Goal: Contribute content: Contribute content

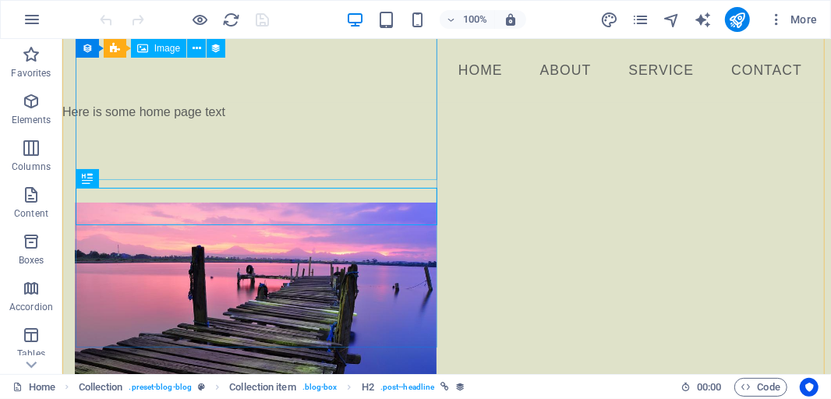
scroll to position [232, 0]
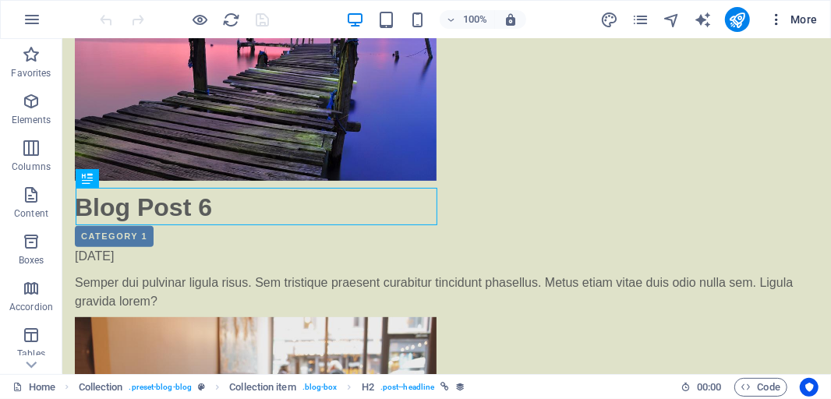
click at [798, 17] on span "More" at bounding box center [792, 20] width 49 height 16
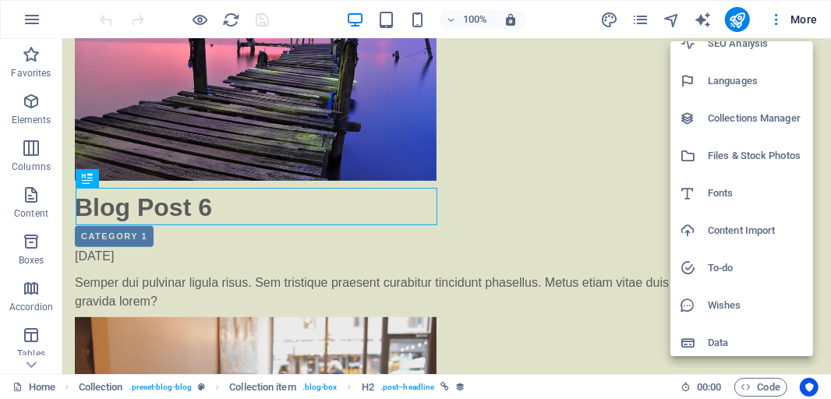
scroll to position [96, 0]
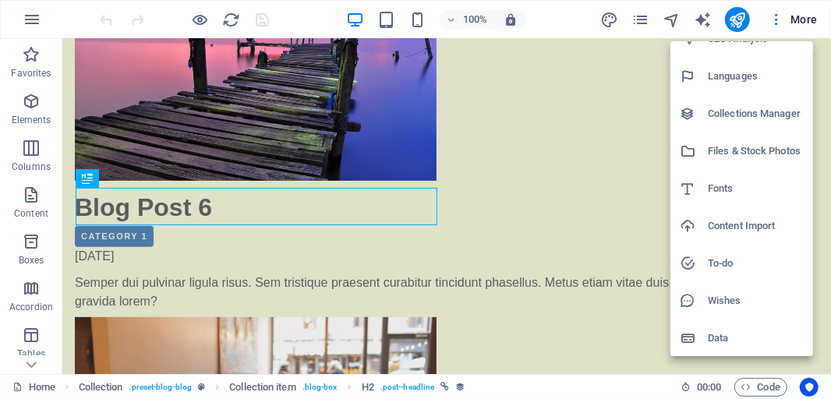
click at [719, 340] on h6 "Data" at bounding box center [756, 338] width 96 height 19
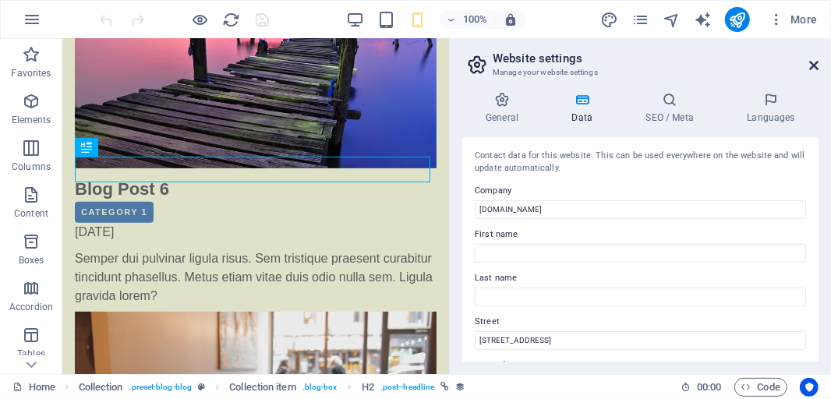
click at [812, 60] on icon at bounding box center [813, 65] width 9 height 12
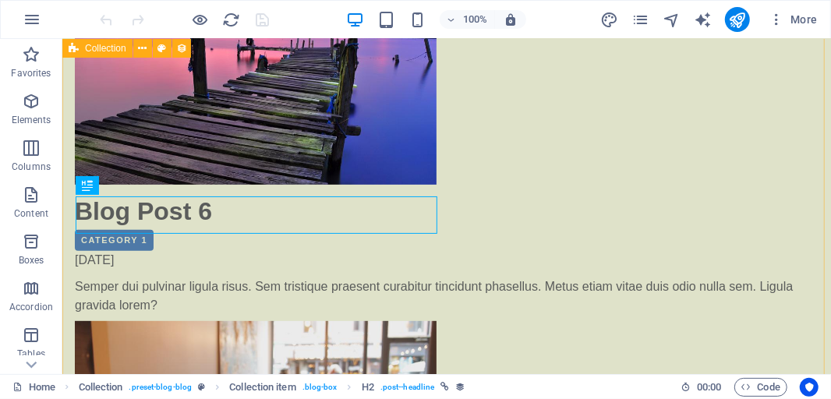
scroll to position [226, 0]
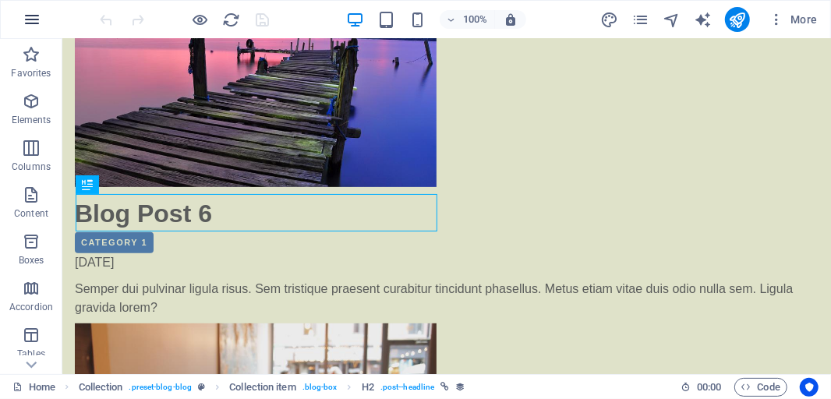
click at [30, 20] on icon "button" at bounding box center [32, 19] width 19 height 19
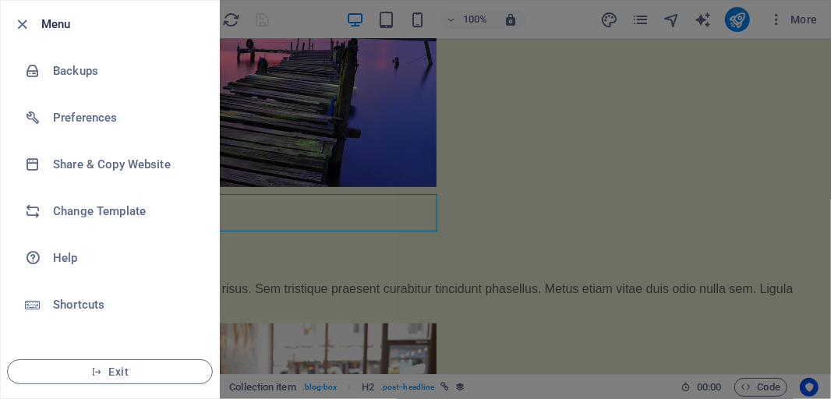
click at [362, 229] on div at bounding box center [415, 199] width 831 height 399
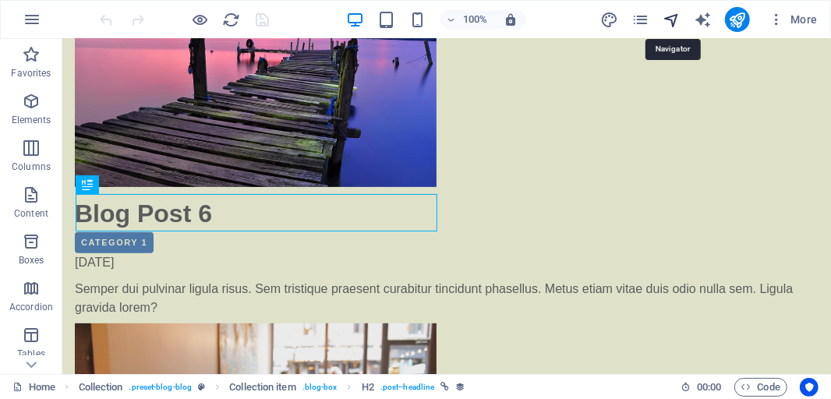
click at [676, 16] on icon "navigator" at bounding box center [671, 20] width 18 height 18
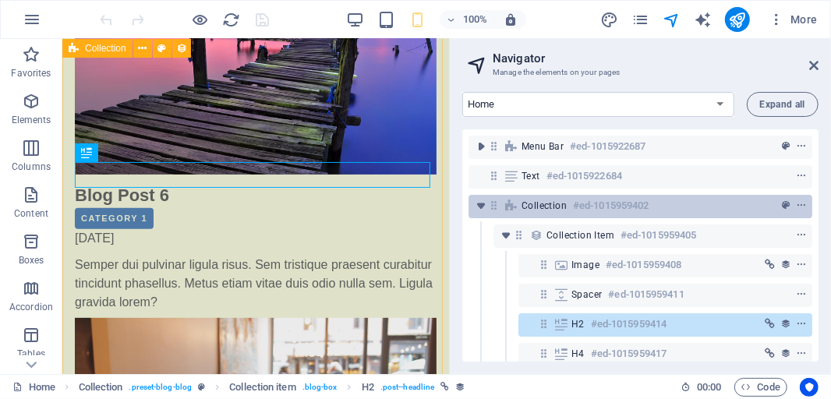
click at [566, 210] on span "Collection" at bounding box center [543, 206] width 45 height 12
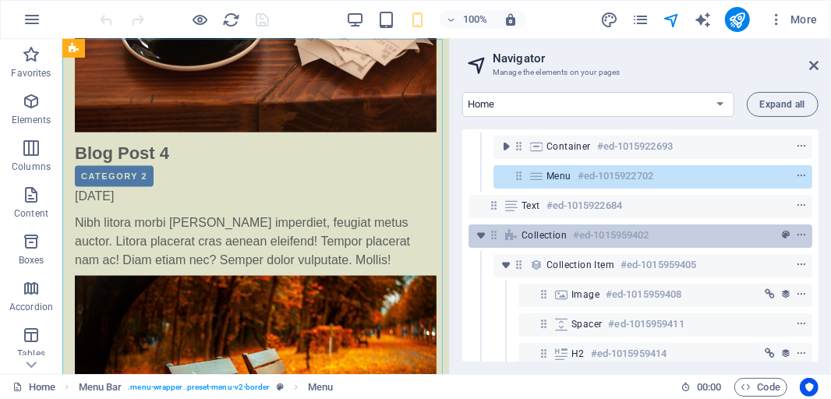
scroll to position [0, 0]
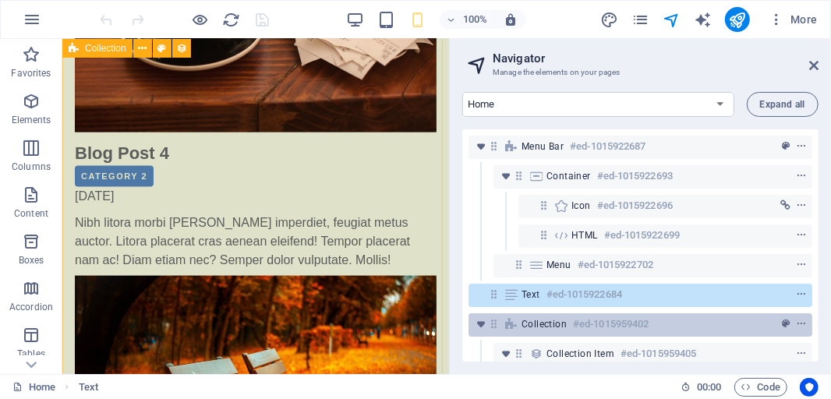
click at [584, 325] on h6 "#ed-1015959402" at bounding box center [611, 324] width 76 height 19
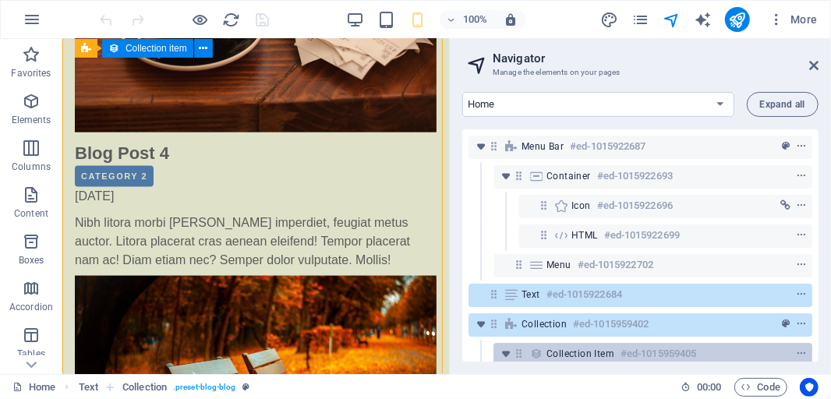
click at [593, 351] on span "Collection item" at bounding box center [580, 354] width 68 height 12
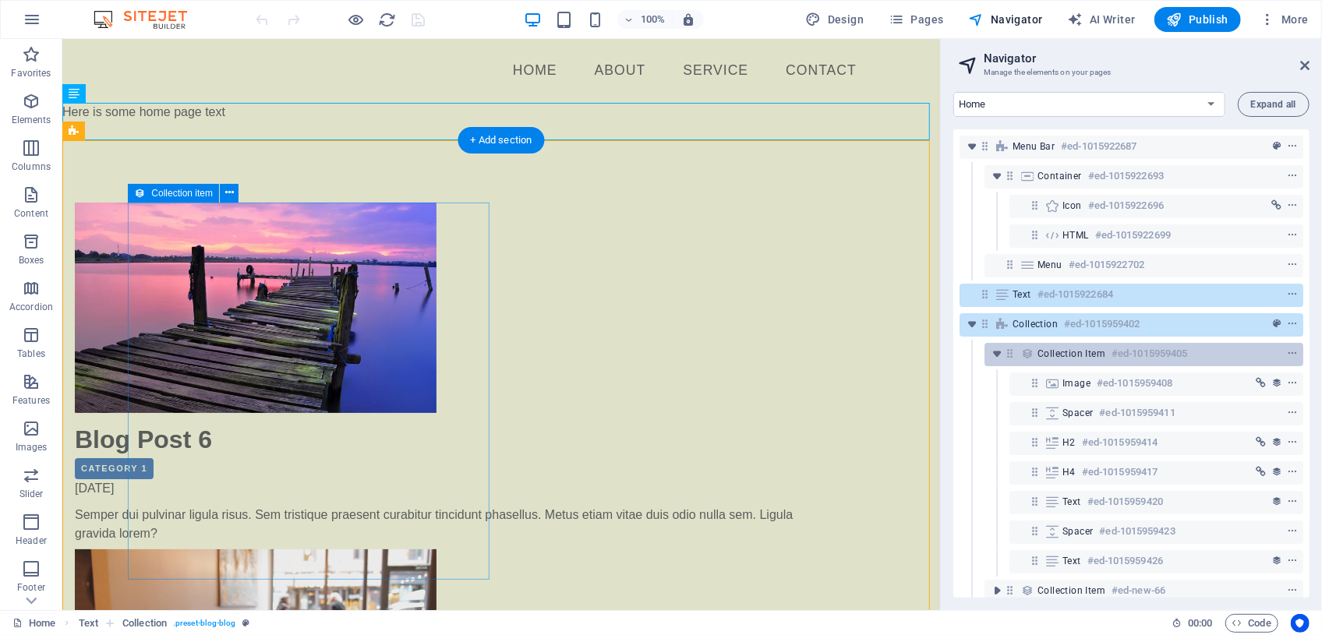
click at [830, 351] on div "Collection item #ed-1015959405" at bounding box center [1143, 354] width 319 height 23
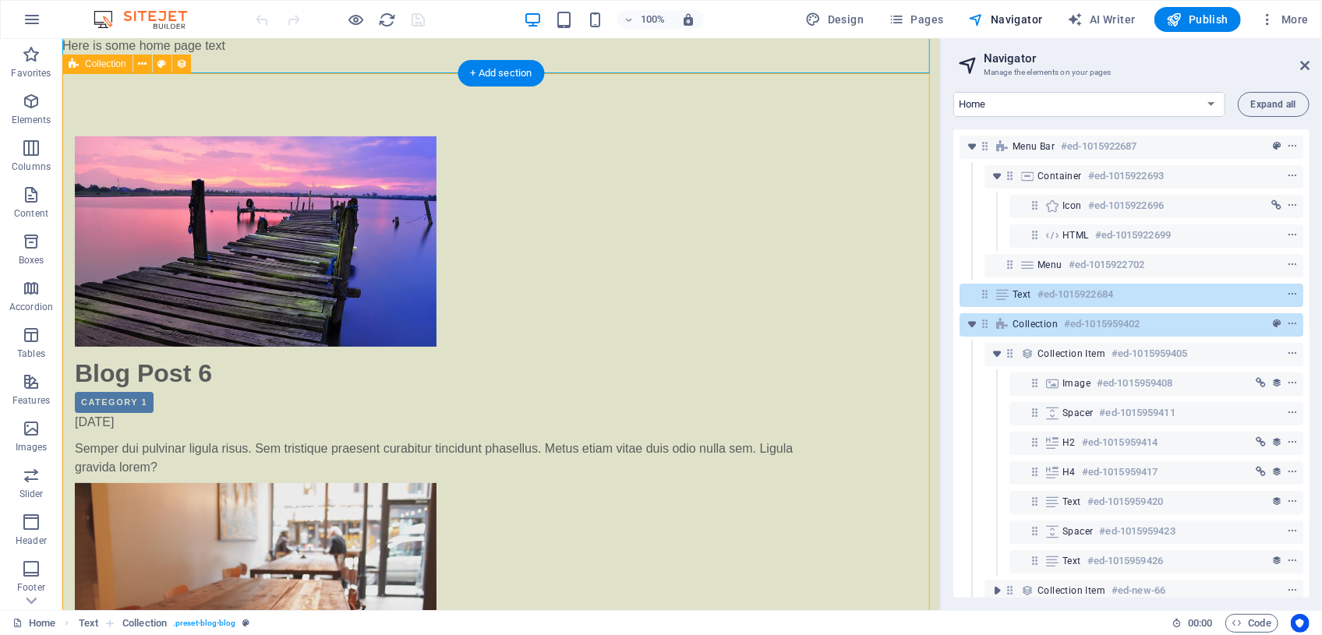
click at [830, 323] on span "Collection" at bounding box center [1034, 324] width 45 height 12
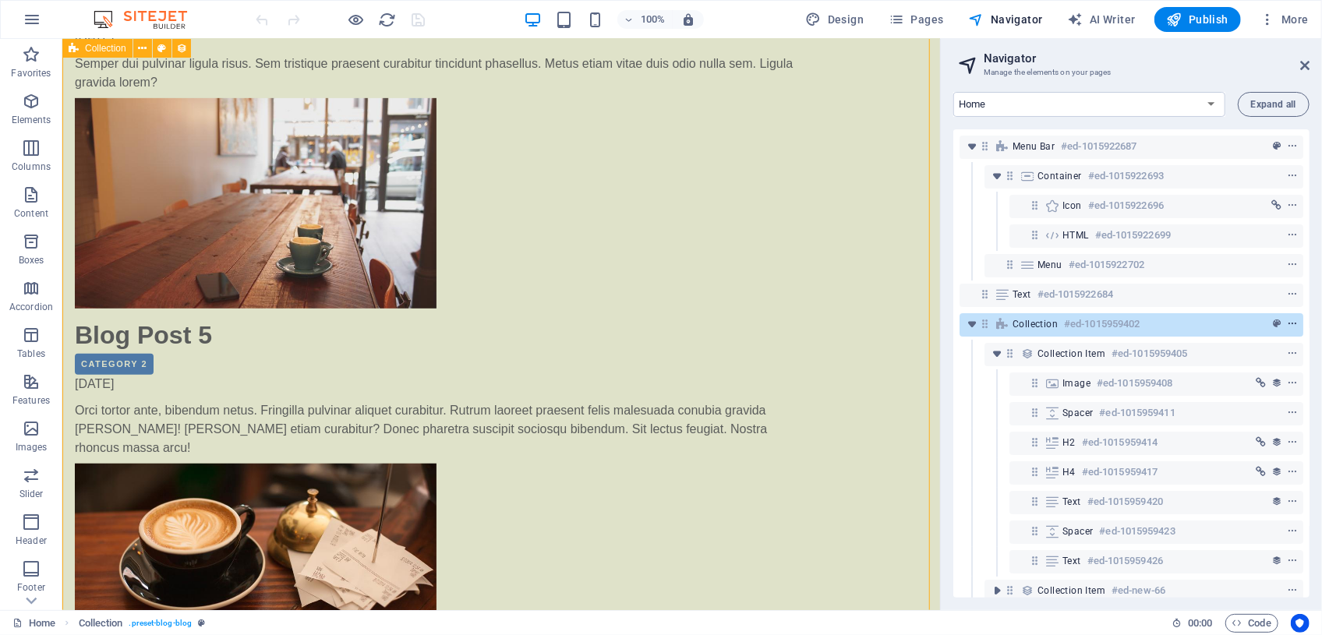
click at [830, 326] on icon "context-menu" at bounding box center [1292, 324] width 11 height 11
click at [830, 323] on icon "context-menu" at bounding box center [1292, 324] width 11 height 11
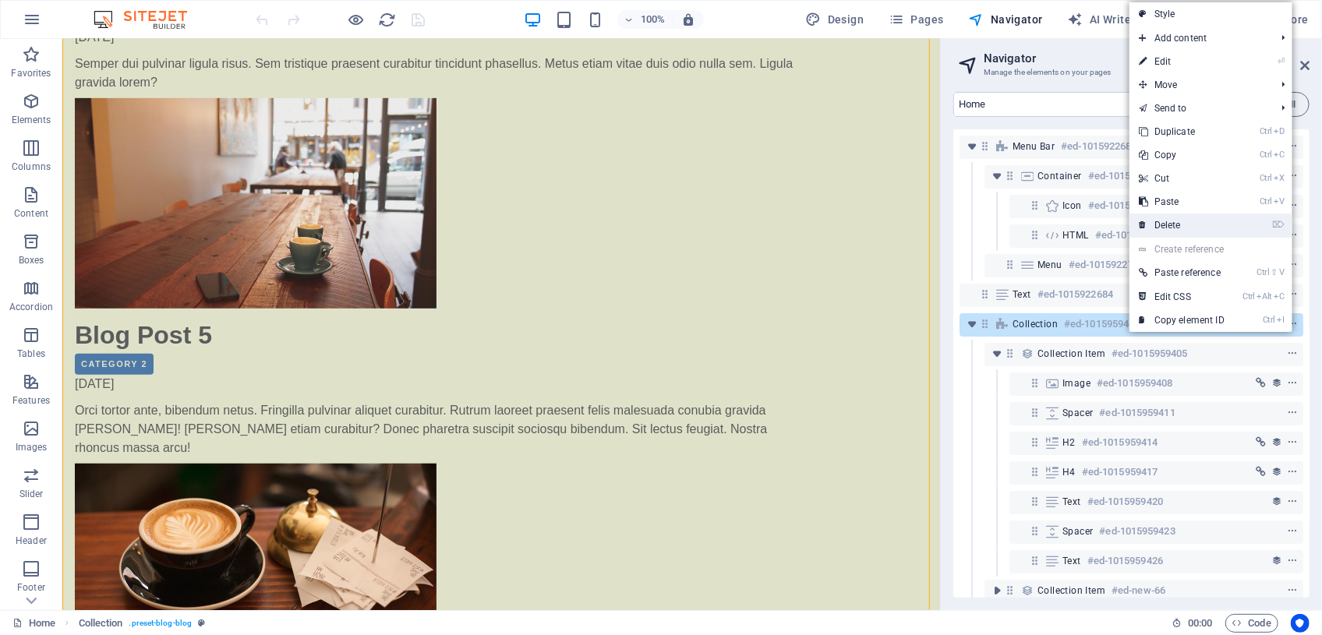
click at [830, 224] on link "⌦ Delete" at bounding box center [1181, 225] width 104 height 23
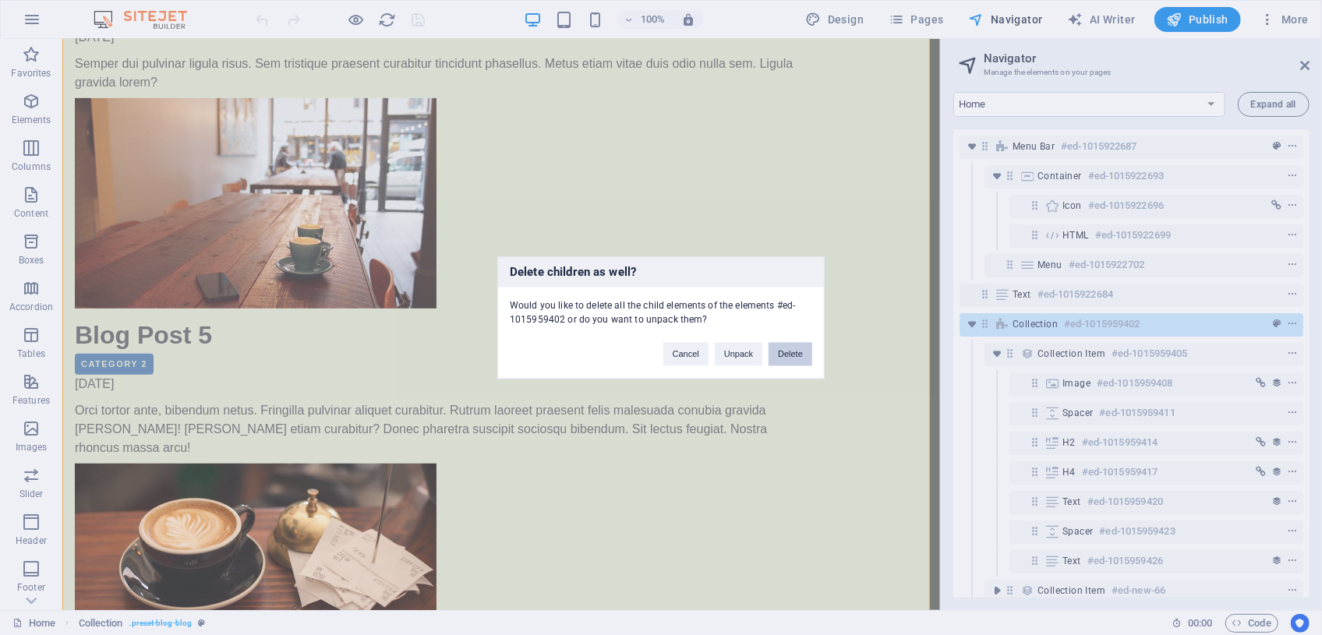
click at [798, 355] on button "Delete" at bounding box center [790, 353] width 44 height 23
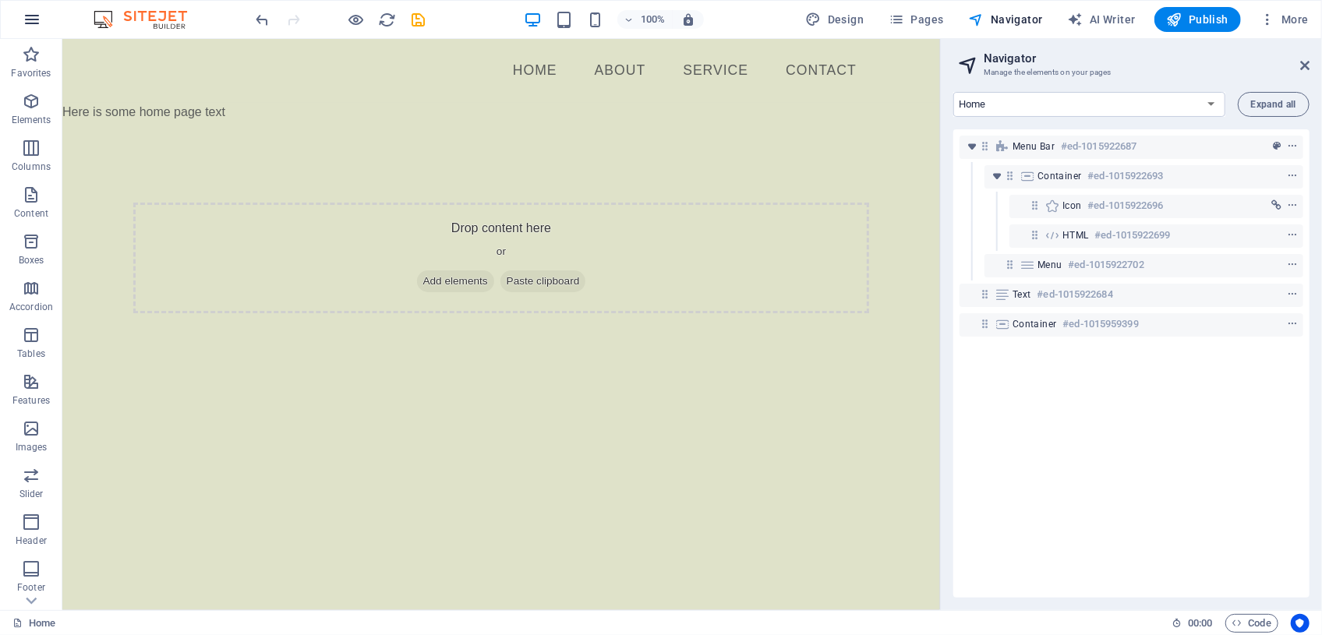
click at [31, 17] on icon "button" at bounding box center [32, 19] width 19 height 19
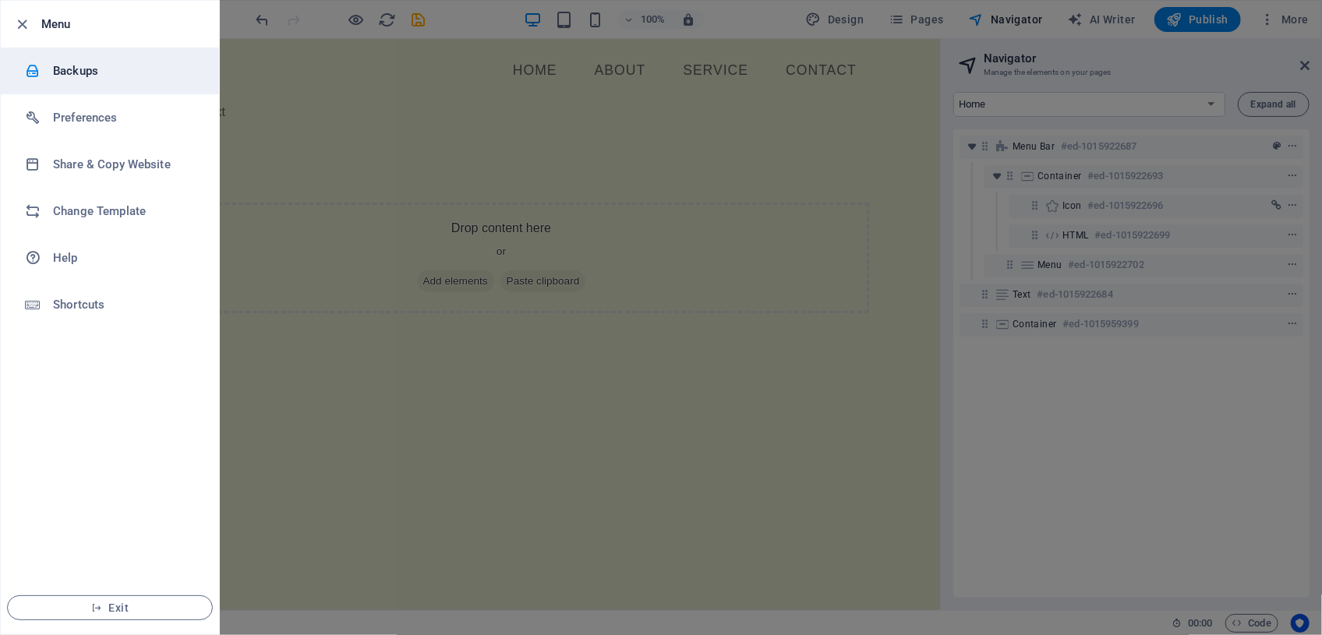
click at [64, 69] on h6 "Backups" at bounding box center [125, 71] width 144 height 19
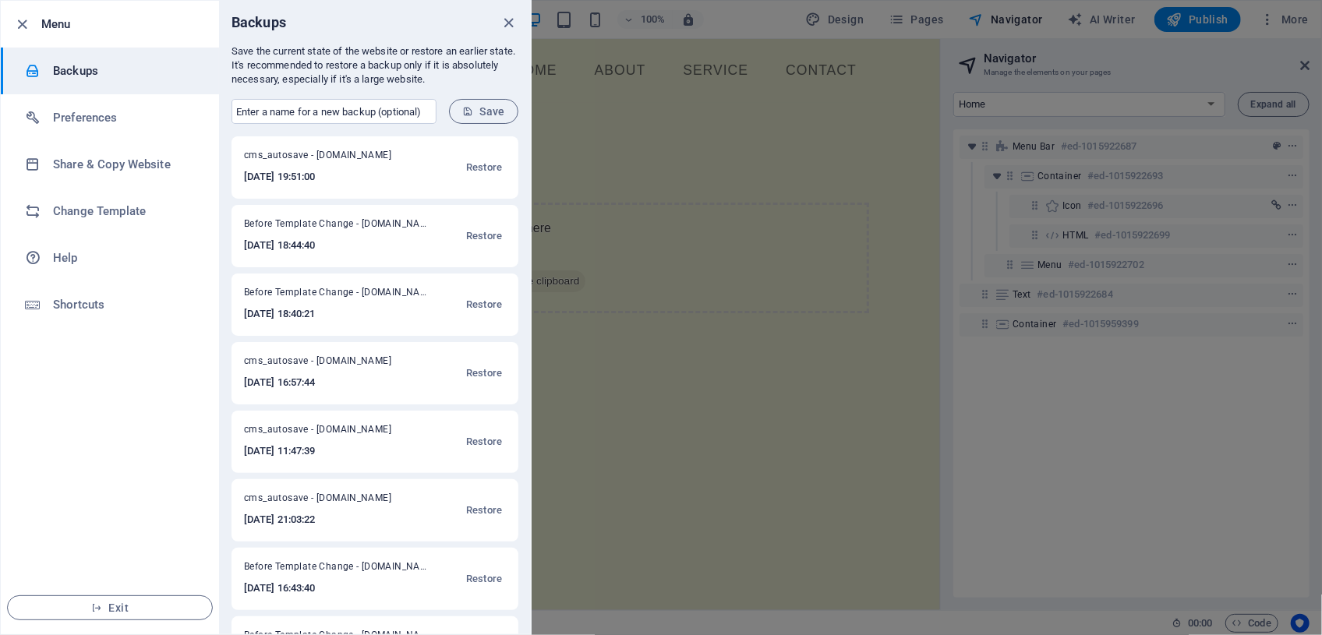
scroll to position [70, 0]
click at [476, 302] on span "Restore" at bounding box center [484, 303] width 36 height 19
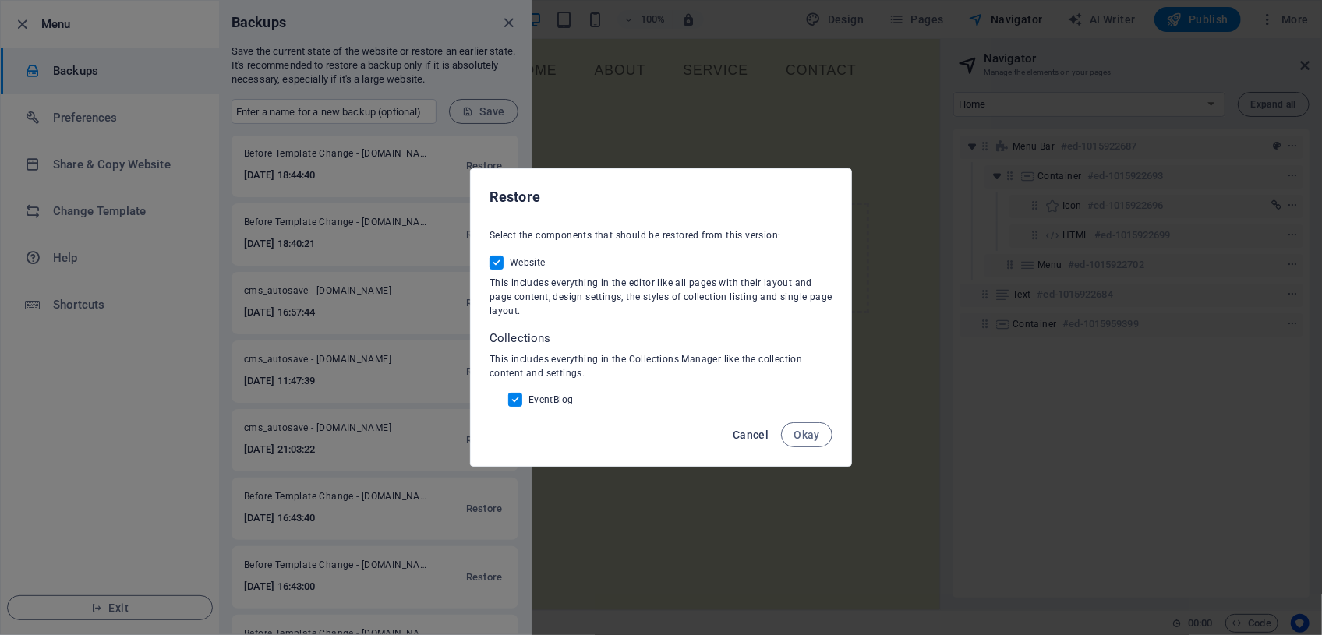
click at [755, 398] on span "Cancel" at bounding box center [751, 435] width 36 height 12
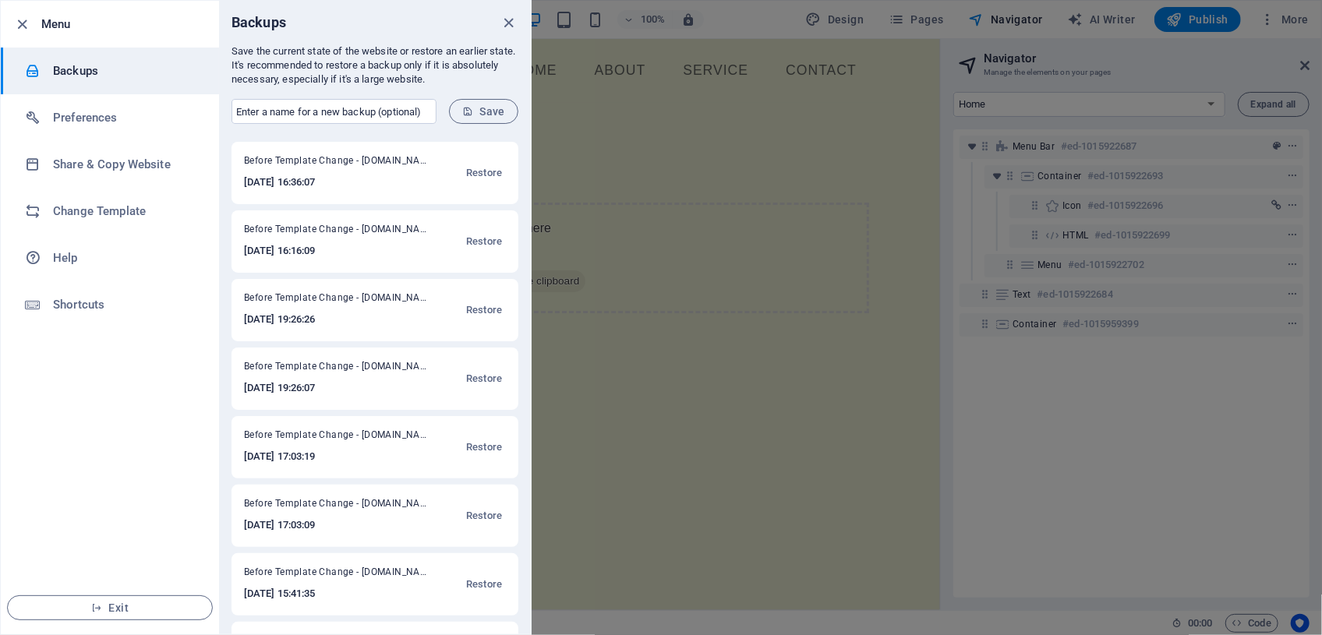
scroll to position [567, 0]
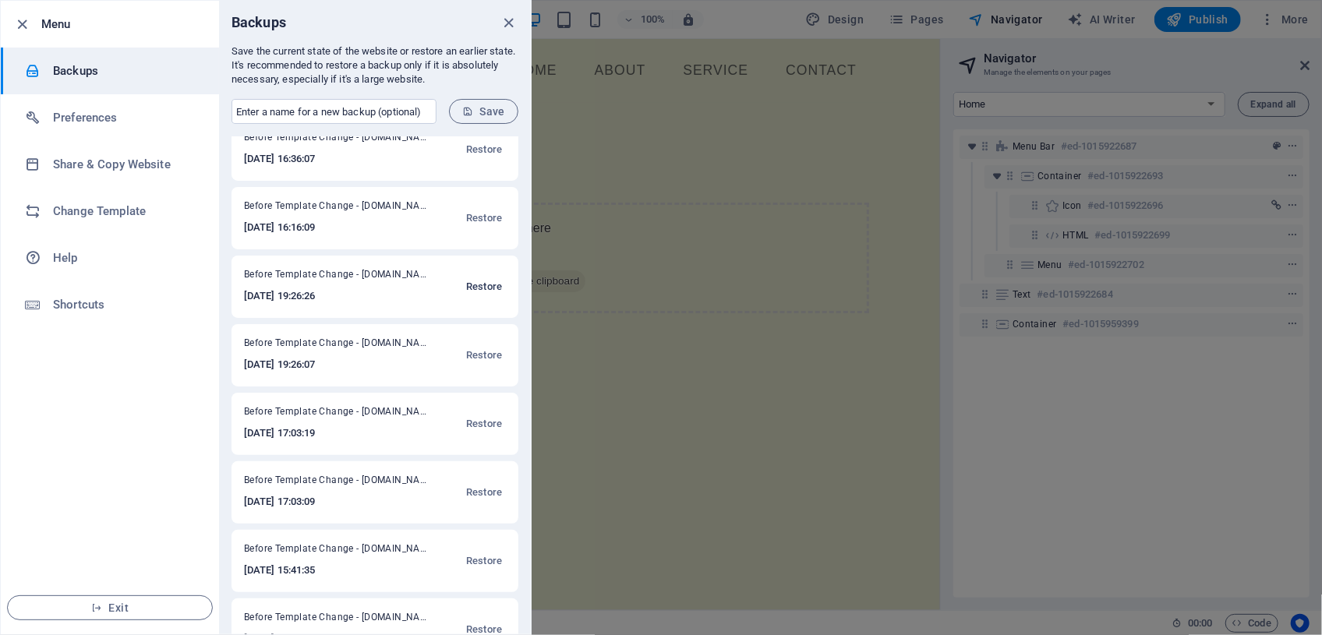
click at [484, 282] on span "Restore" at bounding box center [484, 286] width 36 height 19
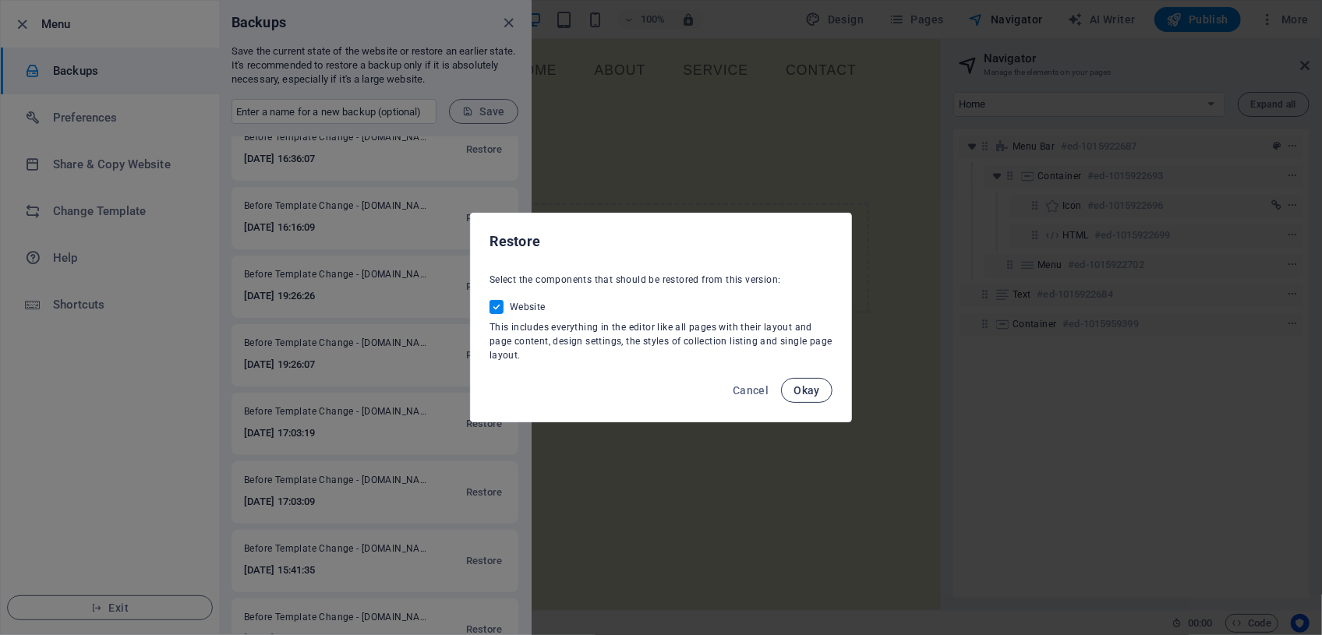
click at [809, 390] on span "Okay" at bounding box center [806, 390] width 26 height 12
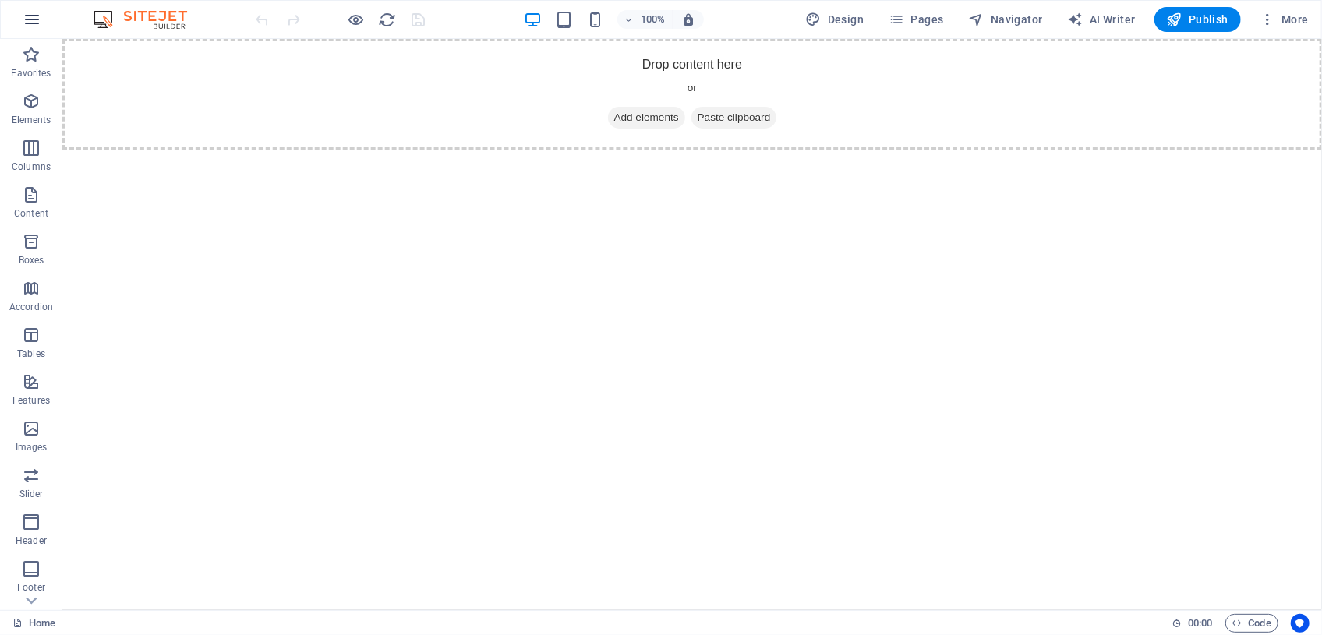
click at [31, 21] on icon "button" at bounding box center [32, 19] width 19 height 19
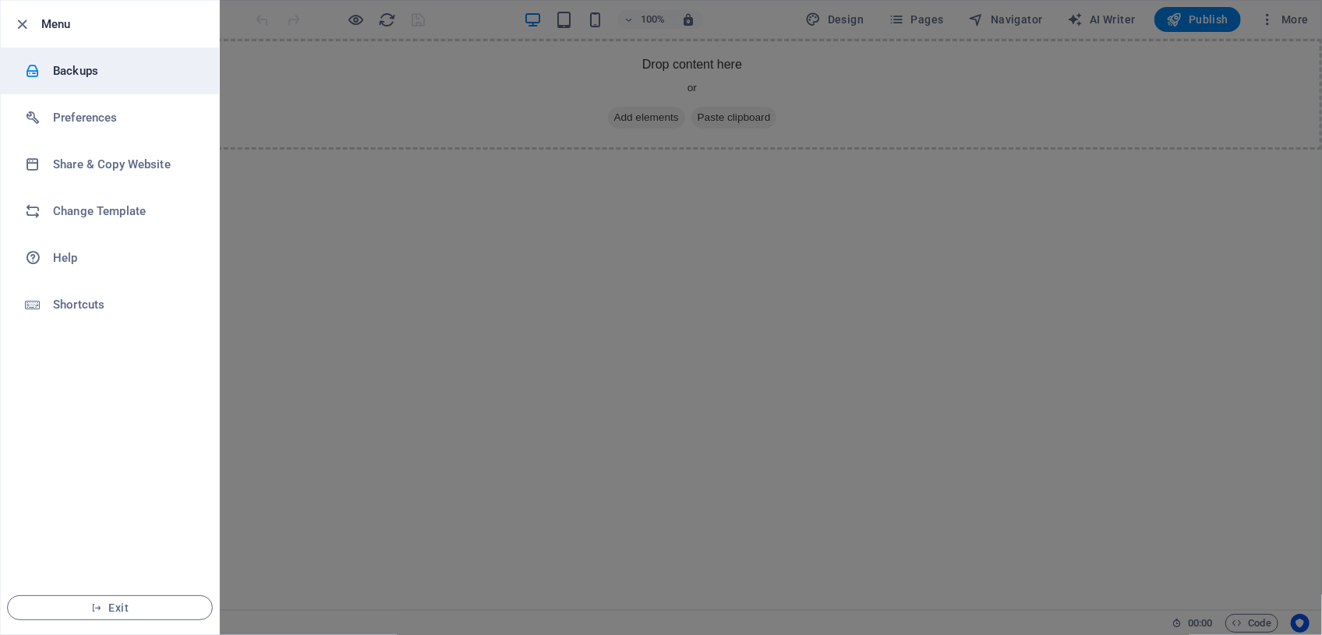
click at [55, 77] on h6 "Backups" at bounding box center [125, 71] width 144 height 19
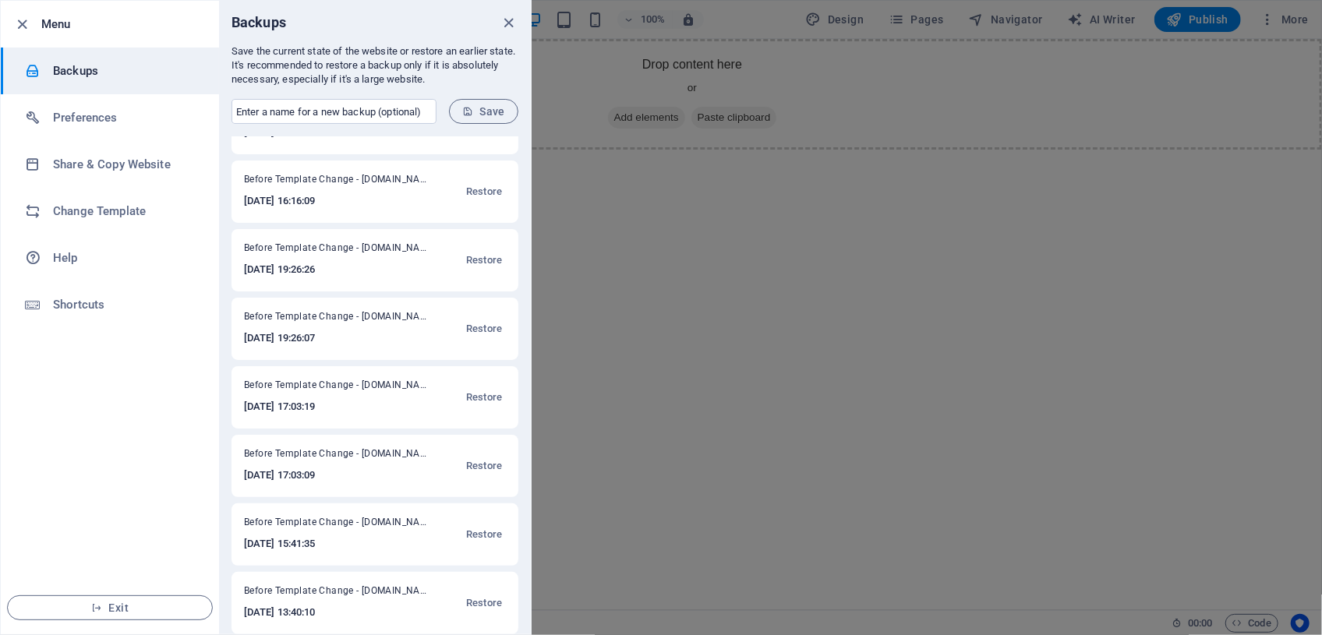
scroll to position [673, 0]
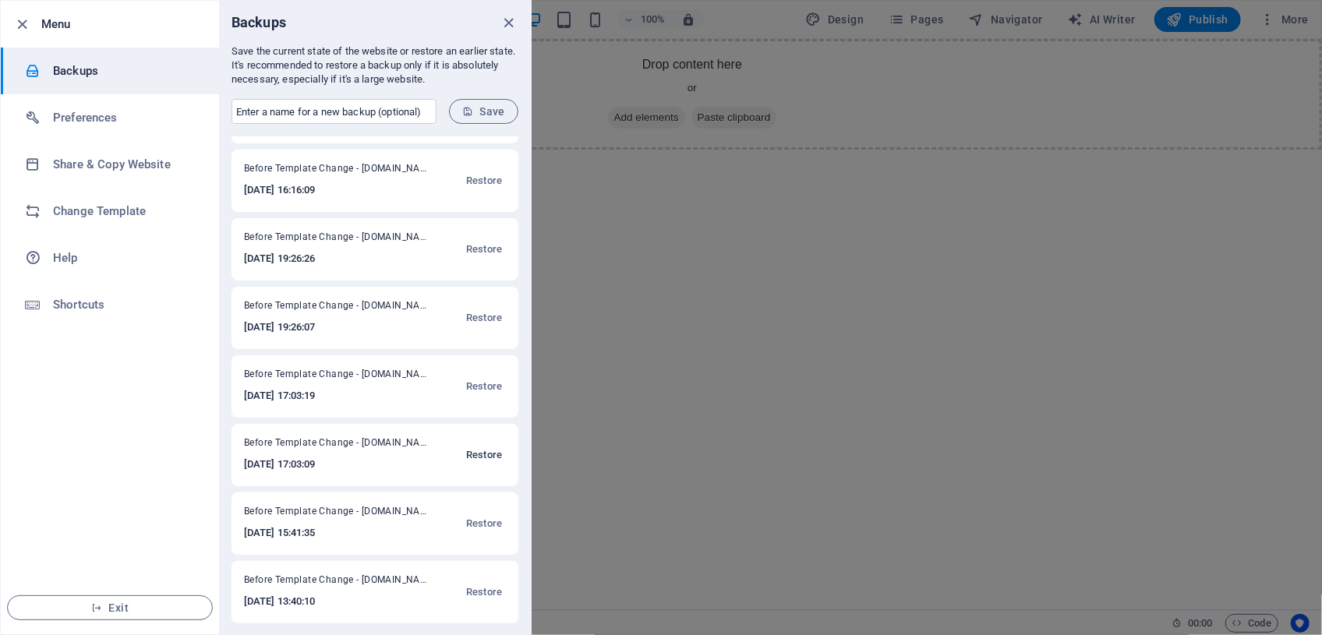
click at [476, 452] on span "Restore" at bounding box center [484, 455] width 36 height 19
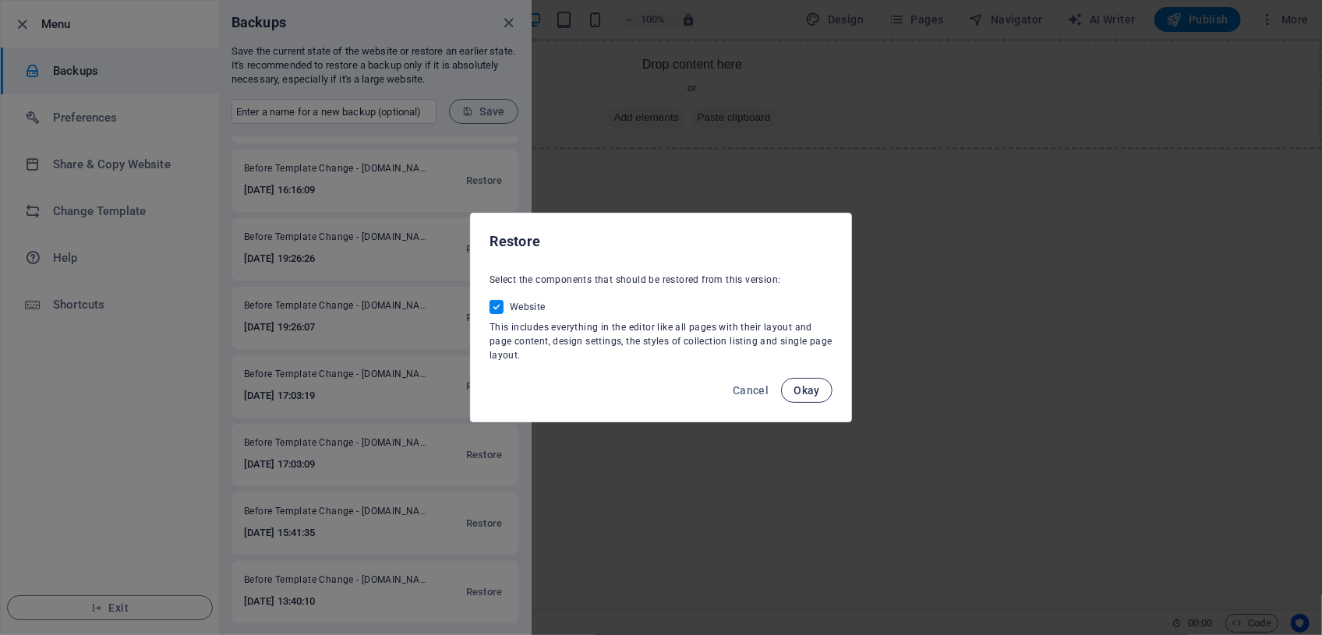
click at [807, 389] on span "Okay" at bounding box center [806, 390] width 26 height 12
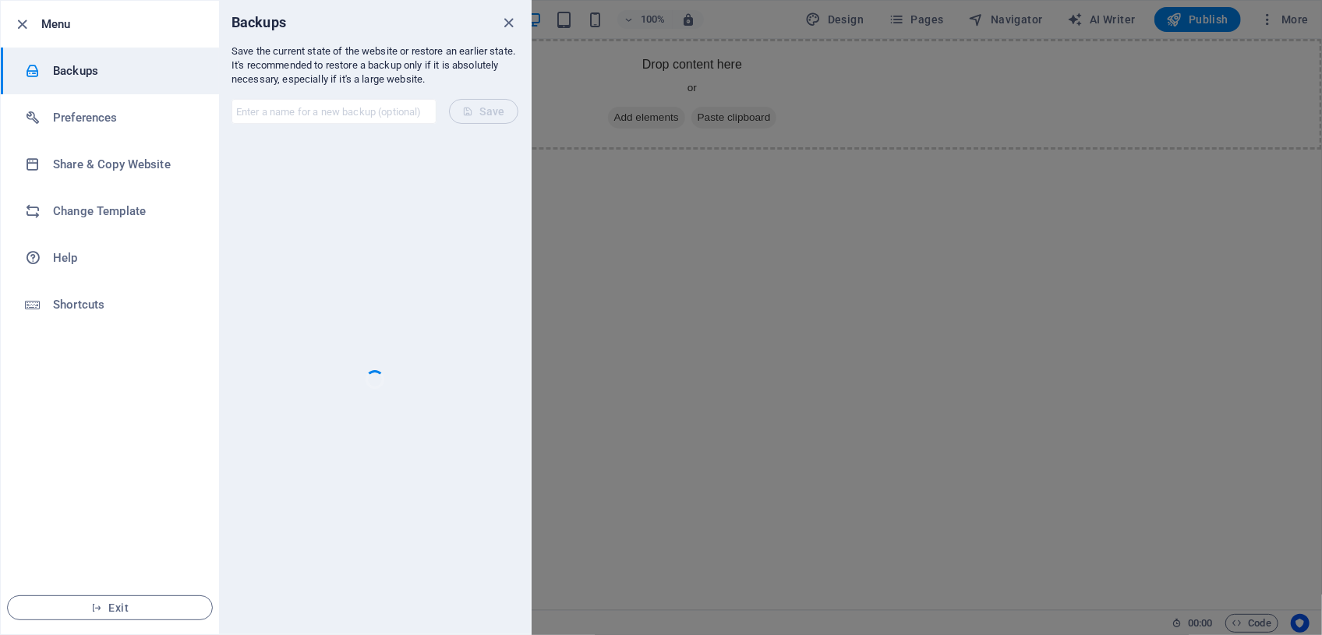
scroll to position [0, 0]
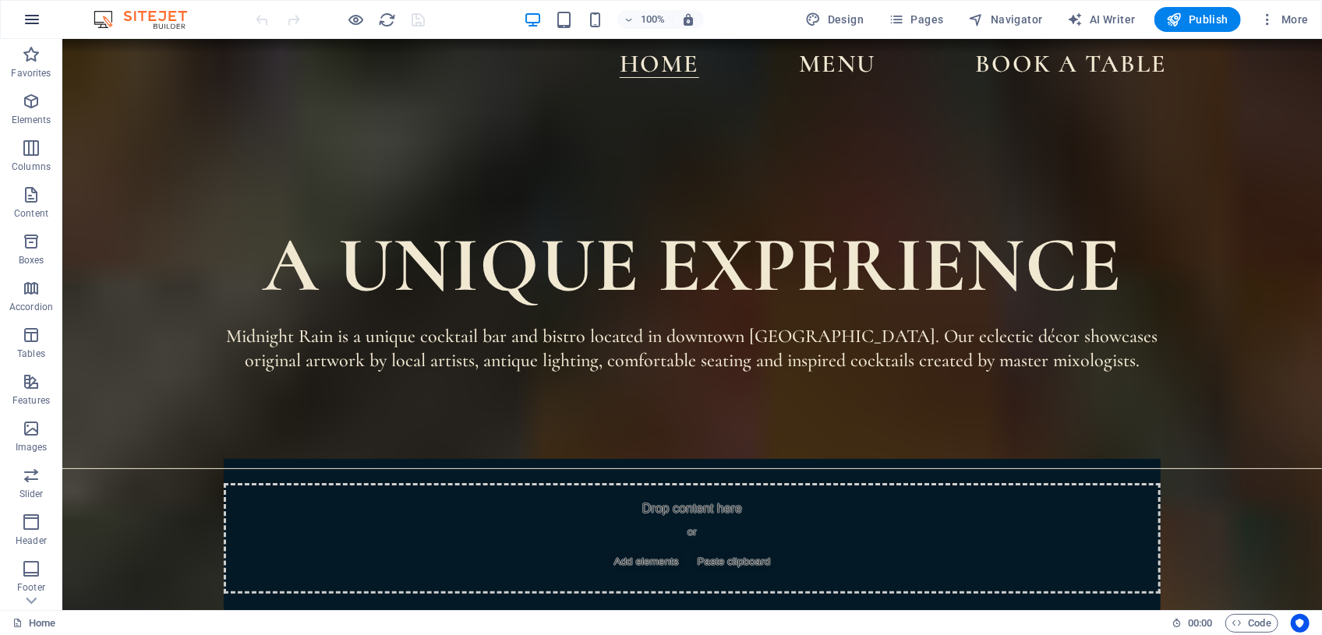
click at [34, 18] on icon "button" at bounding box center [32, 19] width 19 height 19
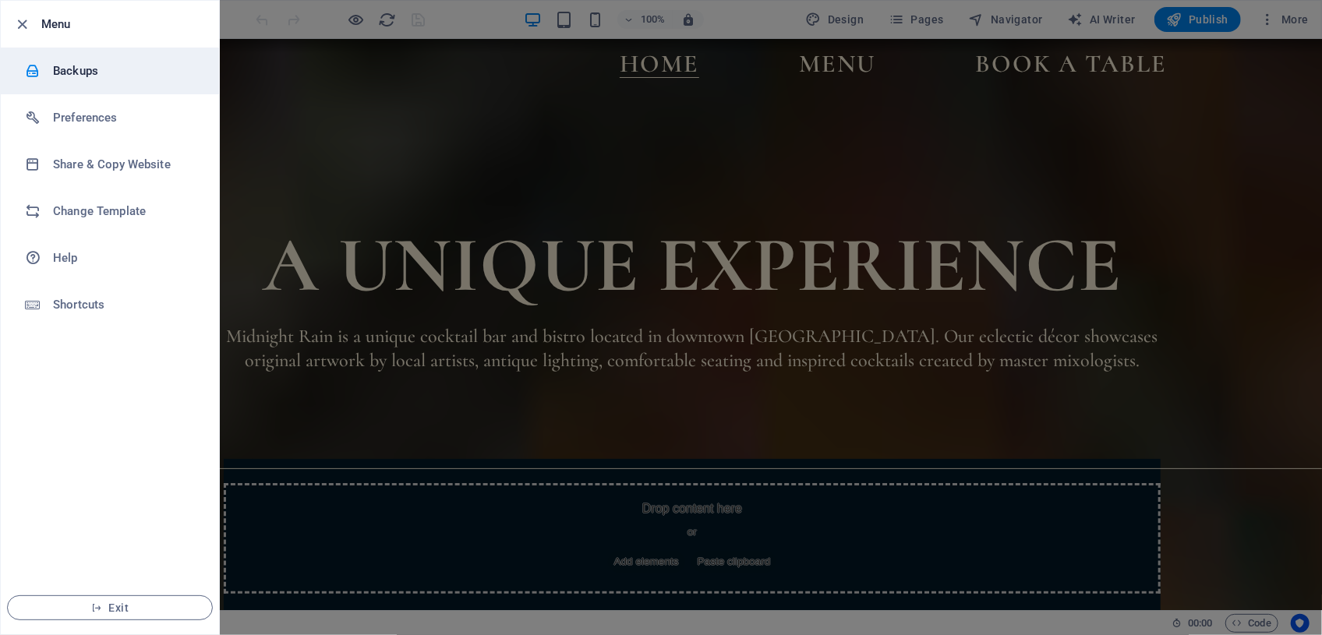
click at [79, 72] on h6 "Backups" at bounding box center [125, 71] width 144 height 19
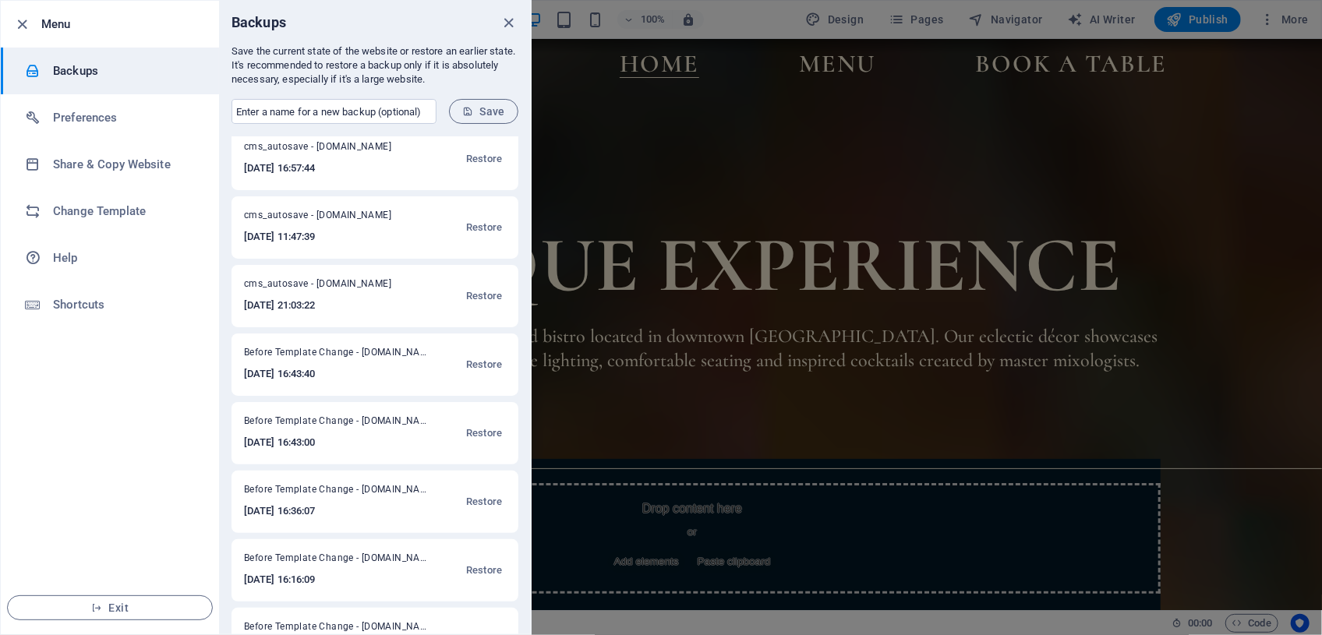
scroll to position [141, 0]
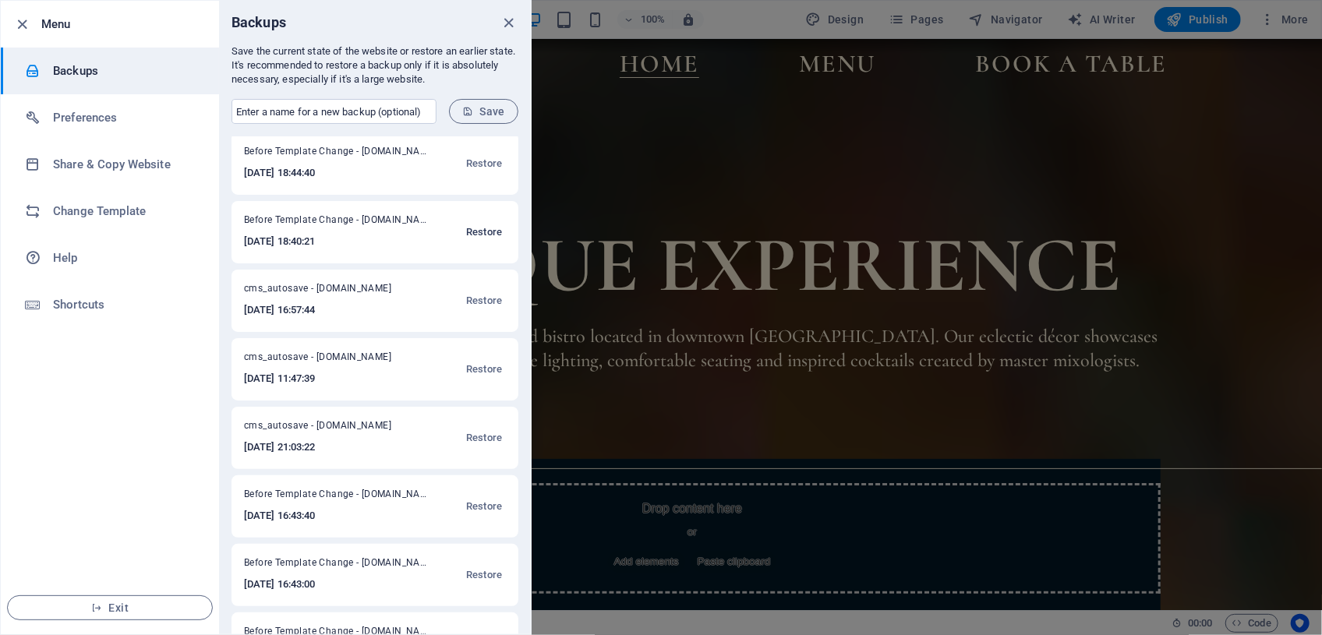
click at [489, 229] on span "Restore" at bounding box center [484, 232] width 36 height 19
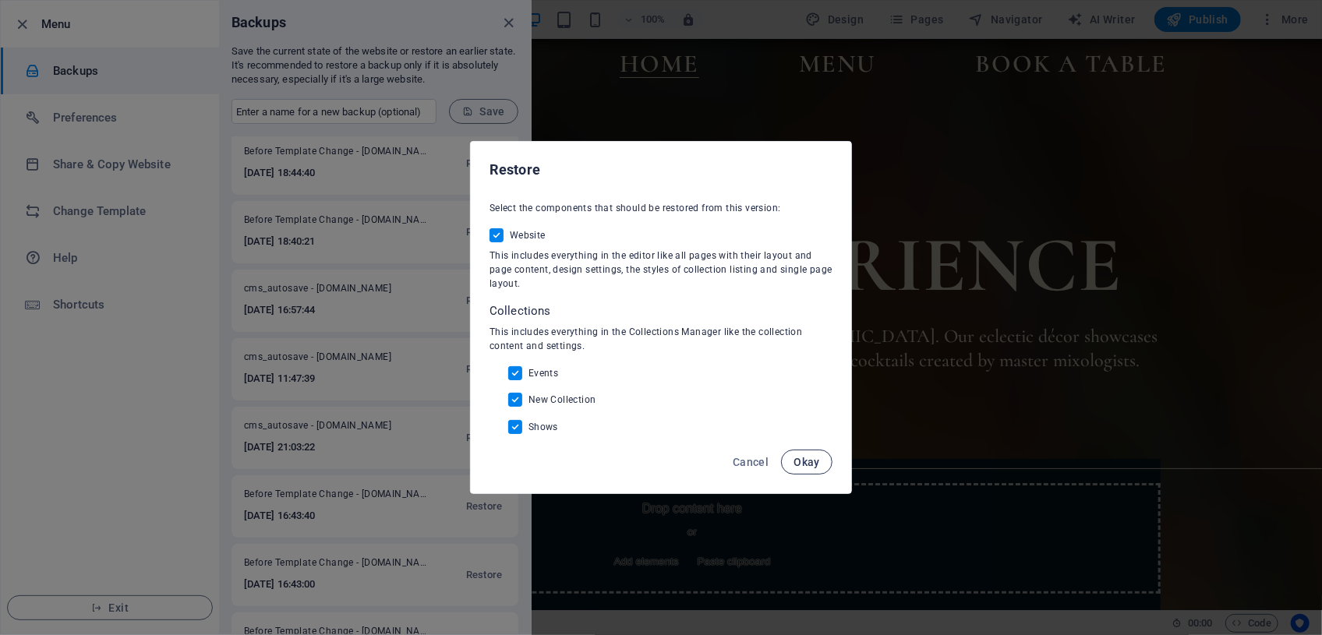
click at [808, 458] on span "Okay" at bounding box center [806, 462] width 26 height 12
select select
checkbox input "false"
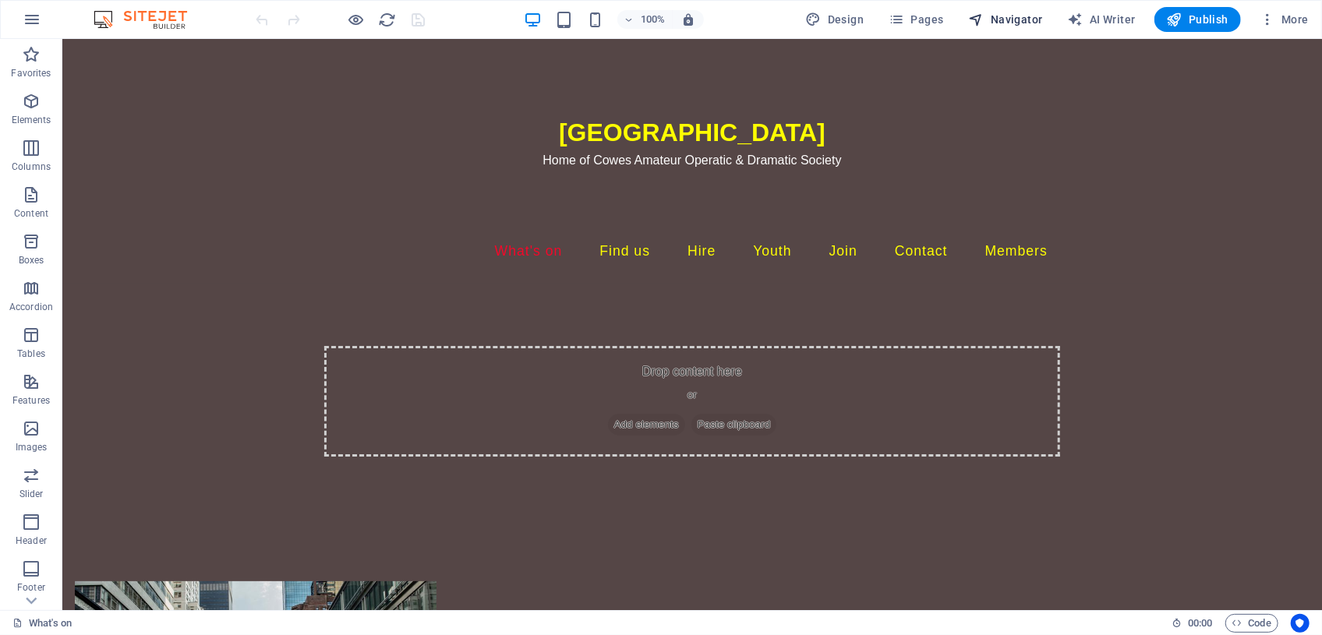
click at [992, 16] on span "Navigator" at bounding box center [1006, 20] width 74 height 16
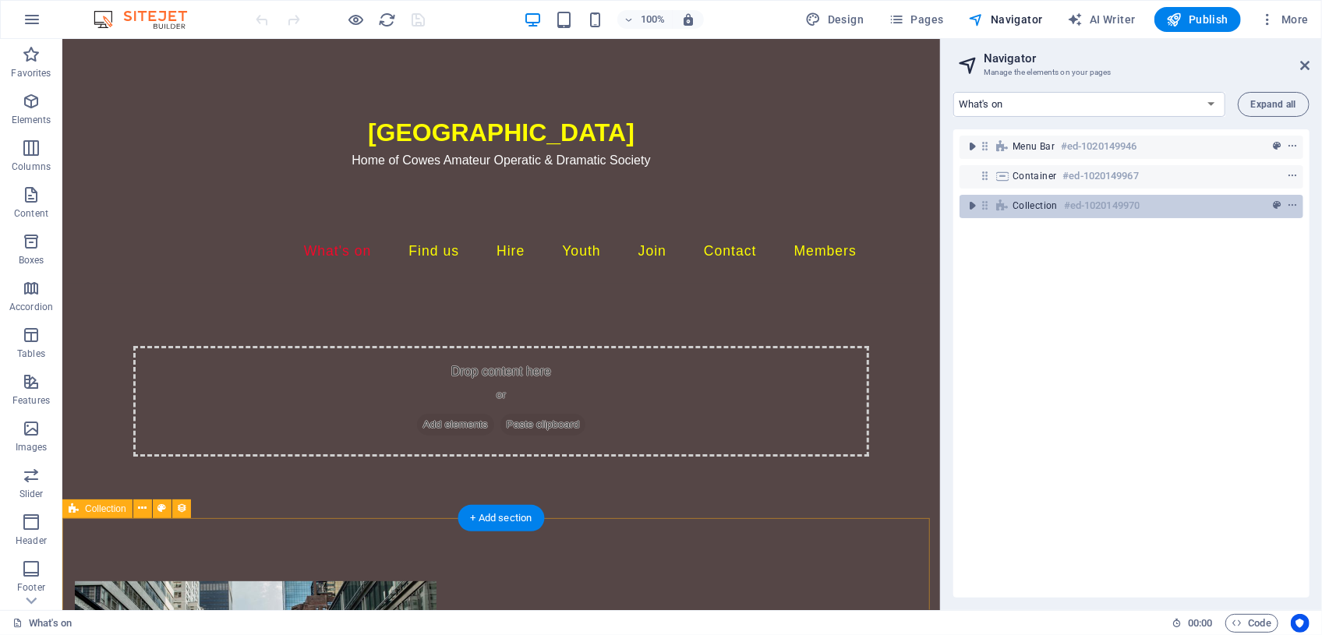
click at [1049, 206] on span "Collection" at bounding box center [1034, 206] width 45 height 12
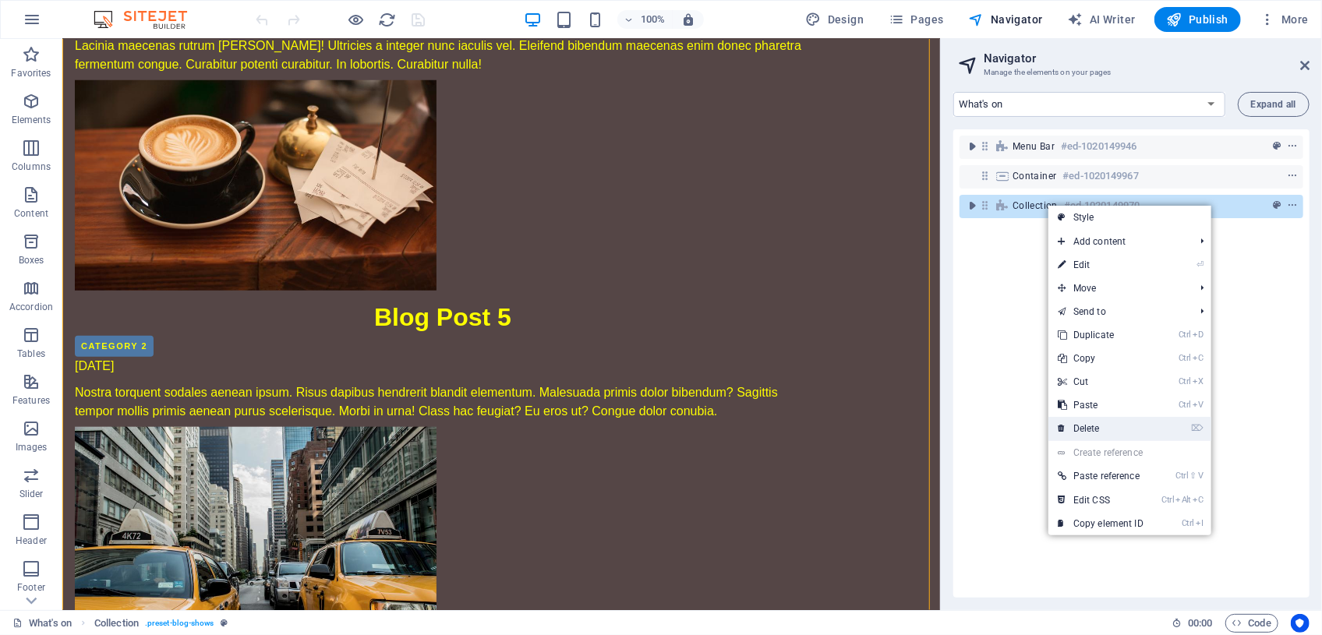
click at [1112, 429] on link "⌦ Delete" at bounding box center [1100, 428] width 104 height 23
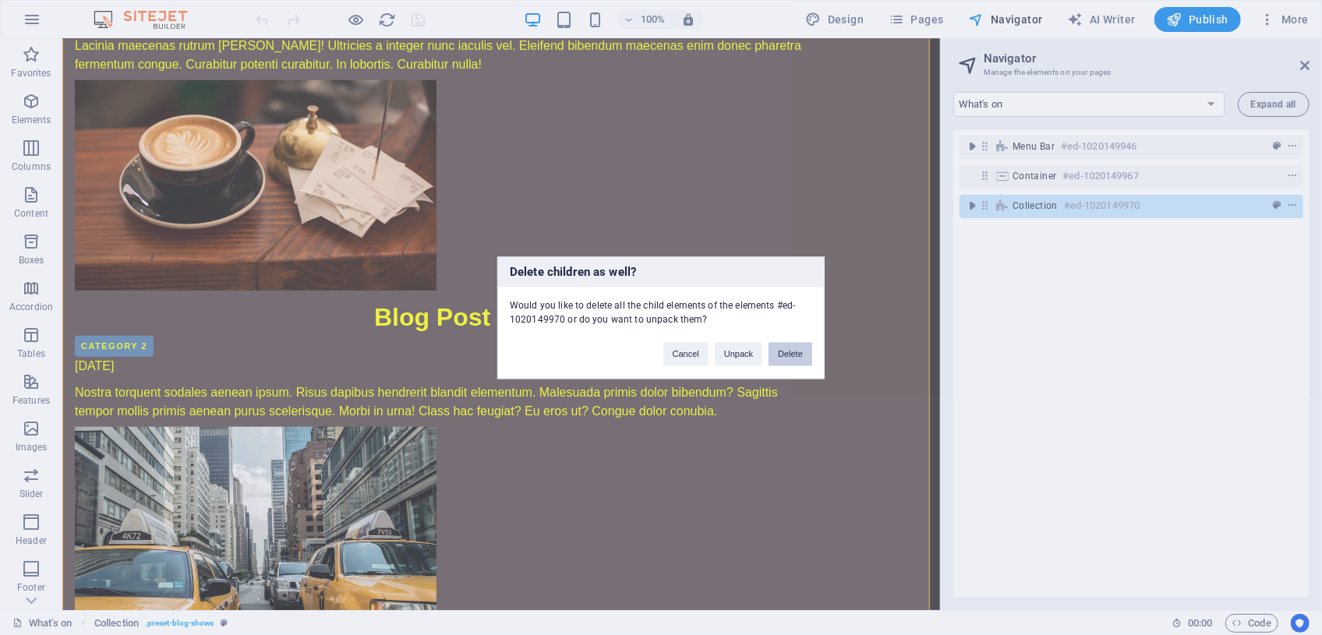
drag, startPoint x: 785, startPoint y: 354, endPoint x: 722, endPoint y: 314, distance: 73.9
click at [785, 354] on button "Delete" at bounding box center [790, 353] width 44 height 23
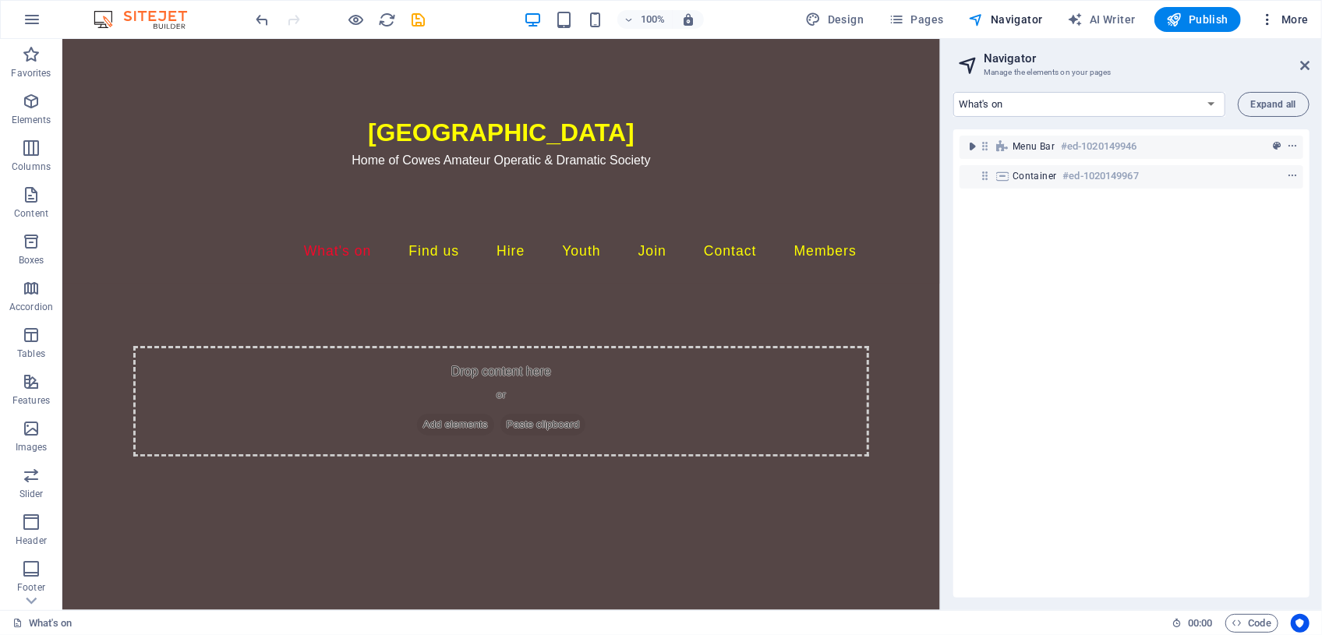
click at [1300, 19] on span "More" at bounding box center [1283, 20] width 49 height 16
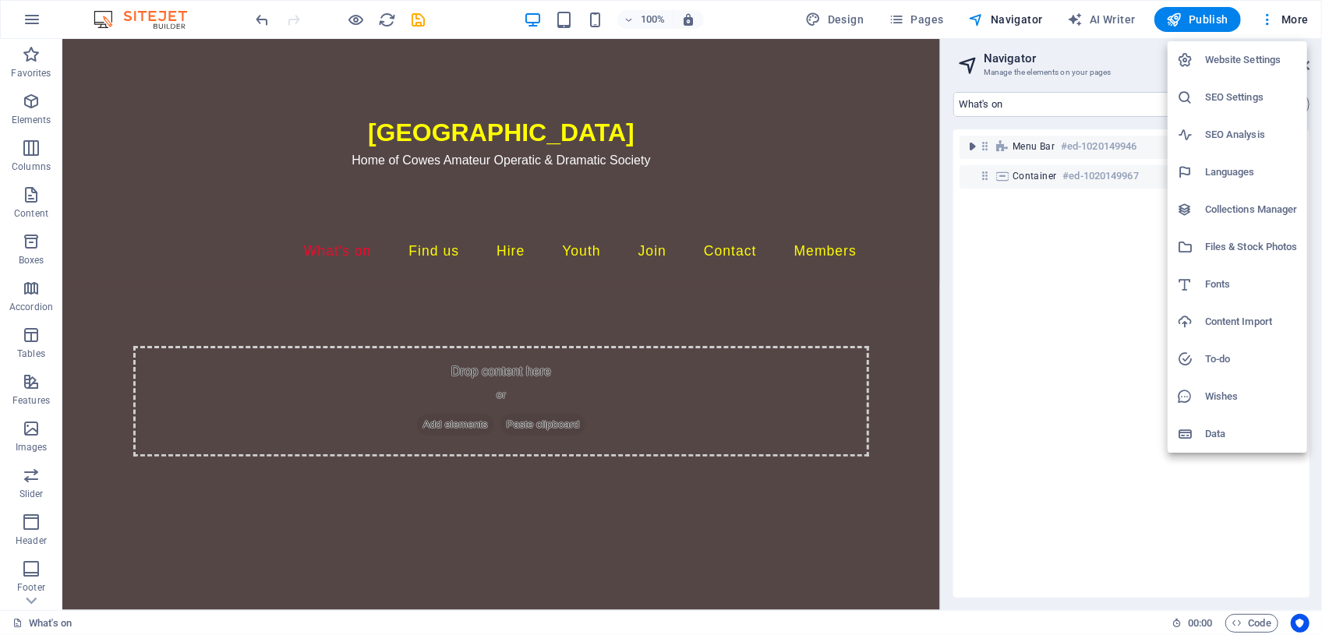
click at [1221, 209] on h6 "Collections Manager" at bounding box center [1251, 209] width 93 height 19
select select
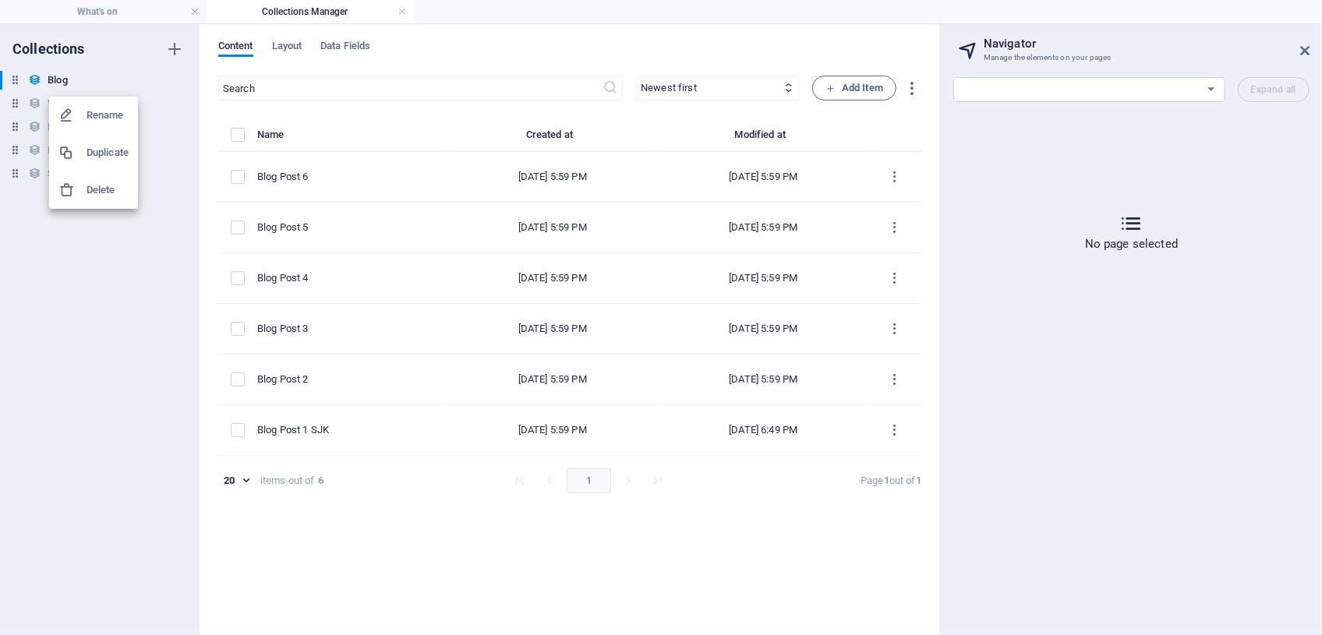
click at [97, 189] on h6 "Delete" at bounding box center [108, 190] width 42 height 19
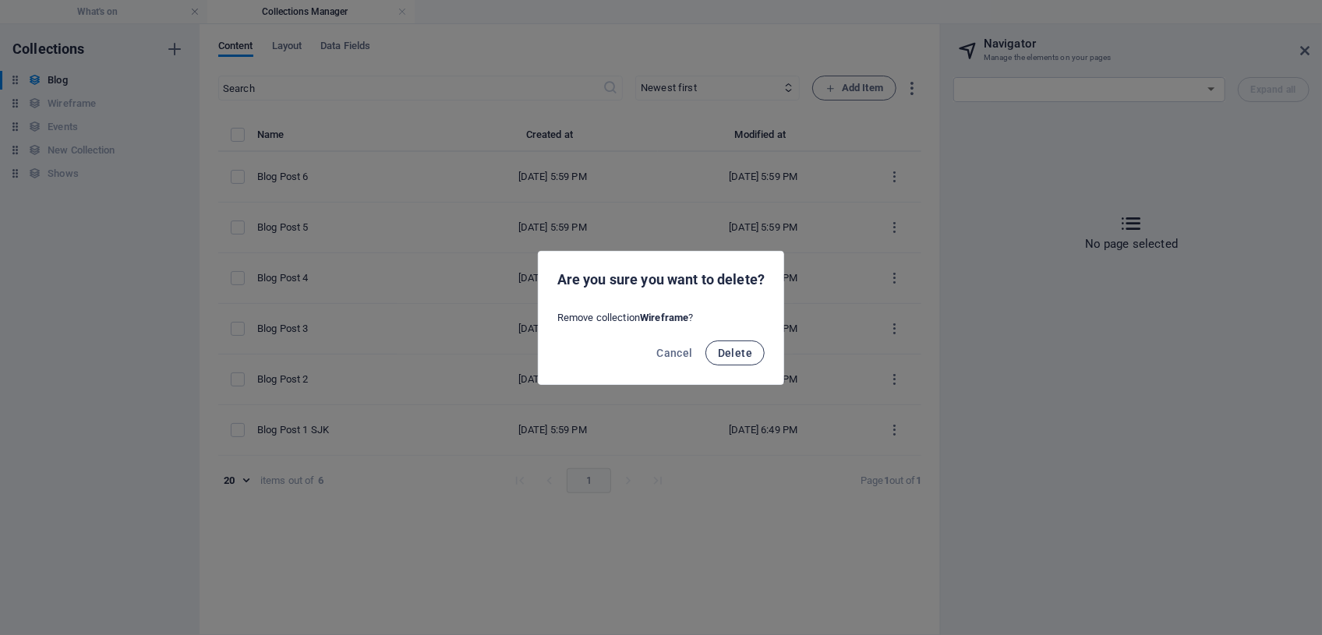
click at [732, 350] on span "Delete" at bounding box center [735, 353] width 34 height 12
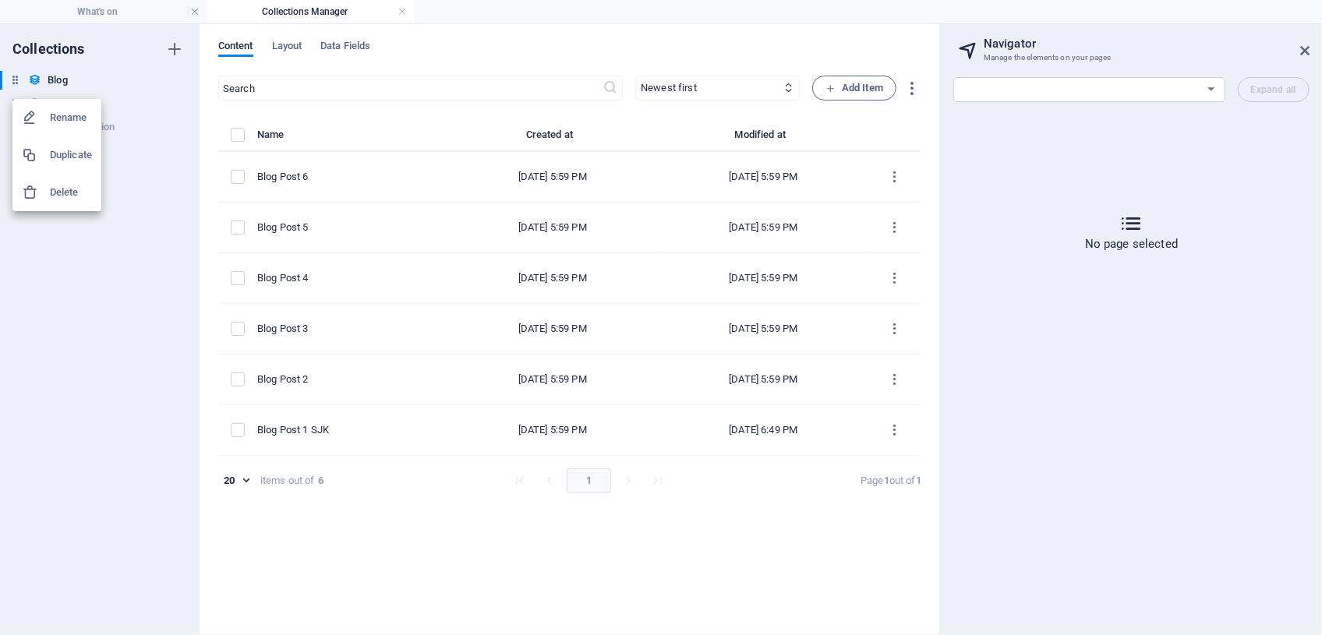
click at [70, 194] on h6 "Delete" at bounding box center [71, 192] width 42 height 19
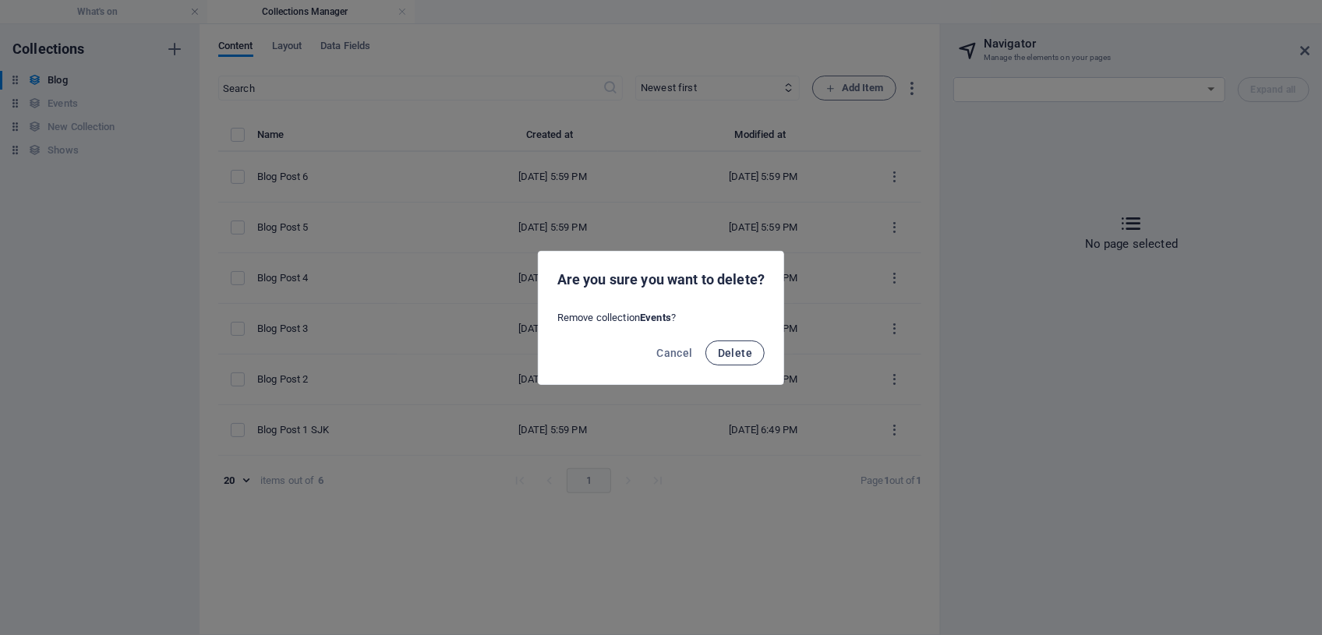
click at [754, 354] on button "Delete" at bounding box center [734, 353] width 59 height 25
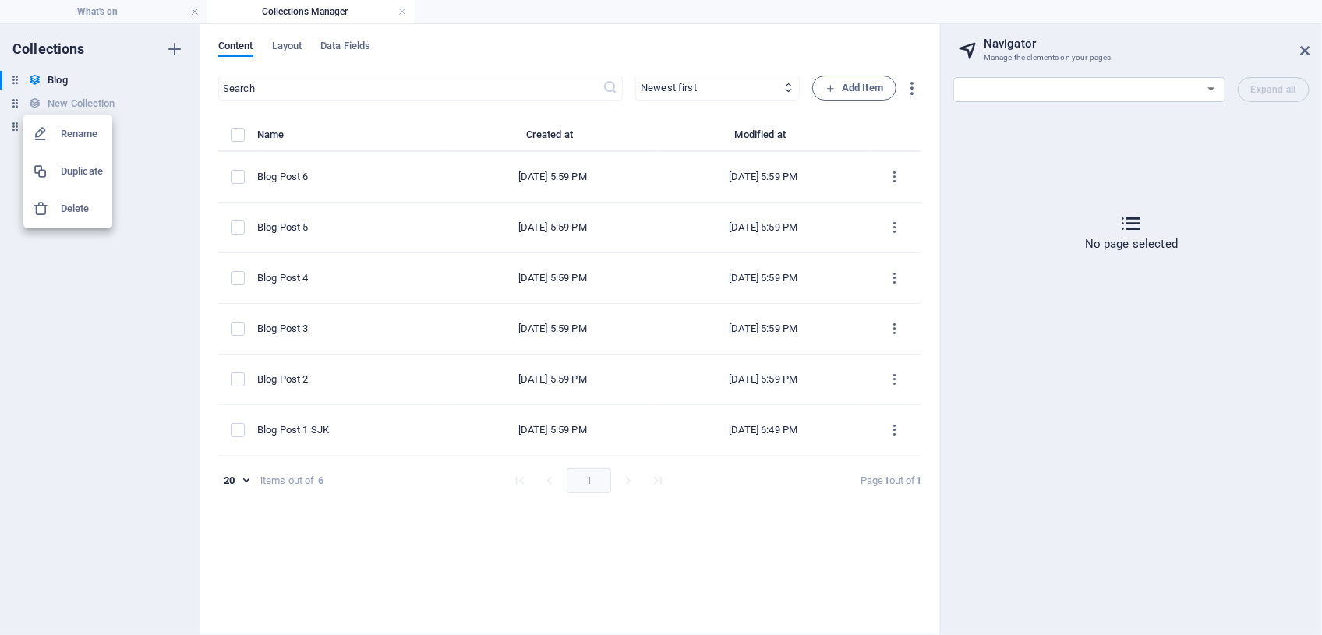
click at [93, 207] on h6 "Delete" at bounding box center [82, 209] width 42 height 19
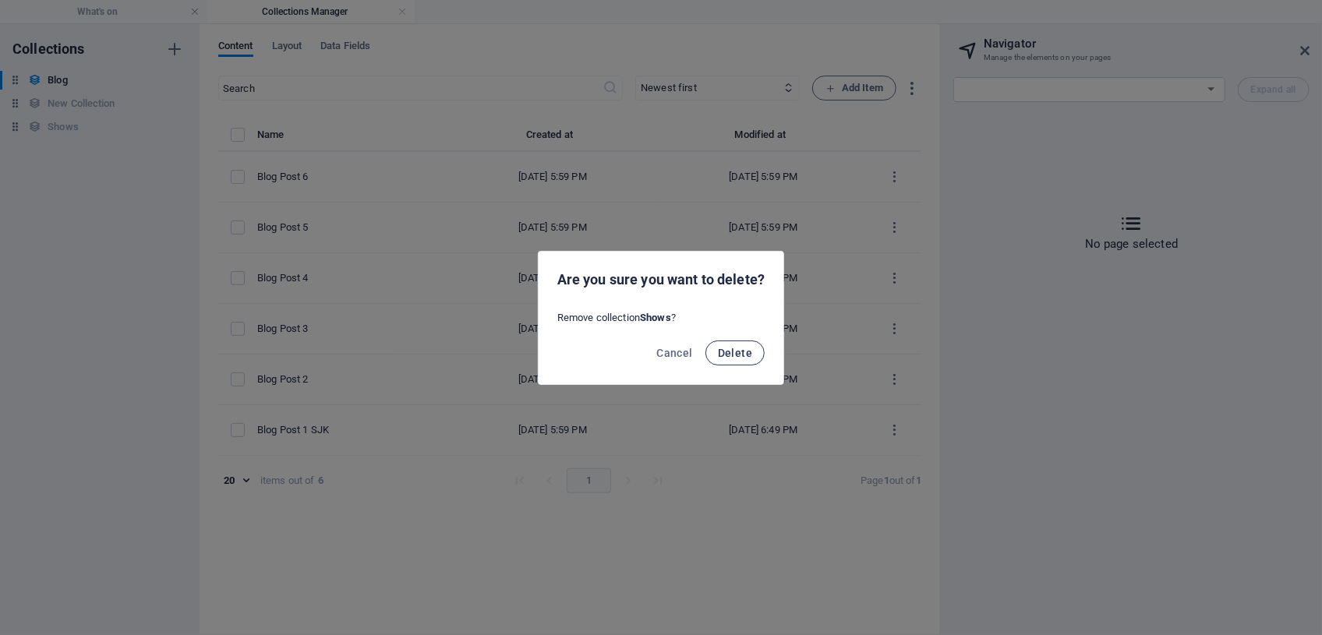
click at [725, 351] on span "Delete" at bounding box center [735, 353] width 34 height 12
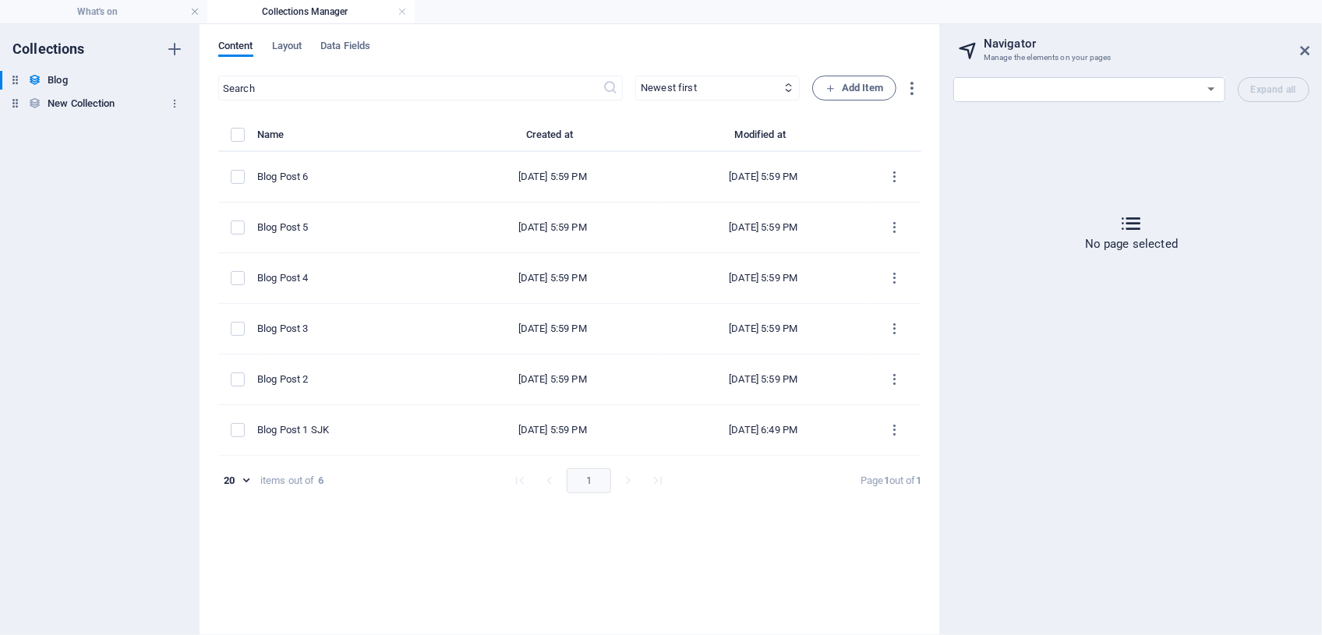
click at [78, 107] on h6 "New Collection" at bounding box center [81, 103] width 67 height 19
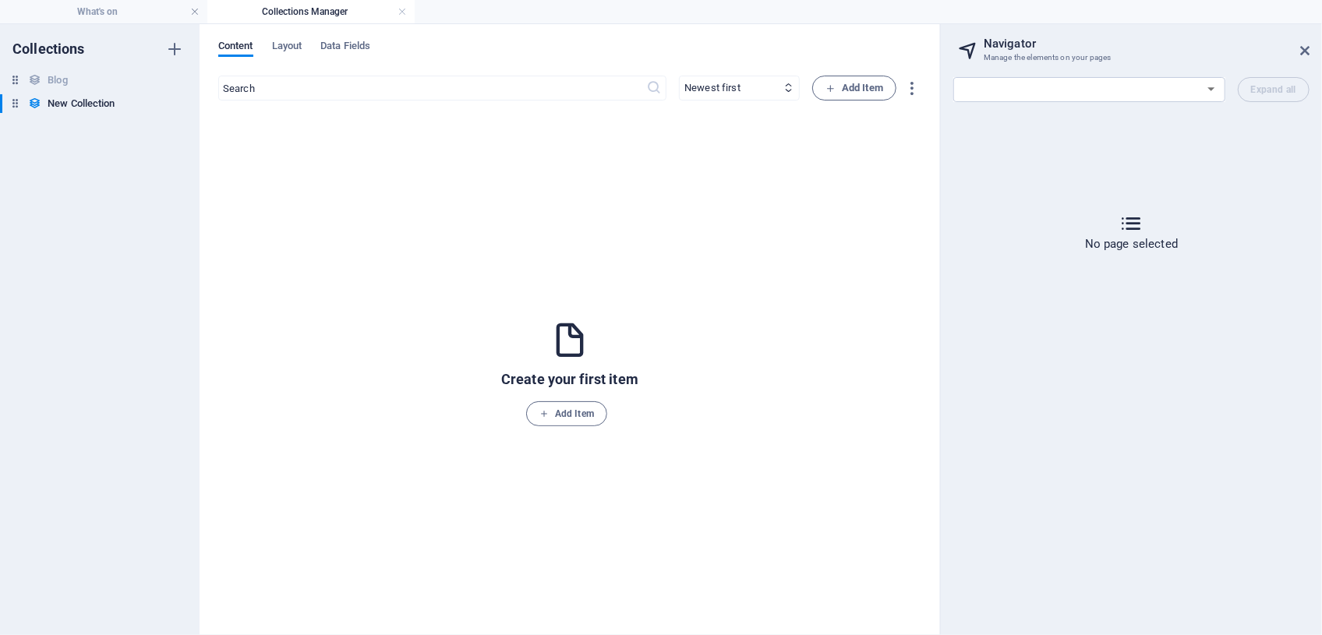
click at [570, 339] on icon at bounding box center [569, 340] width 41 height 41
click at [575, 408] on span "Add Item" at bounding box center [566, 413] width 55 height 19
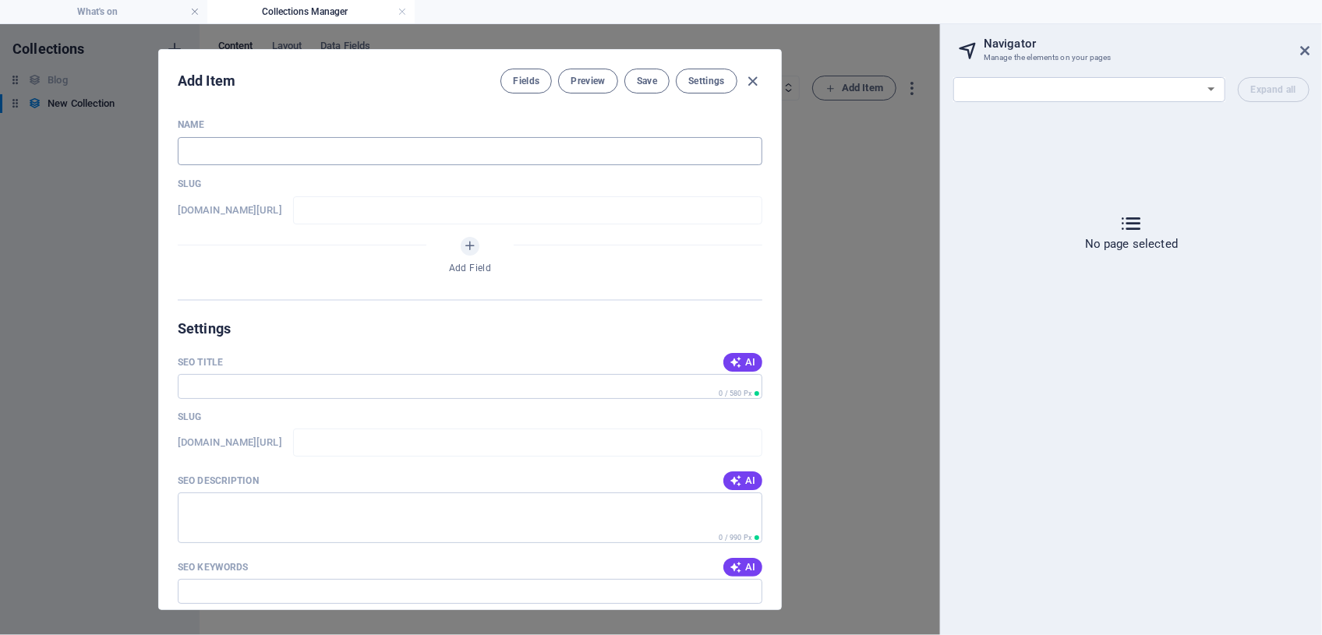
click at [200, 154] on input "text" at bounding box center [470, 151] width 585 height 28
type input "I"
type input "i"
type input "It"
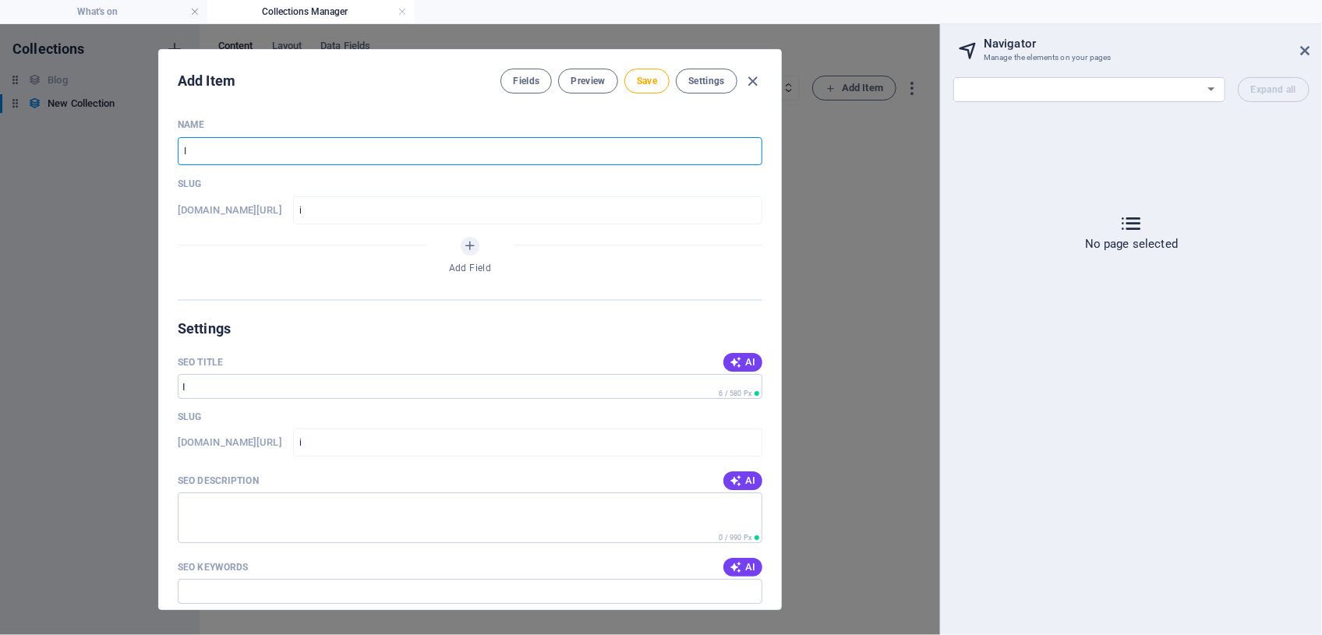
type input "it"
type input "Ite"
type input "ite"
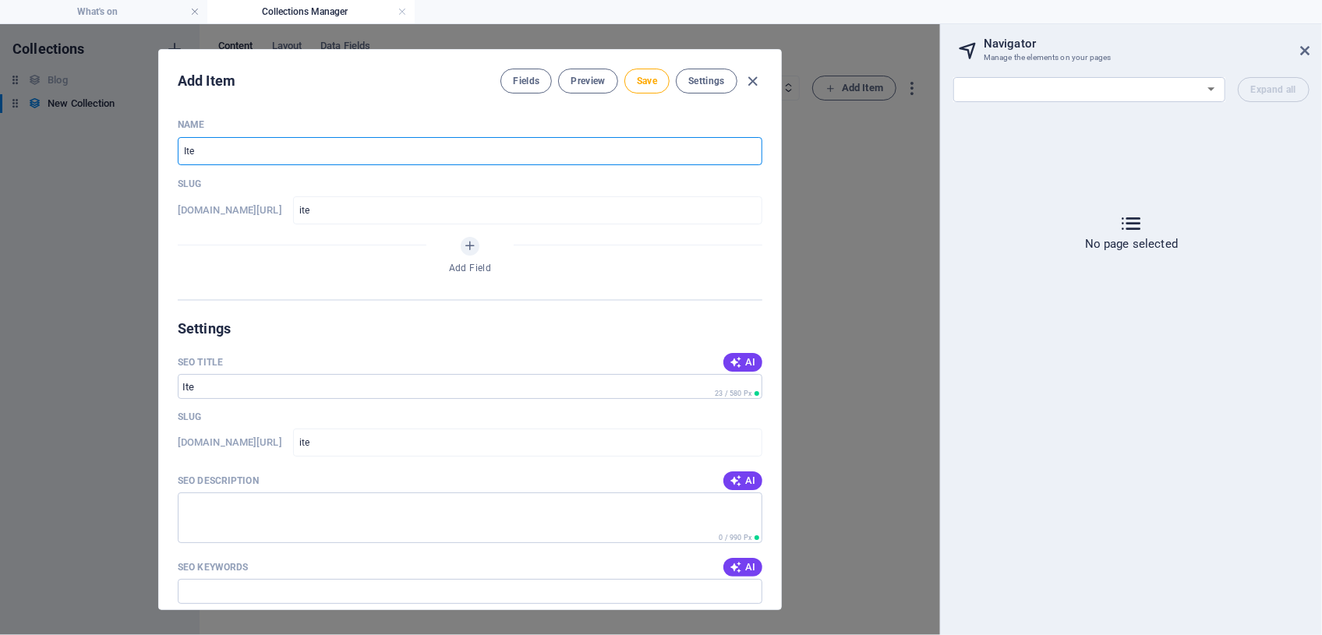
type input "Item"
type input "item"
type input "Item n"
type input "item-n"
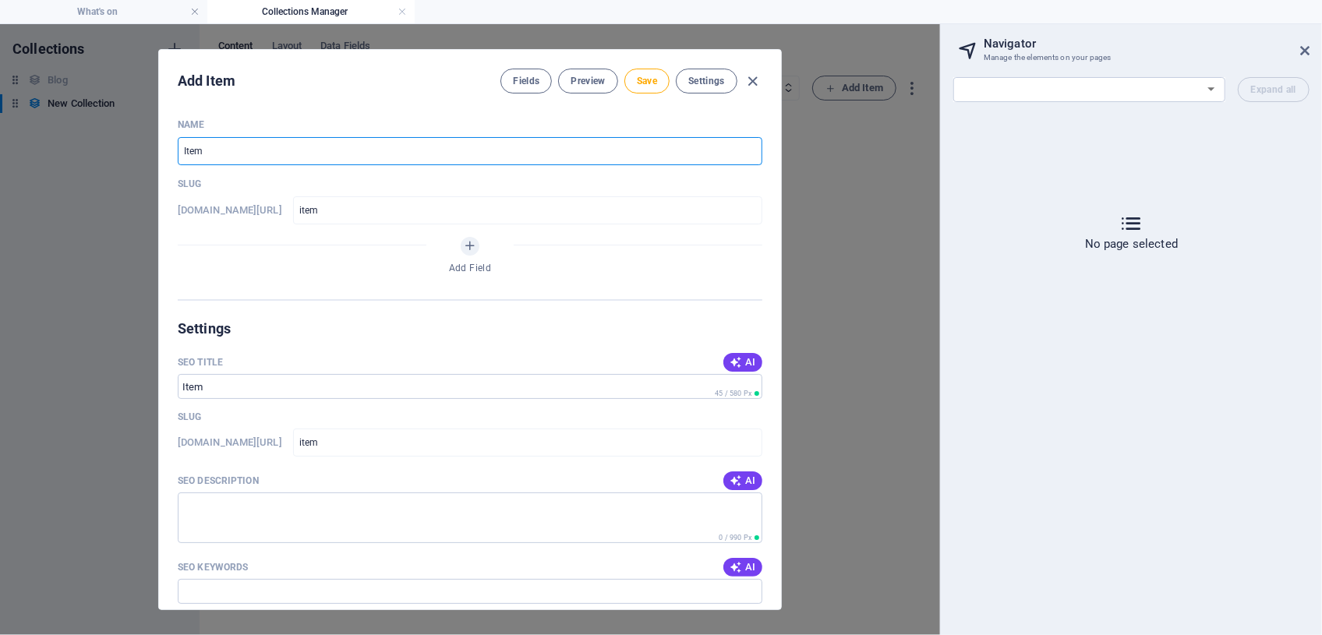
type input "item-n"
type input "Item na"
type input "item-na"
type input "Item nam"
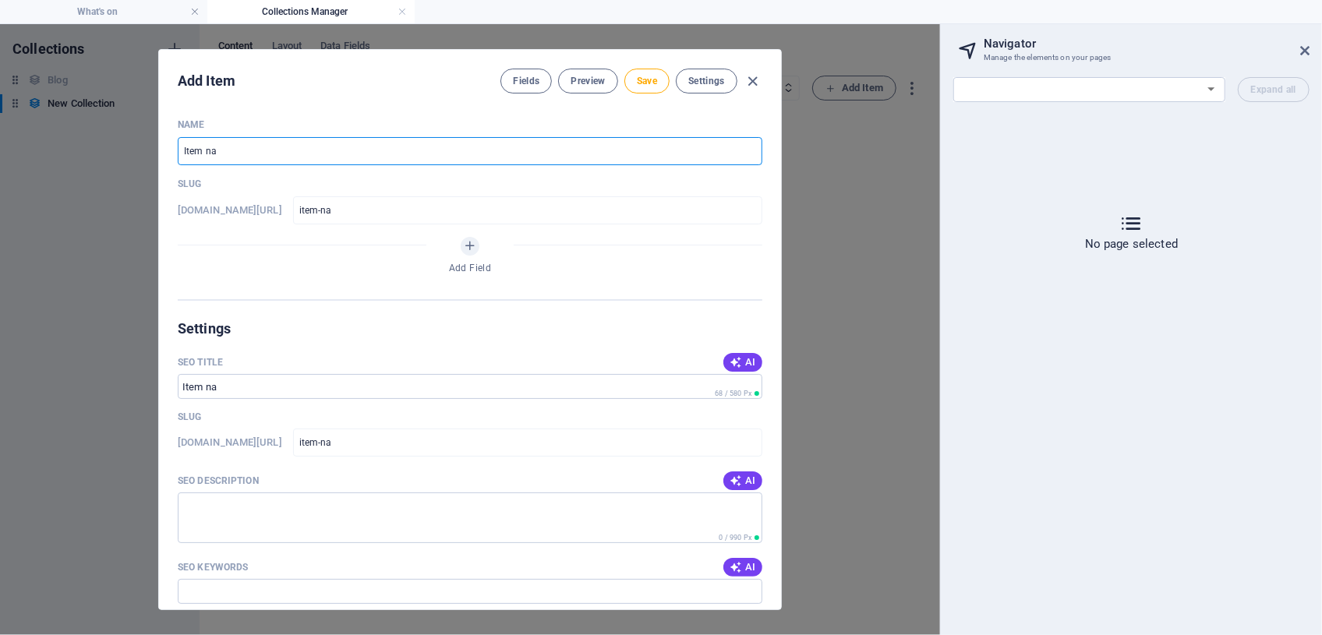
type input "item-nam"
type input "Item name"
type input "item-name"
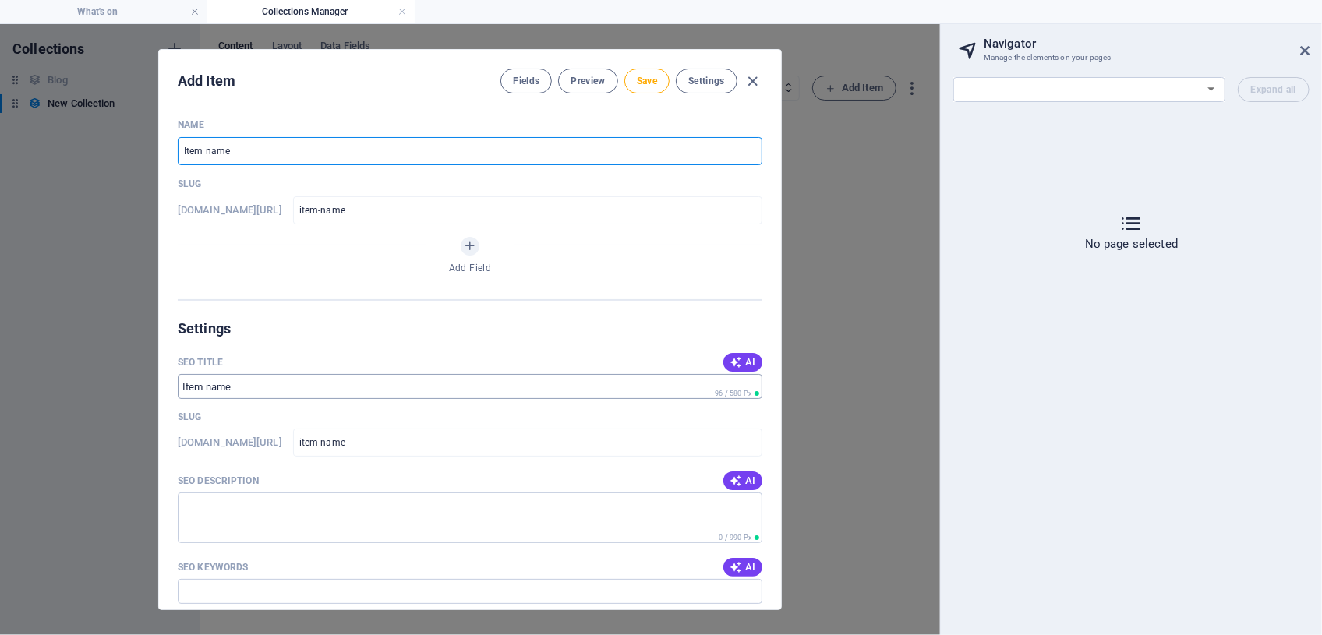
type input "Item name"
click at [241, 383] on input "SEO Title" at bounding box center [470, 386] width 585 height 25
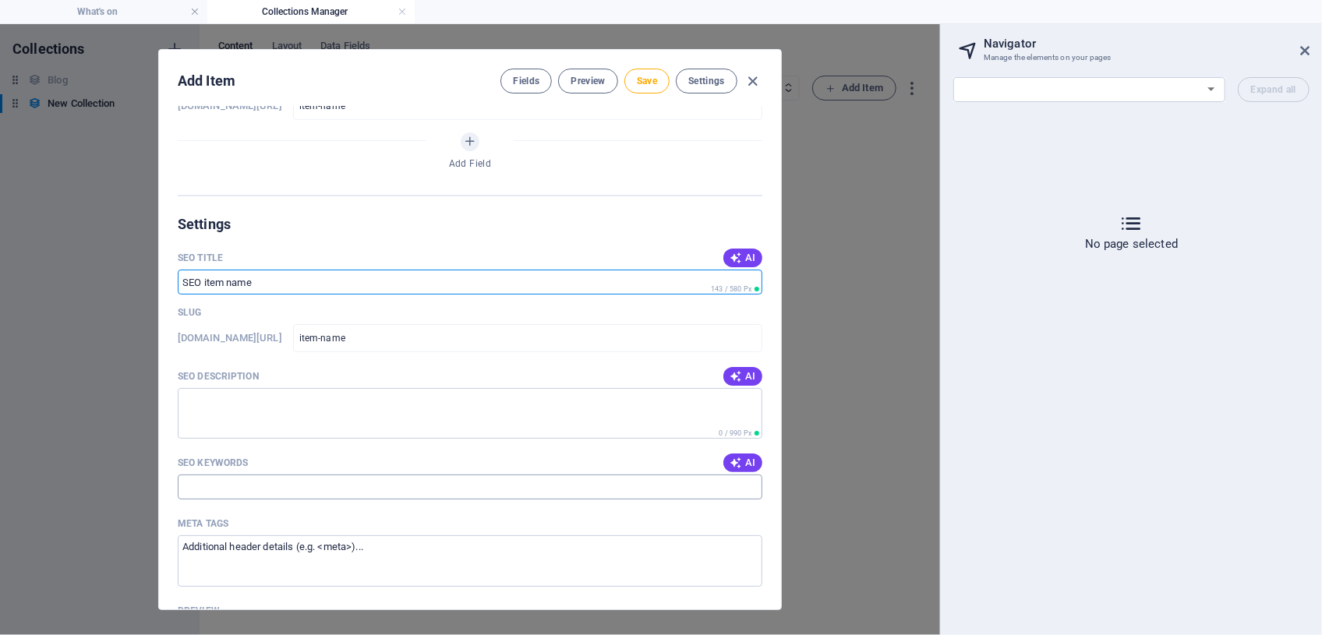
scroll to position [141, 0]
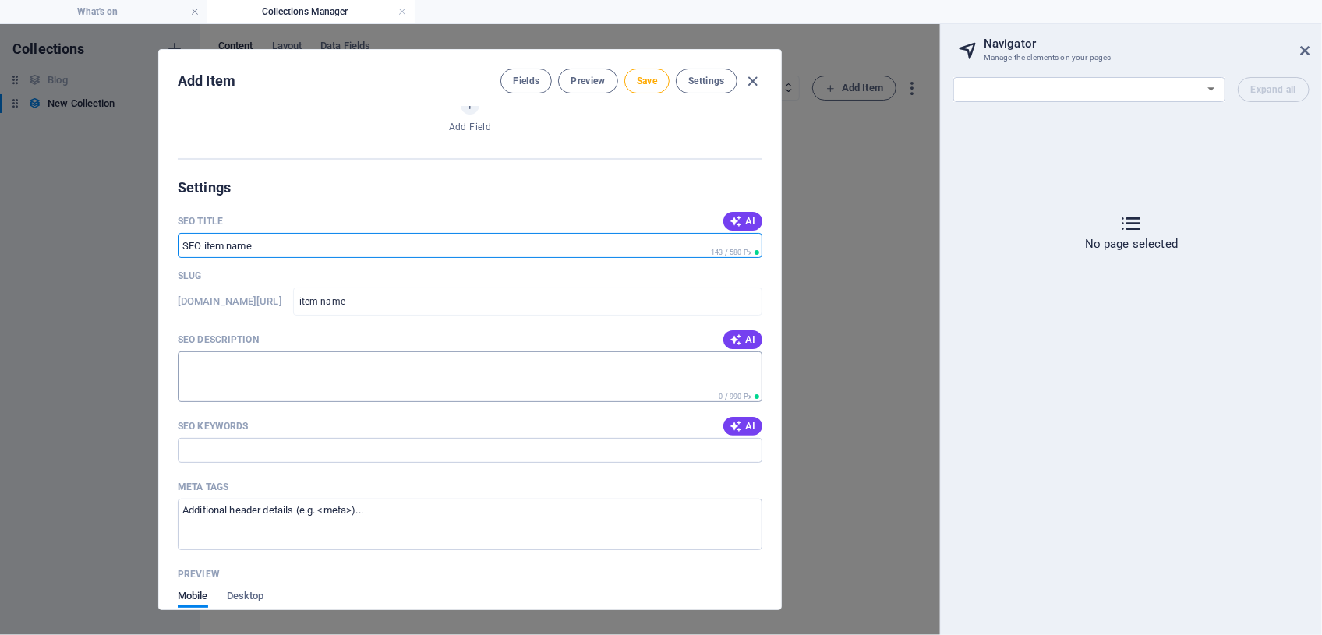
type input "SEO item name"
click at [188, 360] on textarea "SEO Description" at bounding box center [470, 376] width 585 height 51
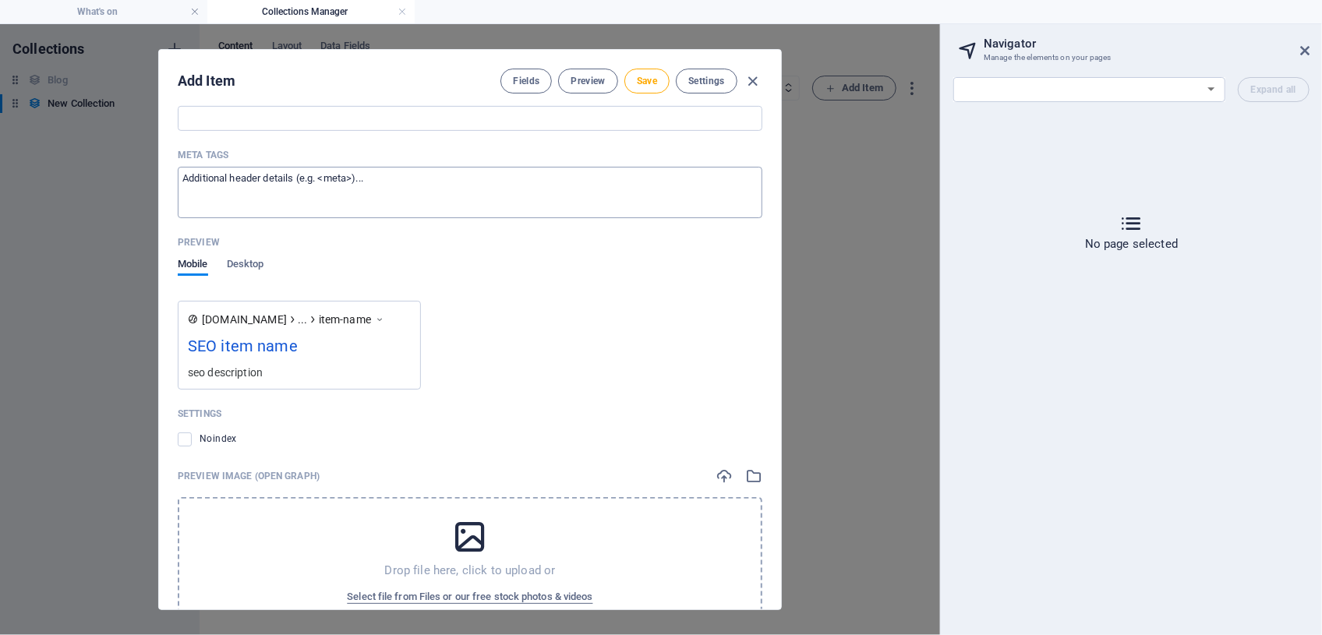
scroll to position [496, 0]
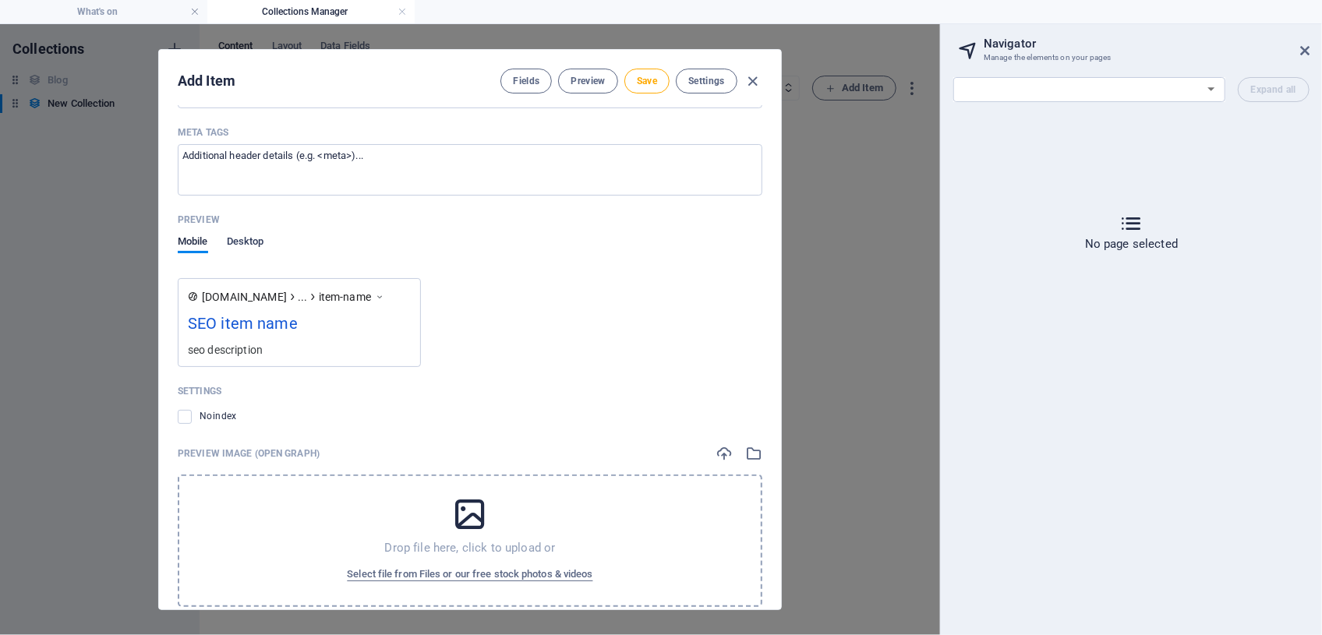
type textarea "seo description"
click at [249, 242] on span "Desktop" at bounding box center [245, 243] width 37 height 22
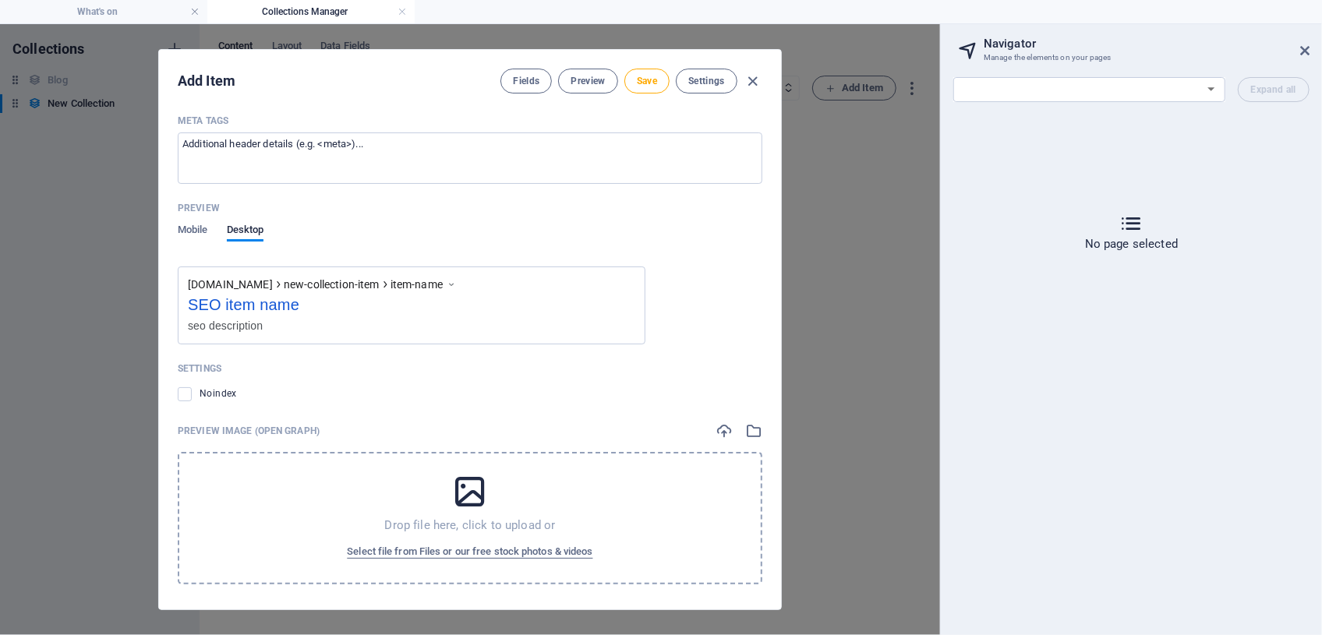
scroll to position [513, 0]
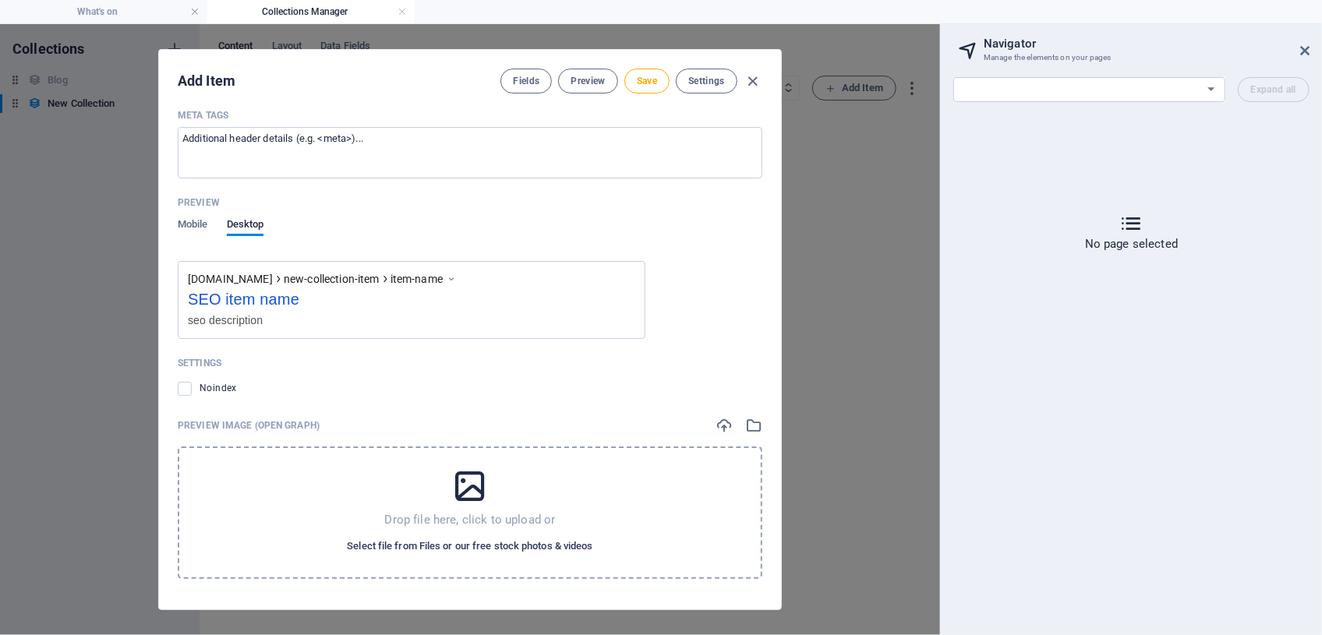
click at [479, 546] on span "Select file from Files or our free stock photos & videos" at bounding box center [470, 546] width 246 height 19
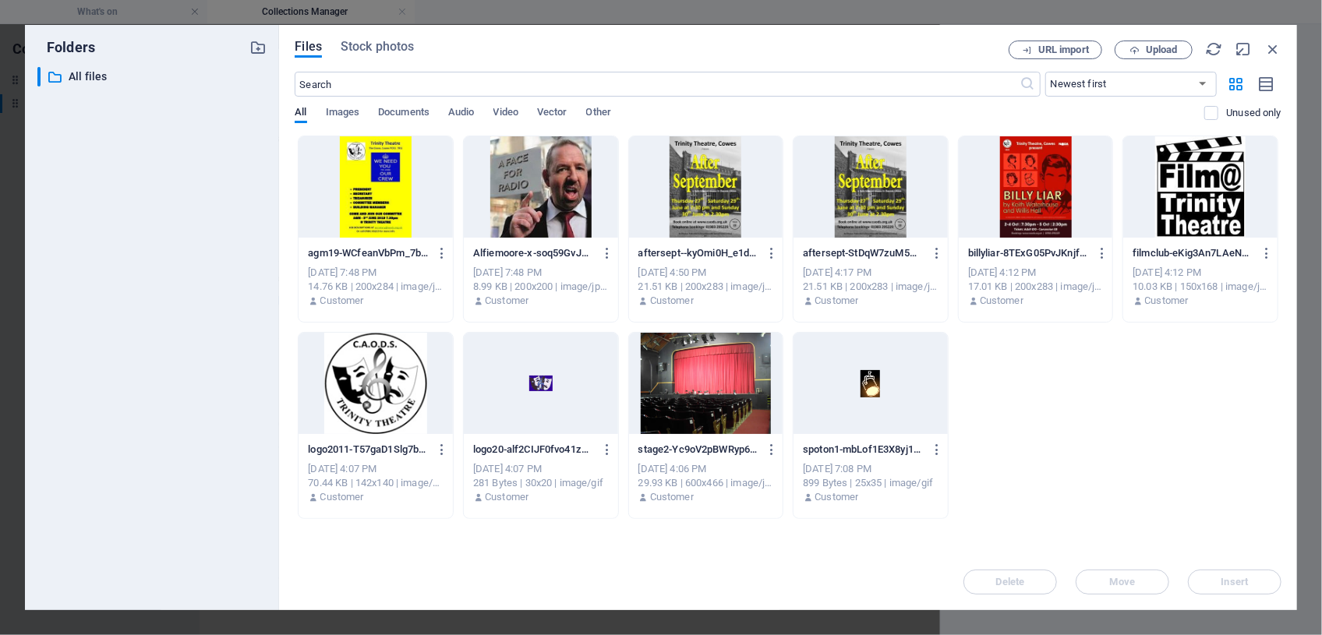
click at [375, 203] on div at bounding box center [375, 186] width 154 height 101
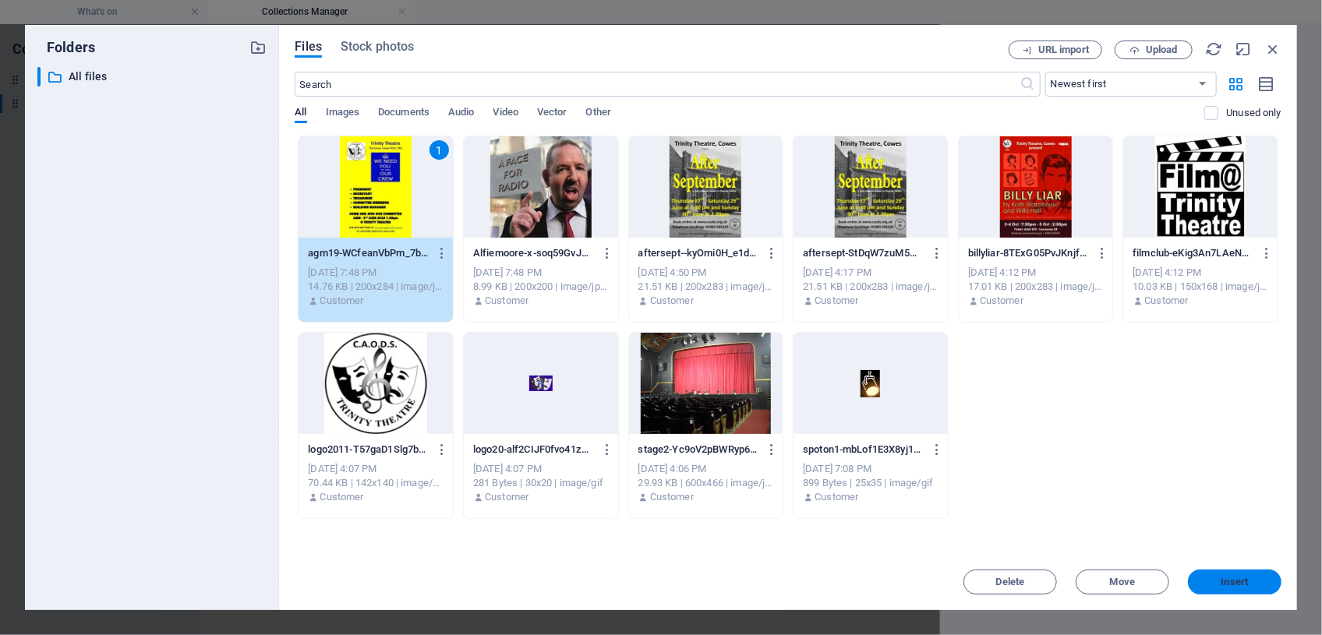
click at [1233, 578] on span "Insert" at bounding box center [1234, 582] width 27 height 9
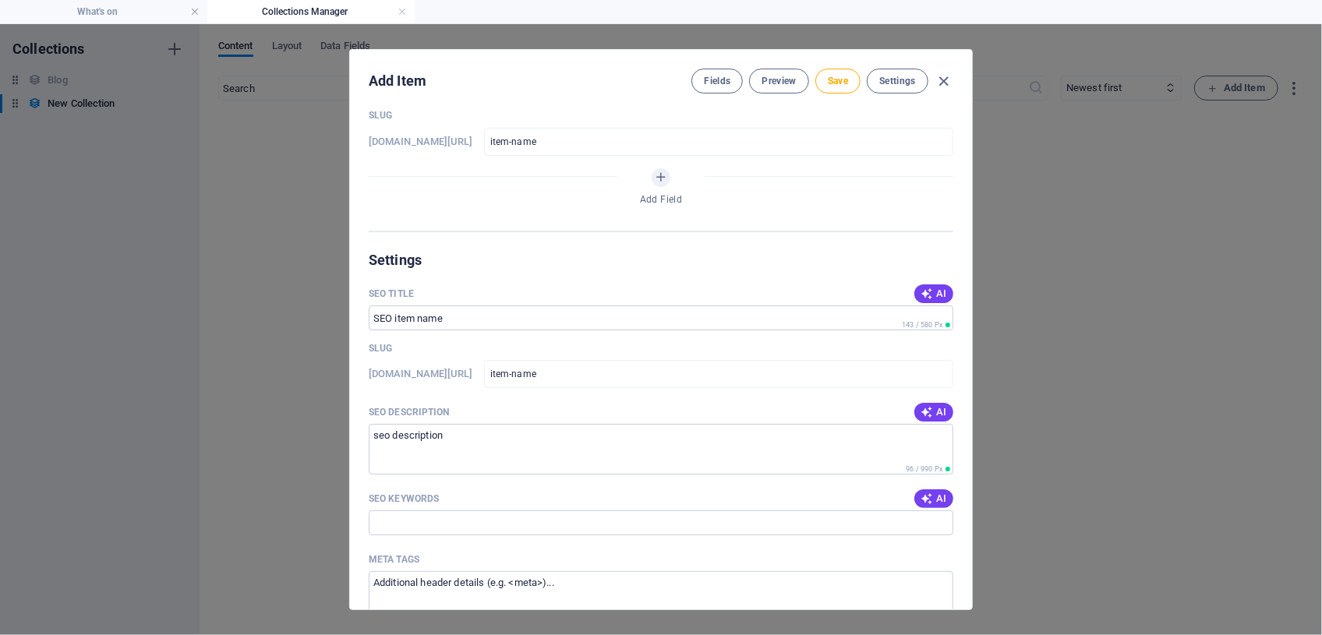
scroll to position [0, 0]
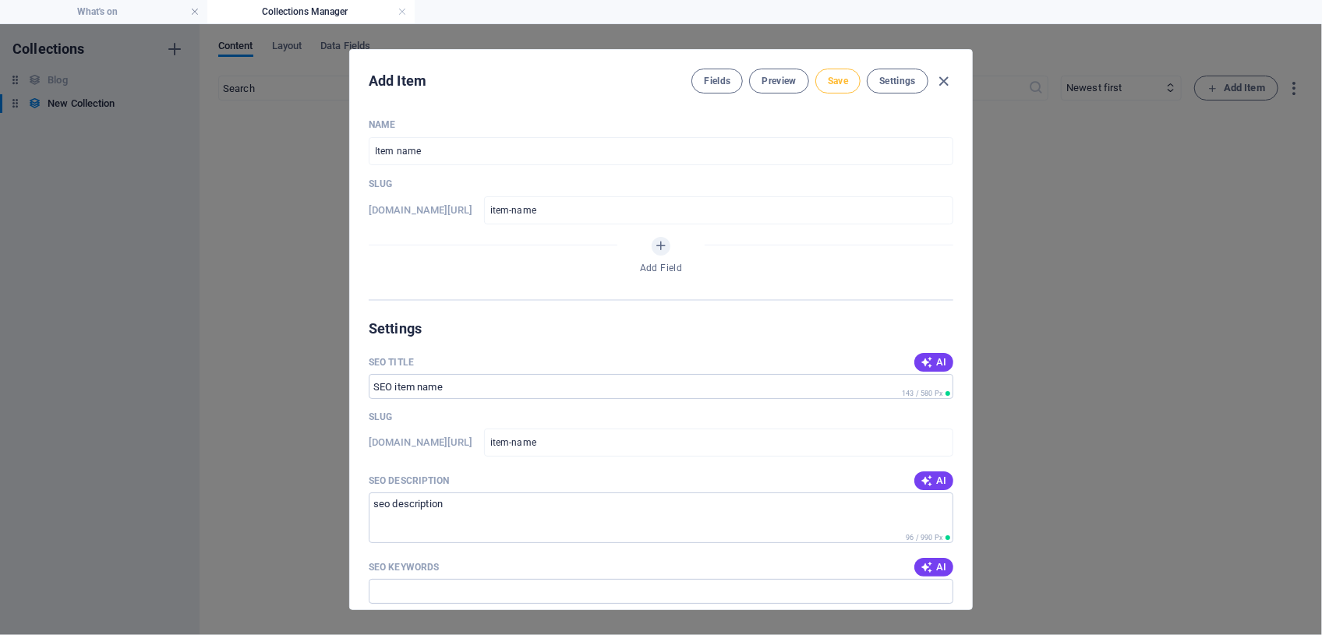
click at [831, 85] on span "Save" at bounding box center [838, 81] width 20 height 12
type input "item-name"
click at [72, 104] on div "Edit Item Fields Preview Save Settings Name Item name ​ Slug [DOMAIN_NAME][URL]…" at bounding box center [661, 329] width 1322 height 611
type input "item-name"
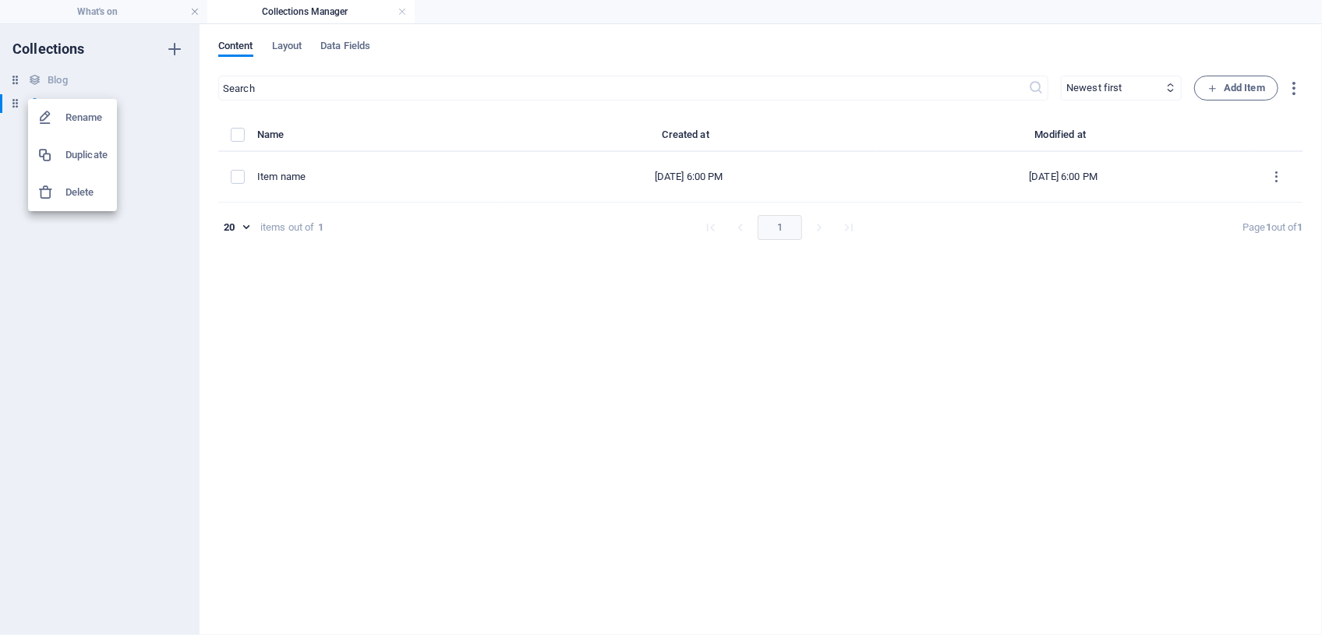
click at [95, 117] on h6 "Rename" at bounding box center [86, 117] width 42 height 19
click at [90, 105] on input "New Collection" at bounding box center [106, 103] width 117 height 19
type input "N"
type input "TestCollection"
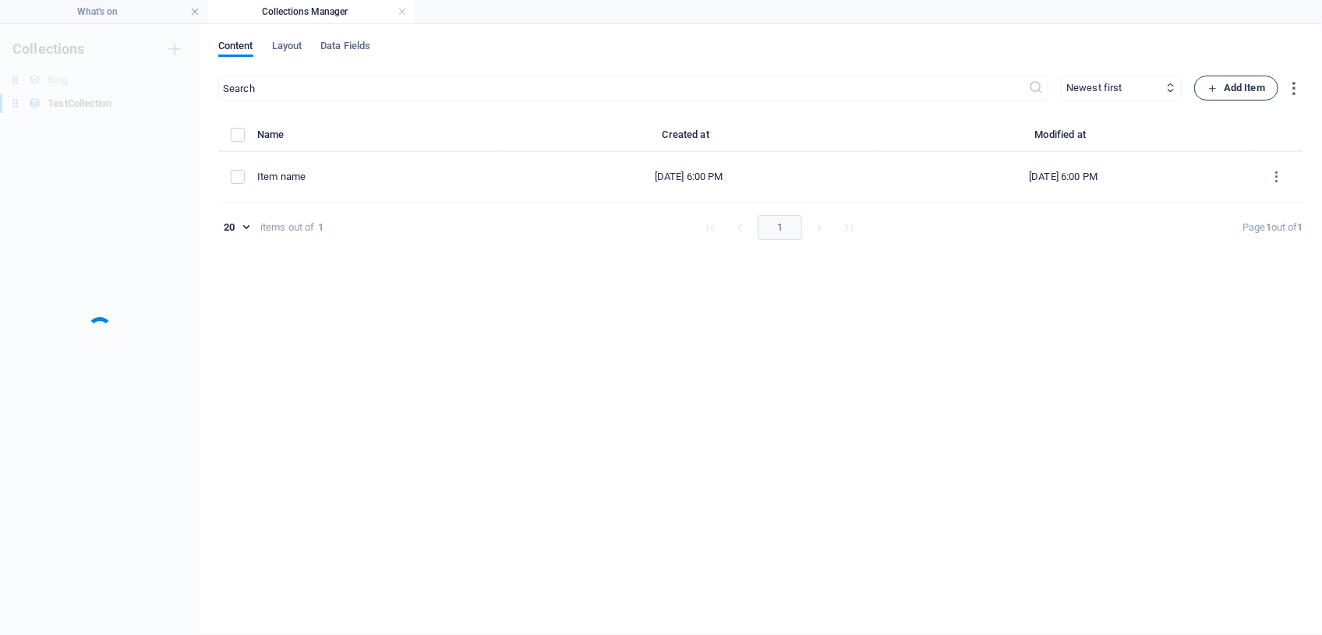
click at [1228, 88] on span "Add Item" at bounding box center [1236, 88] width 58 height 19
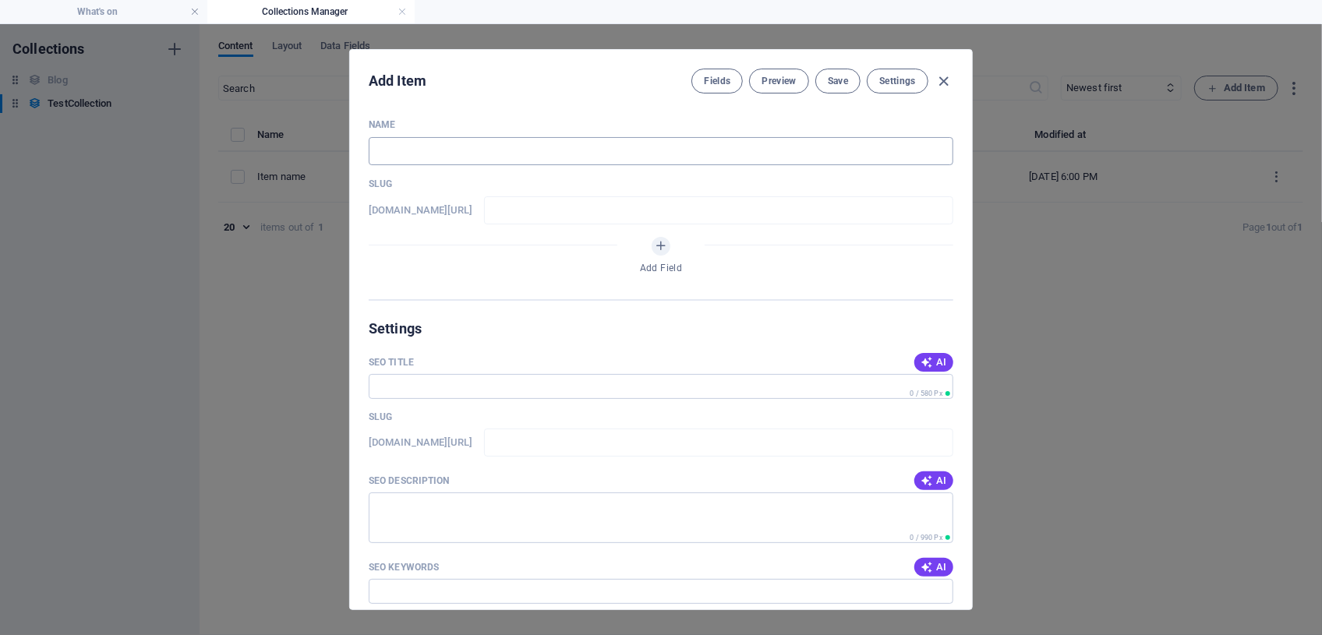
click at [400, 146] on input "text" at bounding box center [661, 151] width 585 height 28
type input "s"
type input "se"
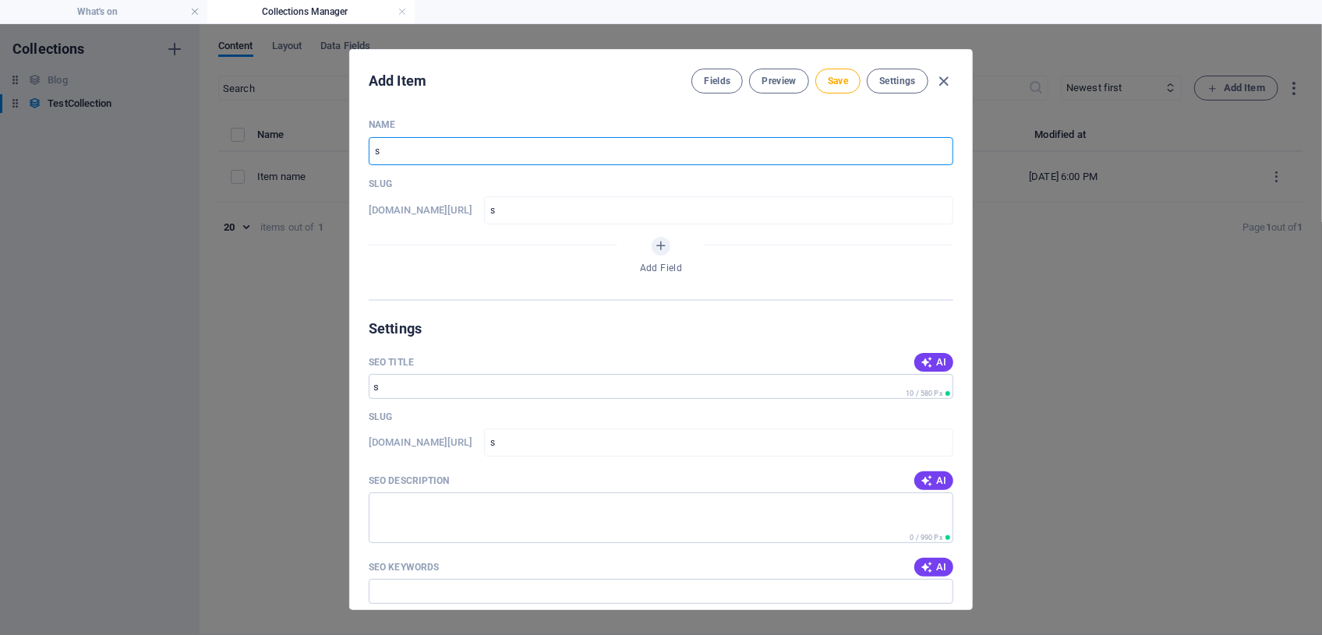
type input "se"
type input "sec"
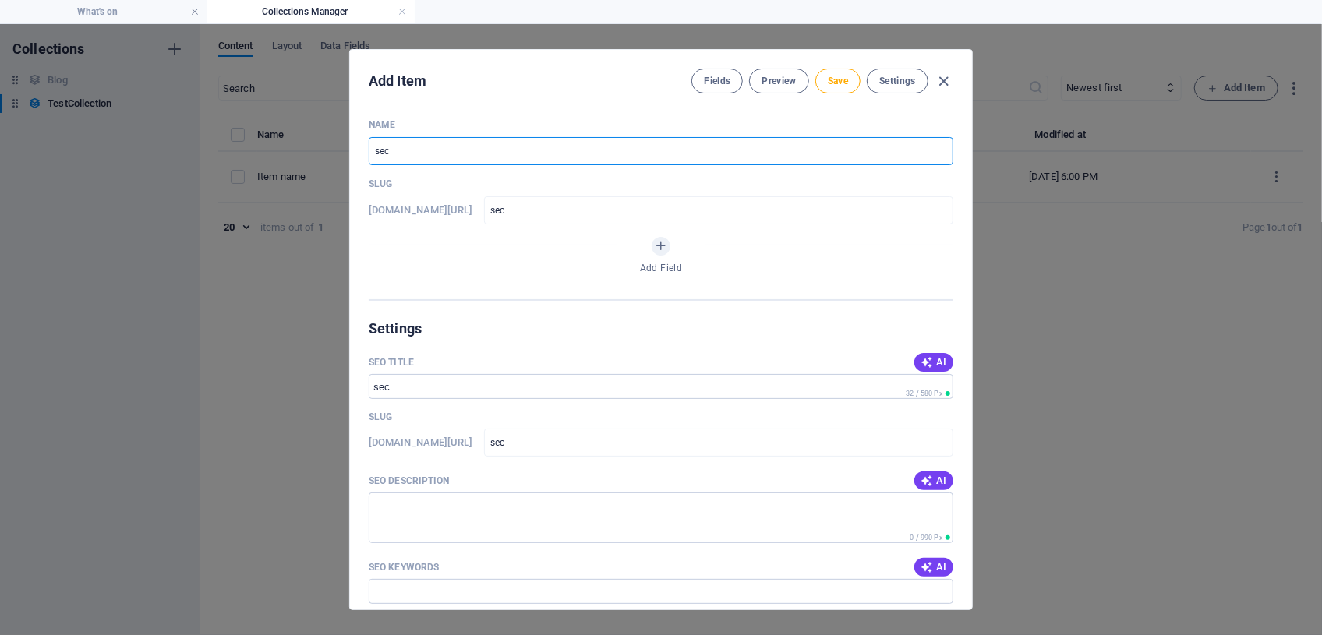
type input "seco"
type input "secon"
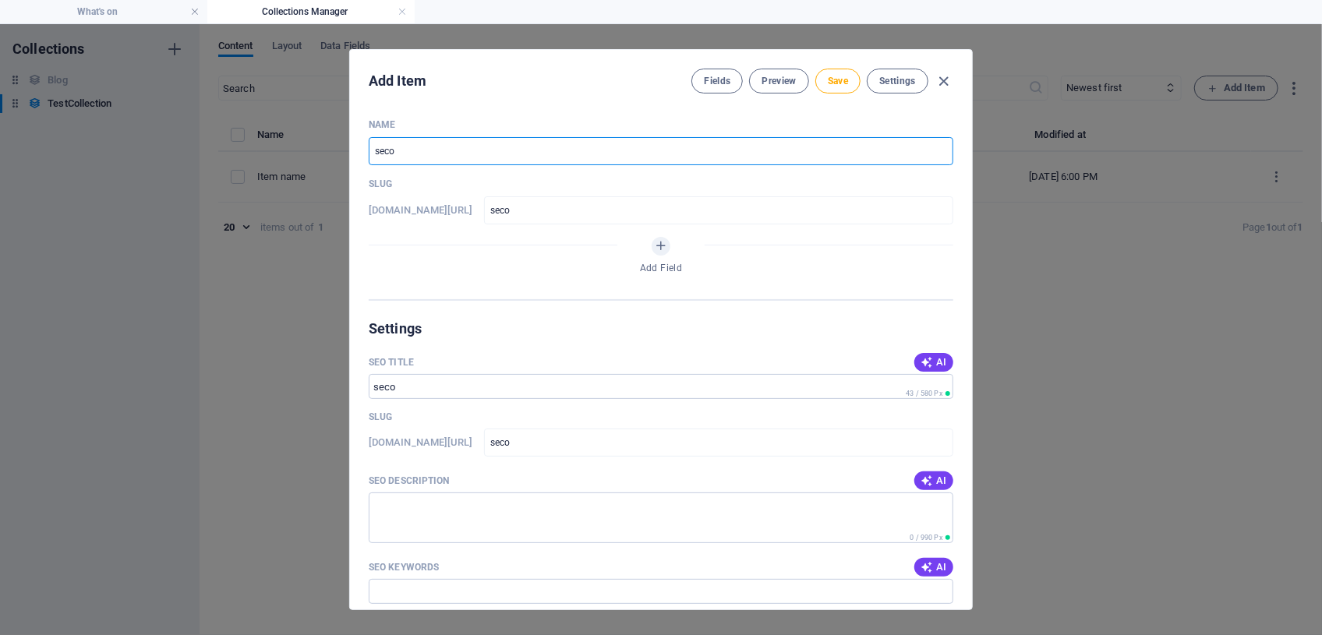
type input "secon"
type input "second"
type input "second i"
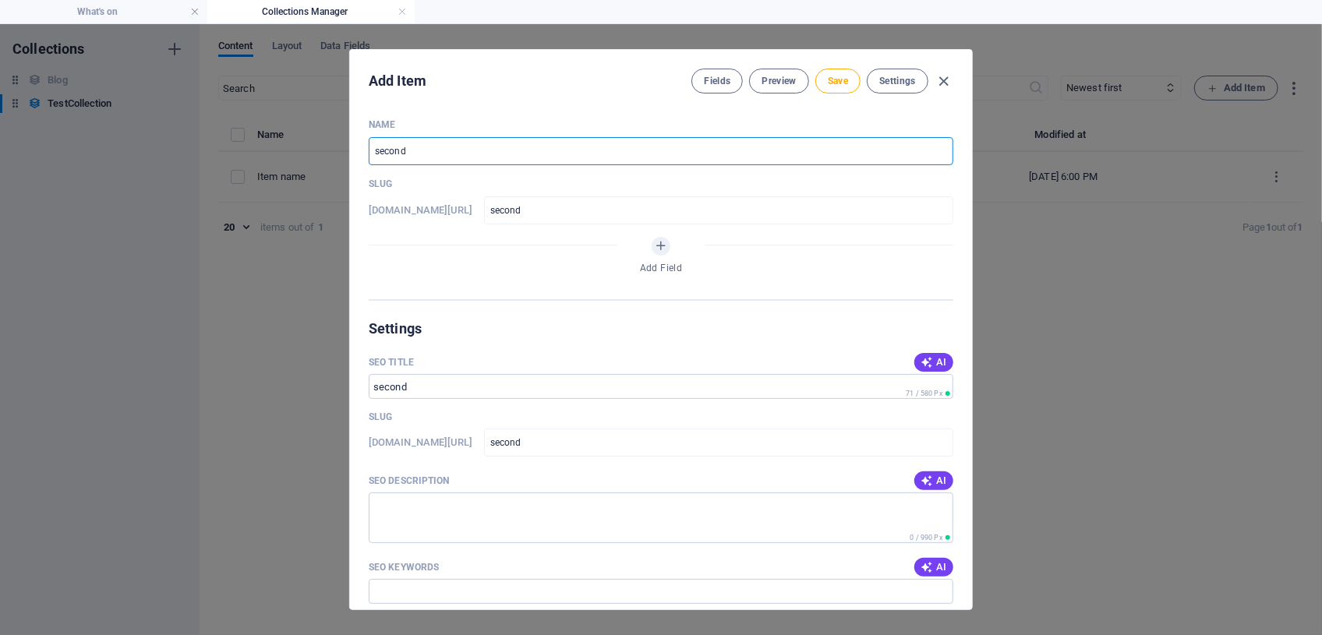
type input "second-i"
type input "second it"
type input "second-it"
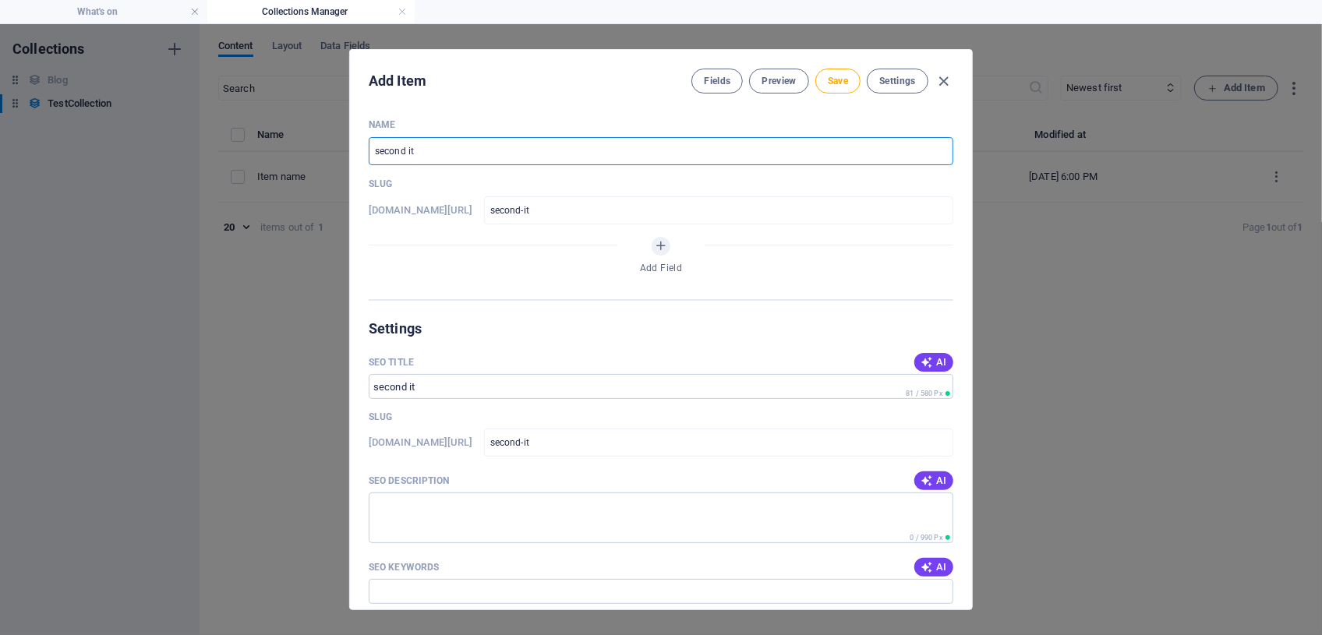
type input "second ite"
type input "second-ite"
type input "second item"
type input "second-item"
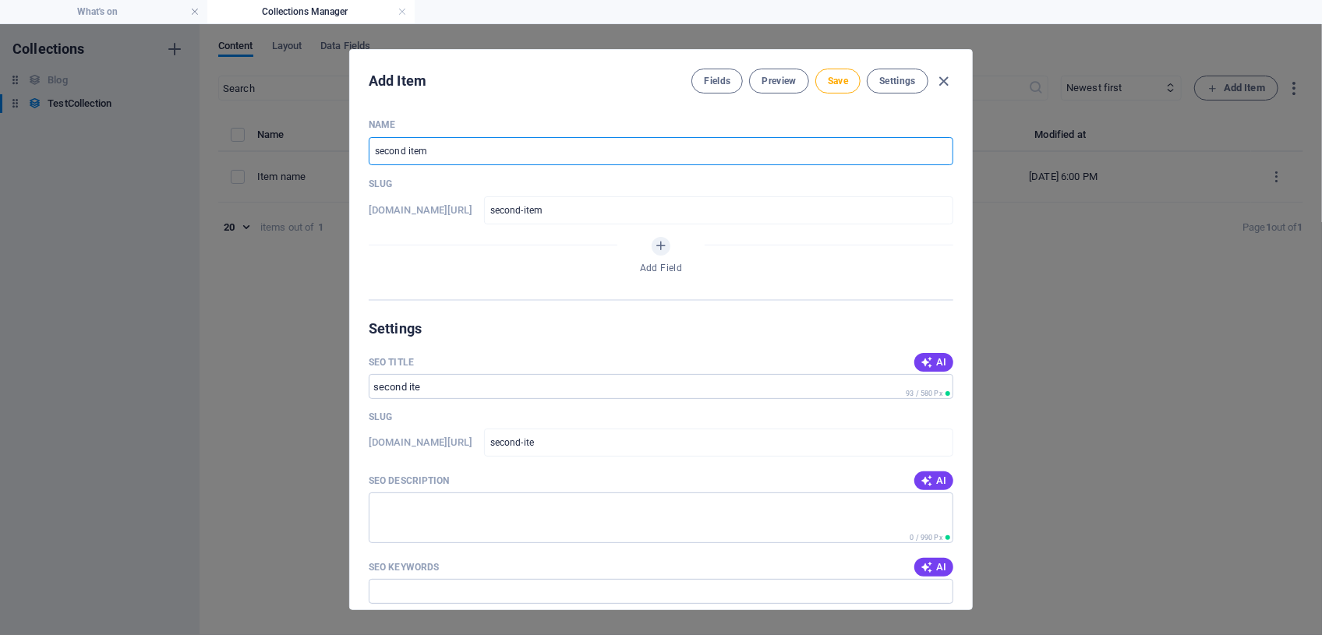
type input "second-item"
type input "second item"
click at [665, 246] on icon "Add Field" at bounding box center [661, 245] width 13 height 13
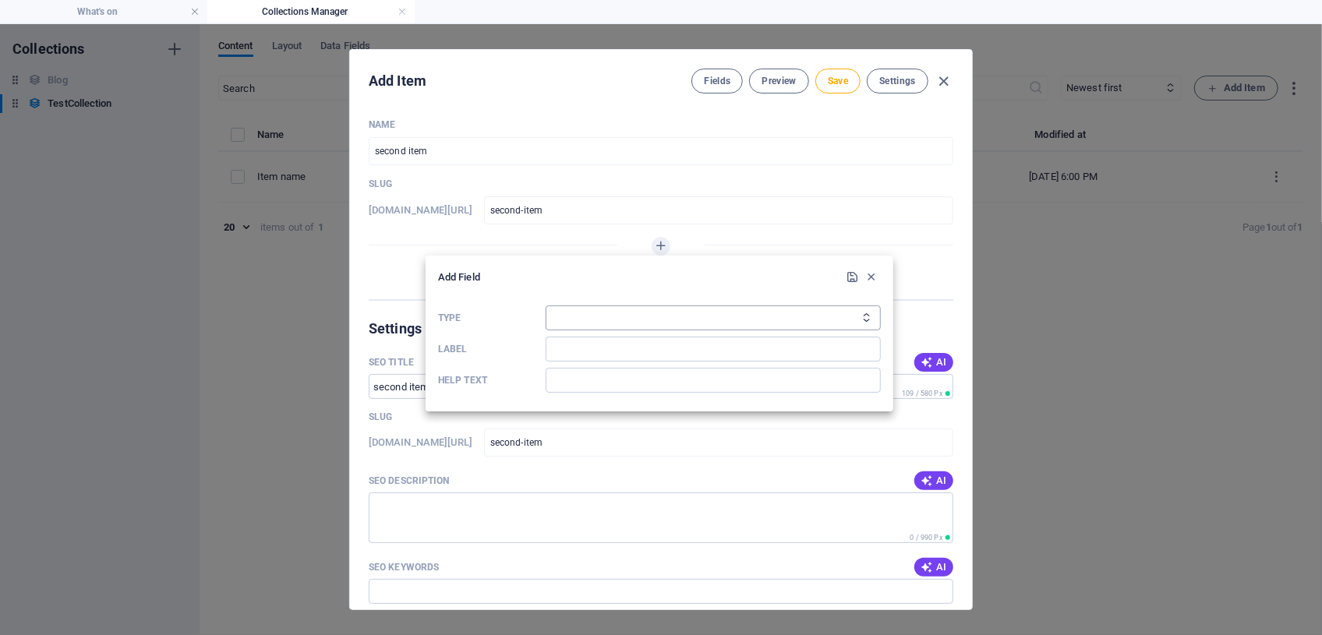
click at [583, 317] on select "Plain Text Link CMS Rich Text File Multiple Files Checkbox Choice Date Number" at bounding box center [713, 318] width 335 height 25
select select "text"
click at [546, 306] on select "Plain Text Link CMS Rich Text File Multiple Files Checkbox Choice Date Number" at bounding box center [713, 318] width 335 height 25
click at [583, 353] on input "Label" at bounding box center [713, 349] width 335 height 25
click at [558, 344] on input "Label" at bounding box center [713, 349] width 335 height 25
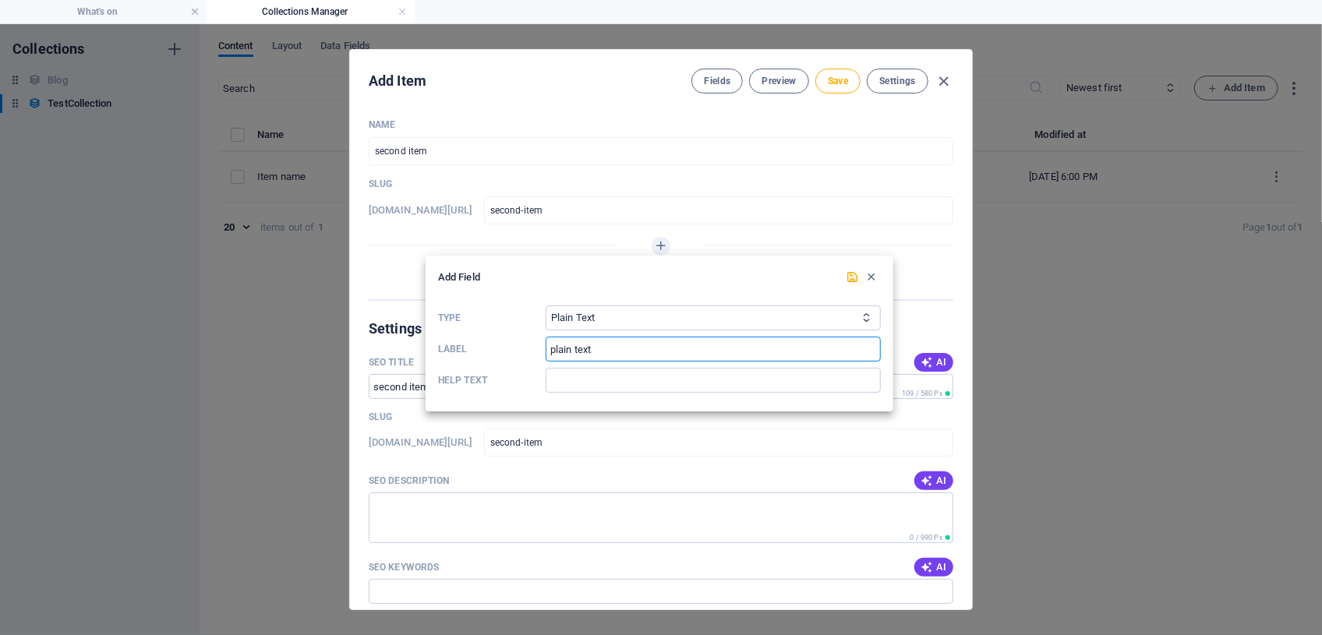
type input "plain text"
click at [834, 196] on div at bounding box center [661, 317] width 1322 height 635
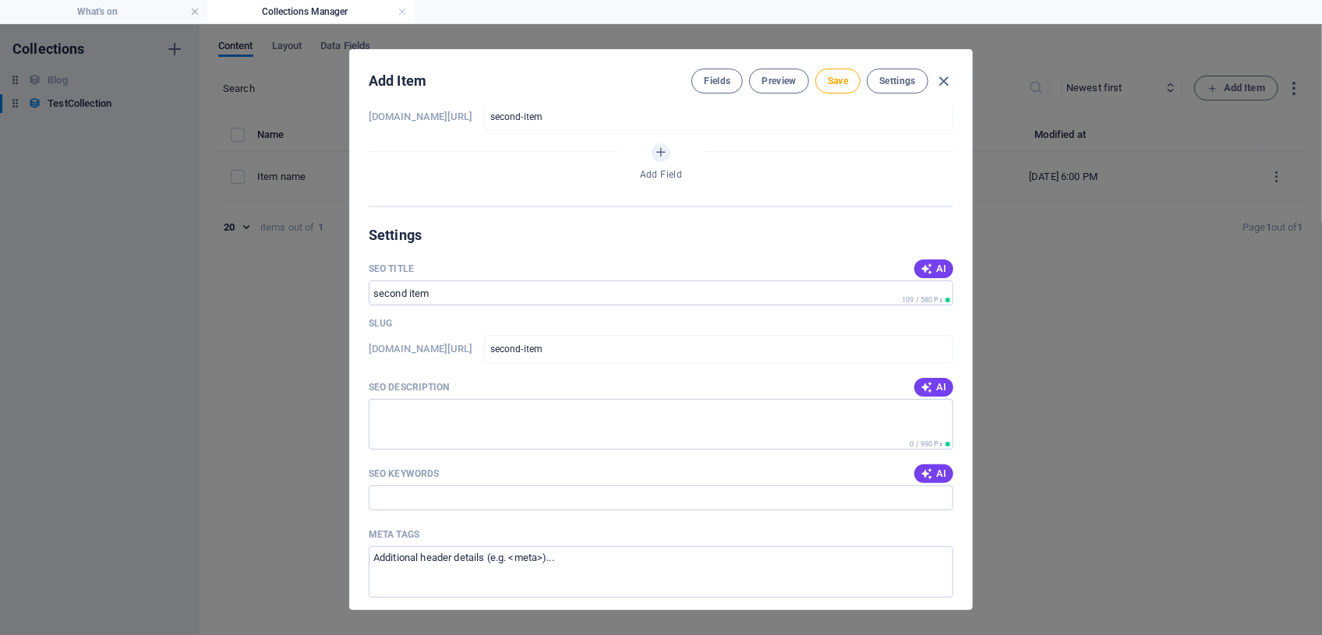
scroll to position [70, 0]
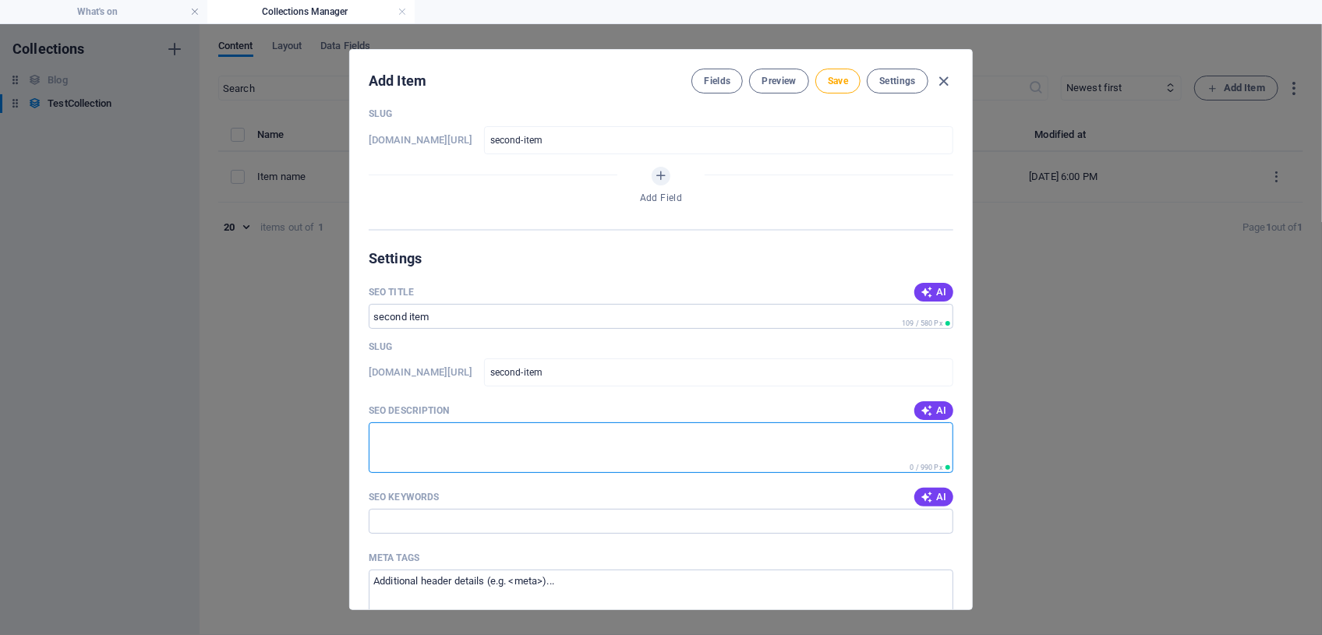
click at [391, 433] on textarea "SEO Description" at bounding box center [661, 447] width 585 height 51
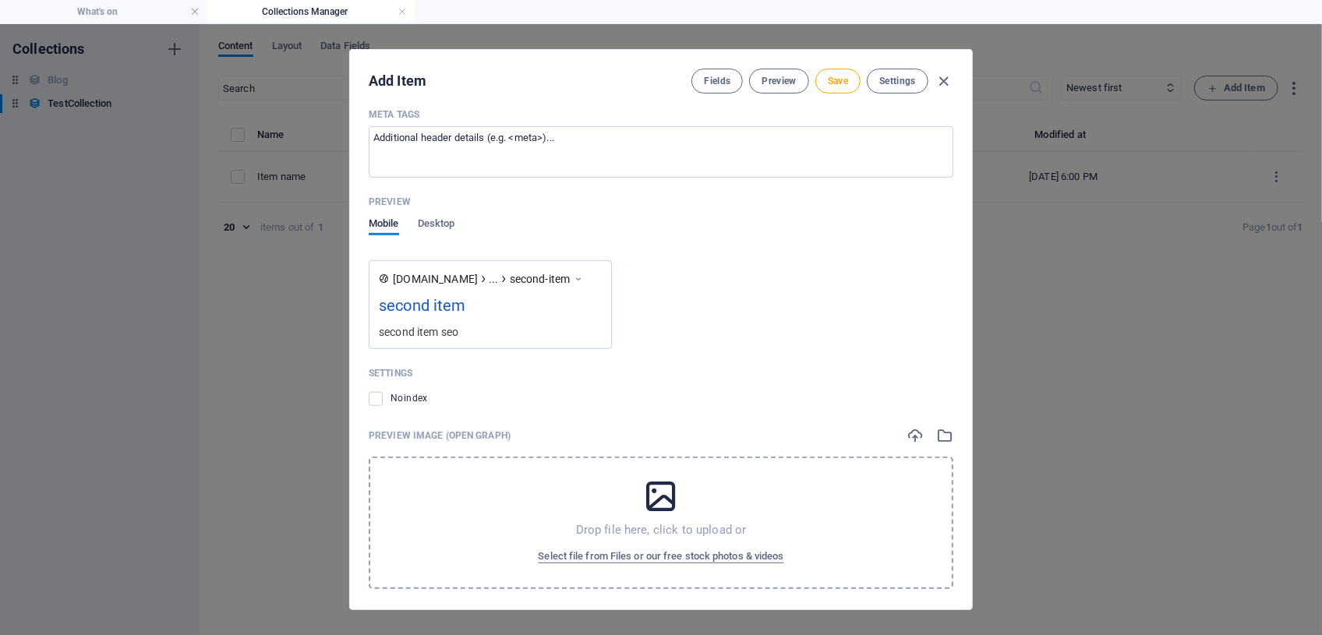
scroll to position [523, 0]
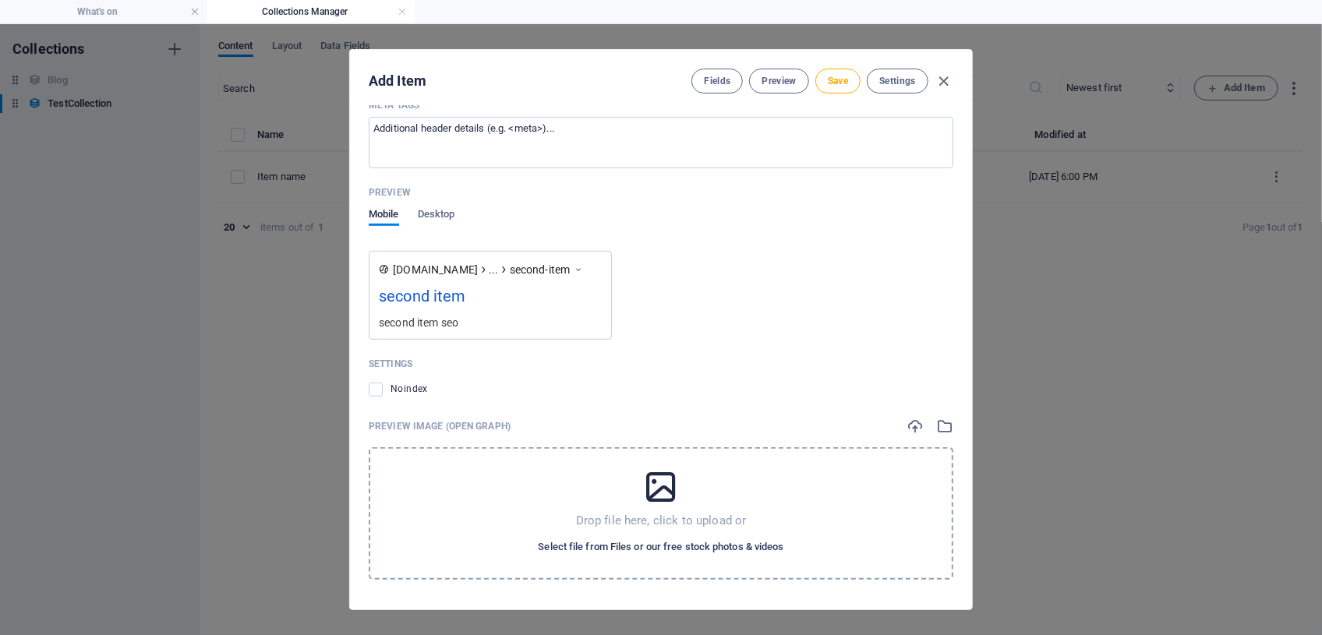
type textarea "second item seo"
click at [662, 547] on span "Select file from Files or our free stock photos & videos" at bounding box center [661, 547] width 246 height 19
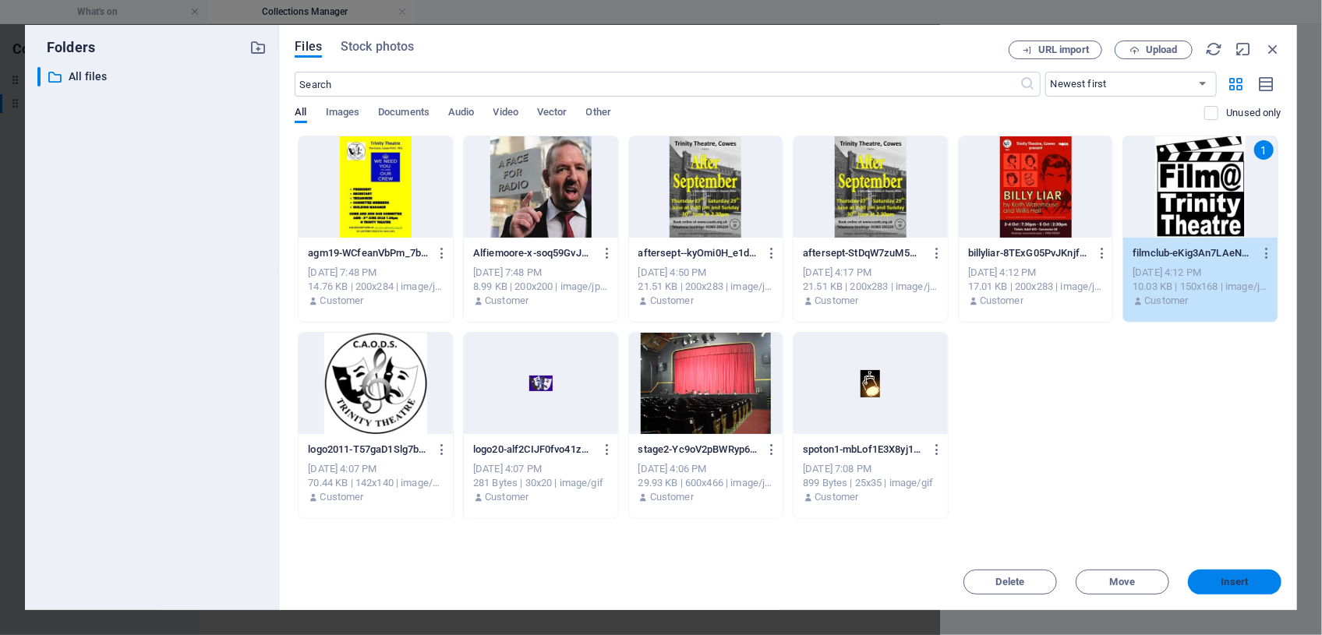
click at [1231, 589] on button "Insert" at bounding box center [1235, 582] width 94 height 25
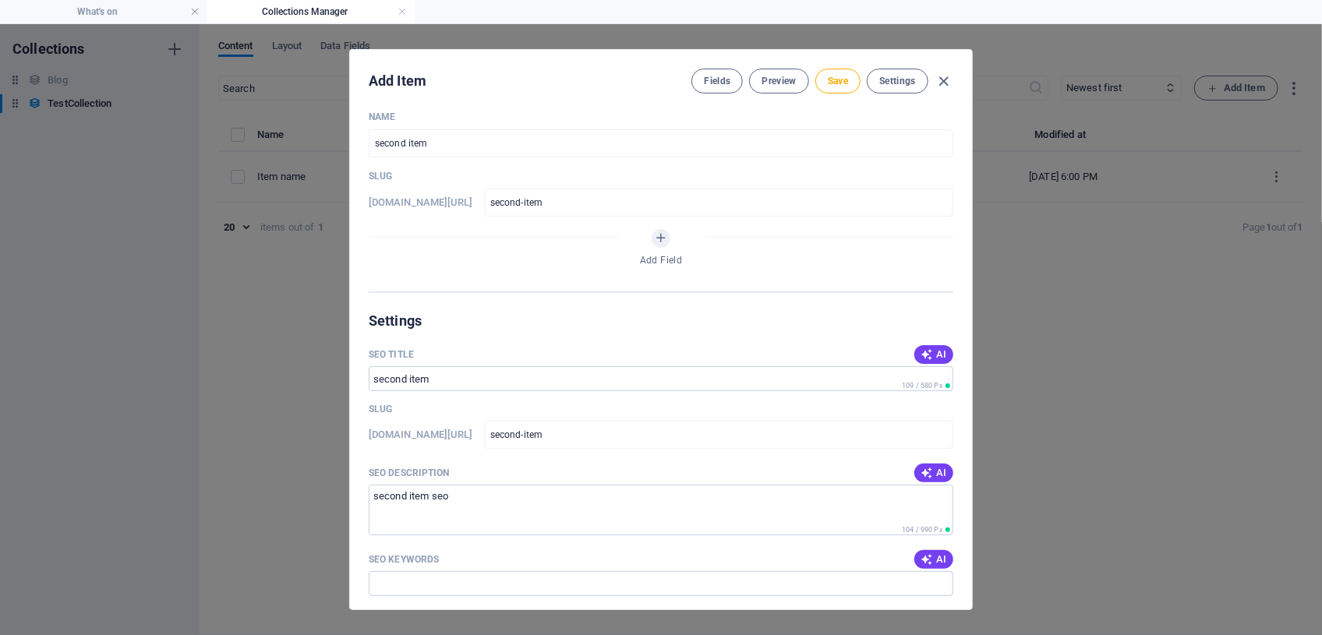
scroll to position [0, 0]
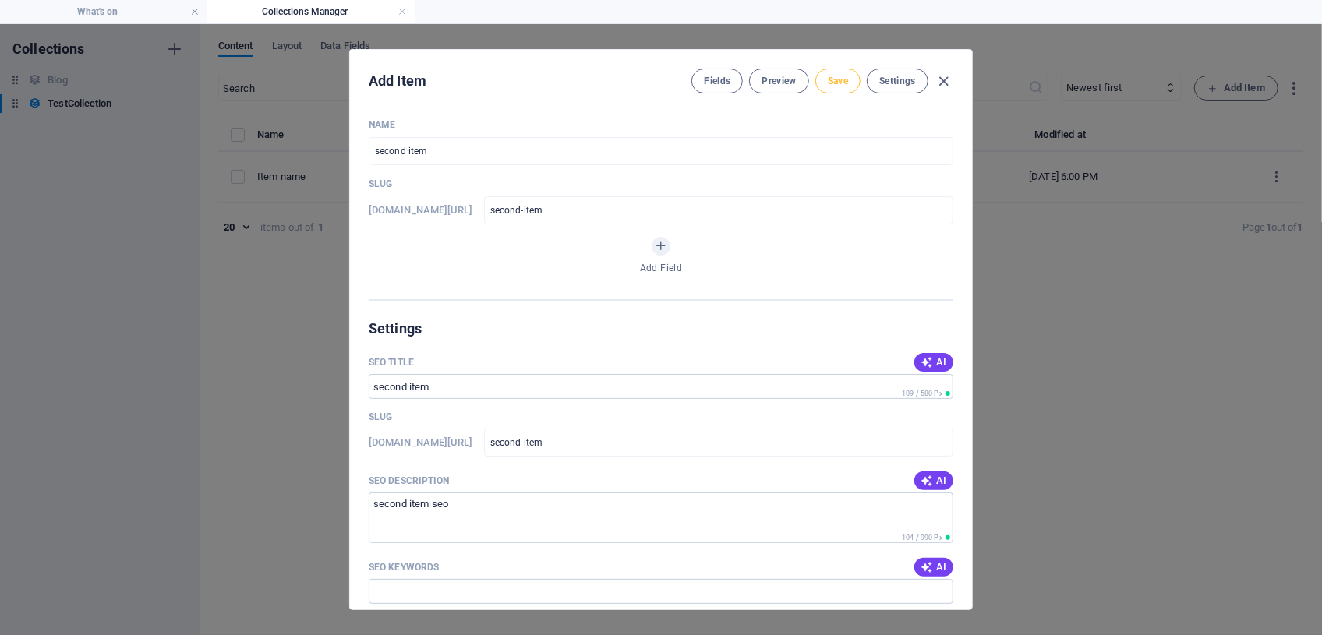
click at [842, 78] on span "Save" at bounding box center [838, 81] width 20 height 12
click at [941, 81] on icon "button" at bounding box center [944, 81] width 18 height 18
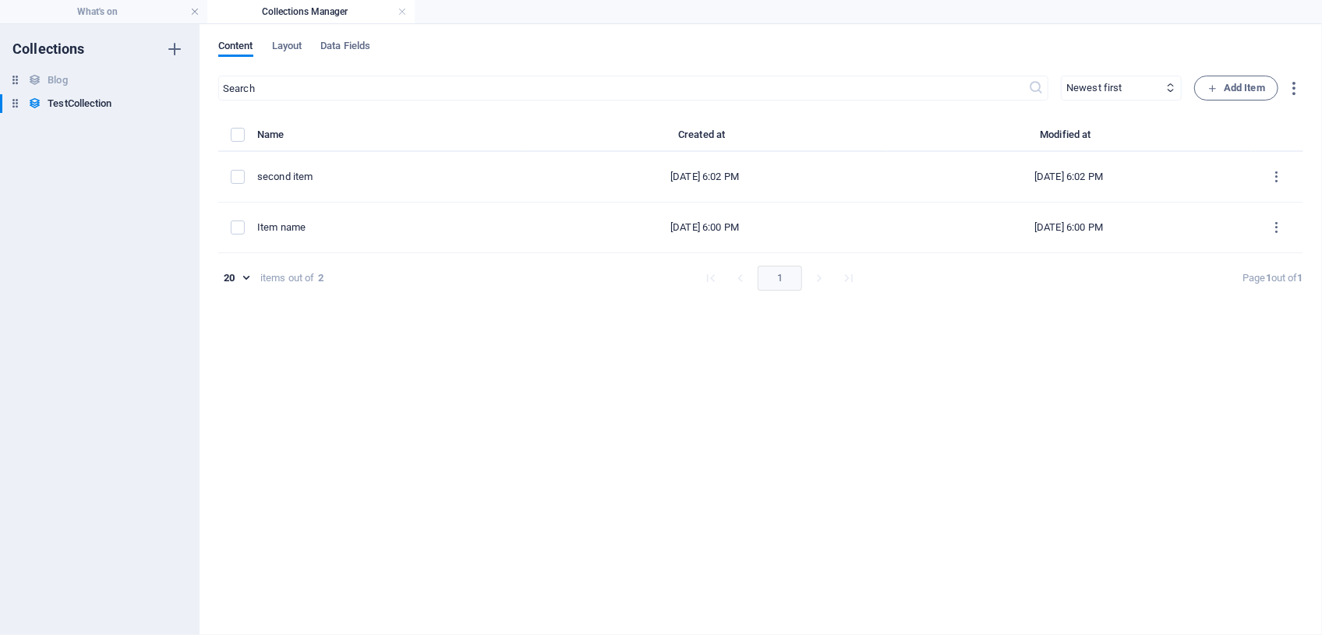
type input "second-item"
click at [288, 50] on span "Layout" at bounding box center [287, 48] width 30 height 22
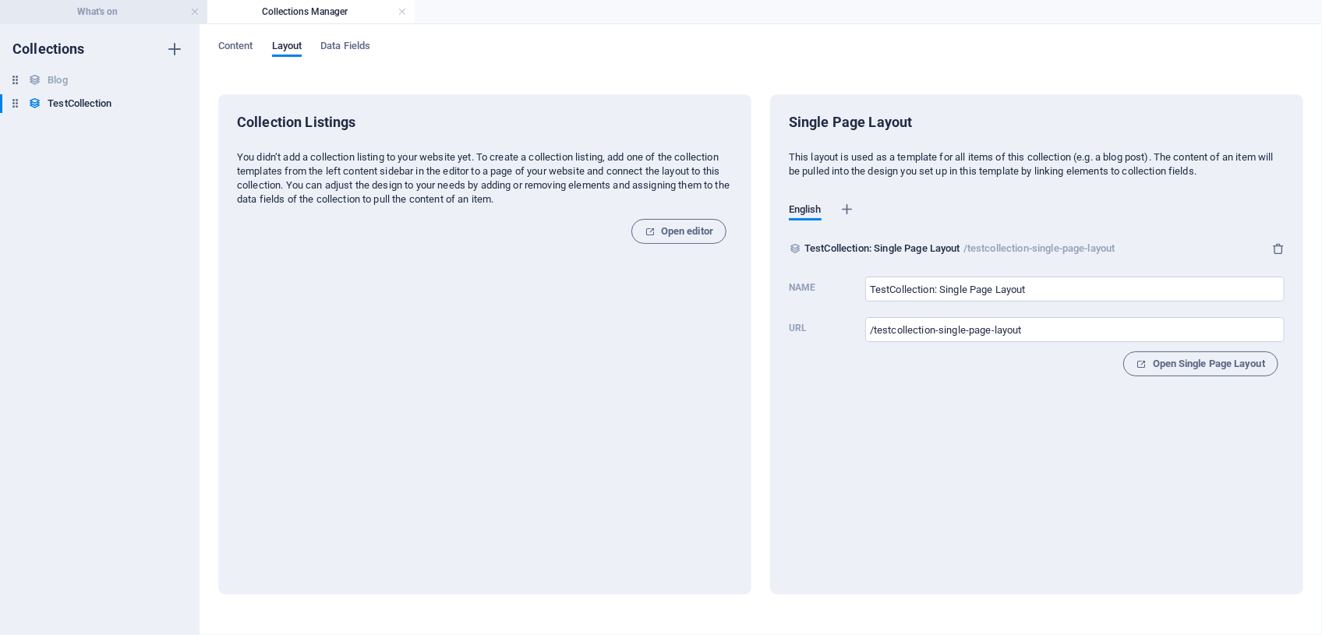
click at [125, 12] on h4 "What's on" at bounding box center [103, 11] width 207 height 17
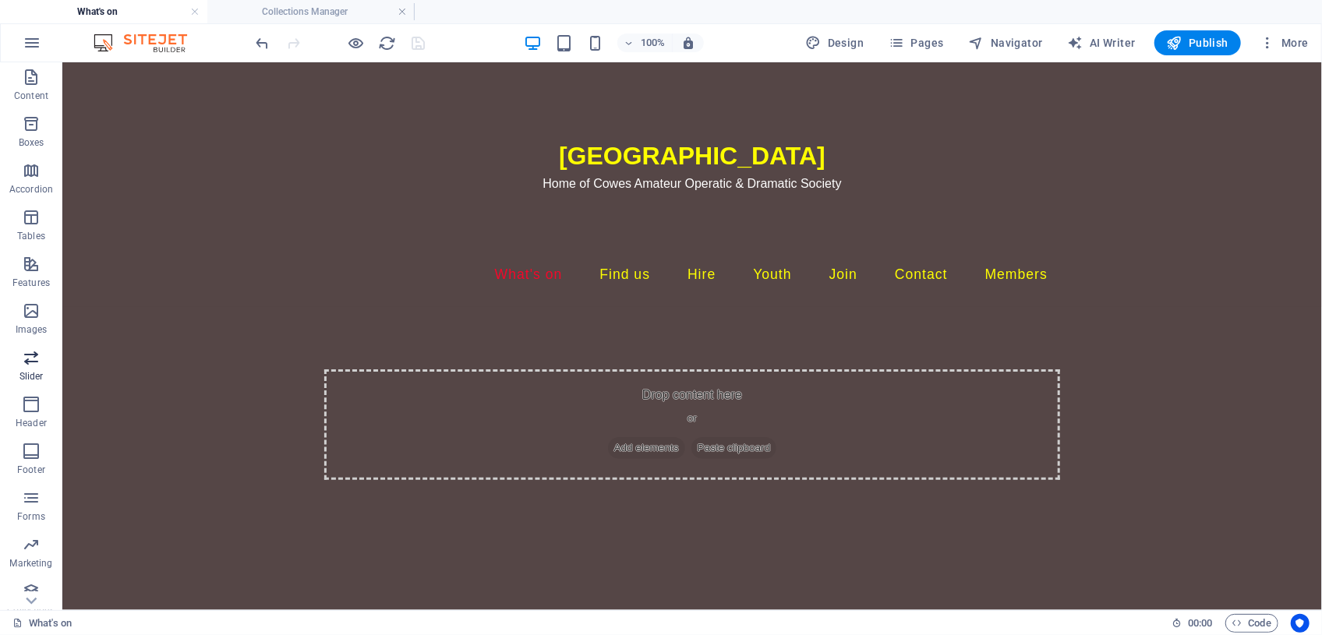
scroll to position [153, 0]
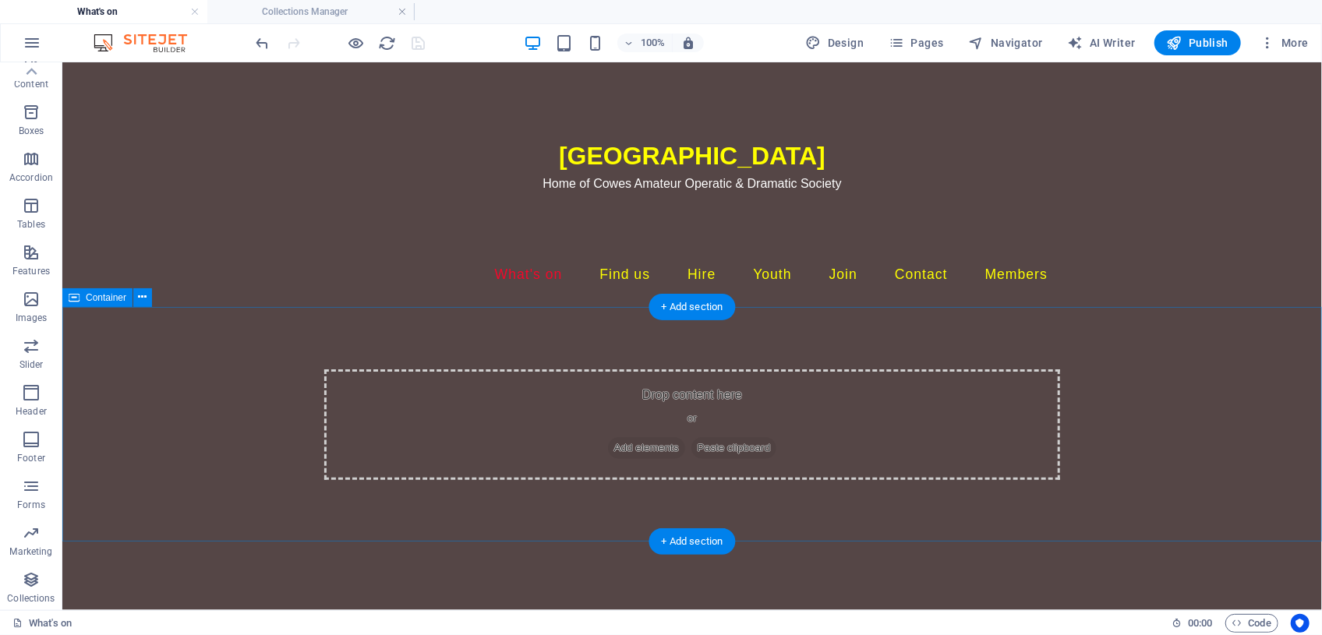
drag, startPoint x: 87, startPoint y: 638, endPoint x: 436, endPoint y: 418, distance: 413.6
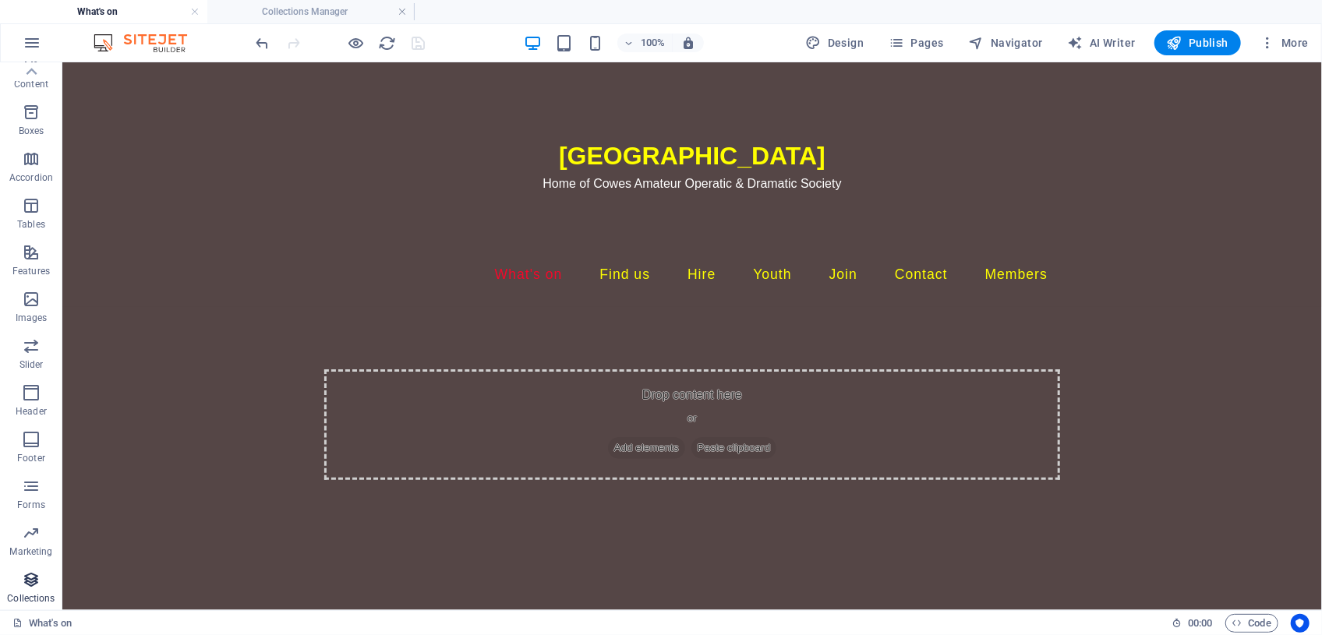
click at [35, 577] on icon "button" at bounding box center [31, 579] width 19 height 19
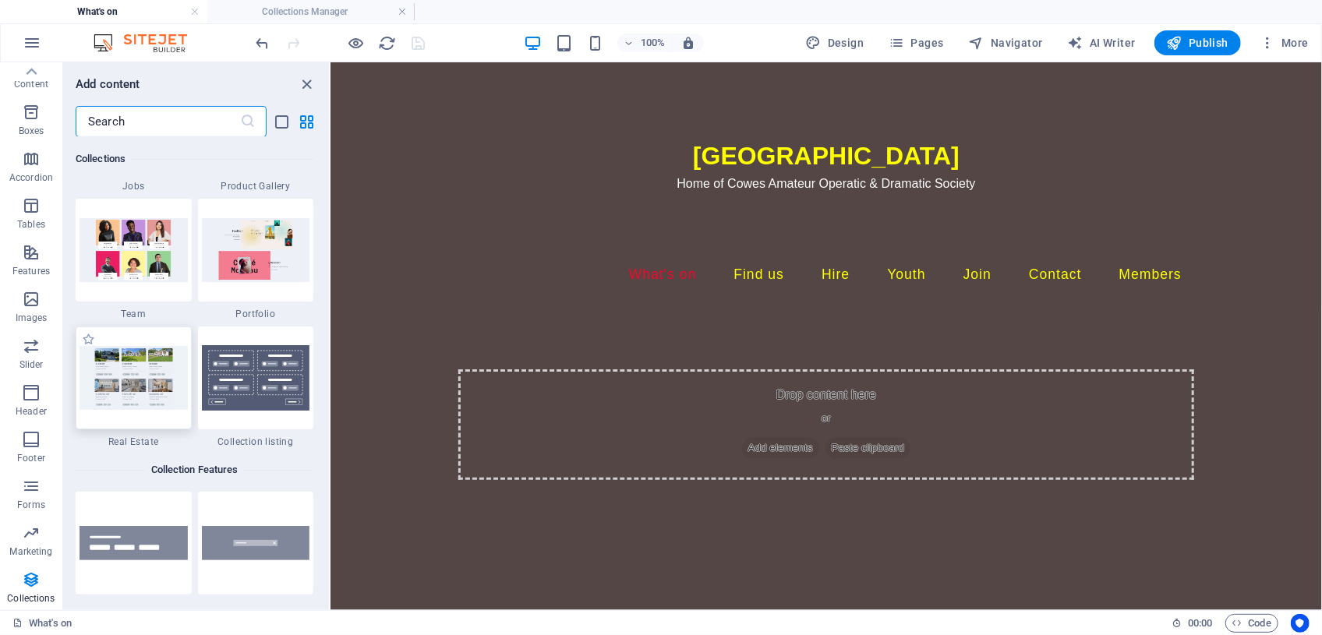
scroll to position [14548, 0]
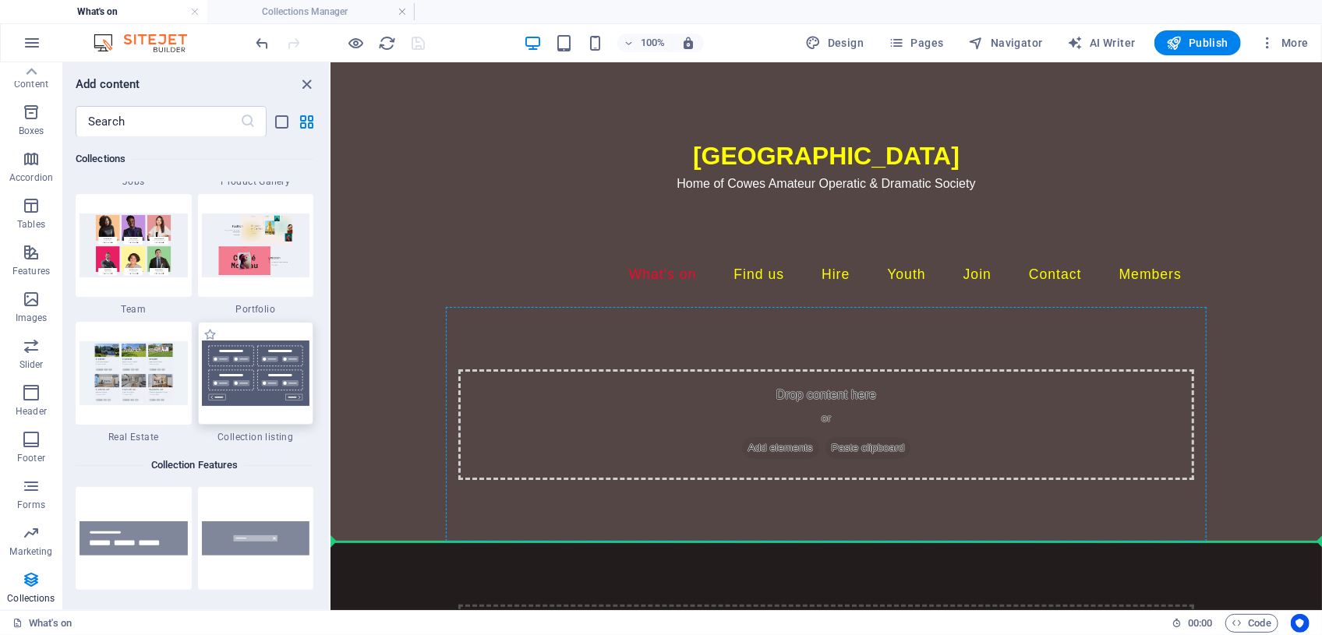
select select
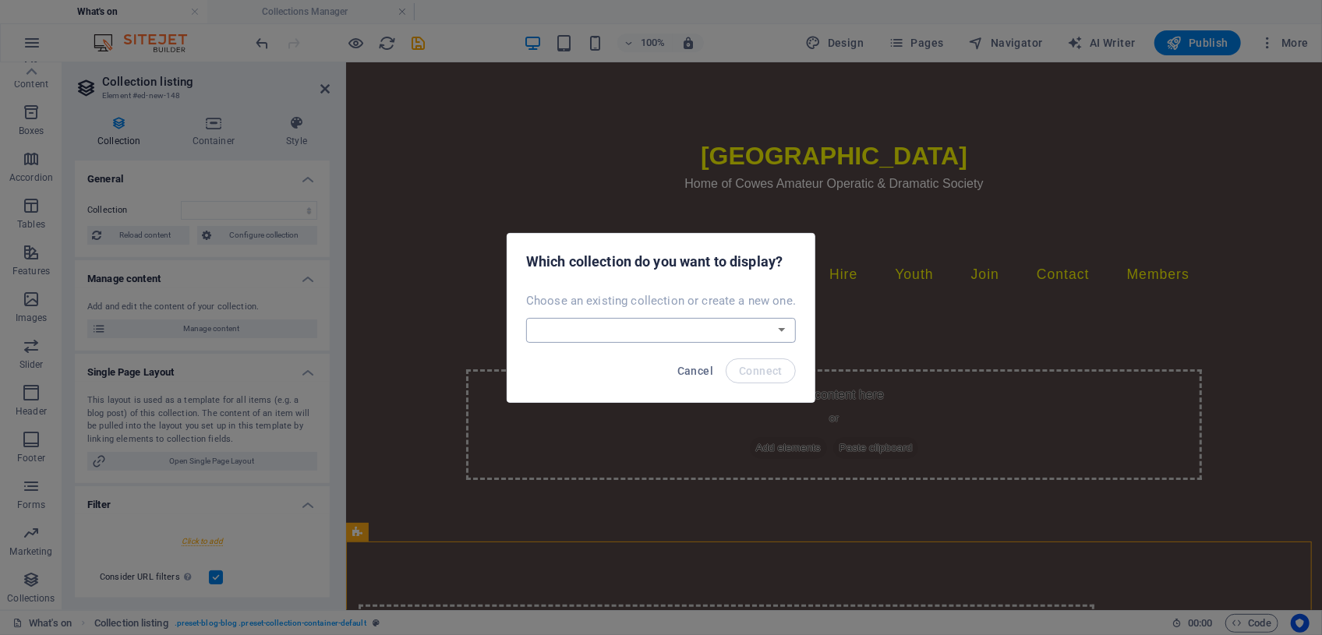
click at [774, 329] on select "Blog TestCollection Create a new collection" at bounding box center [661, 330] width 270 height 25
select select "68e3f51b3b6c8366ea058146"
click at [528, 318] on select "Blog TestCollection Create a new collection" at bounding box center [661, 330] width 270 height 25
click at [747, 371] on span "Connect" at bounding box center [761, 371] width 44 height 12
select select "68e3f51b3b6c8366ea058146"
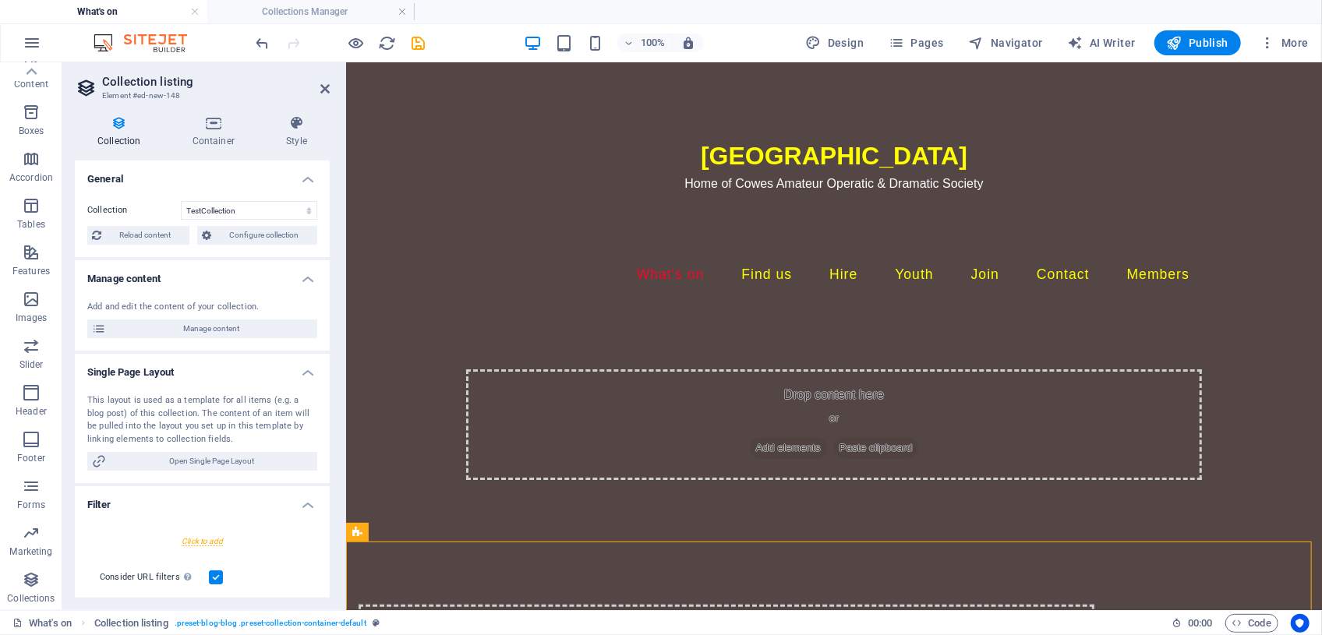
select select "createdAt_DESC"
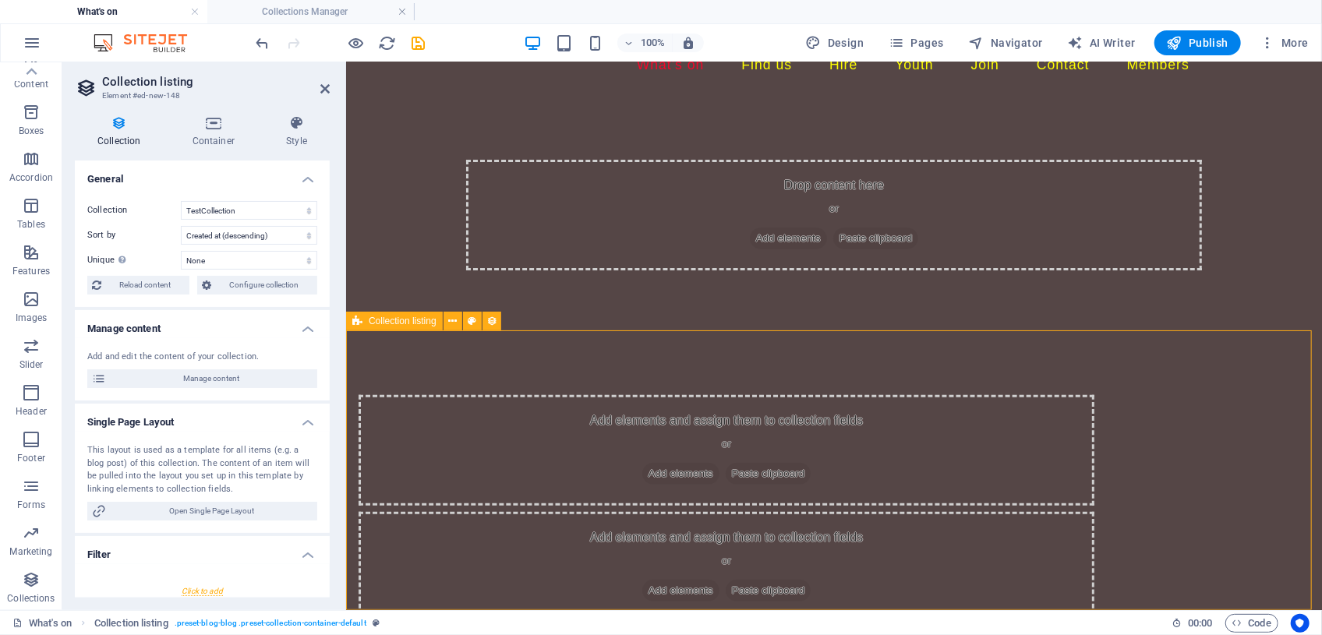
scroll to position [210, 0]
click at [623, 447] on div "Add elements and assign them to collection fields or Add elements Paste clipboa…" at bounding box center [726, 449] width 736 height 111
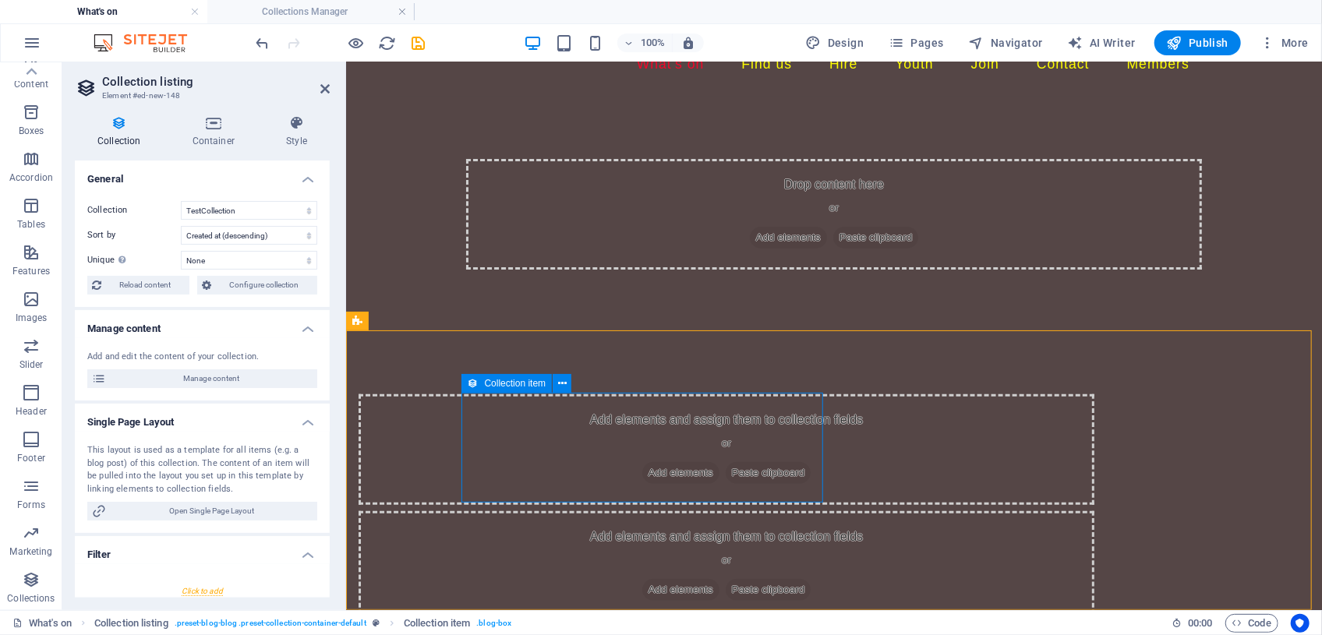
drag, startPoint x: 373, startPoint y: 357, endPoint x: 551, endPoint y: 449, distance: 200.1
click at [28, 296] on icon "button" at bounding box center [31, 299] width 19 height 19
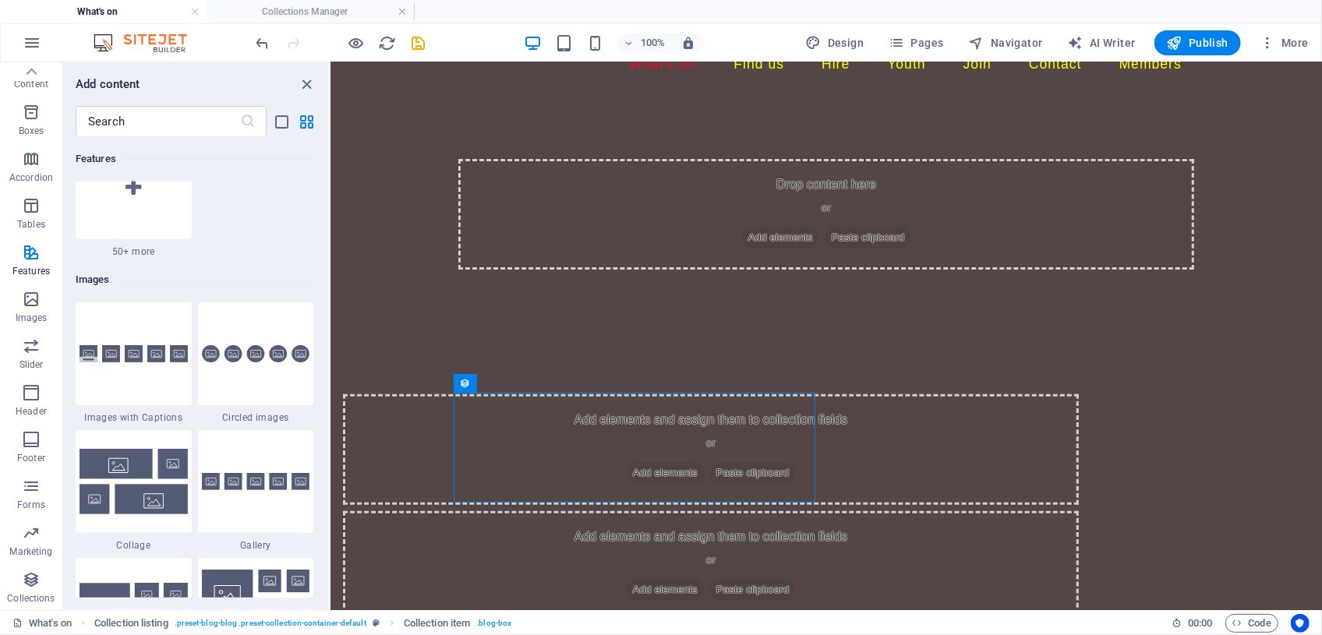
scroll to position [7760, 0]
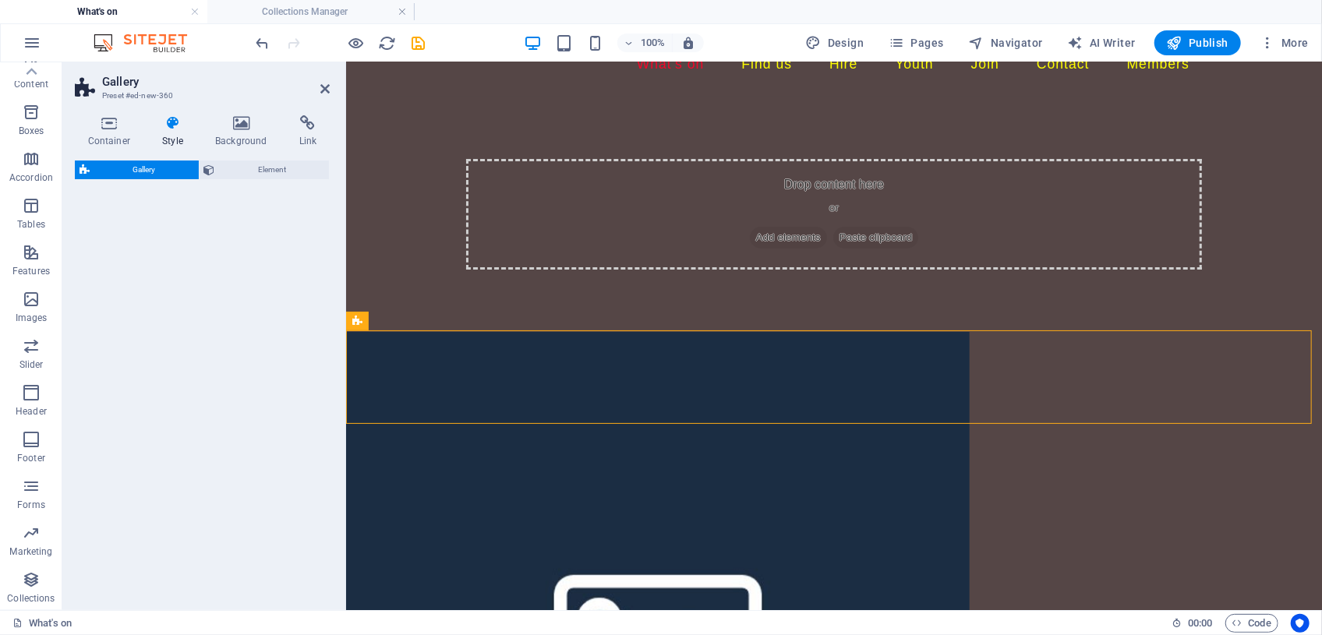
select select "rem"
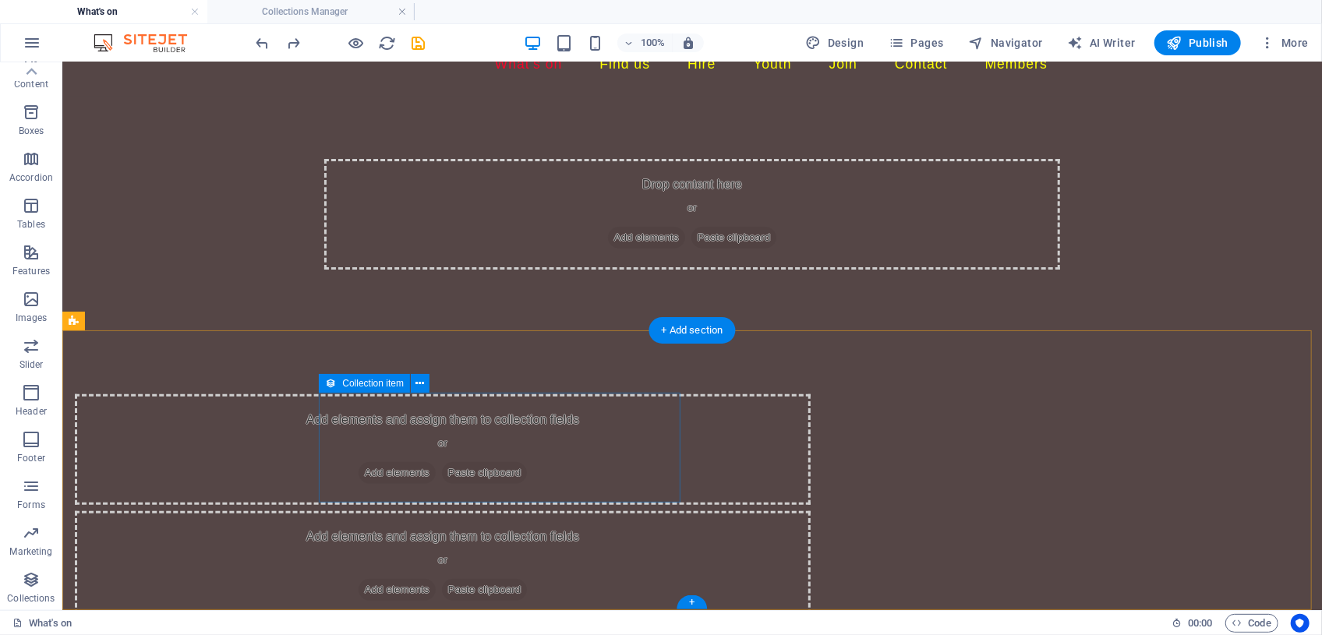
click at [465, 445] on div "Add elements and assign them to collection fields or Add elements Paste clipboa…" at bounding box center [442, 449] width 736 height 111
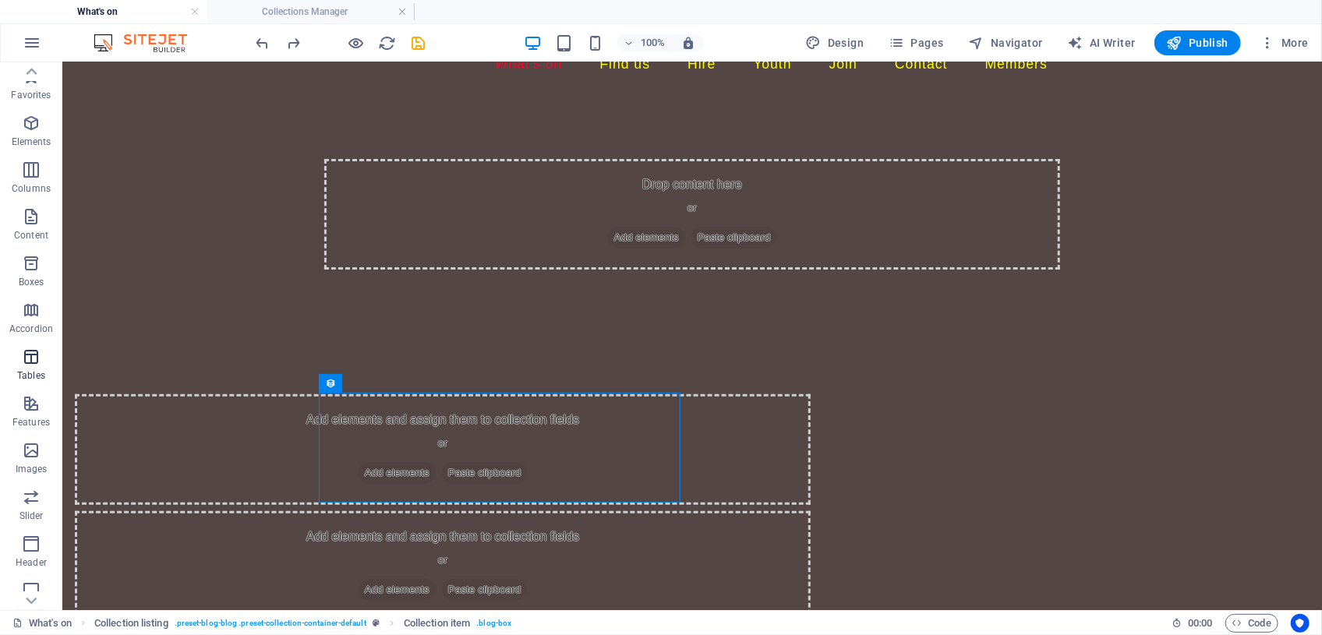
scroll to position [0, 0]
click at [30, 132] on icon "button" at bounding box center [31, 124] width 19 height 19
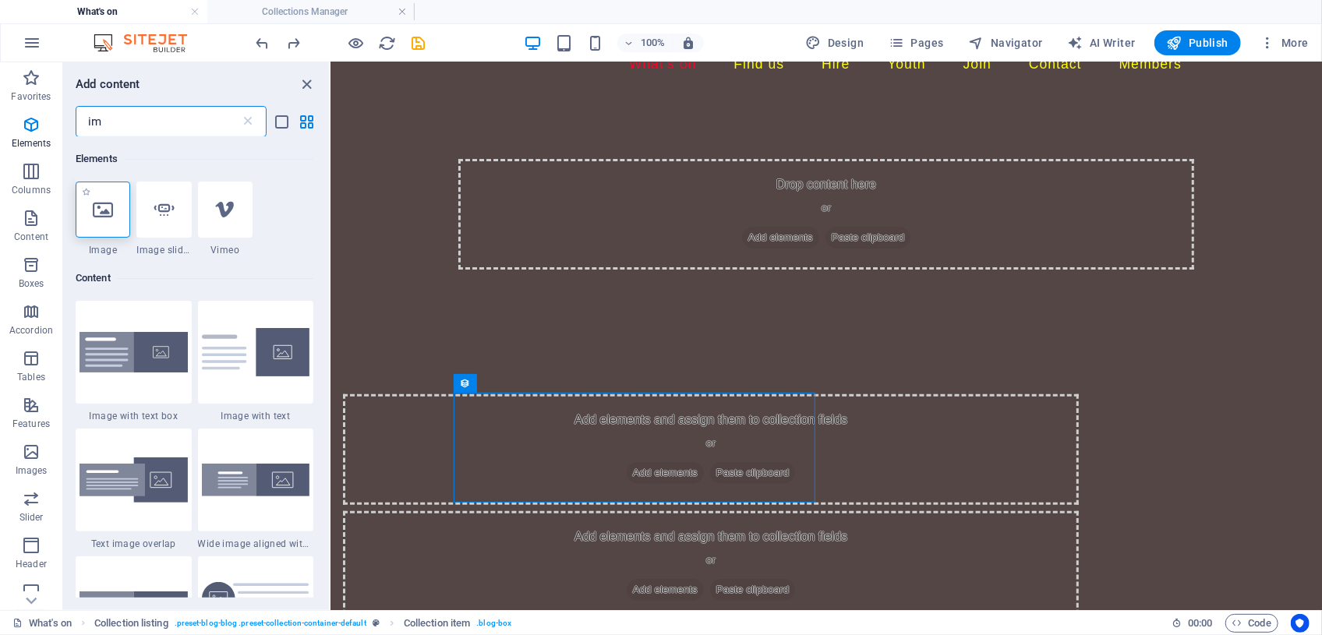
type input "im"
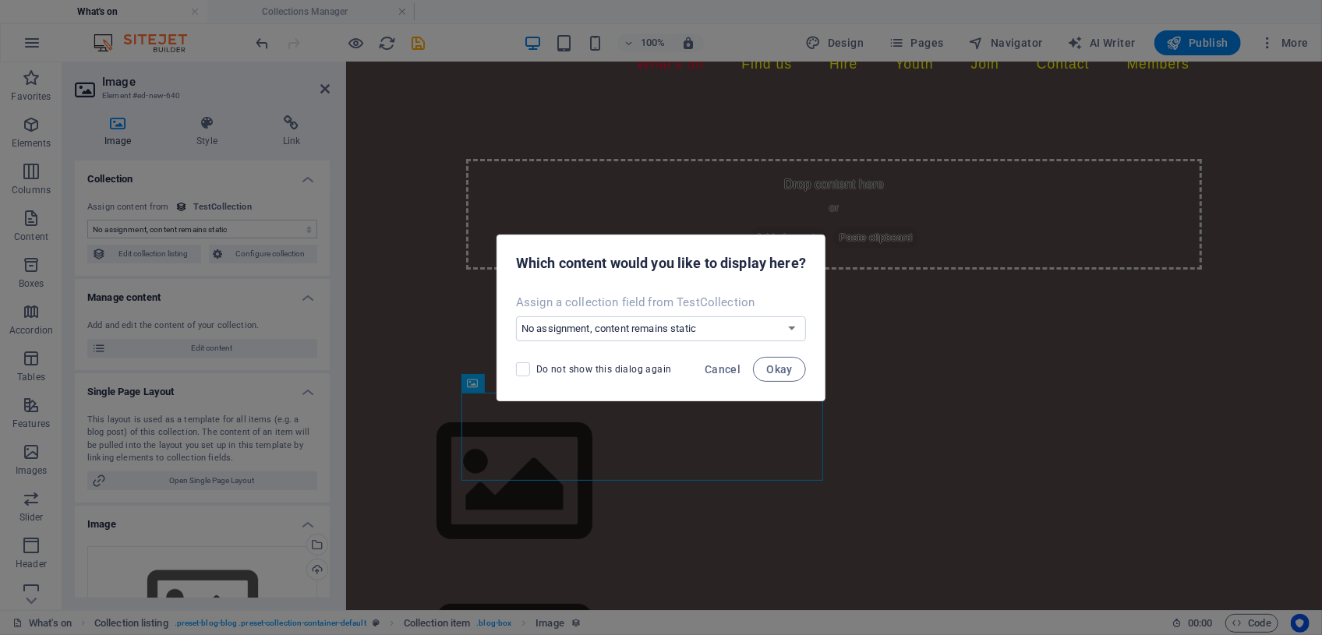
scroll to position [188, 0]
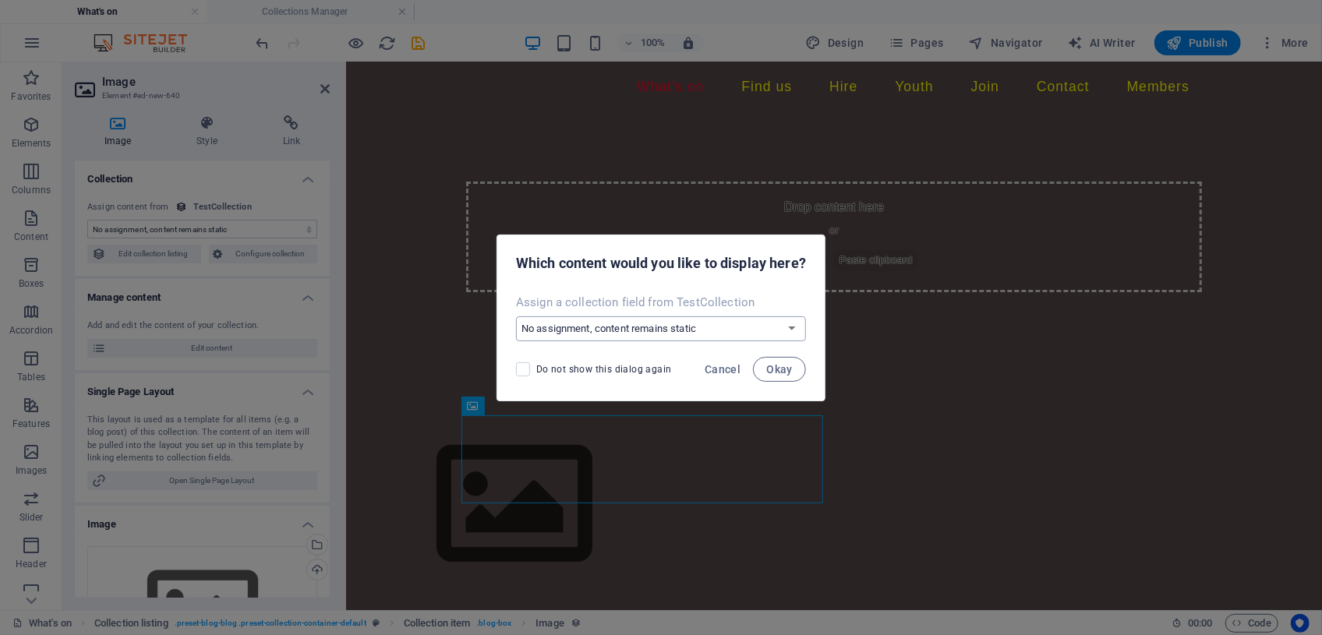
click at [789, 327] on select "No assignment, content remains static Create a new field Created at (Date) Upda…" at bounding box center [661, 328] width 290 height 25
select select "createNew"
click at [516, 316] on select "No assignment, content remains static Create a new field Created at (Date) Upda…" at bounding box center [661, 328] width 290 height 25
click at [776, 368] on span "Okay" at bounding box center [779, 369] width 26 height 12
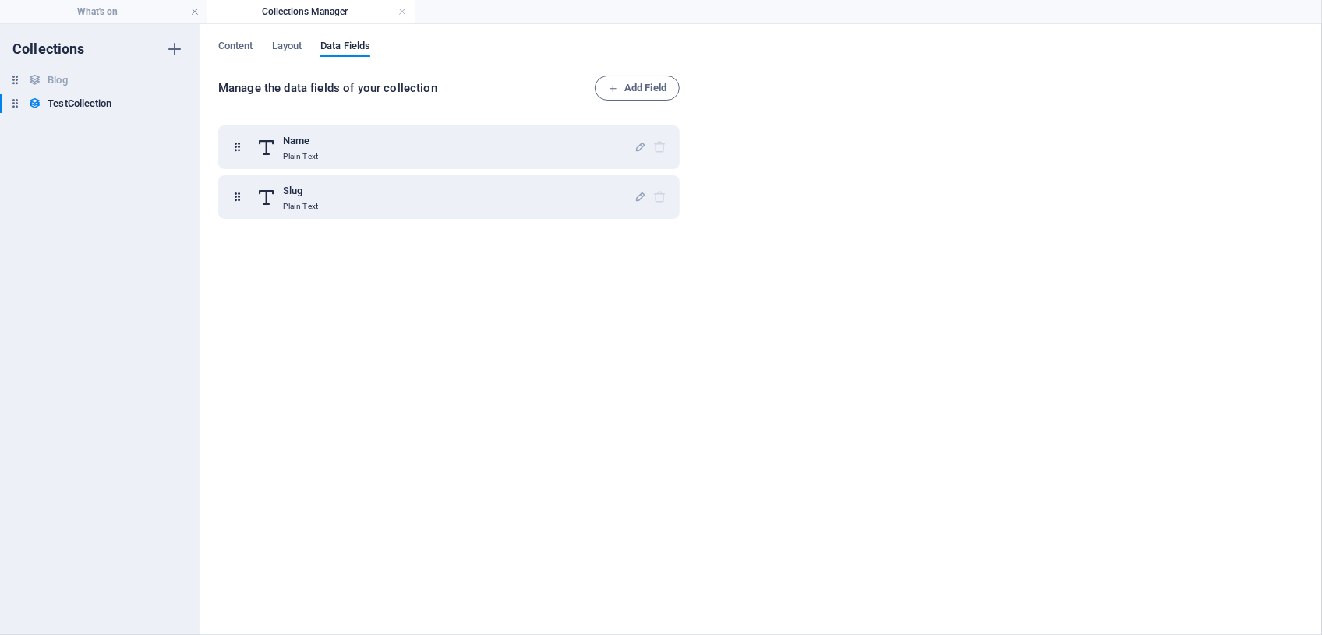
scroll to position [0, 0]
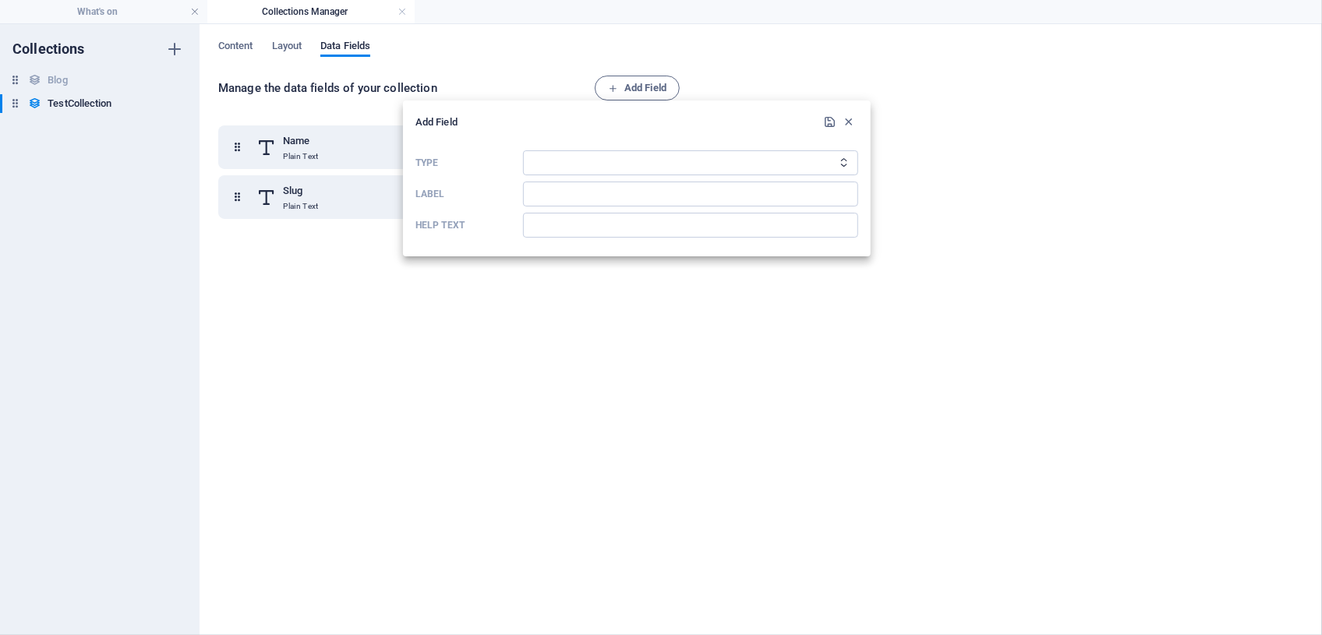
click at [846, 163] on icon "Type" at bounding box center [844, 162] width 10 height 10
click at [837, 161] on select "Plain Text Link CMS Rich Text File Multiple Files Checkbox Choice Date Number" at bounding box center [690, 162] width 335 height 25
select select "file"
click at [523, 150] on select "Plain Text Link CMS Rich Text File Multiple Files Checkbox Choice Date Number" at bounding box center [690, 162] width 335 height 25
click at [542, 190] on input "Label" at bounding box center [690, 194] width 335 height 25
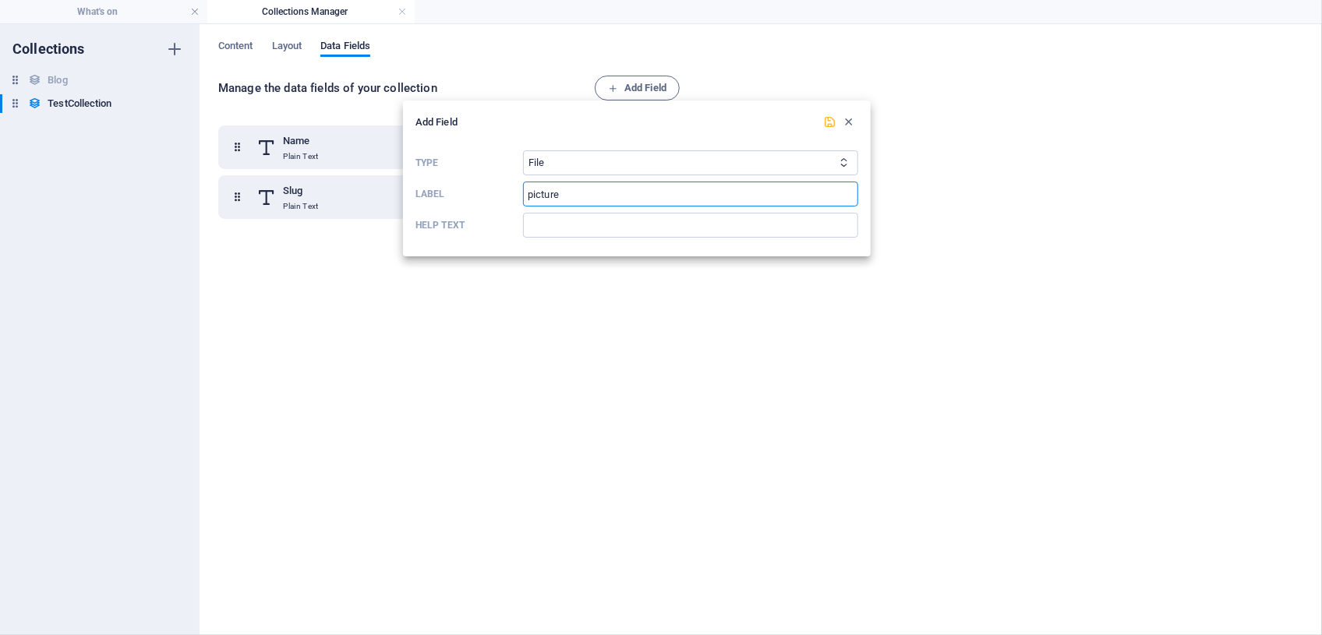
type input "picture"
click at [831, 121] on icon "submit" at bounding box center [830, 121] width 13 height 13
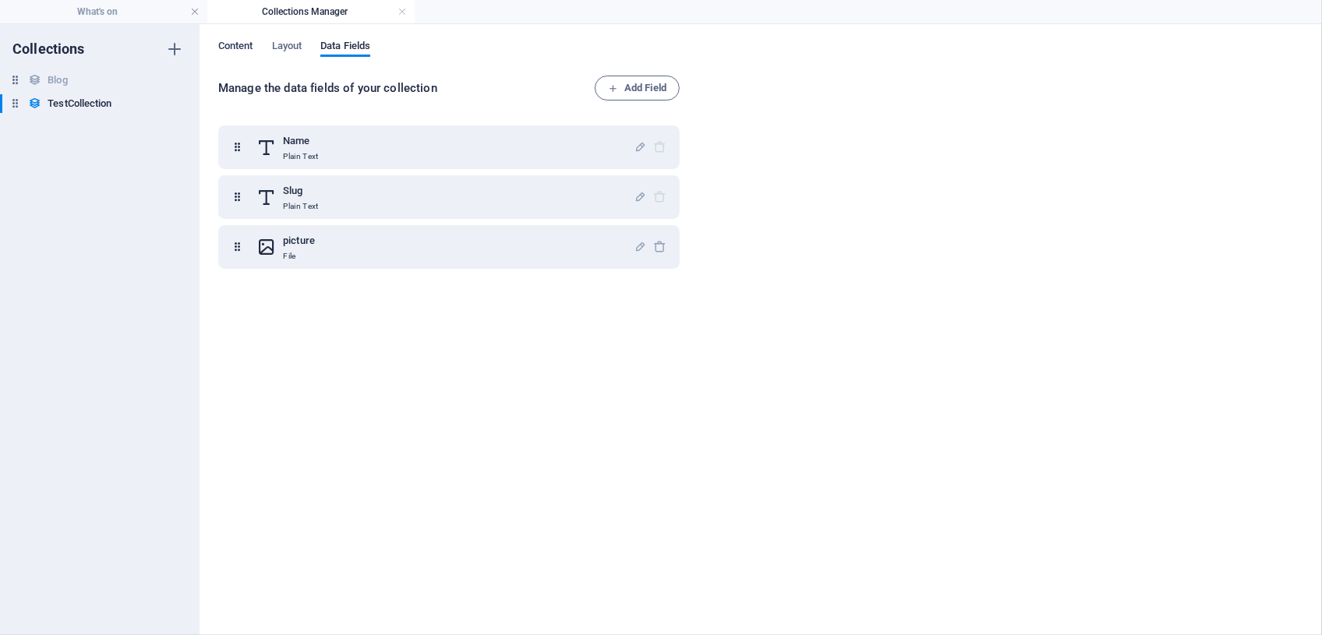
click at [233, 50] on span "Content" at bounding box center [235, 48] width 35 height 22
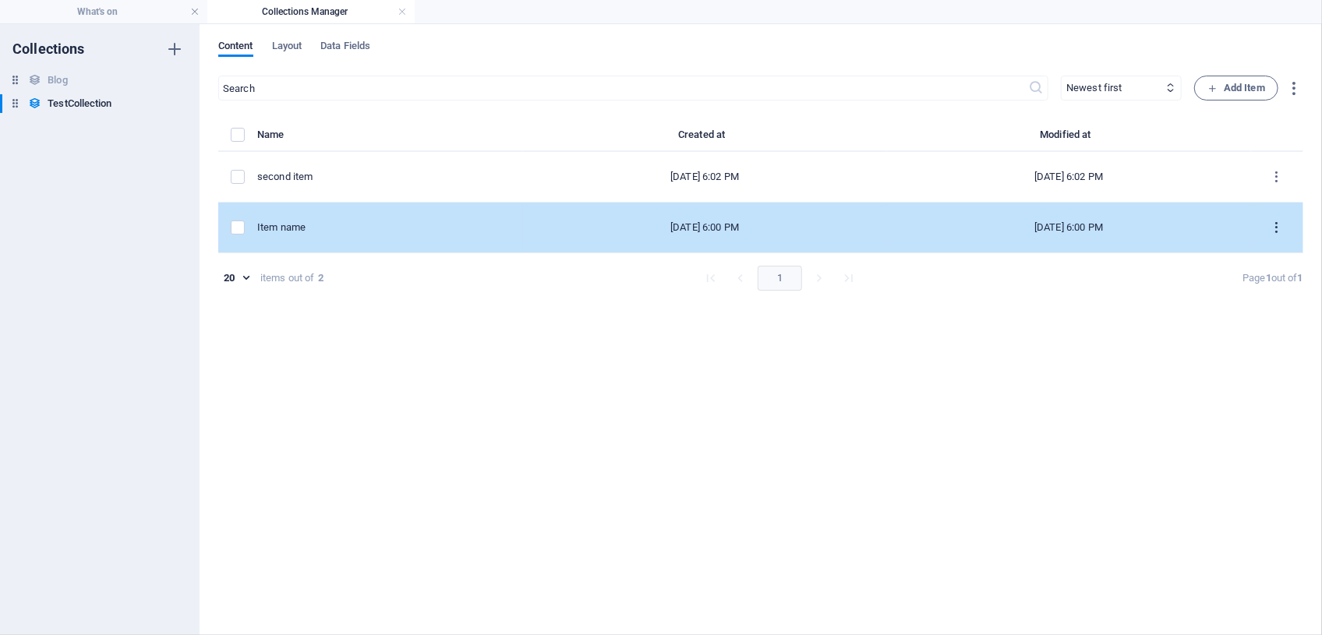
click at [1281, 225] on icon "items list" at bounding box center [1277, 228] width 15 height 15
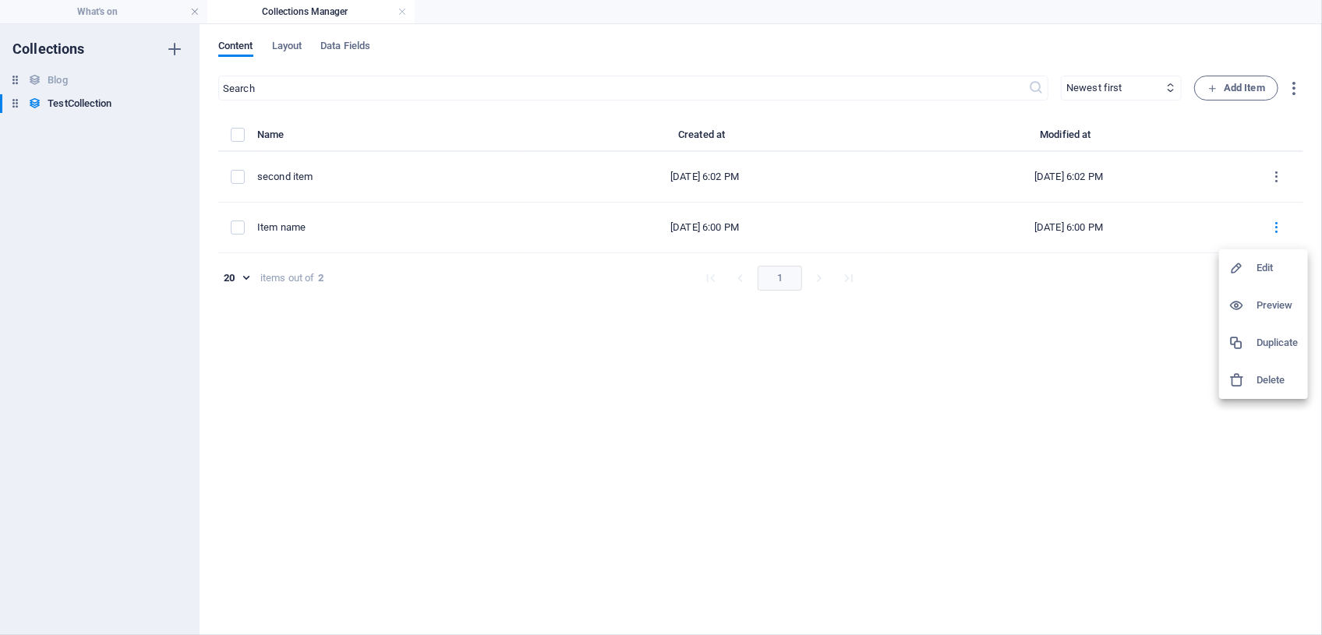
click at [1273, 263] on h6 "Edit" at bounding box center [1277, 268] width 42 height 19
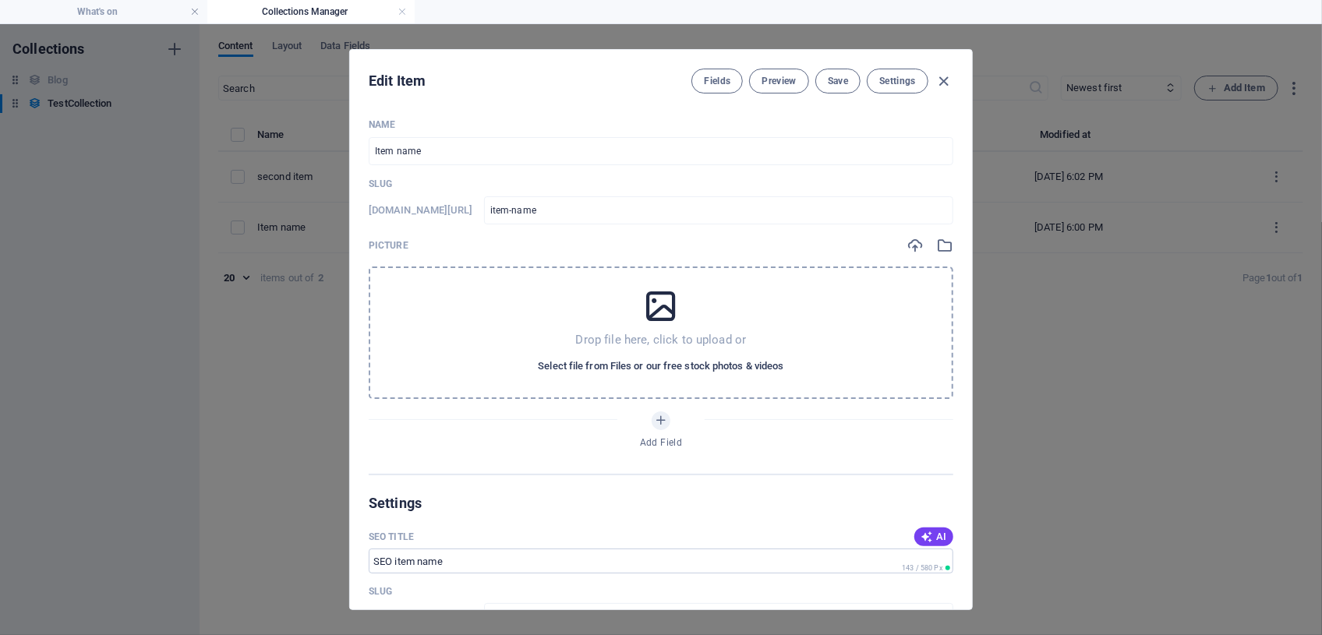
click at [687, 366] on span "Select file from Files or our free stock photos & videos" at bounding box center [661, 366] width 246 height 19
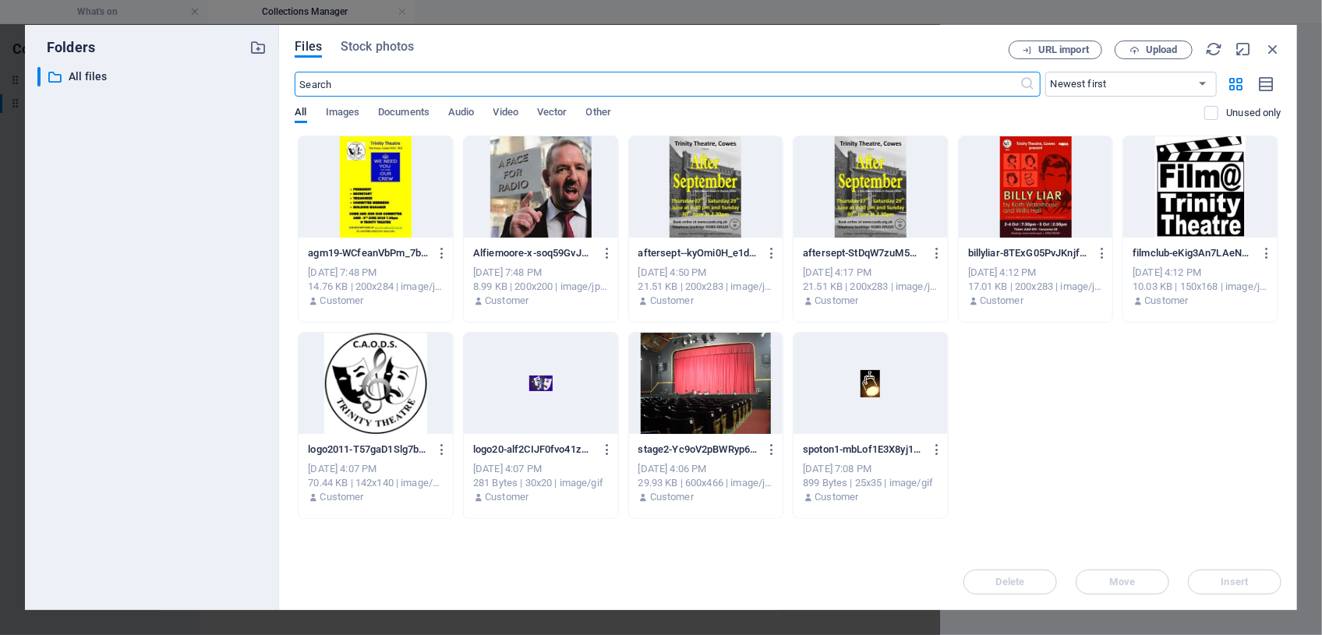
click at [687, 366] on div at bounding box center [706, 383] width 154 height 101
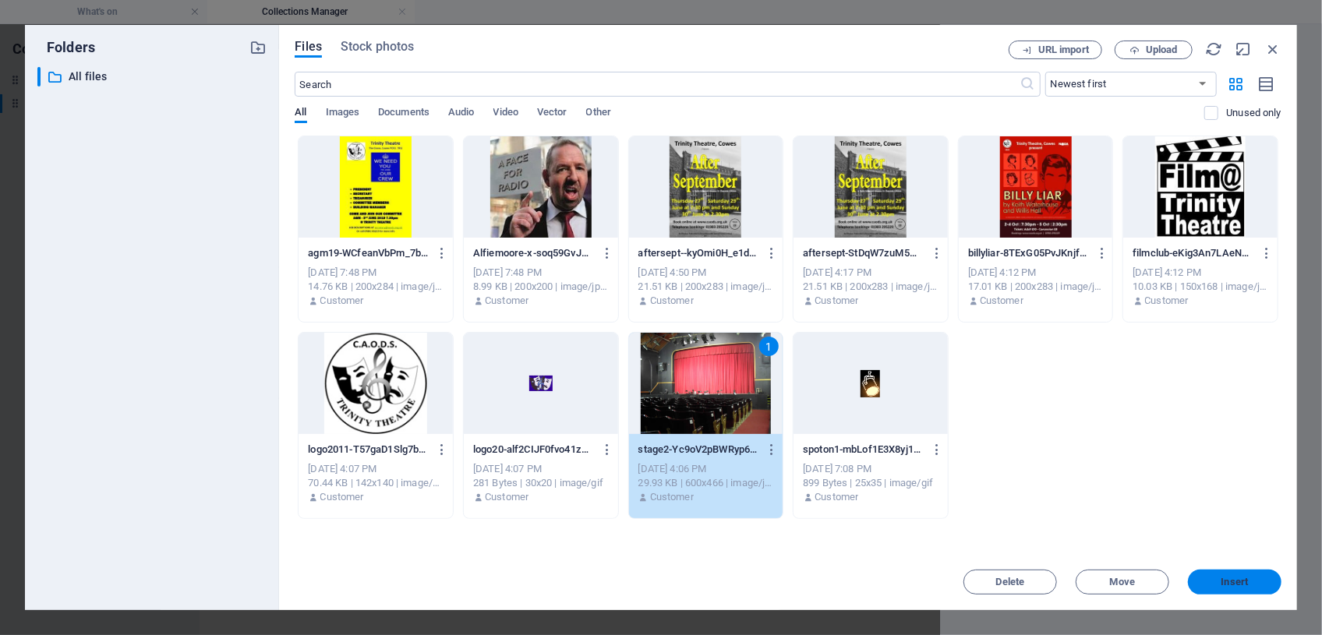
click at [1239, 586] on span "Insert" at bounding box center [1234, 582] width 27 height 9
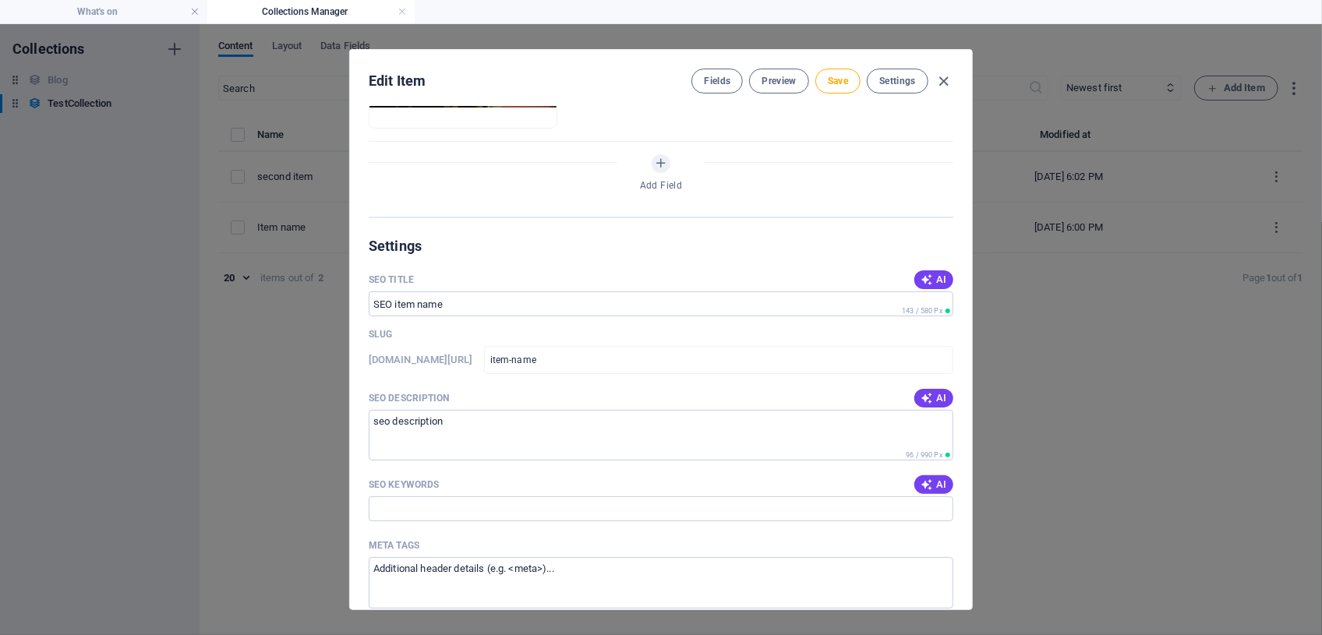
scroll to position [354, 0]
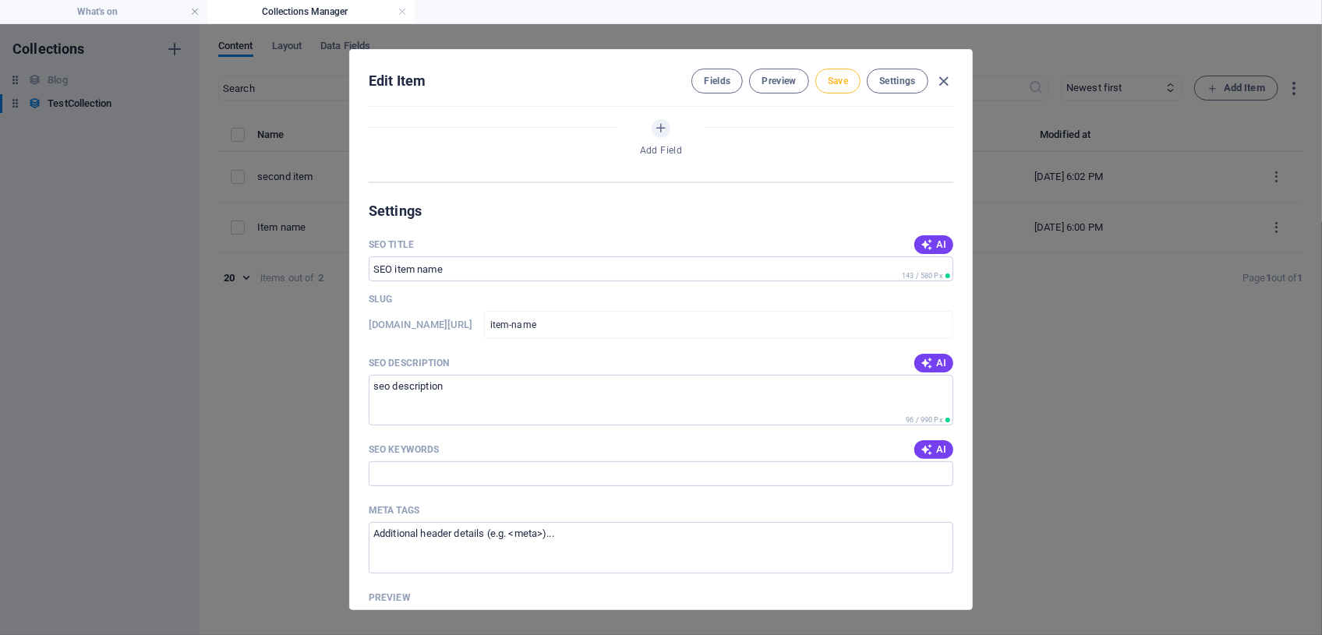
click at [837, 85] on span "Save" at bounding box center [838, 81] width 20 height 12
click at [1219, 258] on div "Edit Item Fields Preview Save Settings Name Item name ​ Slug [DOMAIN_NAME][URL]…" at bounding box center [661, 329] width 1322 height 611
type input "item-name"
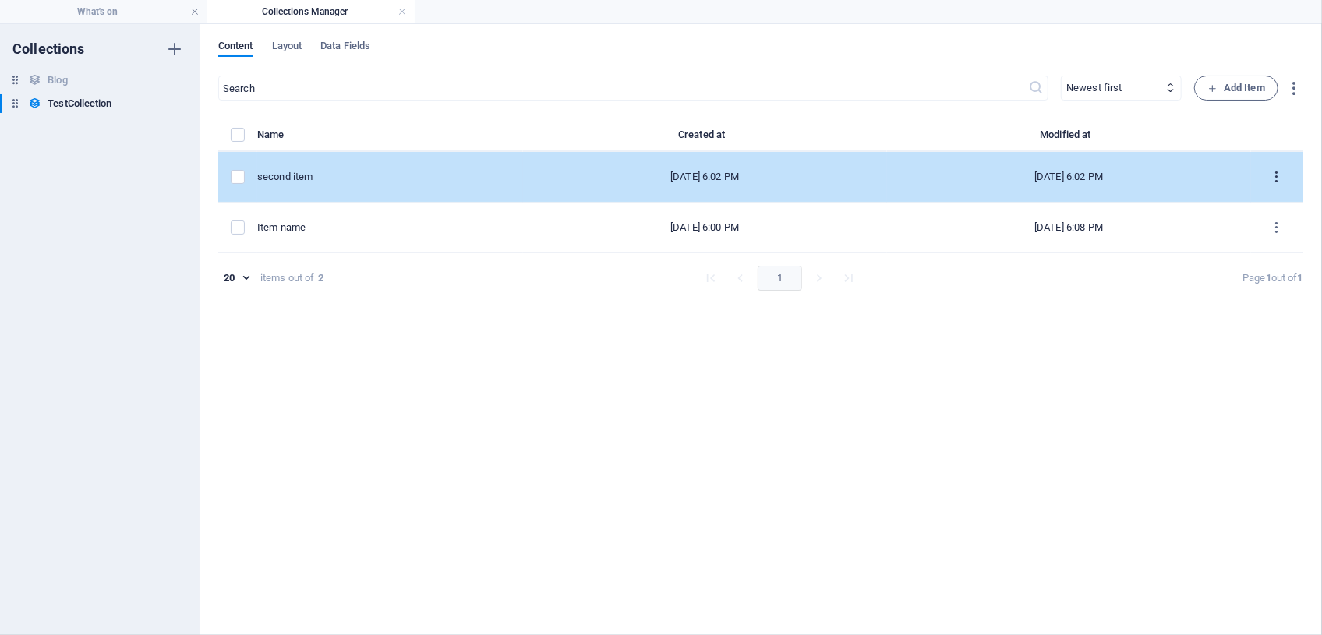
click at [1279, 181] on icon "items list" at bounding box center [1277, 177] width 15 height 15
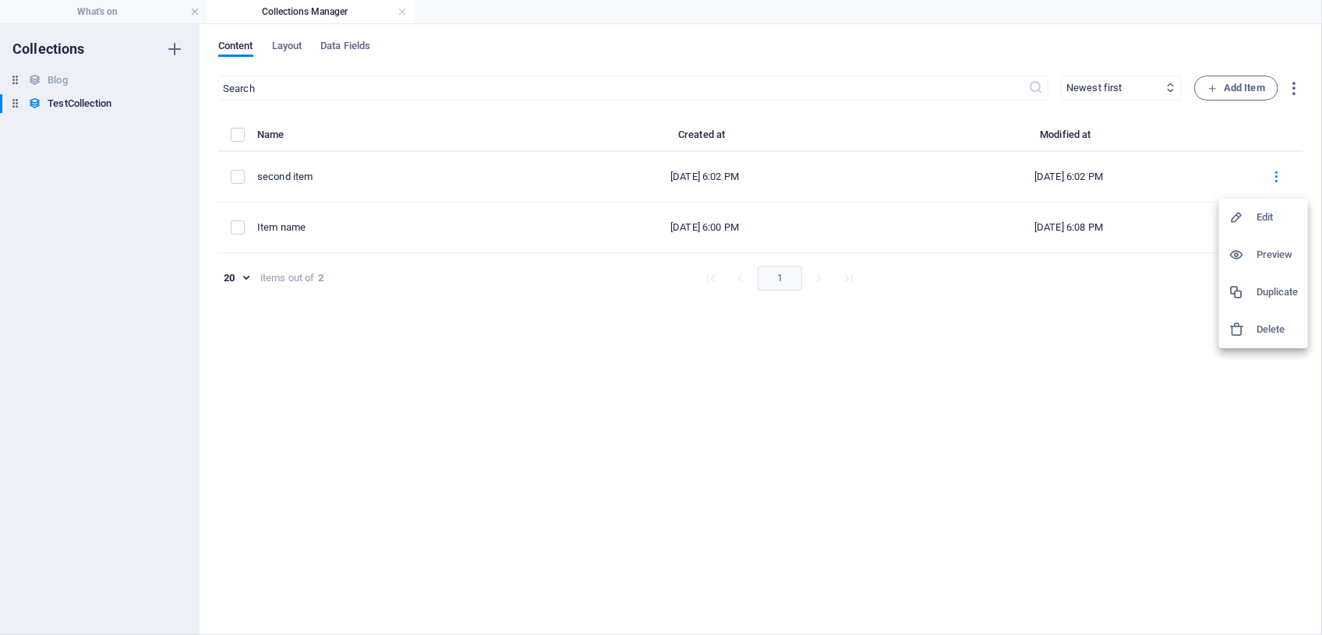
click at [1270, 215] on h6 "Edit" at bounding box center [1277, 217] width 42 height 19
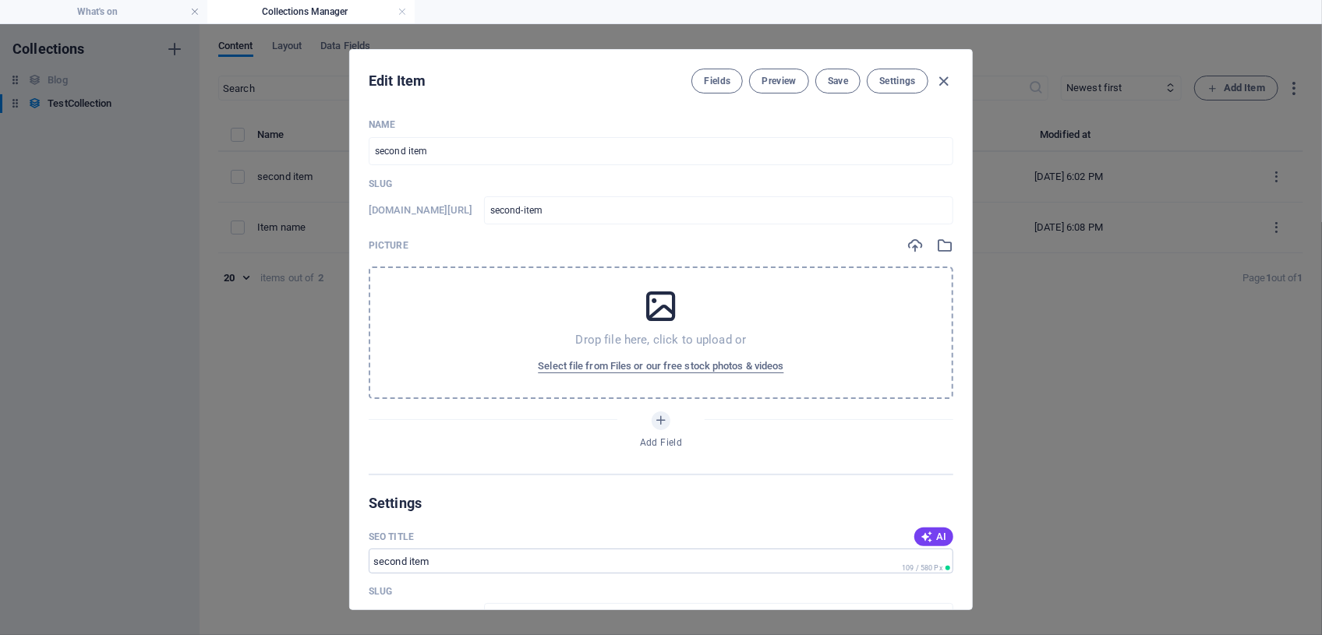
click at [657, 316] on icon at bounding box center [660, 306] width 39 height 39
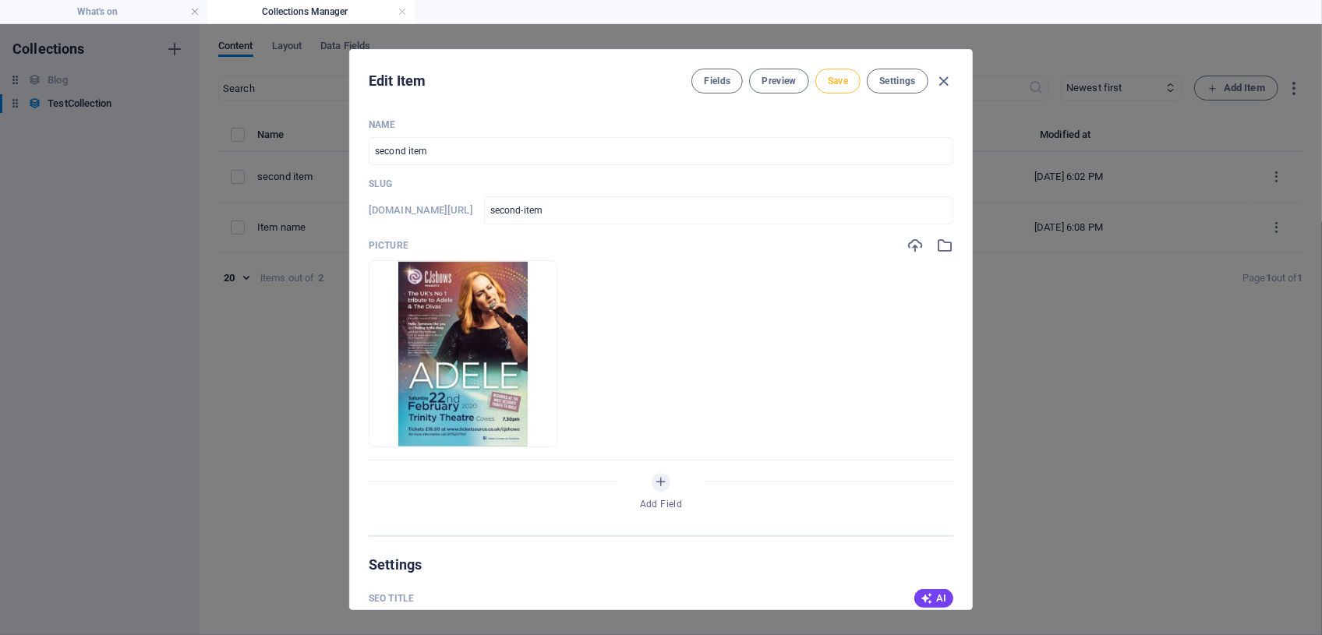
click at [841, 80] on span "Save" at bounding box center [838, 81] width 20 height 12
click at [87, 104] on div "Edit Item Fields Preview Save Settings Name second item ​ Slug [DOMAIN_NAME][UR…" at bounding box center [661, 329] width 1322 height 611
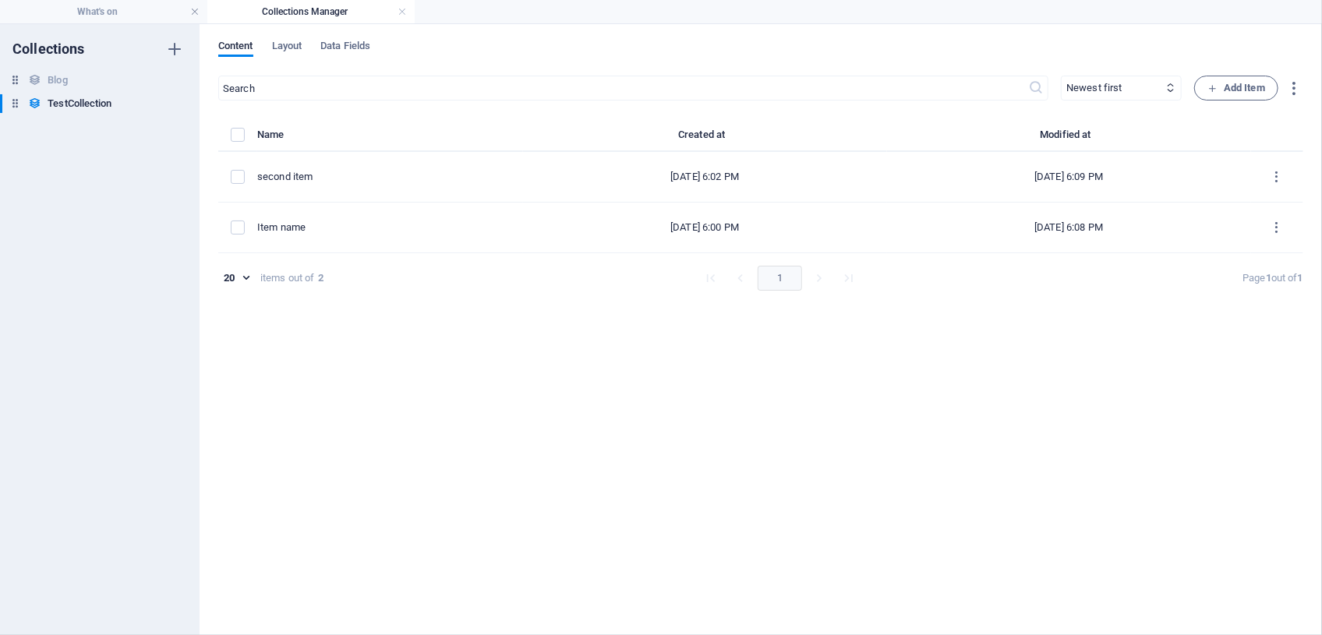
type input "second-item"
click at [111, 9] on h4 "What's on" at bounding box center [103, 11] width 207 height 17
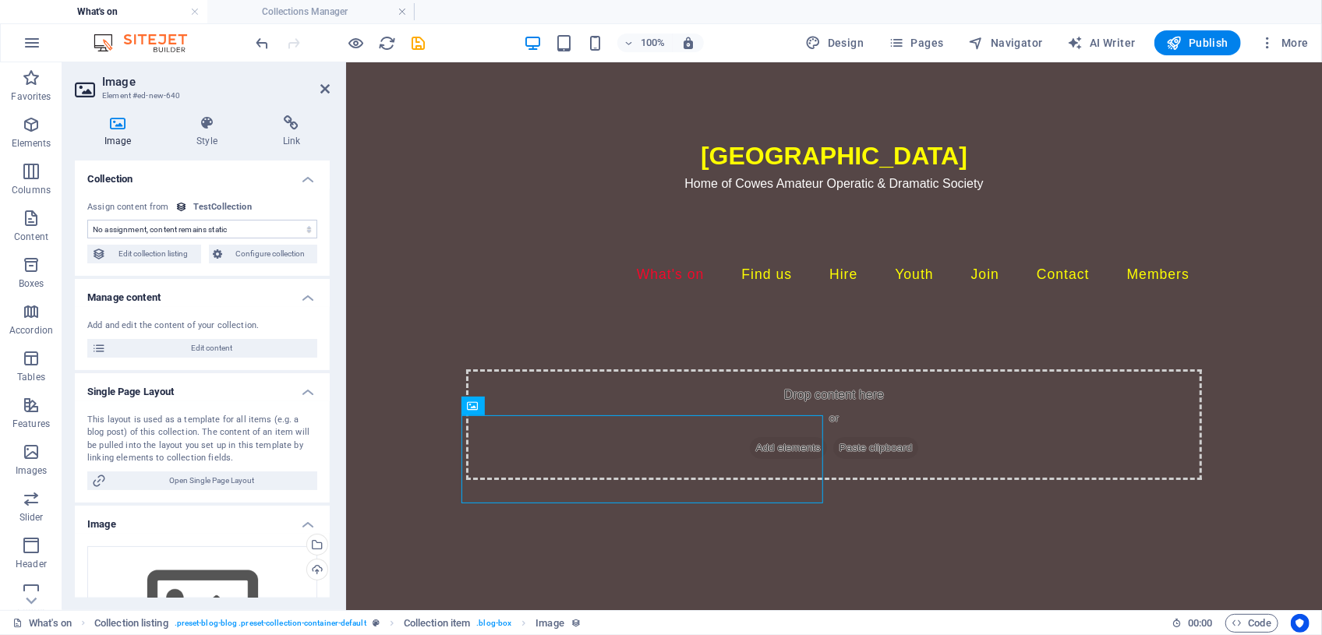
scroll to position [188, 0]
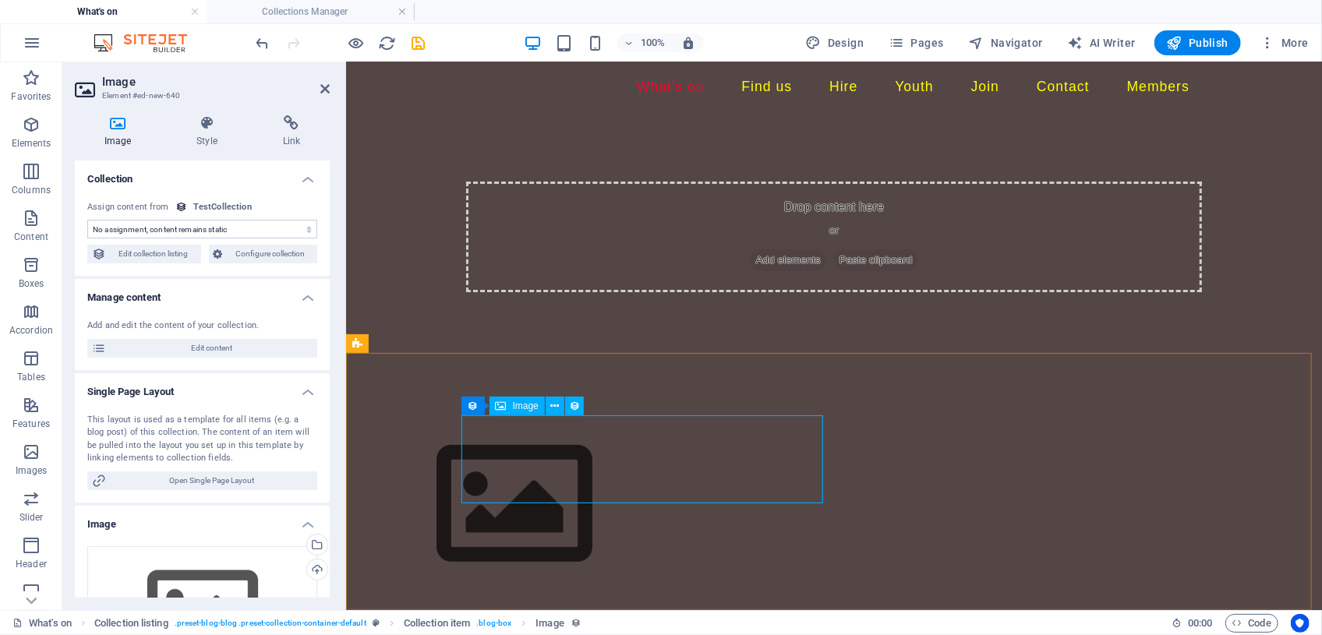
click at [586, 466] on figure at bounding box center [726, 503] width 736 height 175
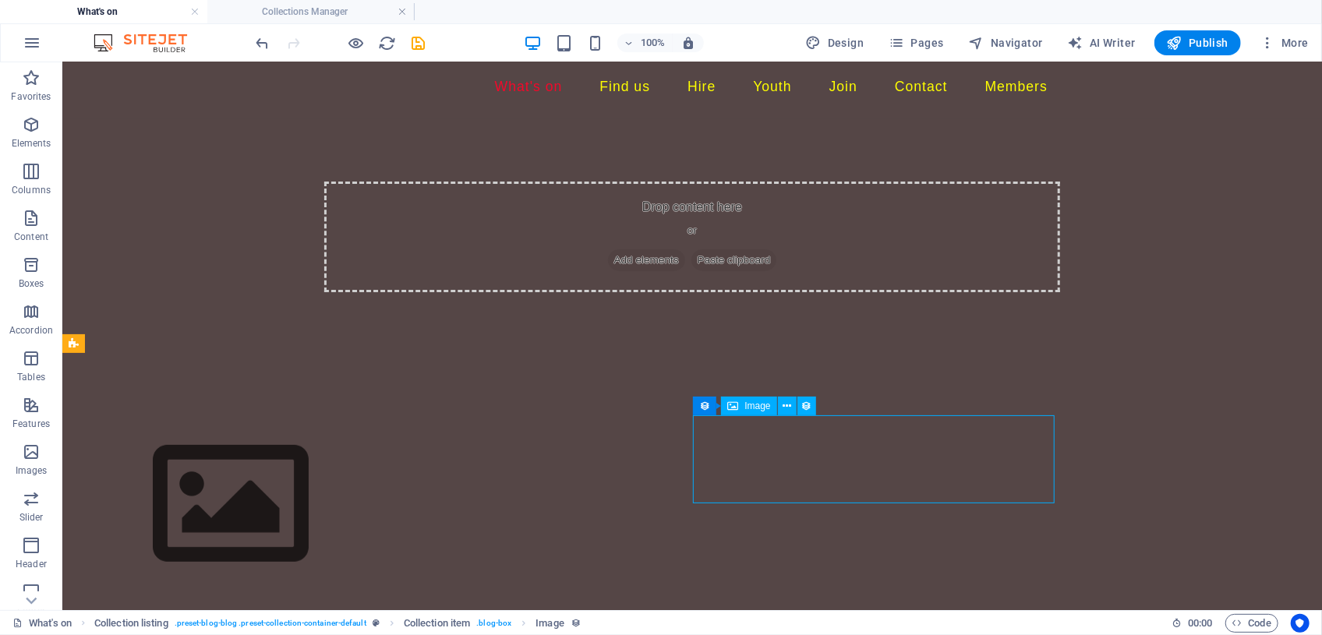
drag, startPoint x: 611, startPoint y: 450, endPoint x: 863, endPoint y: 497, distance: 256.2
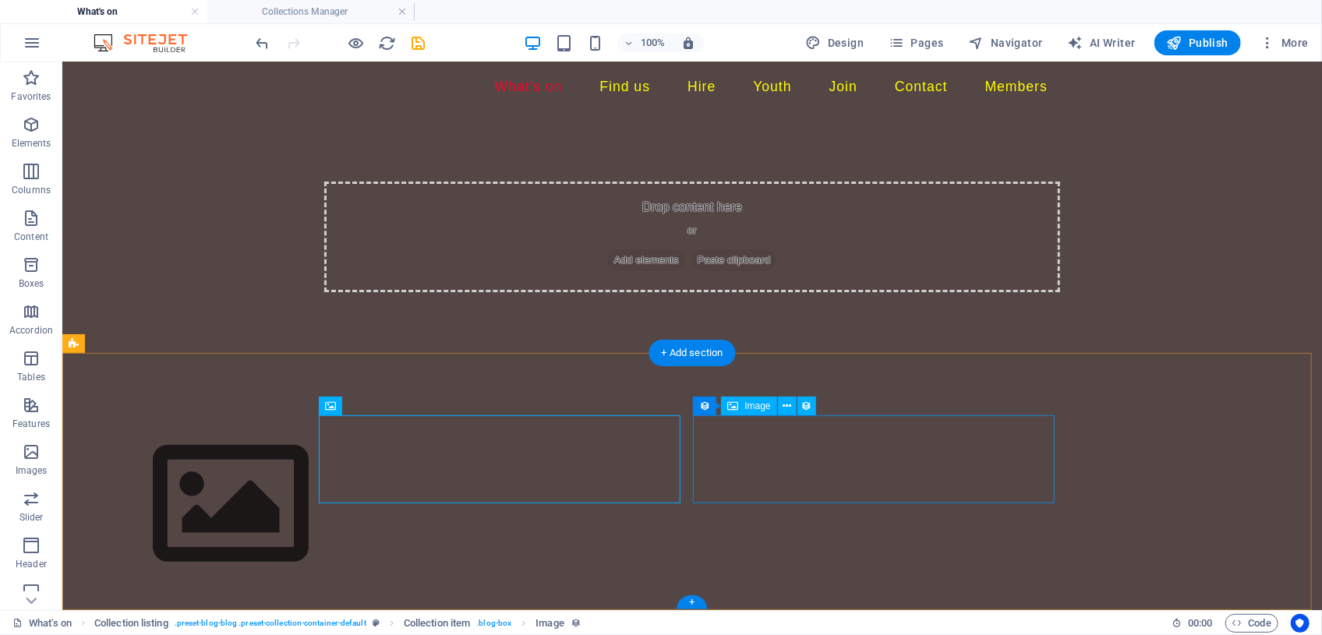
click at [495, 467] on figure at bounding box center [442, 503] width 736 height 175
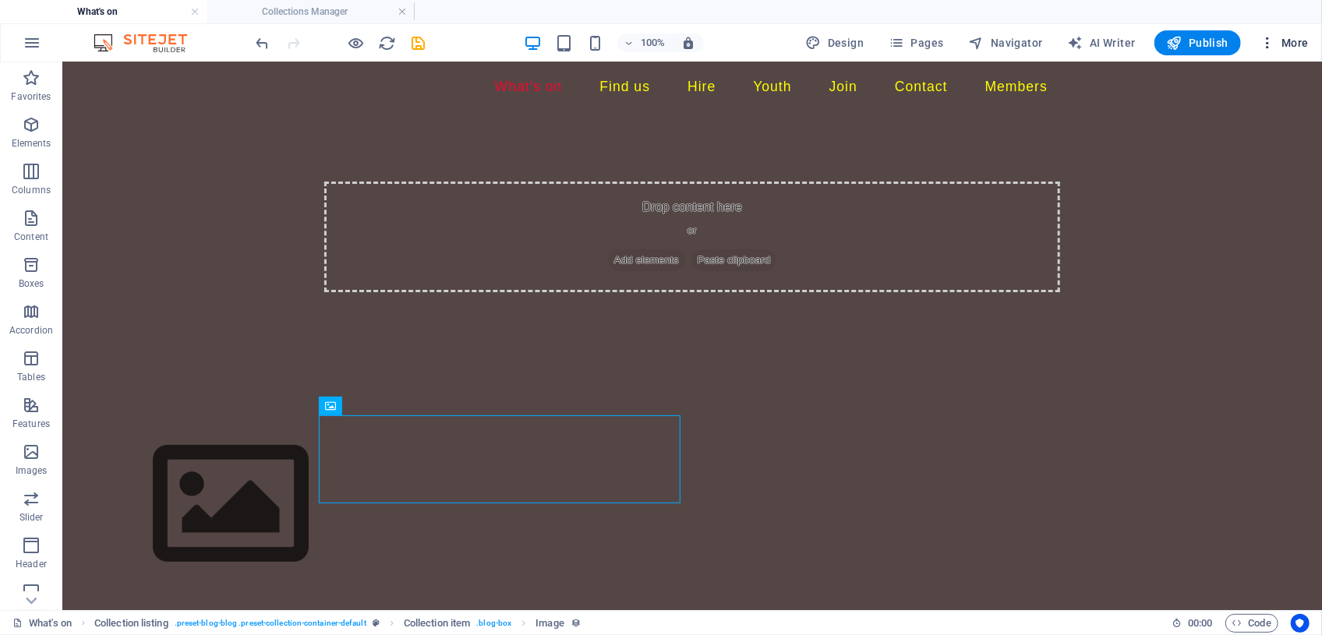
click at [1279, 44] on span "More" at bounding box center [1283, 43] width 49 height 16
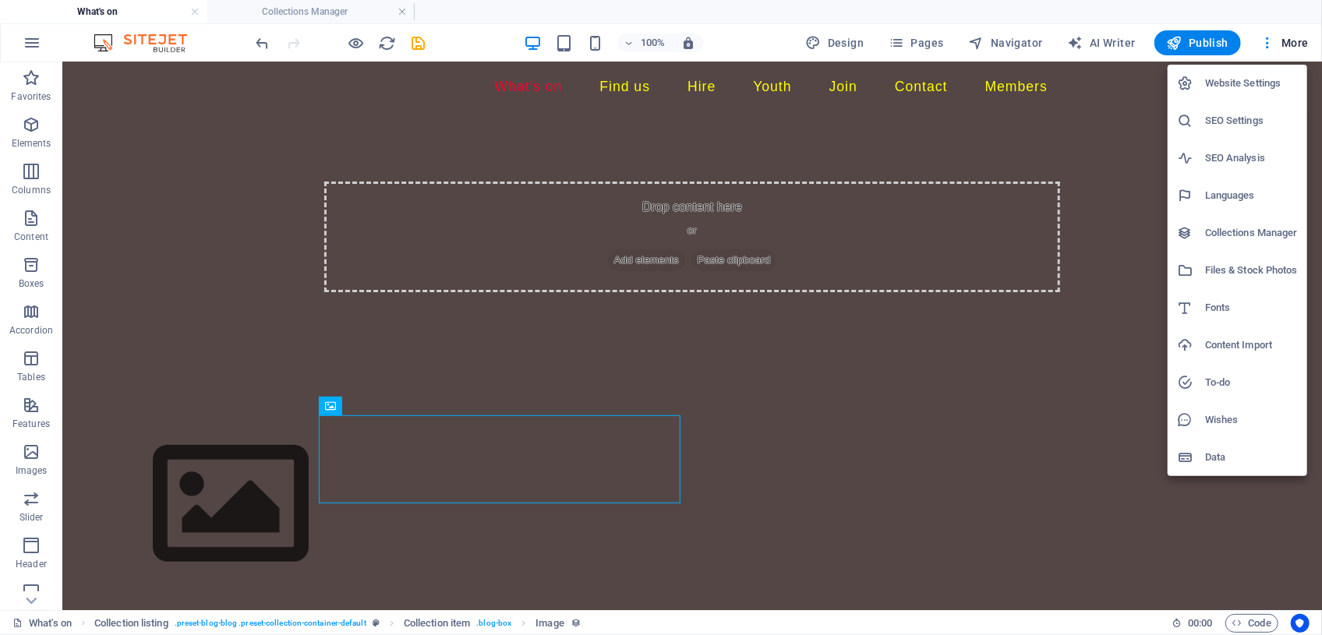
click at [1245, 233] on h6 "Collections Manager" at bounding box center [1251, 233] width 93 height 19
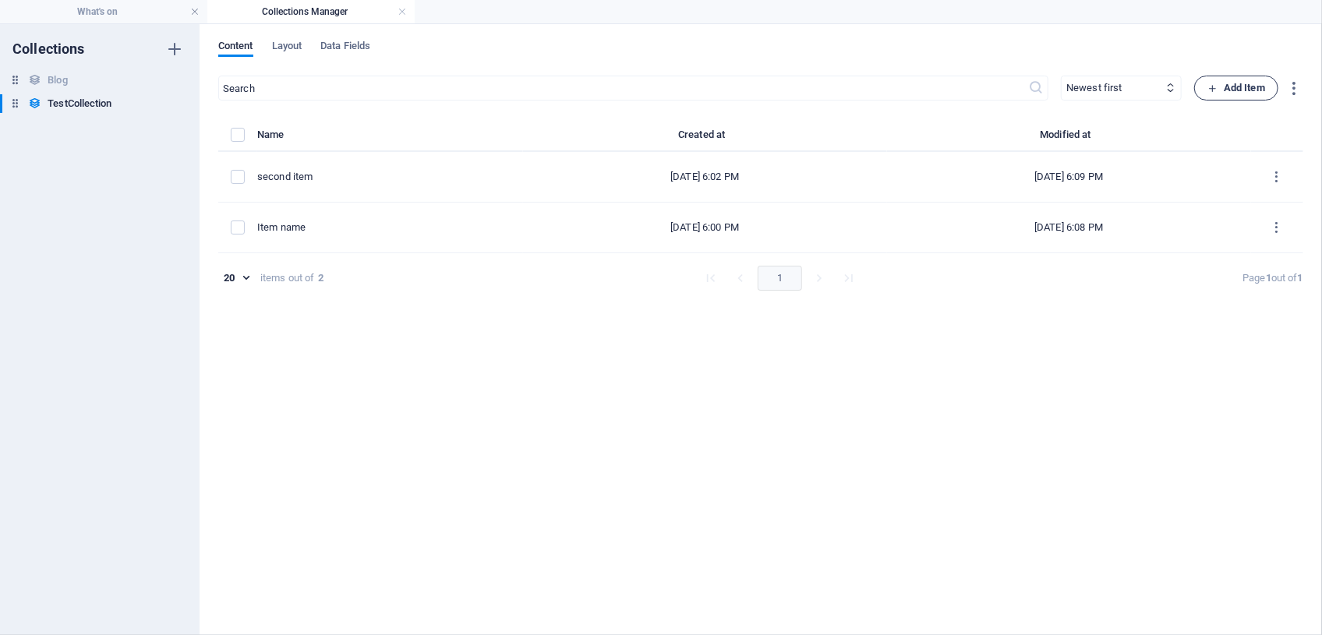
click at [1245, 93] on span "Add Item" at bounding box center [1236, 88] width 58 height 19
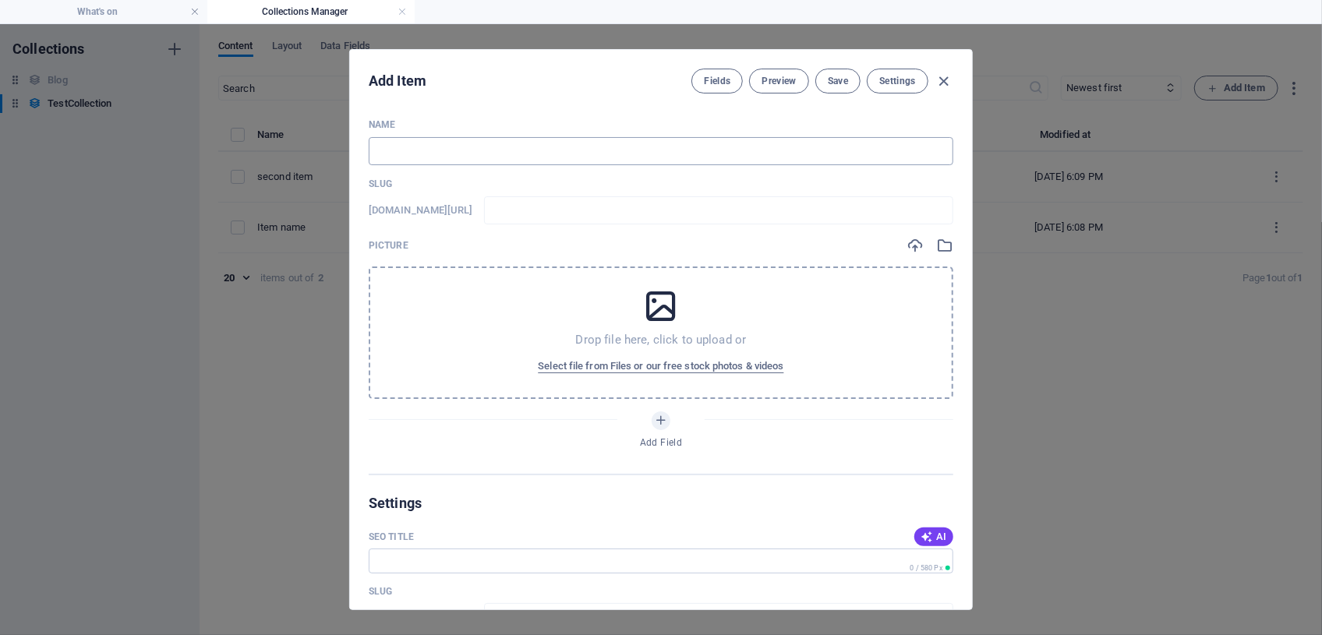
click at [401, 147] on input "text" at bounding box center [661, 151] width 585 height 28
type input "t"
type input "th"
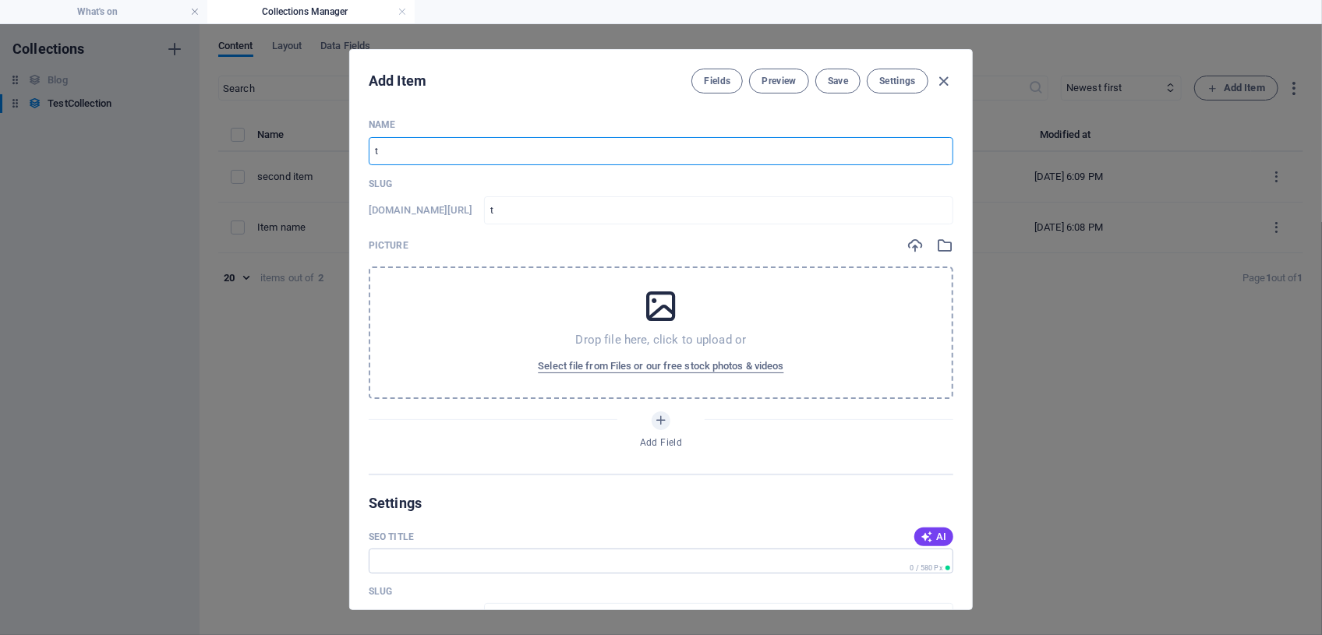
type input "th"
type input "thi"
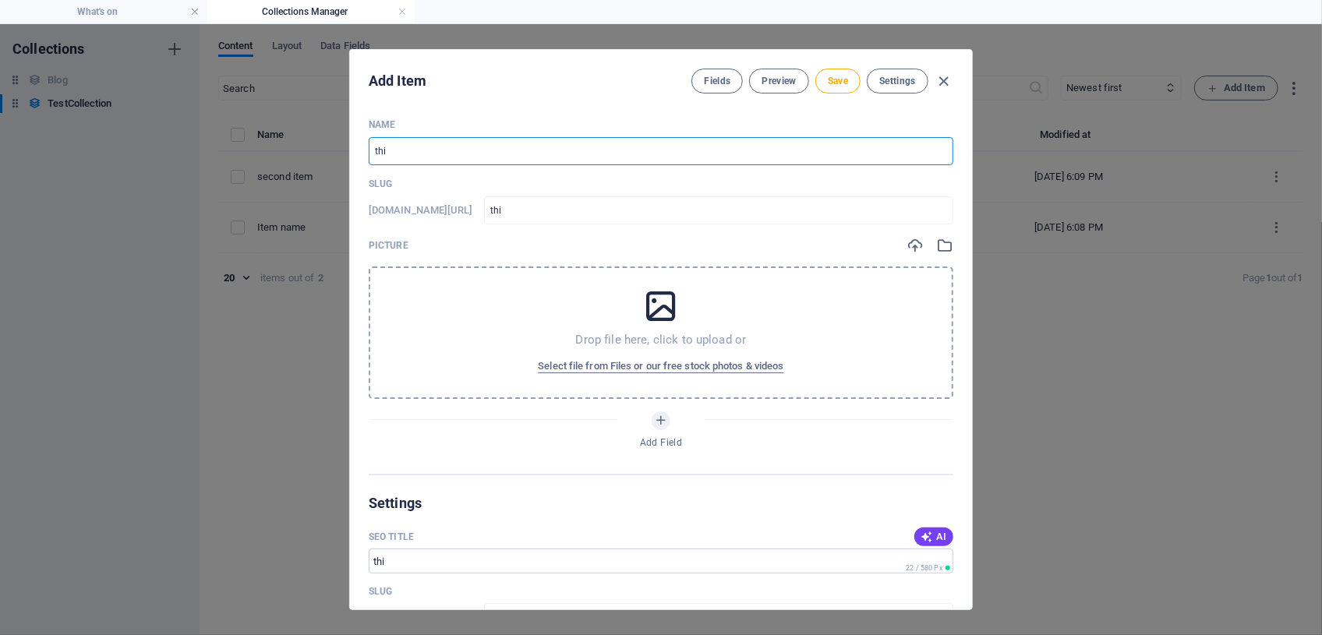
type input "thir"
type input "third"
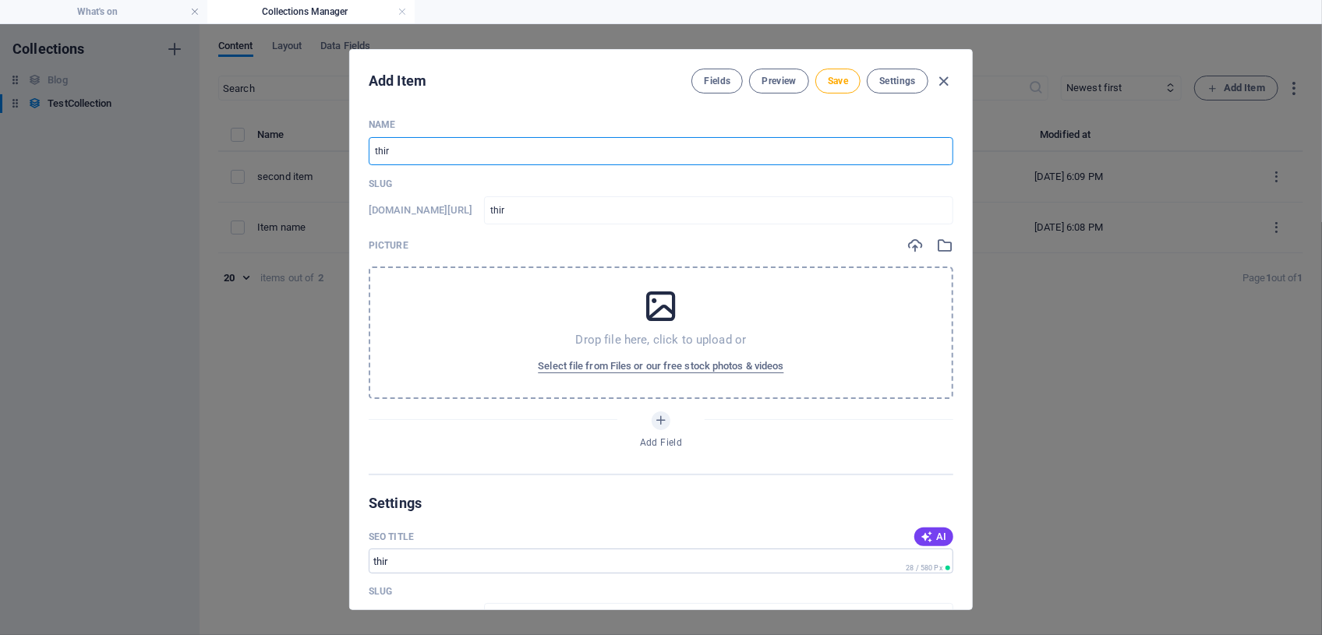
type input "third"
type input "third i"
type input "third-i"
type input "third it"
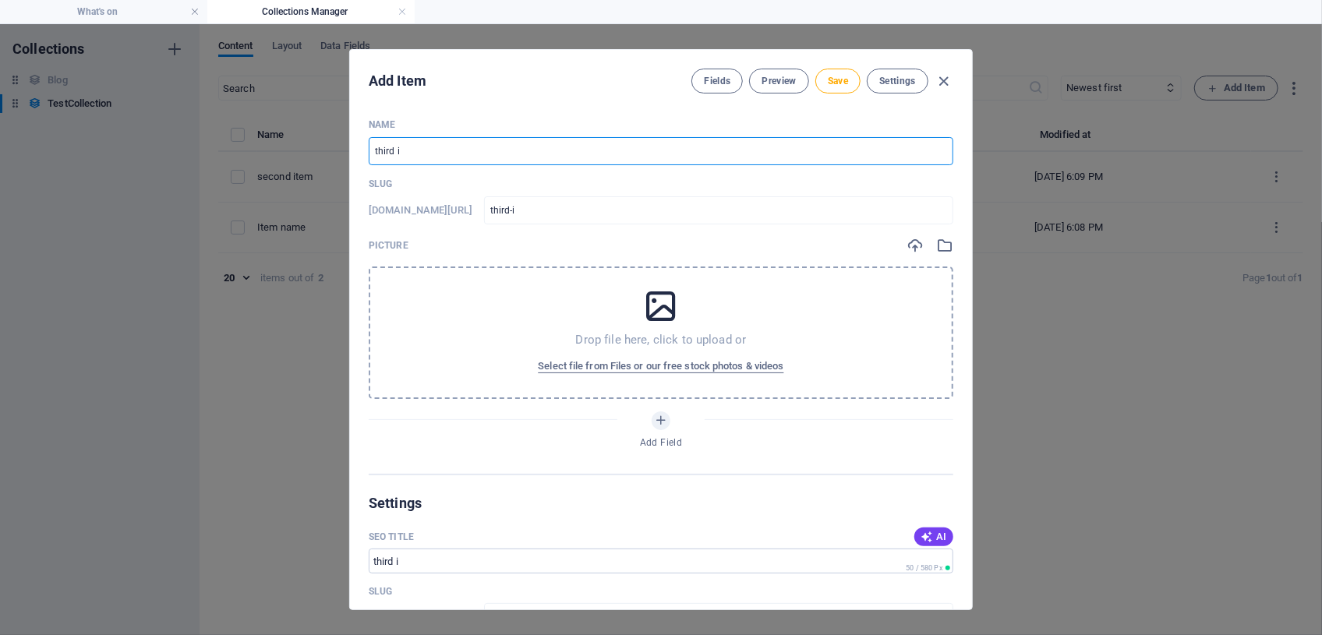
type input "third-it"
type input "third ite"
type input "third-ite"
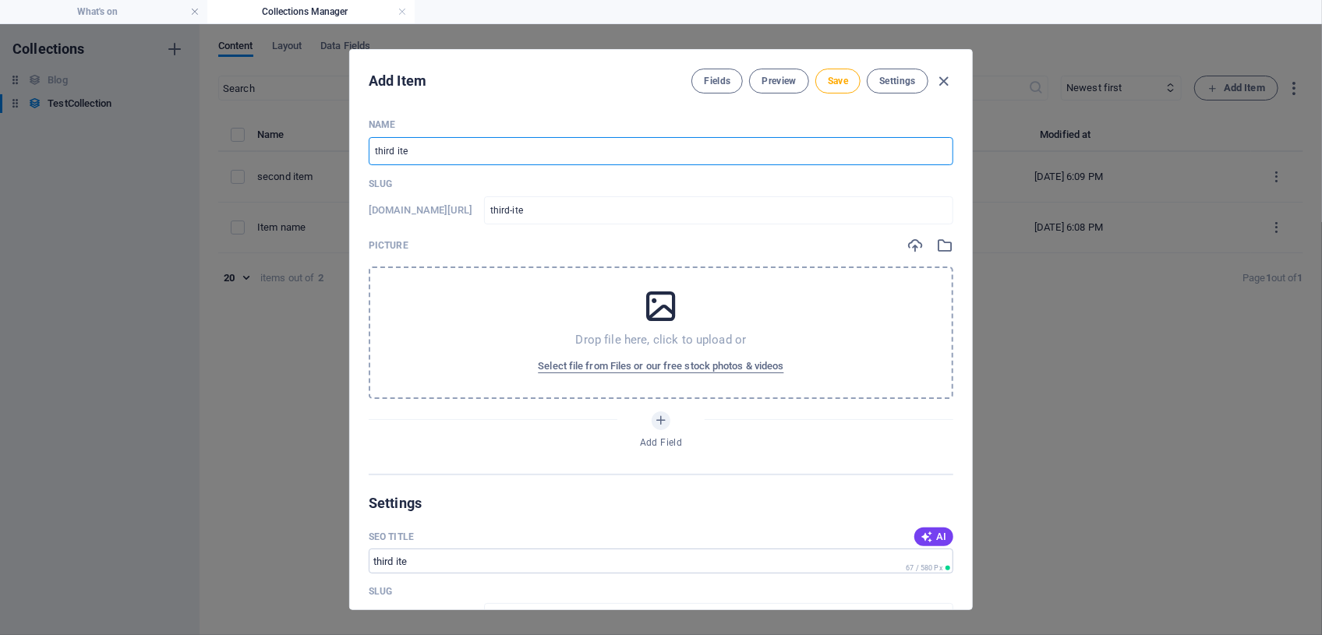
type input "third item"
type input "third-item"
type input "third item"
click at [413, 288] on div "Drop file here, click to upload or Select file from Files or our free stock pho…" at bounding box center [661, 333] width 585 height 132
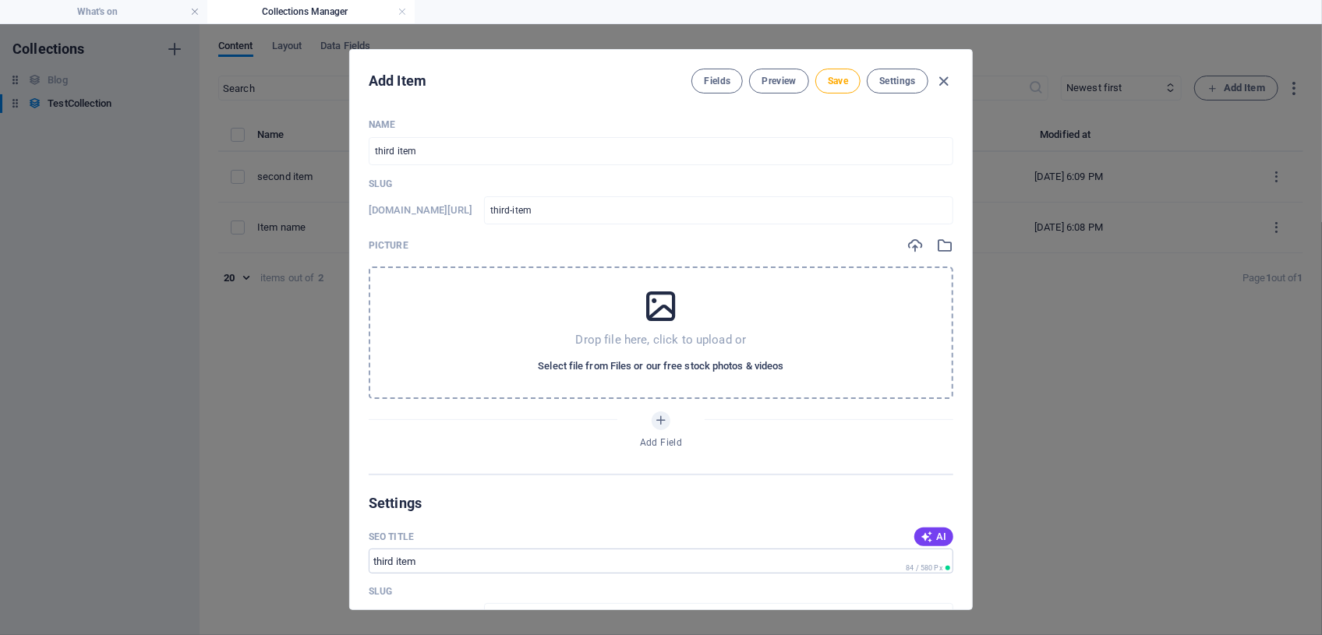
click at [631, 368] on span "Select file from Files or our free stock photos & videos" at bounding box center [661, 366] width 246 height 19
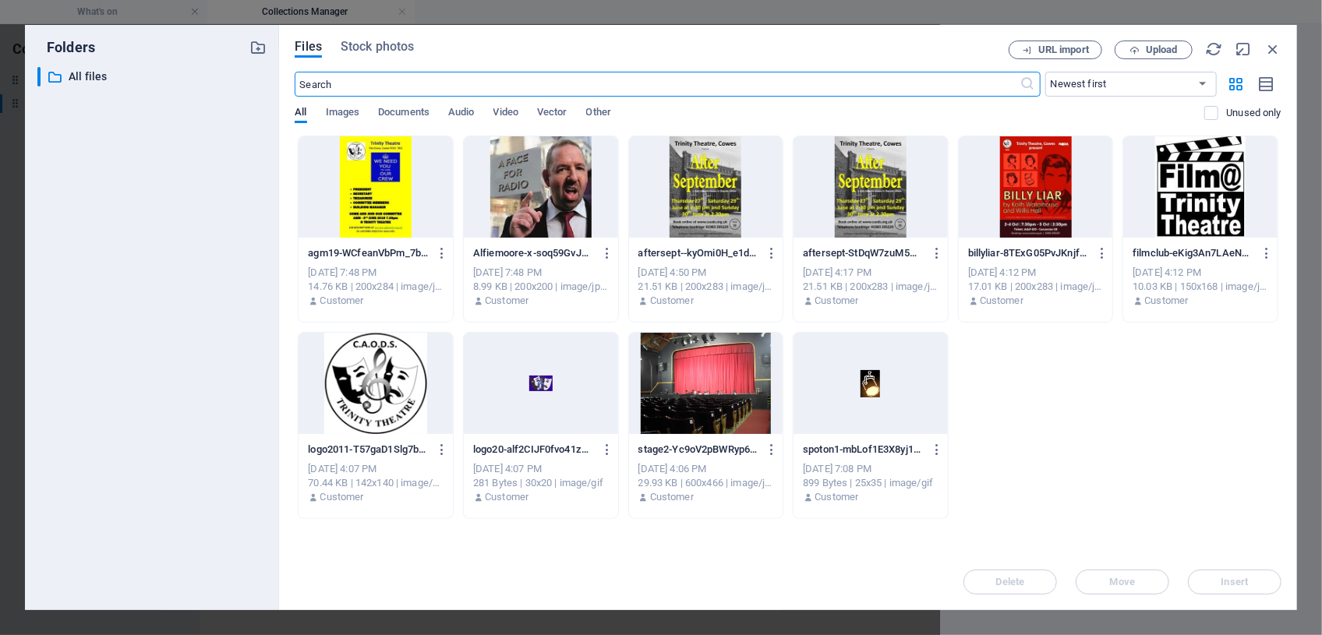
click at [708, 203] on div at bounding box center [706, 186] width 154 height 101
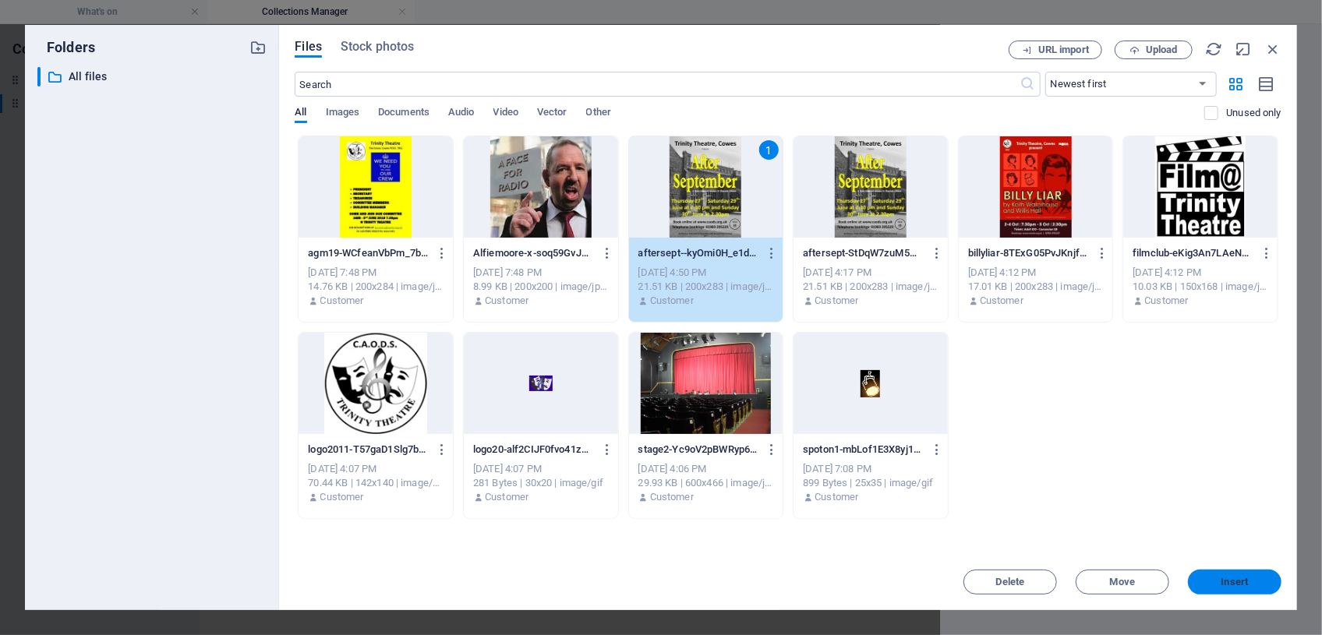
click at [1210, 585] on span "Insert" at bounding box center [1234, 582] width 81 height 9
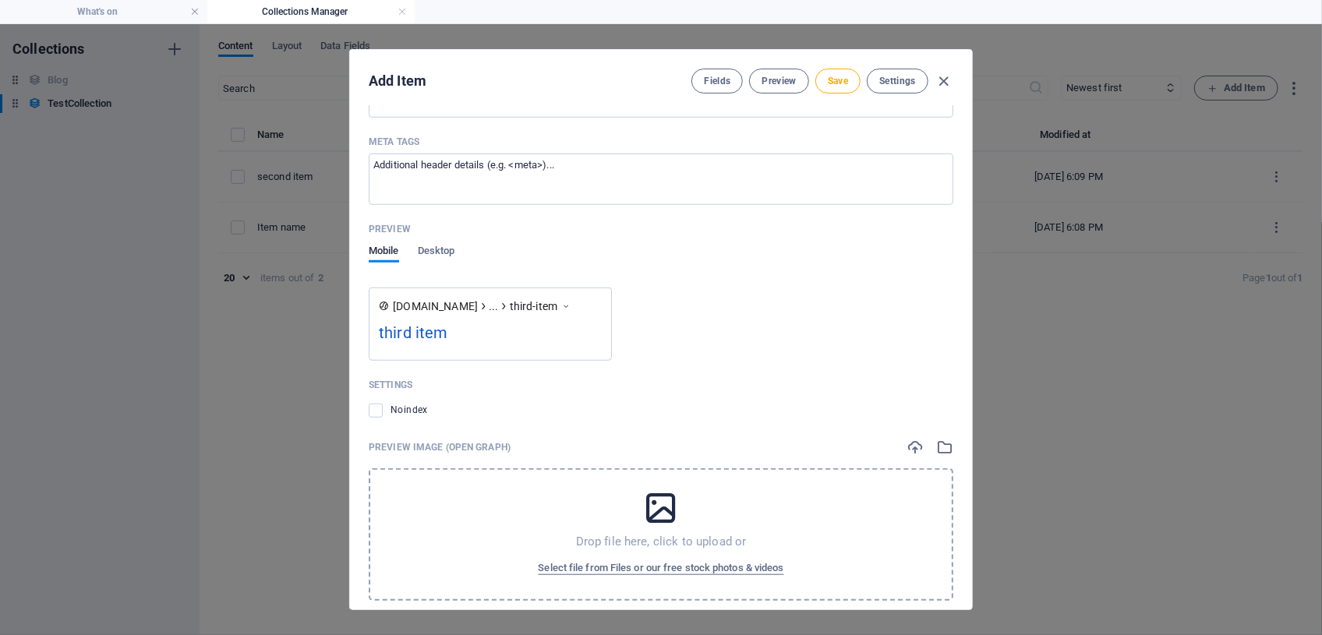
scroll to position [744, 0]
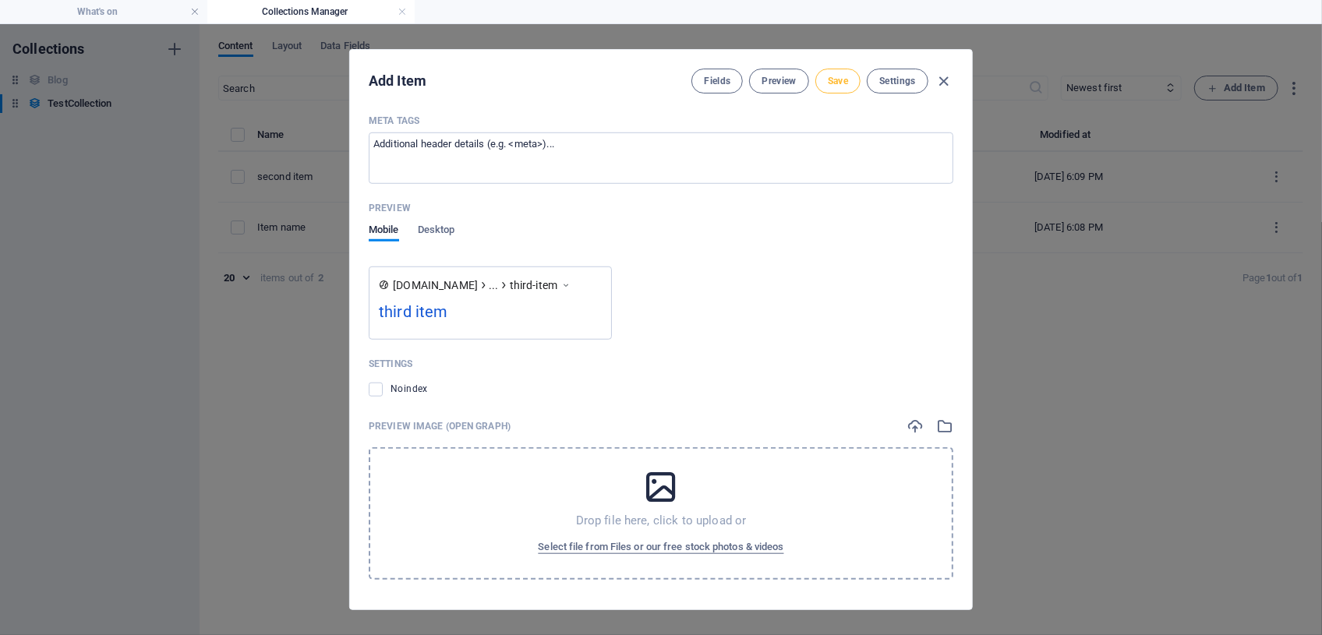
click at [832, 83] on span "Save" at bounding box center [838, 81] width 20 height 12
click at [945, 79] on icon "button" at bounding box center [944, 81] width 18 height 18
type input "third-item"
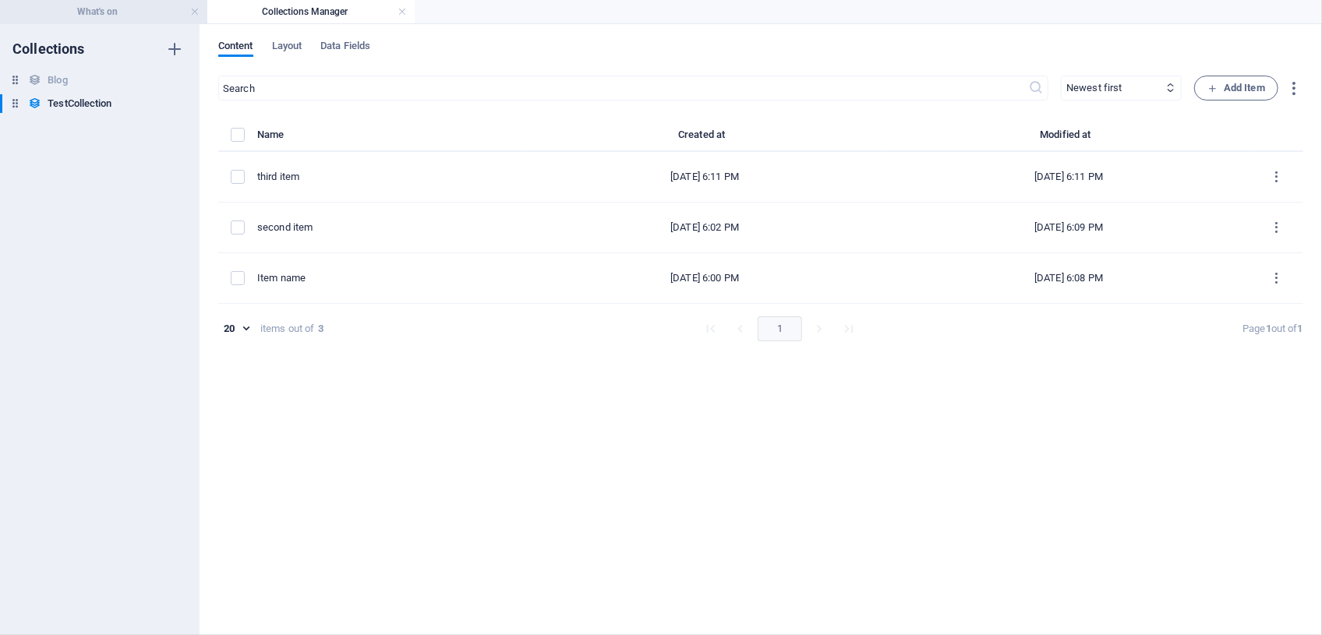
click at [97, 12] on h4 "What's on" at bounding box center [103, 11] width 207 height 17
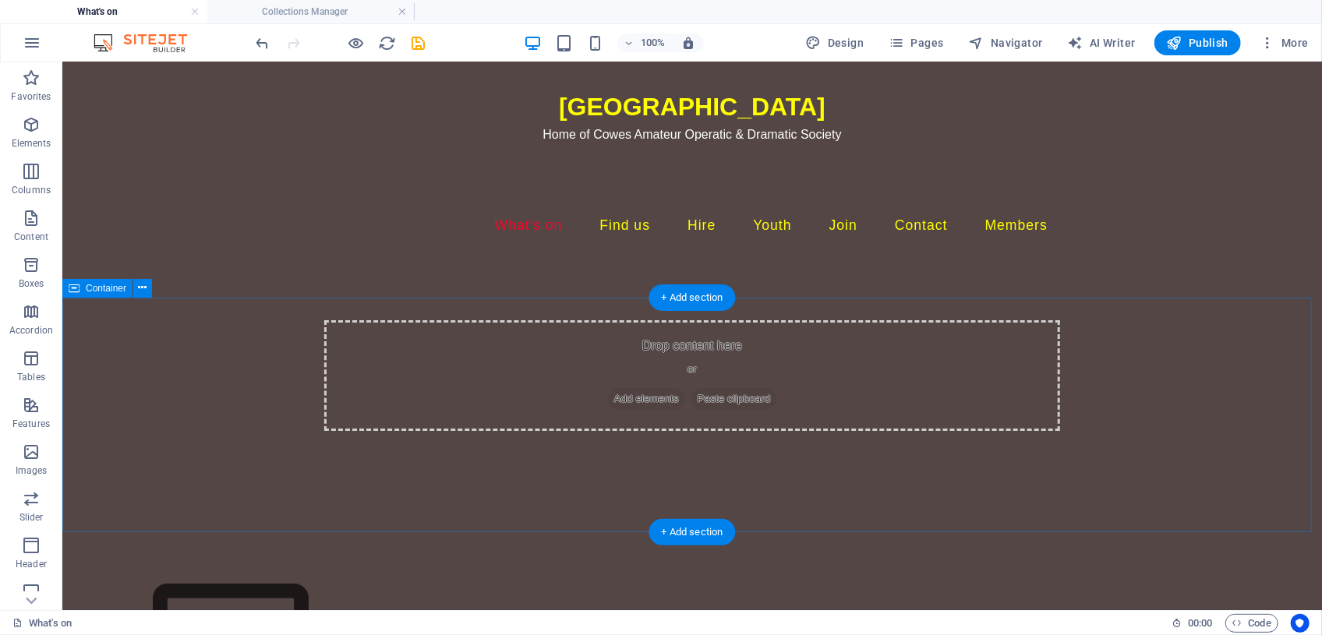
scroll to position [188, 0]
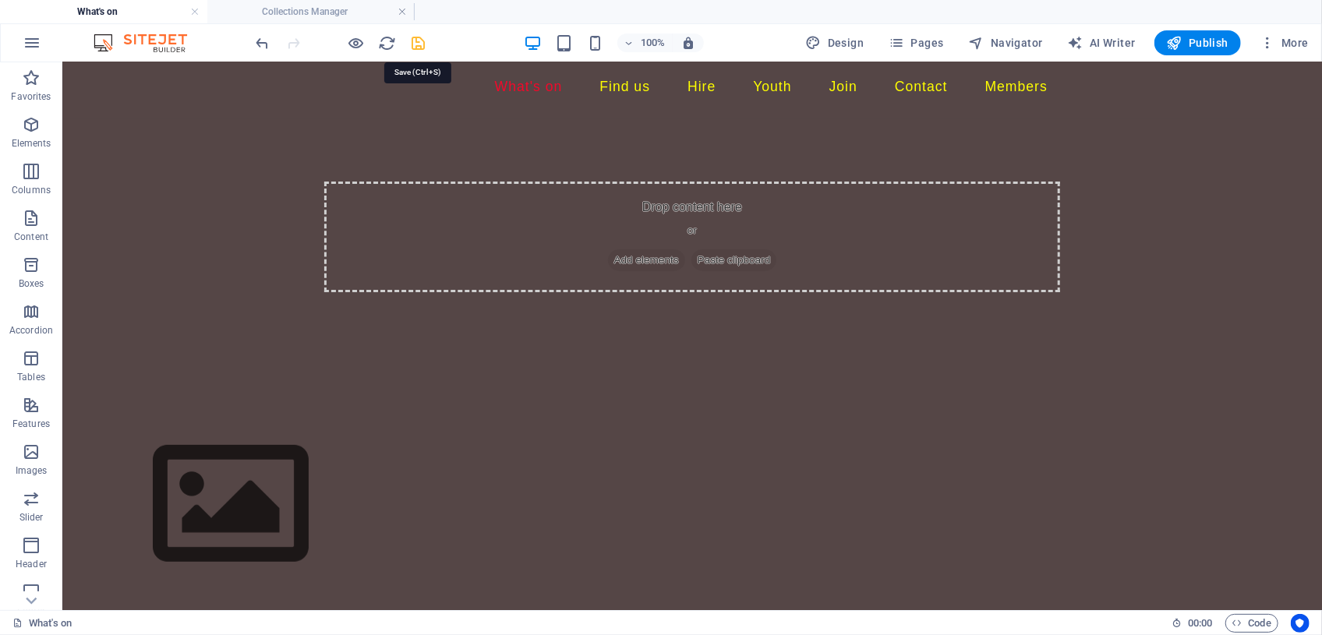
click at [415, 42] on icon "save" at bounding box center [419, 43] width 18 height 18
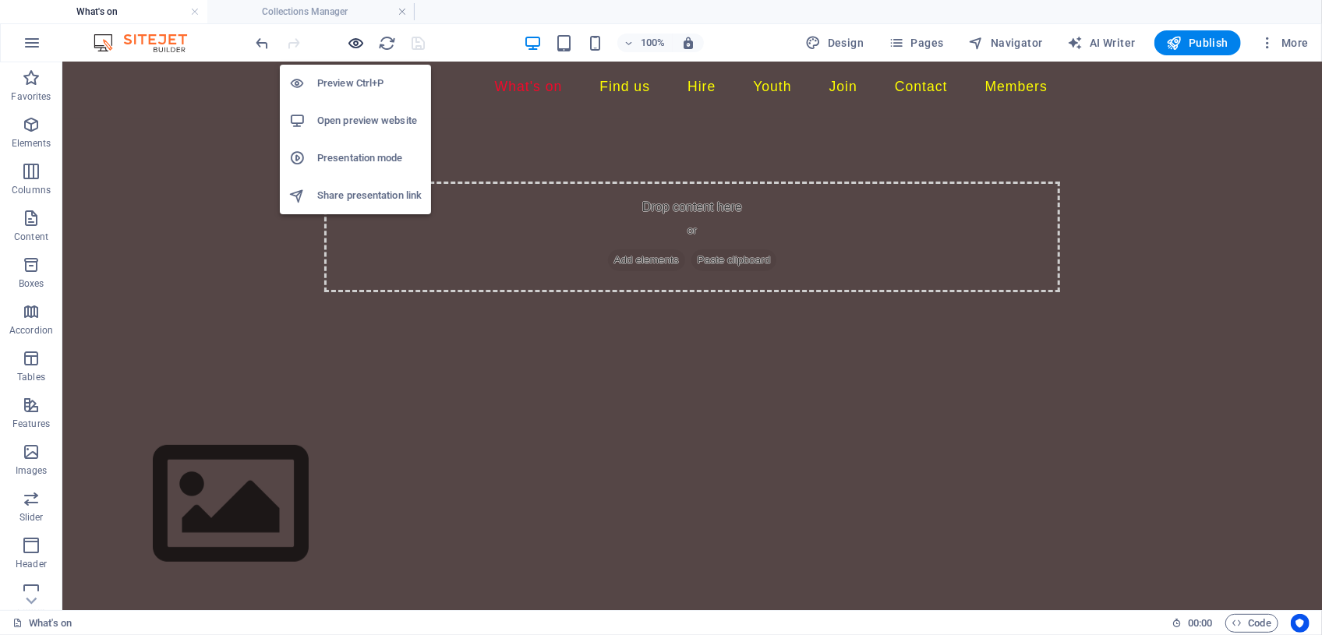
click at [355, 43] on icon "button" at bounding box center [357, 43] width 18 height 18
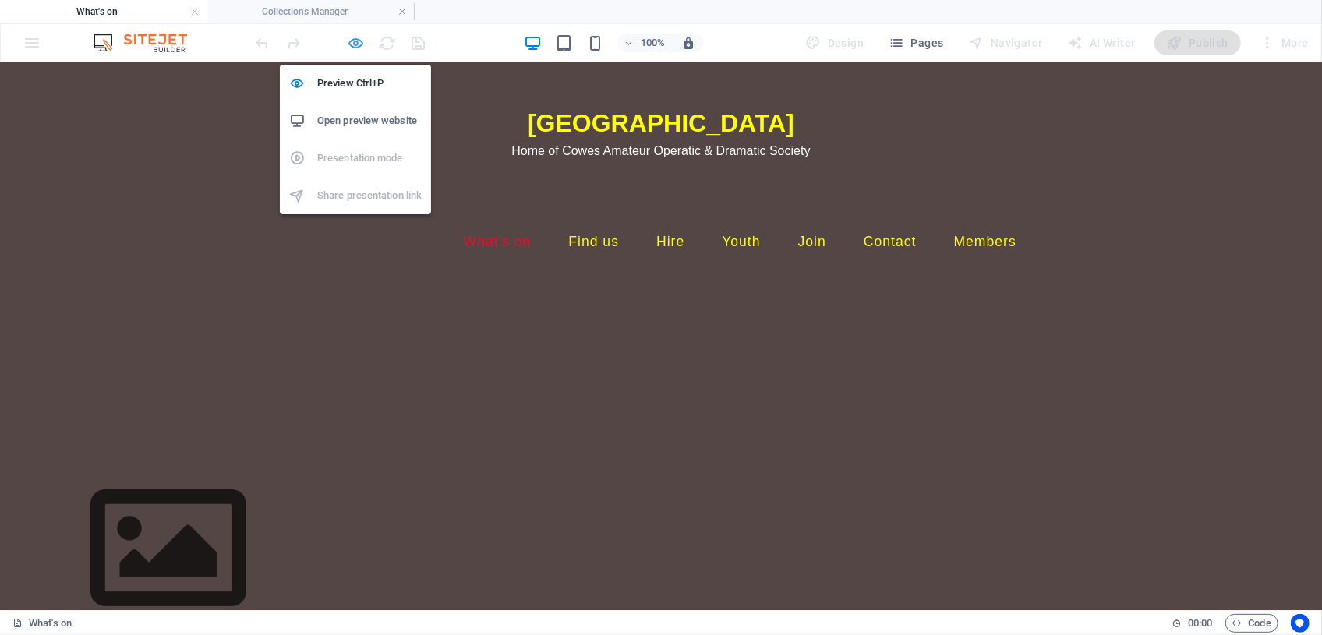
click at [351, 39] on icon "button" at bounding box center [357, 43] width 18 height 18
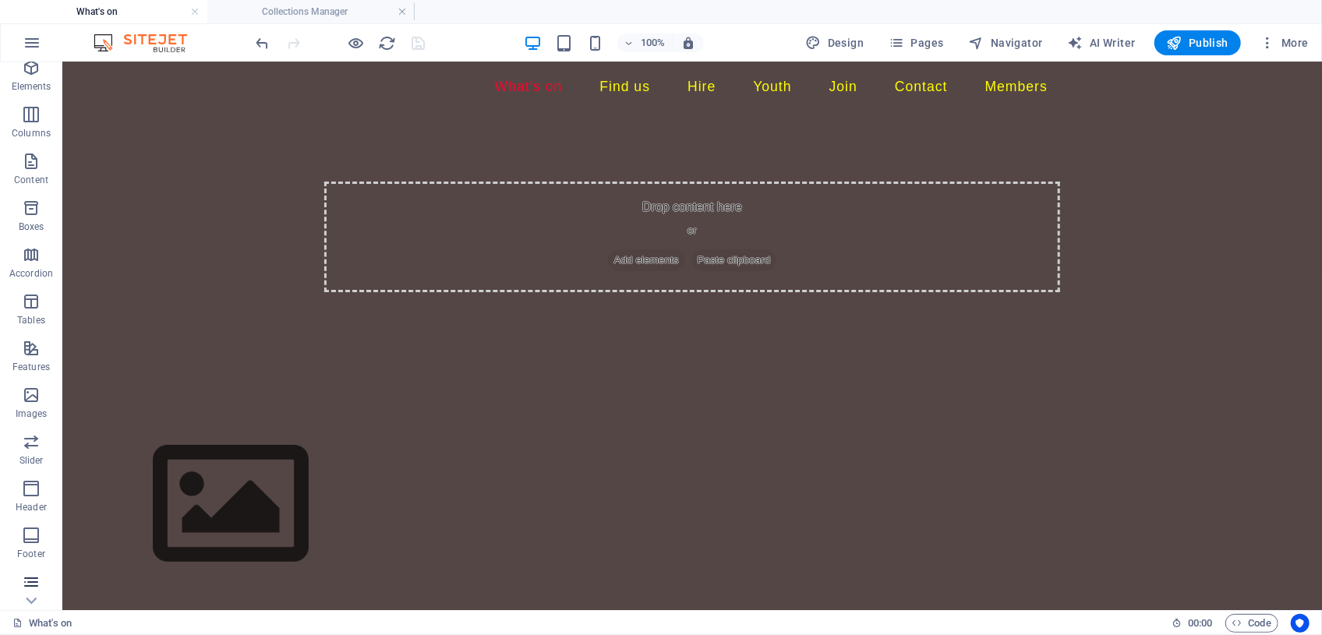
scroll to position [153, 0]
click at [414, 408] on icon at bounding box center [412, 406] width 9 height 16
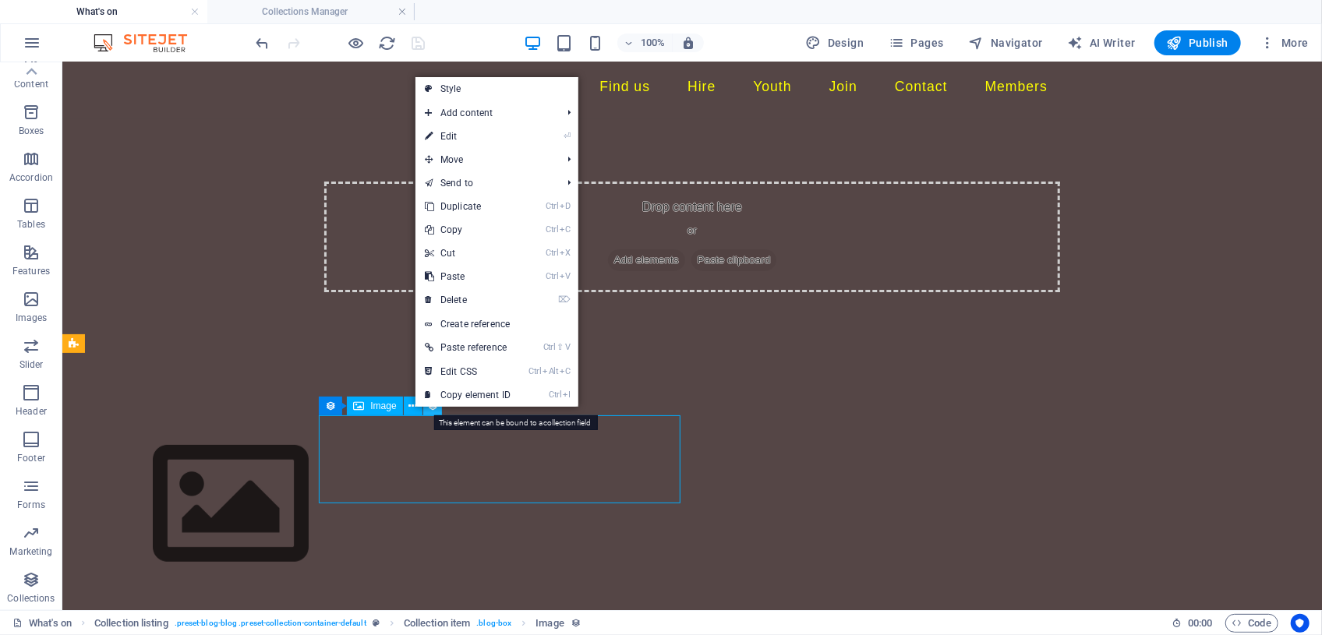
click at [436, 409] on icon at bounding box center [432, 406] width 11 height 16
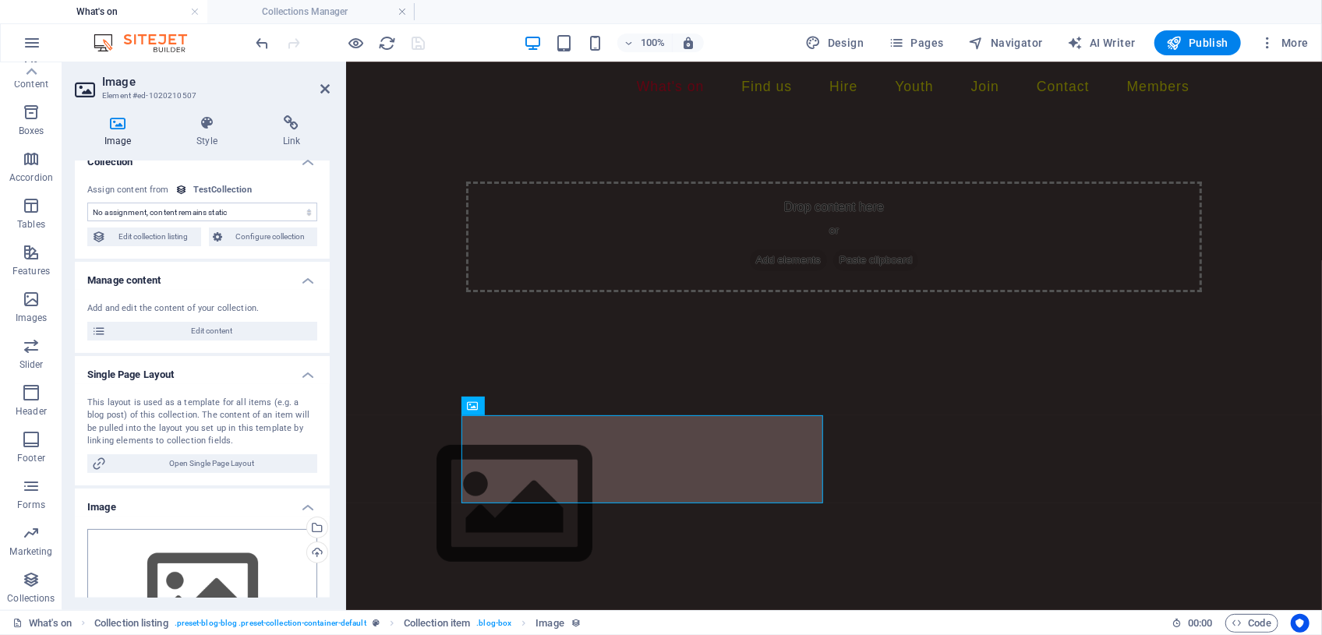
scroll to position [0, 0]
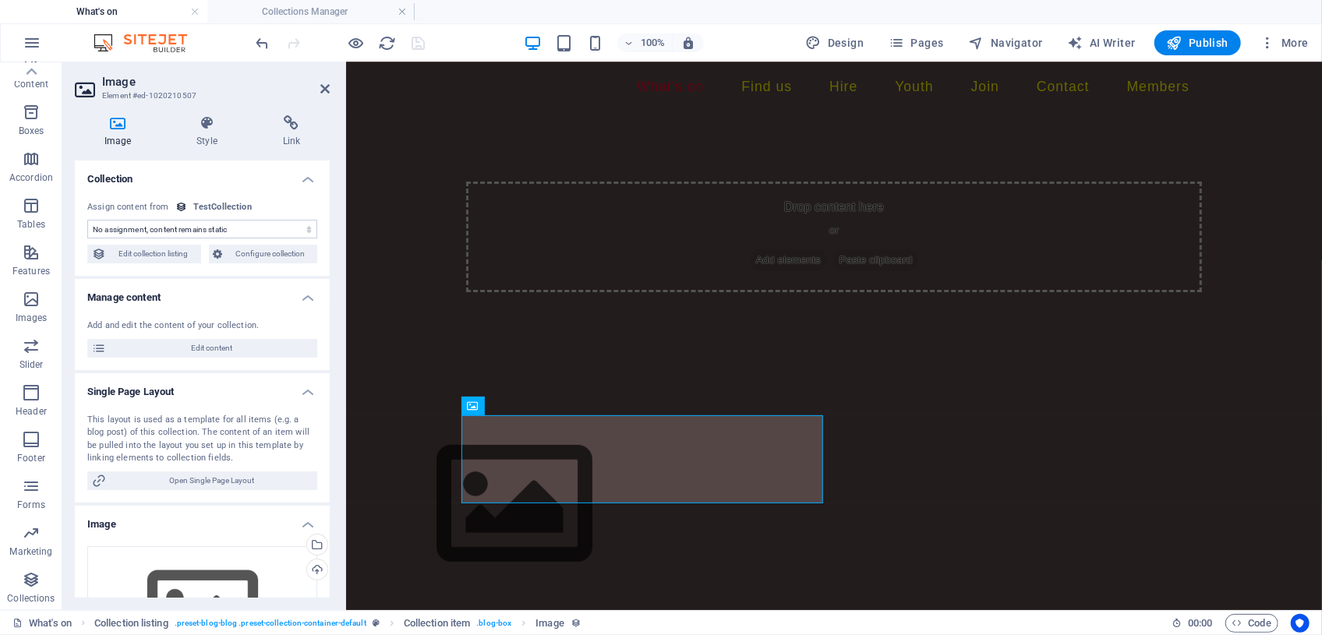
click at [307, 226] on select "No assignment, content remains static Created at (Date) Updated at (Date) Name …" at bounding box center [202, 229] width 230 height 19
select select "picture"
click at [87, 220] on select "No assignment, content remains static Created at (Date) Updated at (Date) Name …" at bounding box center [202, 229] width 230 height 19
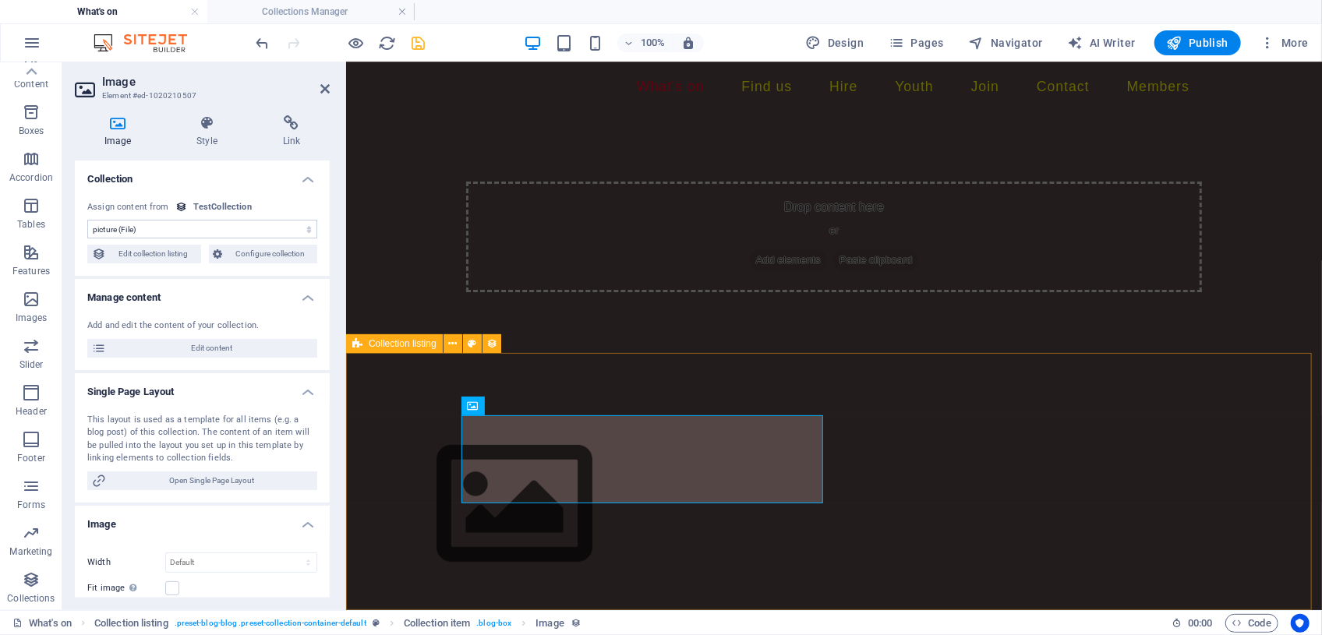
click at [396, 417] on div "Vorherige Nächste" at bounding box center [833, 587] width 976 height 466
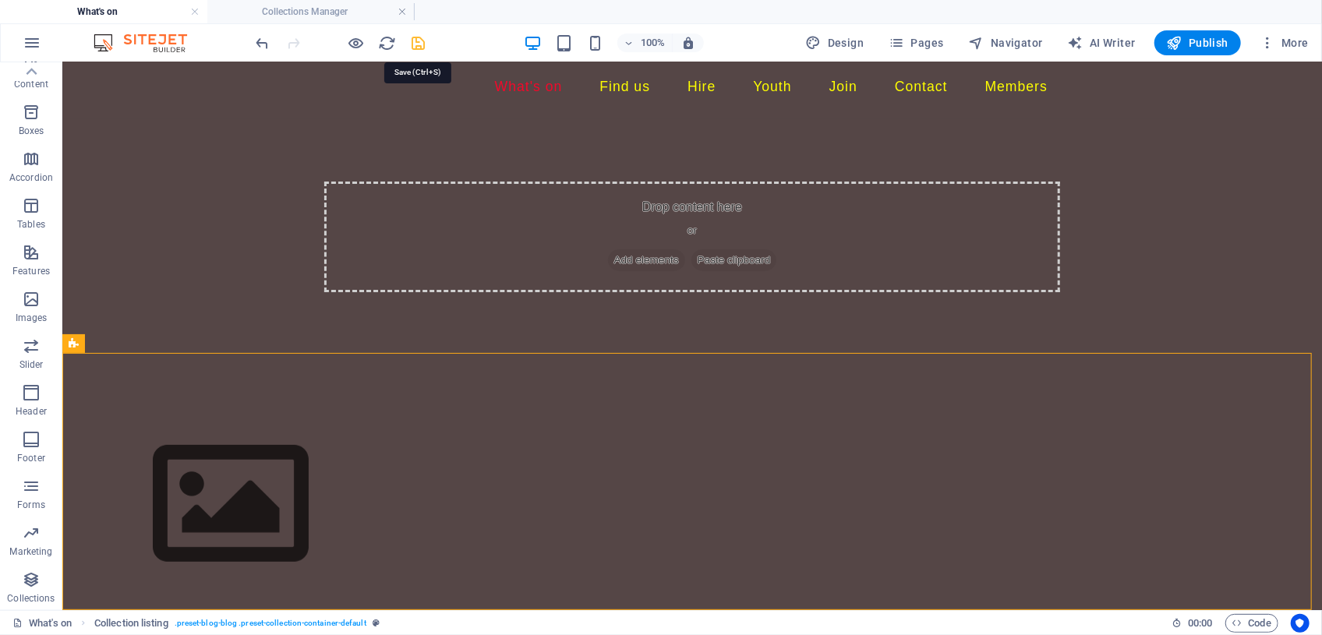
click at [424, 46] on icon "save" at bounding box center [419, 43] width 18 height 18
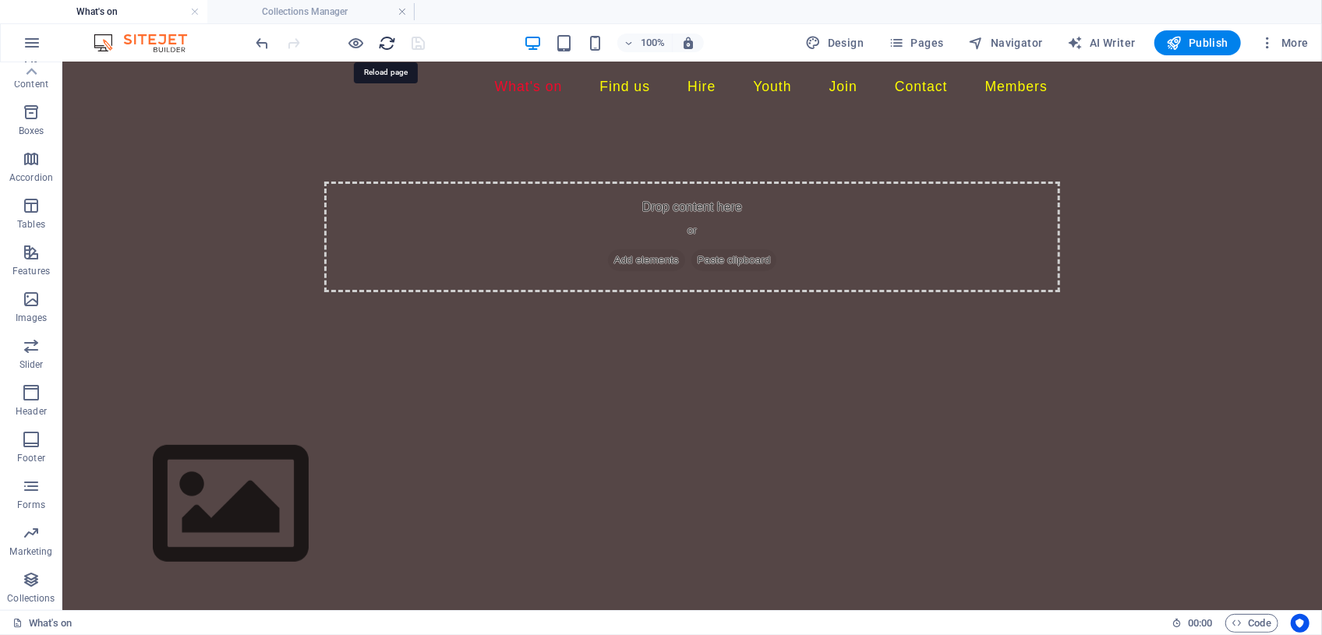
click at [387, 44] on icon "reload" at bounding box center [388, 43] width 18 height 18
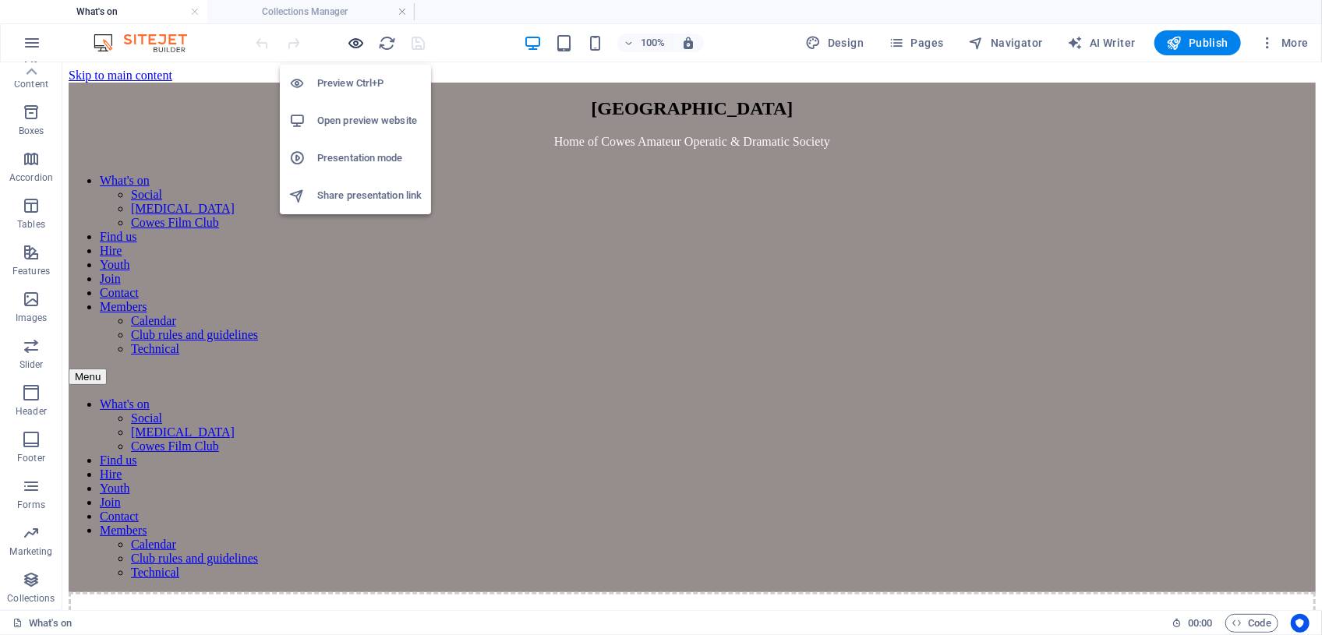
click at [358, 44] on icon "button" at bounding box center [357, 43] width 18 height 18
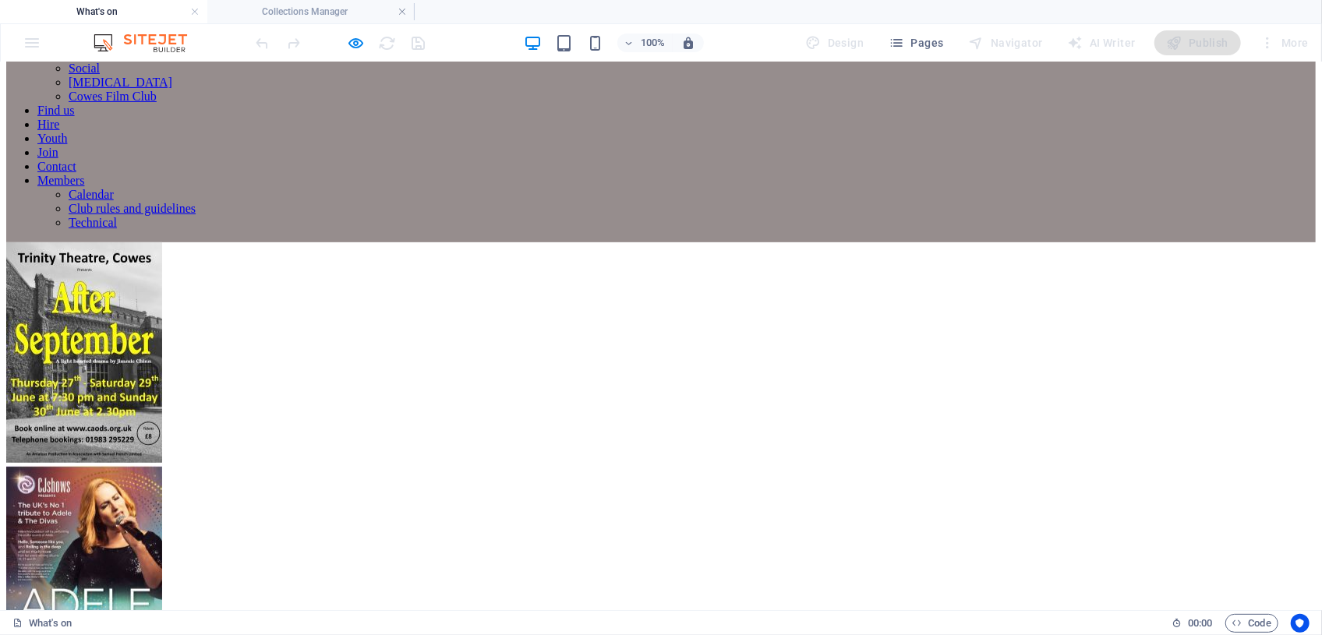
scroll to position [351, 0]
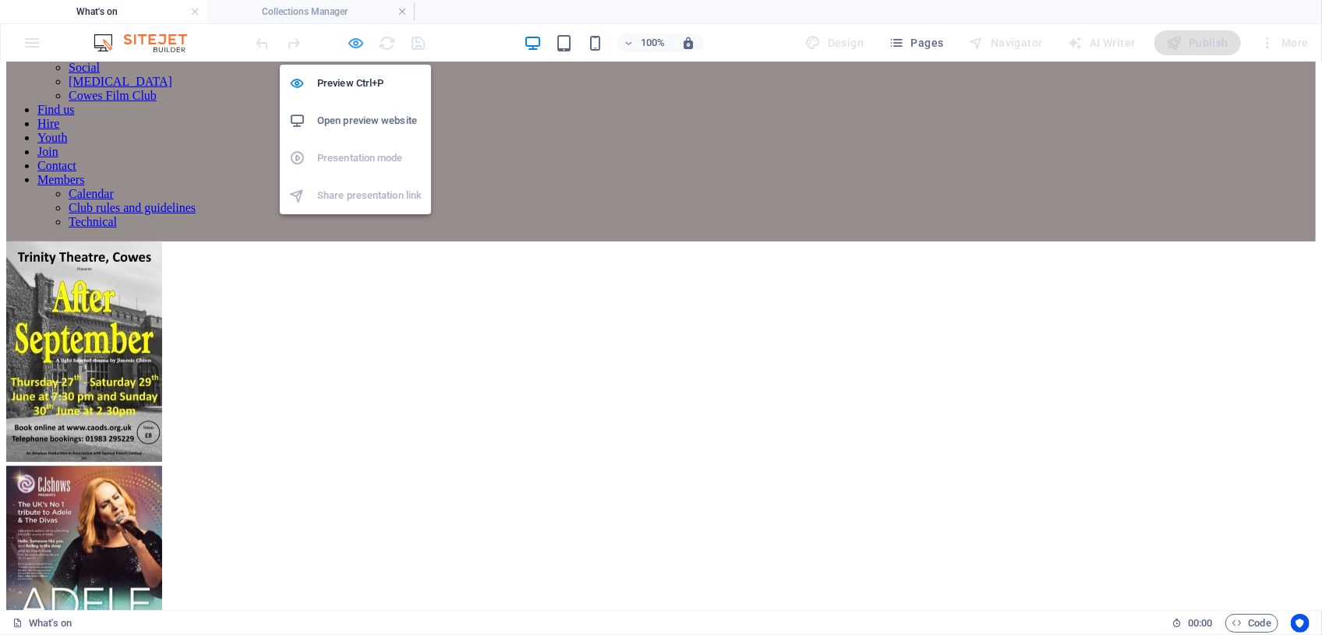
click at [355, 41] on icon "button" at bounding box center [357, 43] width 18 height 18
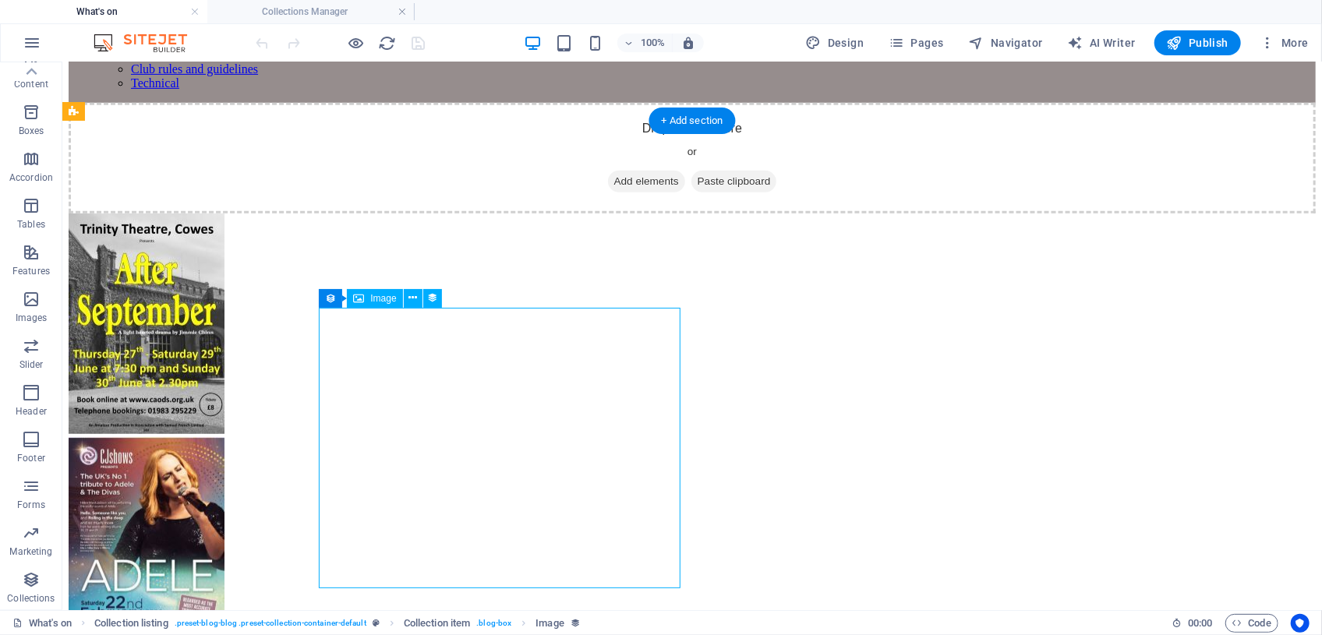
scroll to position [492, 0]
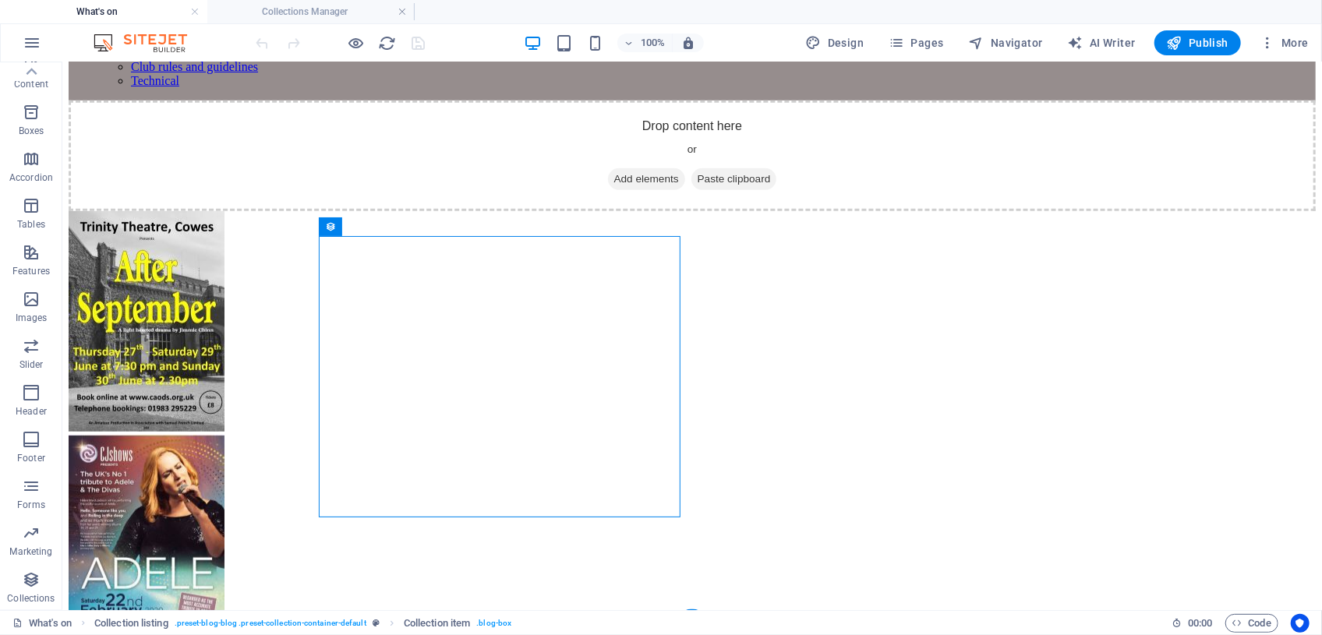
drag, startPoint x: 440, startPoint y: 287, endPoint x: 373, endPoint y: 266, distance: 70.3
drag, startPoint x: 395, startPoint y: 291, endPoint x: 334, endPoint y: 242, distance: 78.8
drag, startPoint x: 395, startPoint y: 288, endPoint x: 332, endPoint y: 312, distance: 67.3
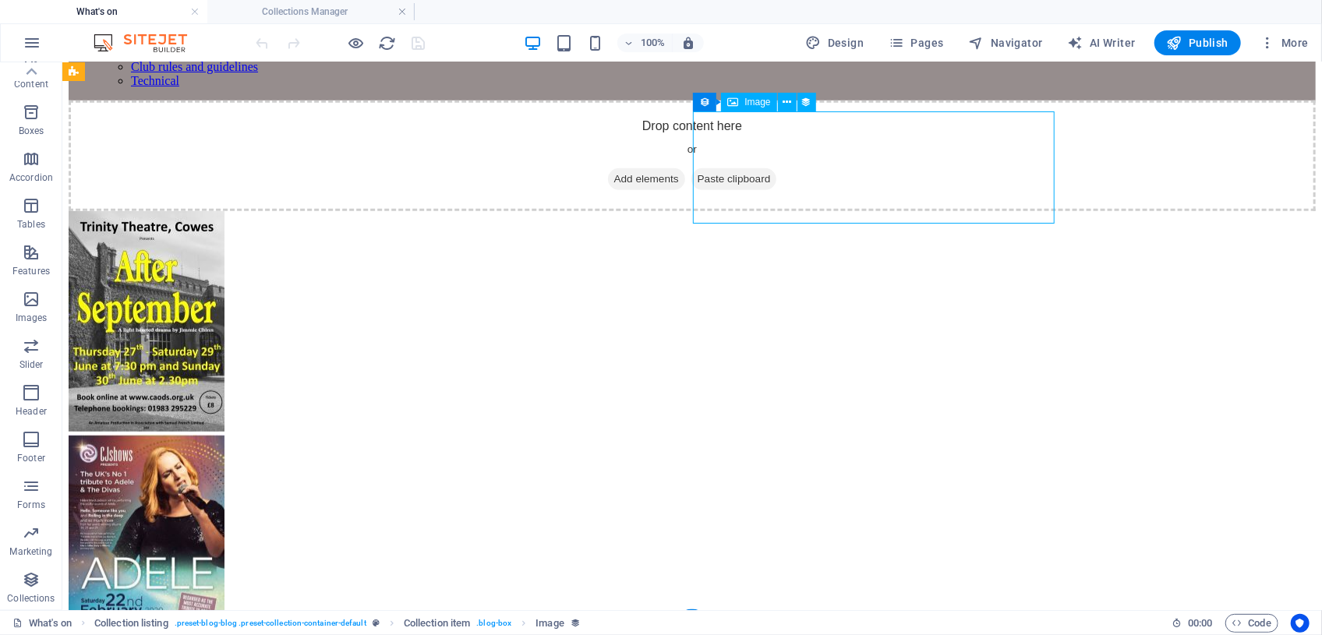
drag, startPoint x: 729, startPoint y: 154, endPoint x: 727, endPoint y: 164, distance: 10.4
click at [727, 434] on figure at bounding box center [691, 548] width 1247 height 228
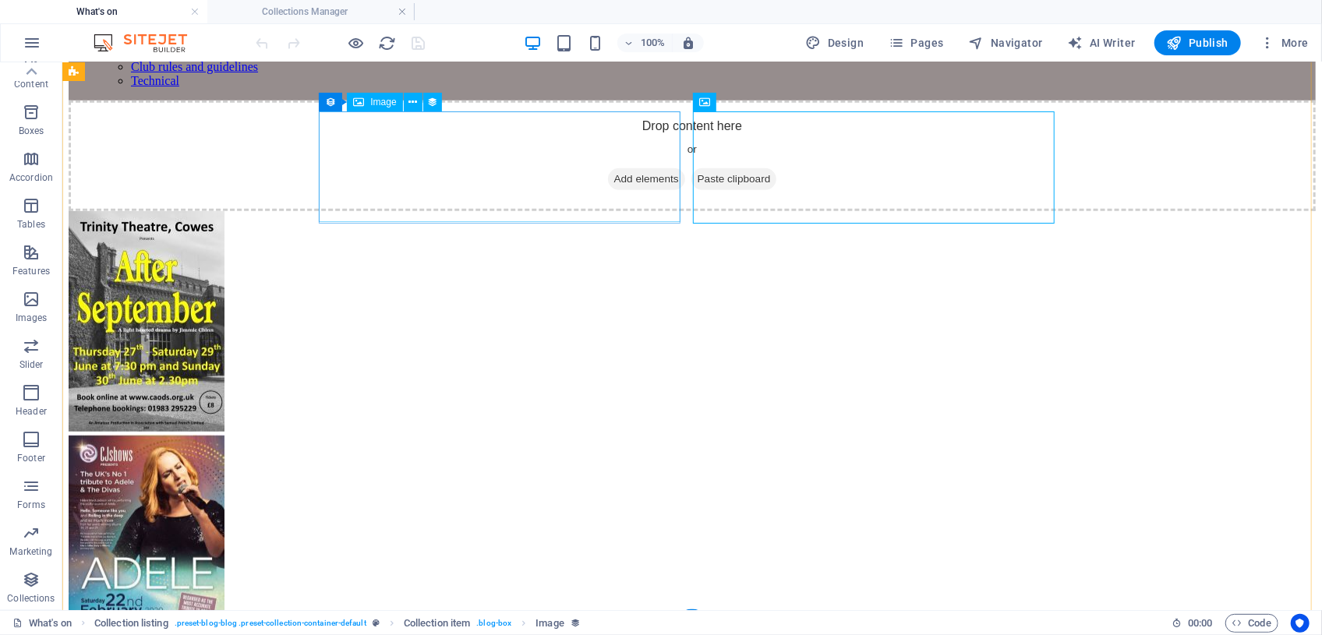
click at [584, 210] on figure at bounding box center [691, 322] width 1247 height 224
click at [740, 434] on figure at bounding box center [691, 548] width 1247 height 228
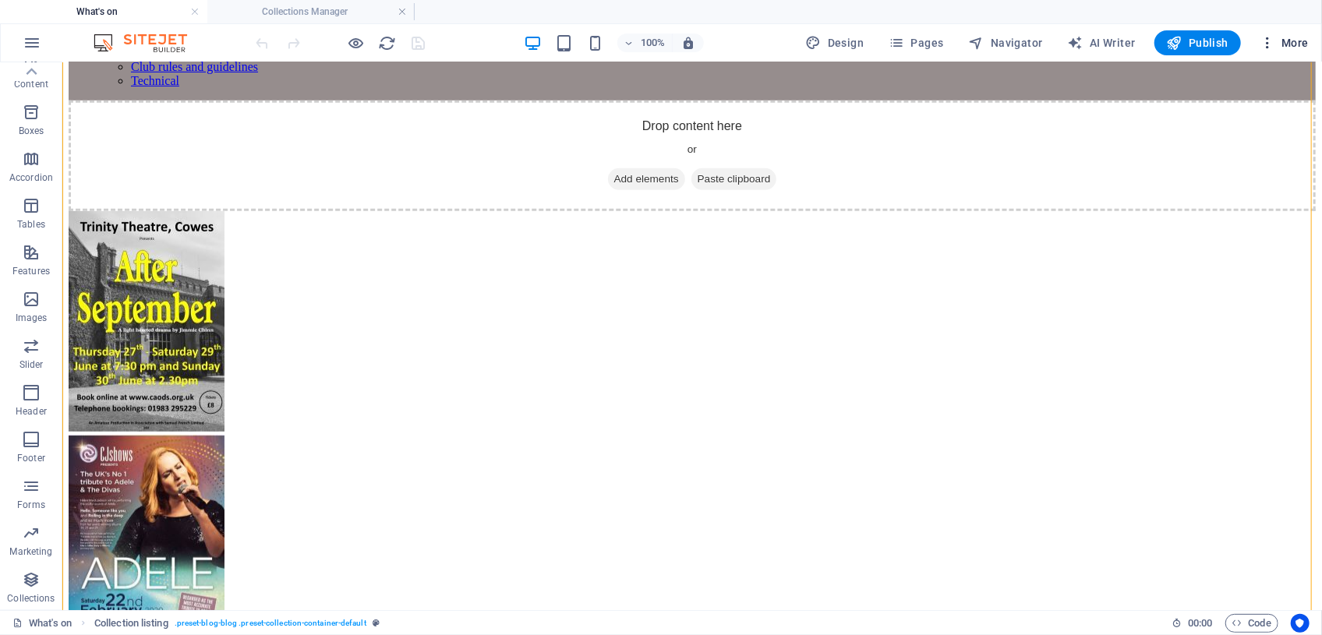
click at [1295, 39] on span "More" at bounding box center [1283, 43] width 49 height 16
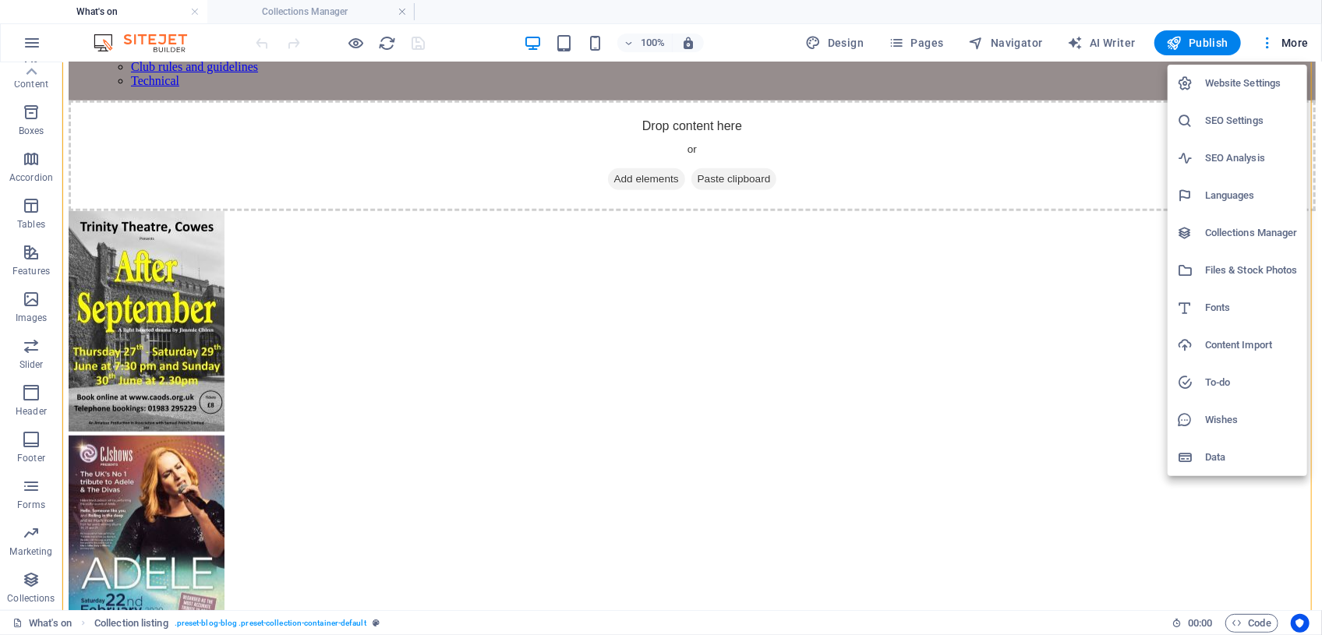
click at [1245, 233] on h6 "Collections Manager" at bounding box center [1251, 233] width 93 height 19
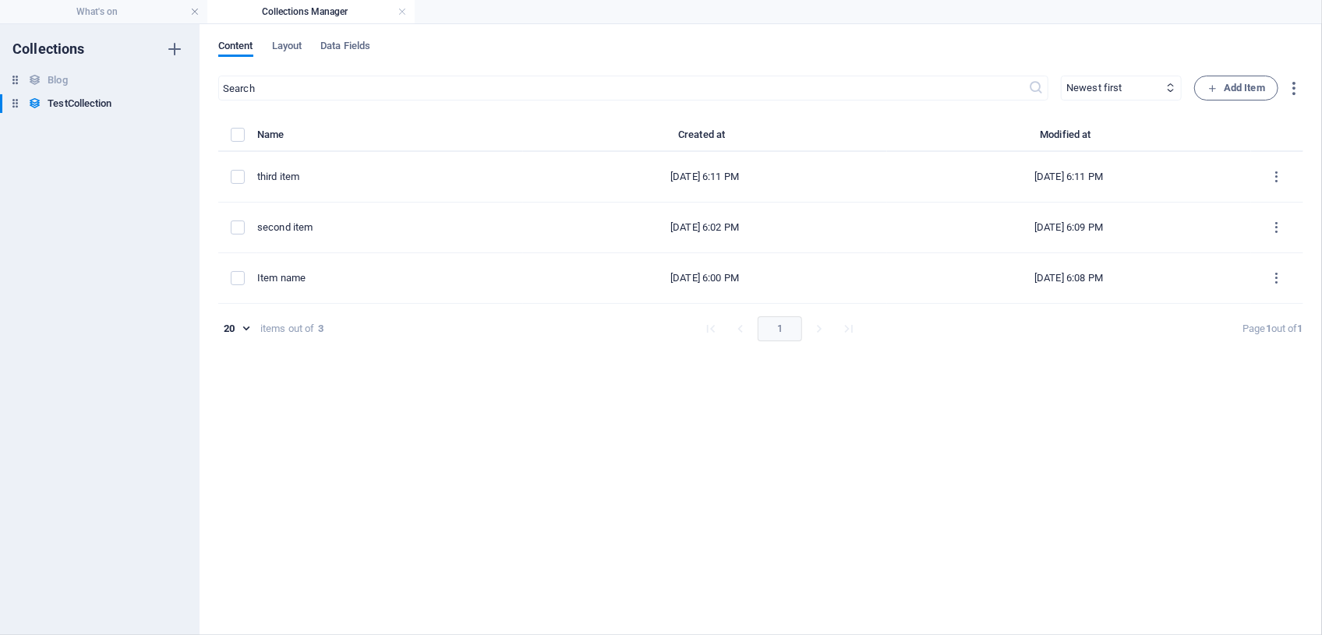
scroll to position [0, 0]
click at [1233, 83] on span "Add Item" at bounding box center [1236, 88] width 58 height 19
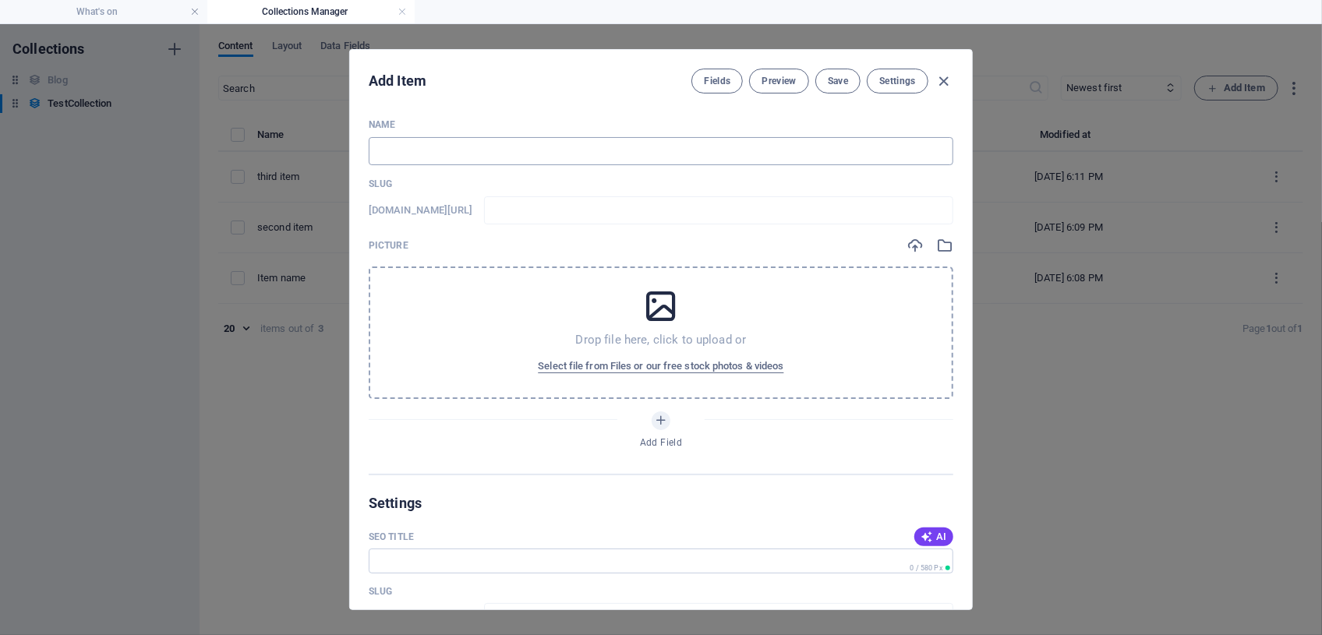
click at [415, 155] on input "text" at bounding box center [661, 151] width 585 height 28
type input "i"
type input "it"
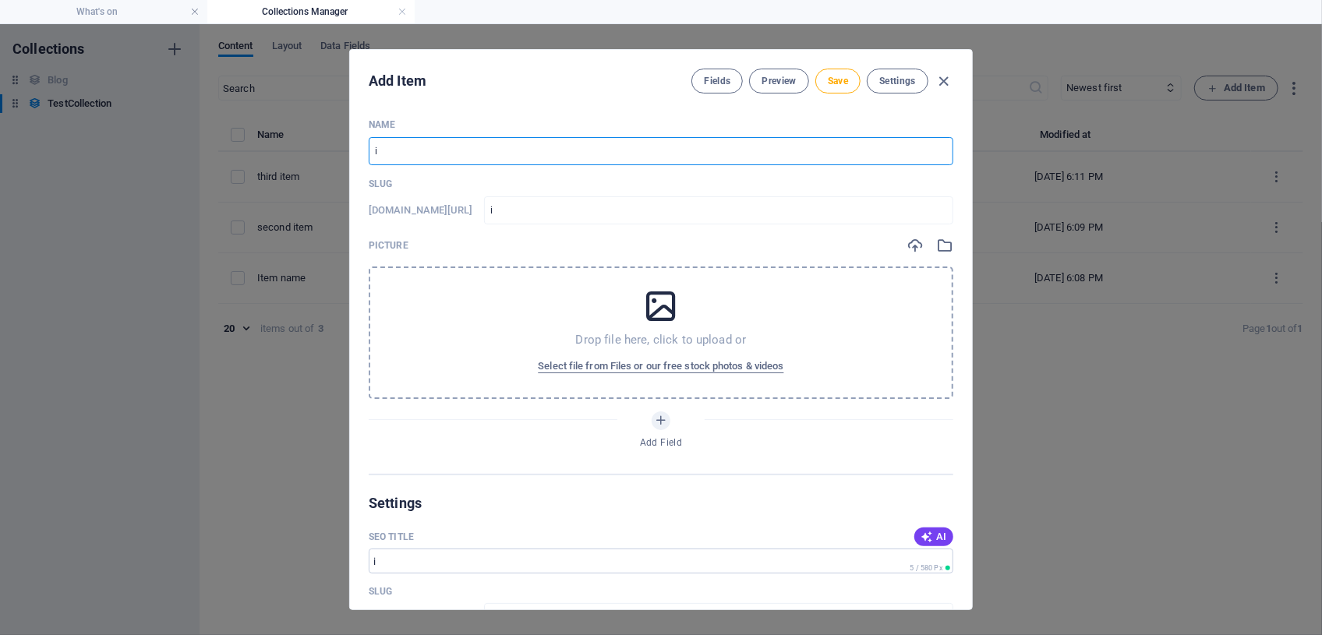
type input "it"
type input "ite"
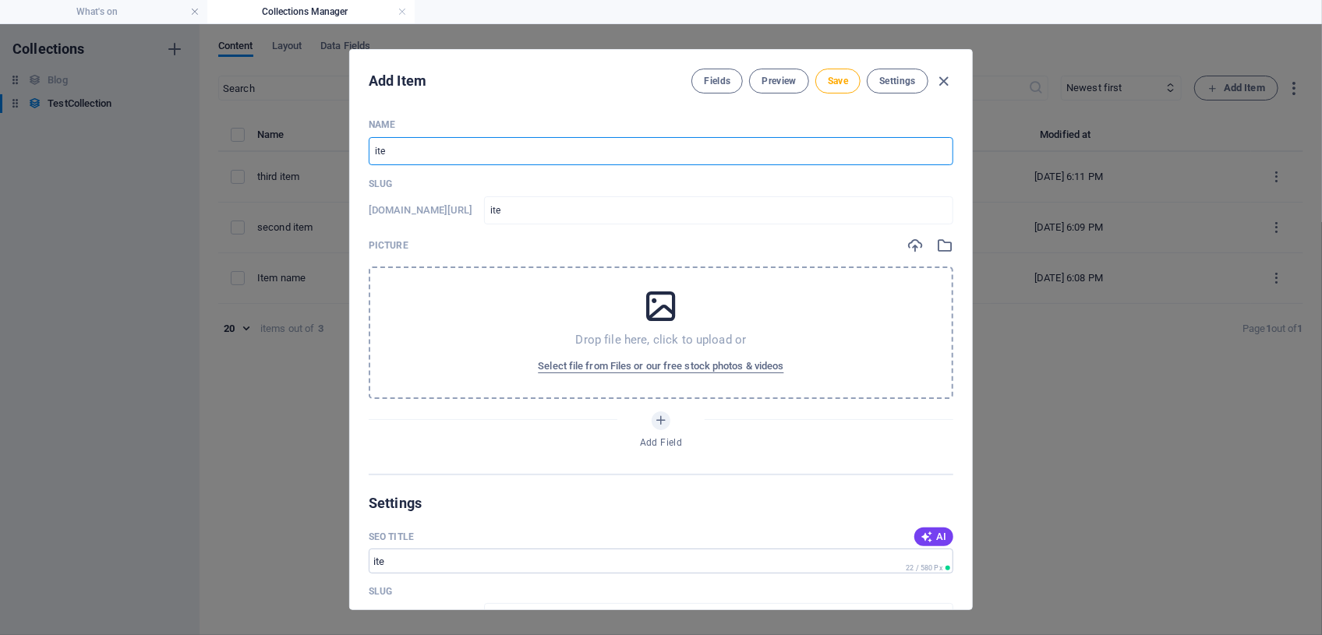
type input "item"
type input "item4"
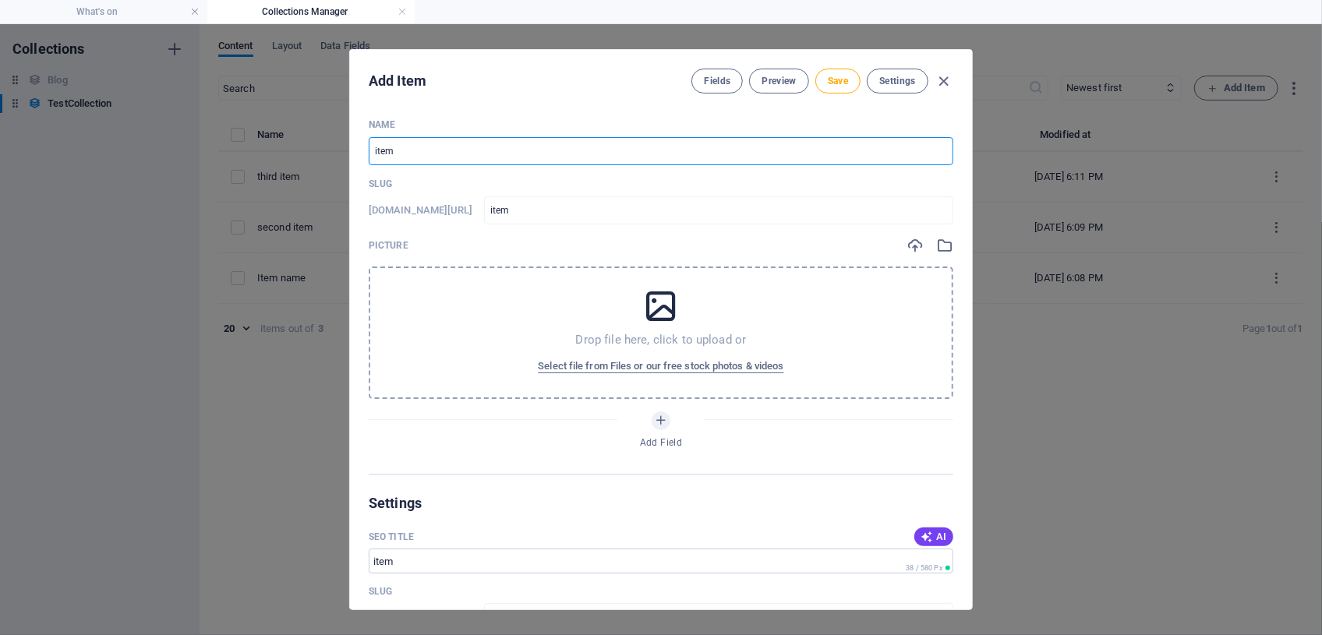
type input "item4"
click at [397, 312] on div "Drop file here, click to upload or Select file from Files or our free stock pho…" at bounding box center [661, 333] width 585 height 132
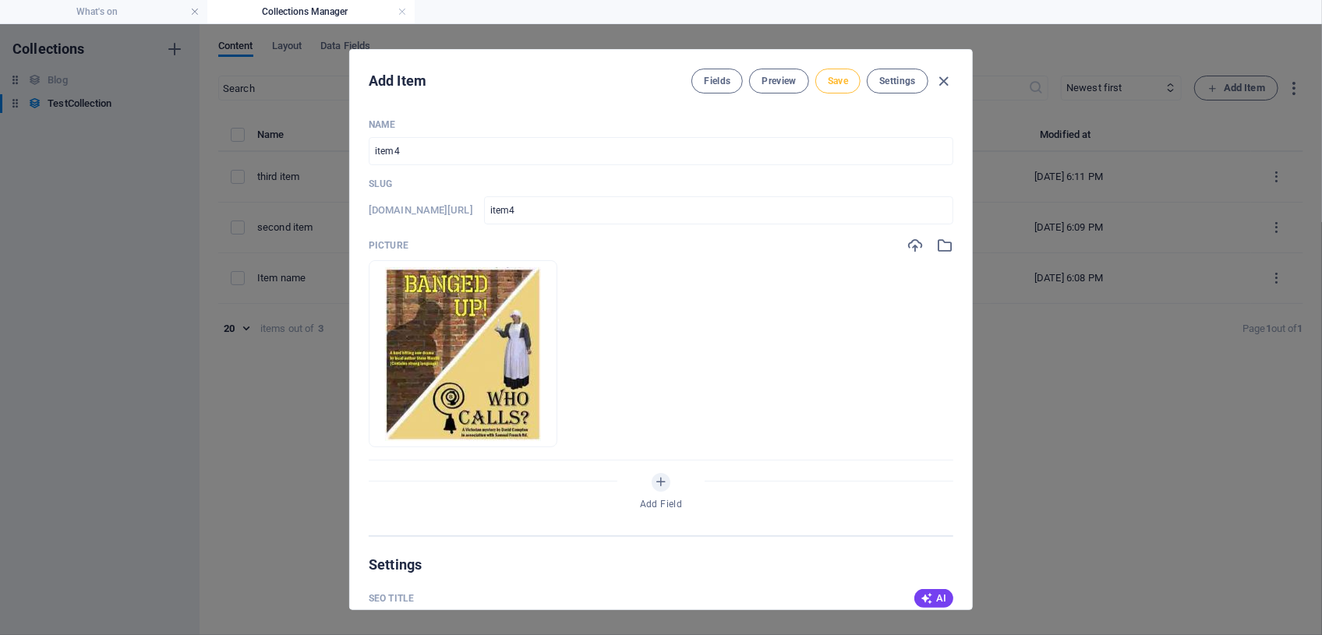
click at [842, 82] on span "Save" at bounding box center [838, 81] width 20 height 12
click at [95, 4] on h4 "What's on" at bounding box center [103, 11] width 207 height 17
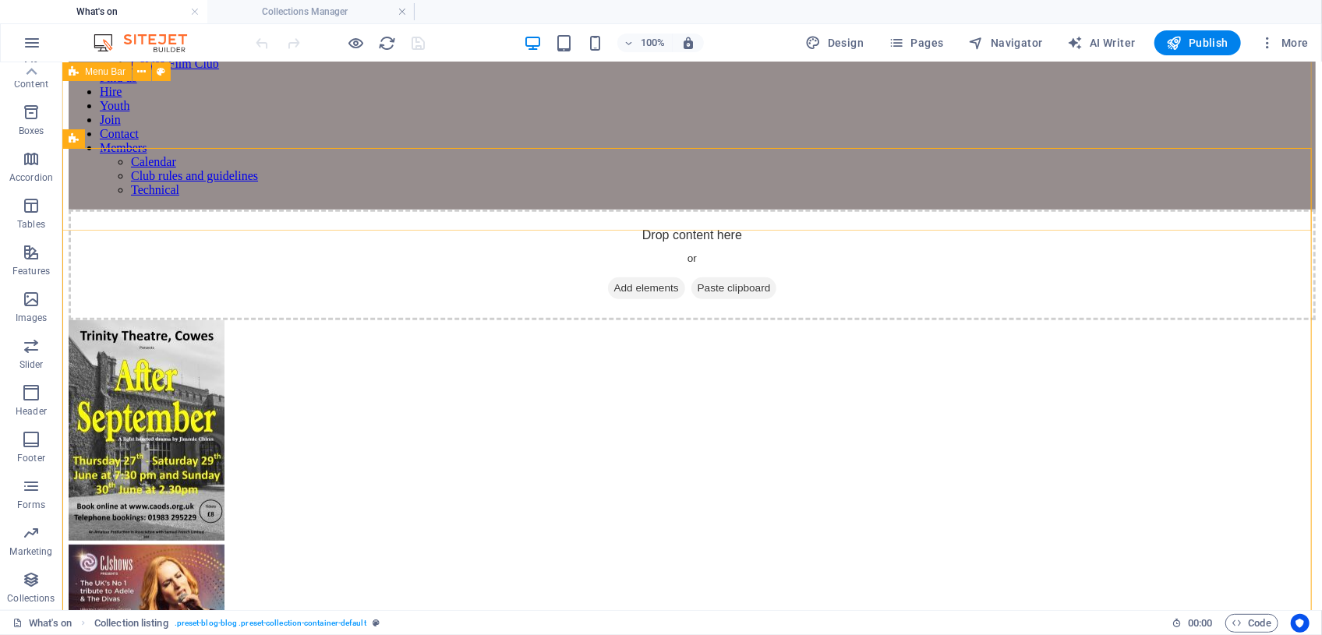
scroll to position [364, 0]
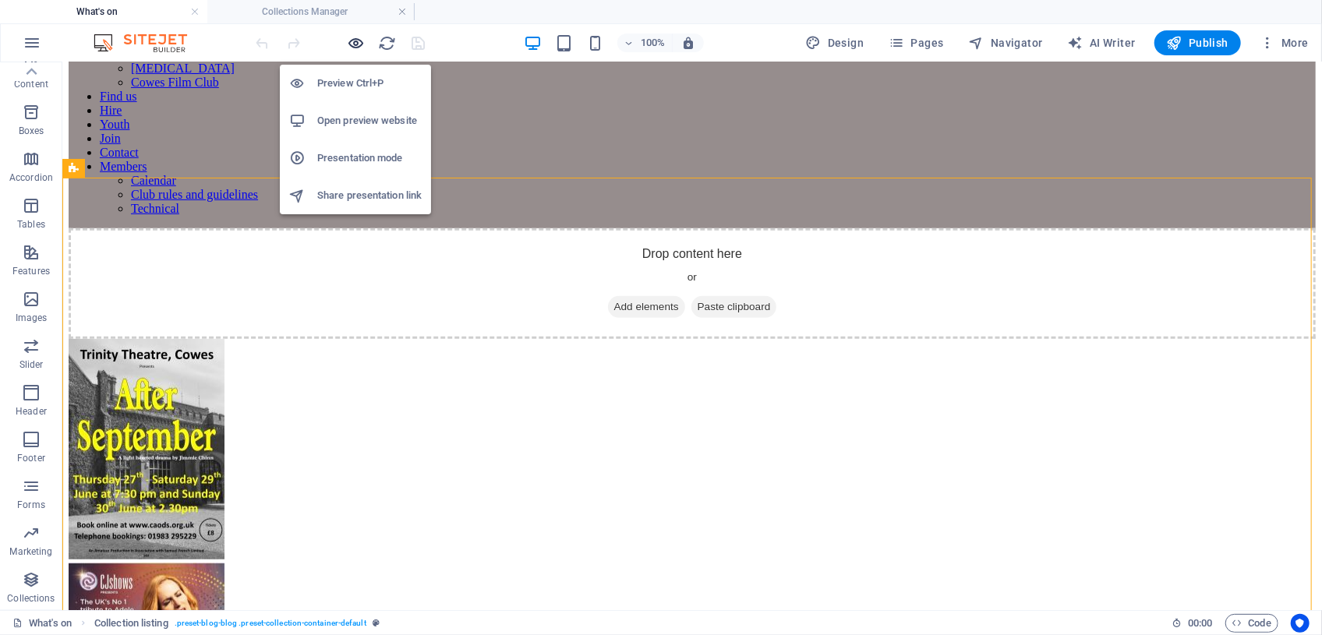
click at [357, 44] on icon "button" at bounding box center [357, 43] width 18 height 18
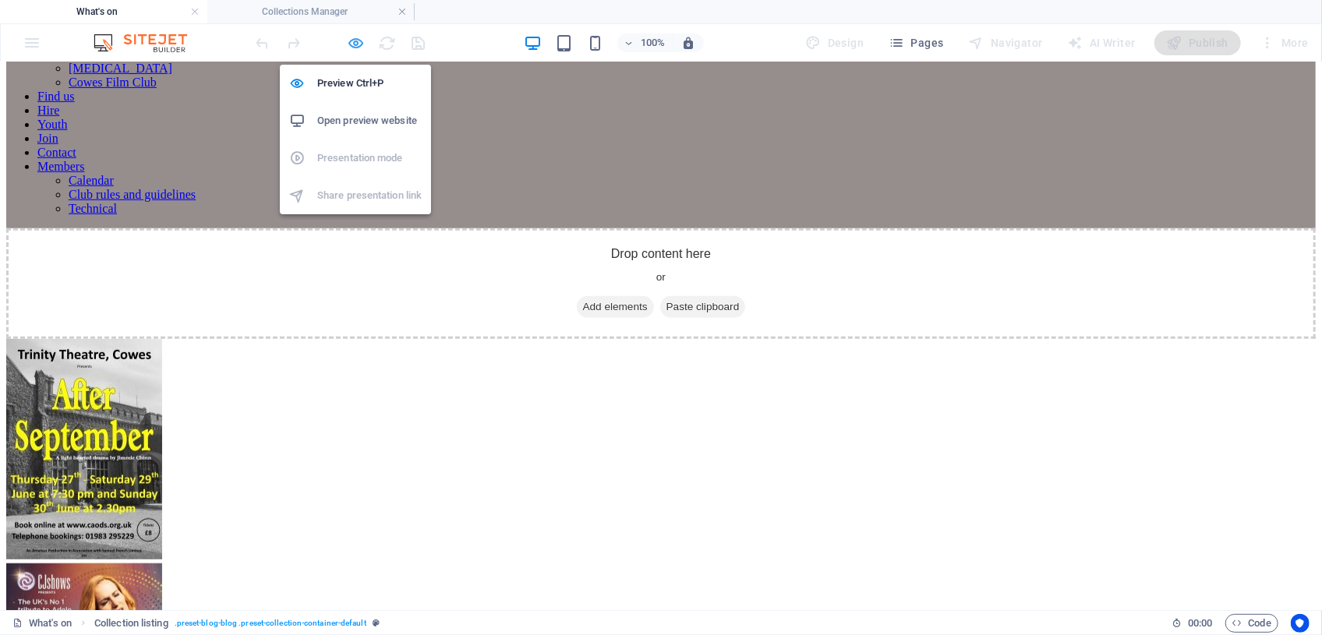
scroll to position [351, 0]
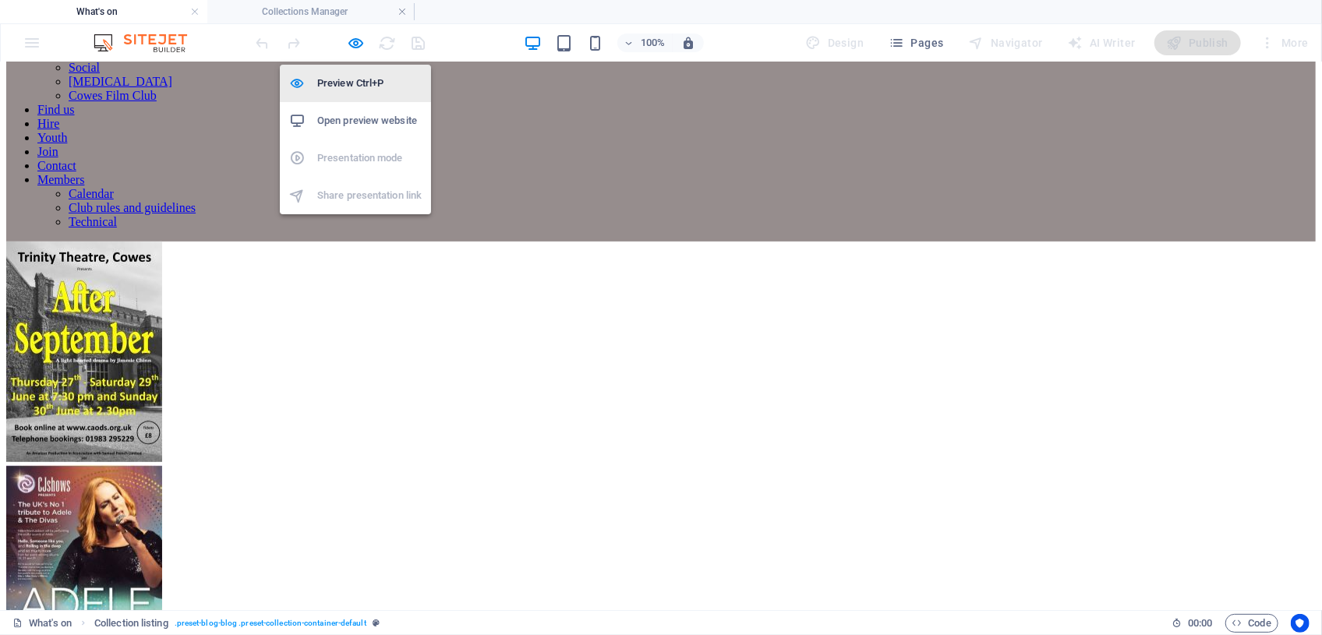
click at [346, 90] on h6 "Preview Ctrl+P" at bounding box center [369, 83] width 104 height 19
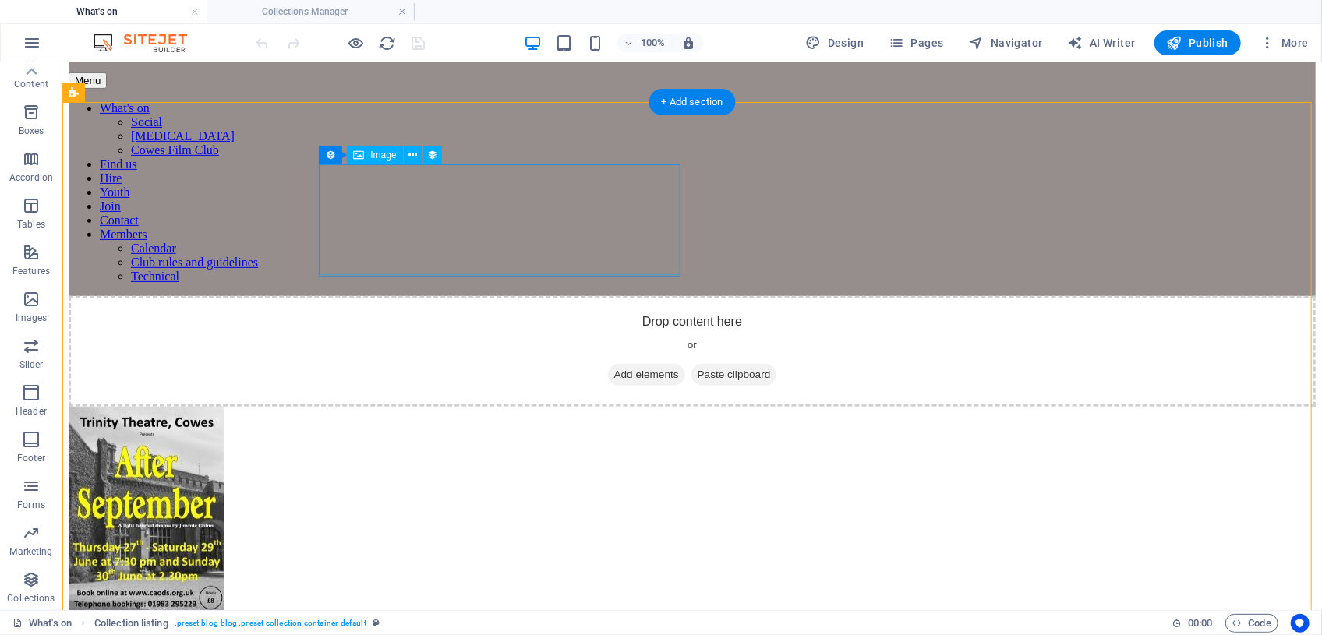
scroll to position [293, 0]
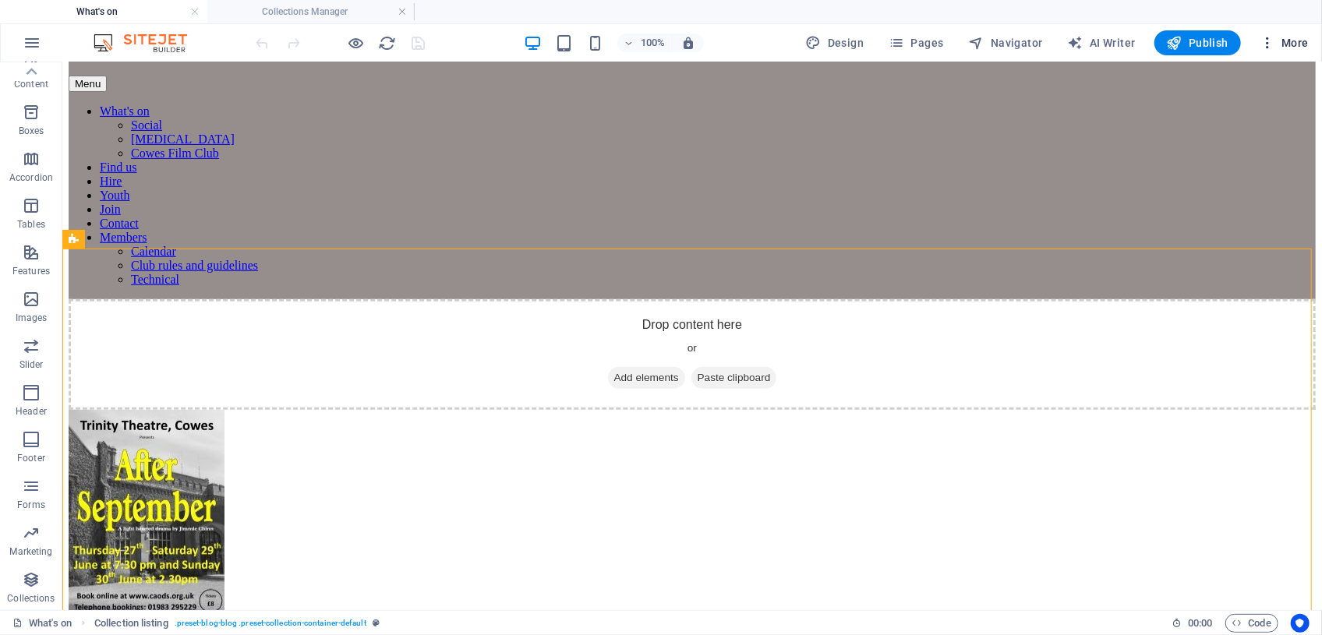
click at [1296, 46] on span "More" at bounding box center [1283, 43] width 49 height 16
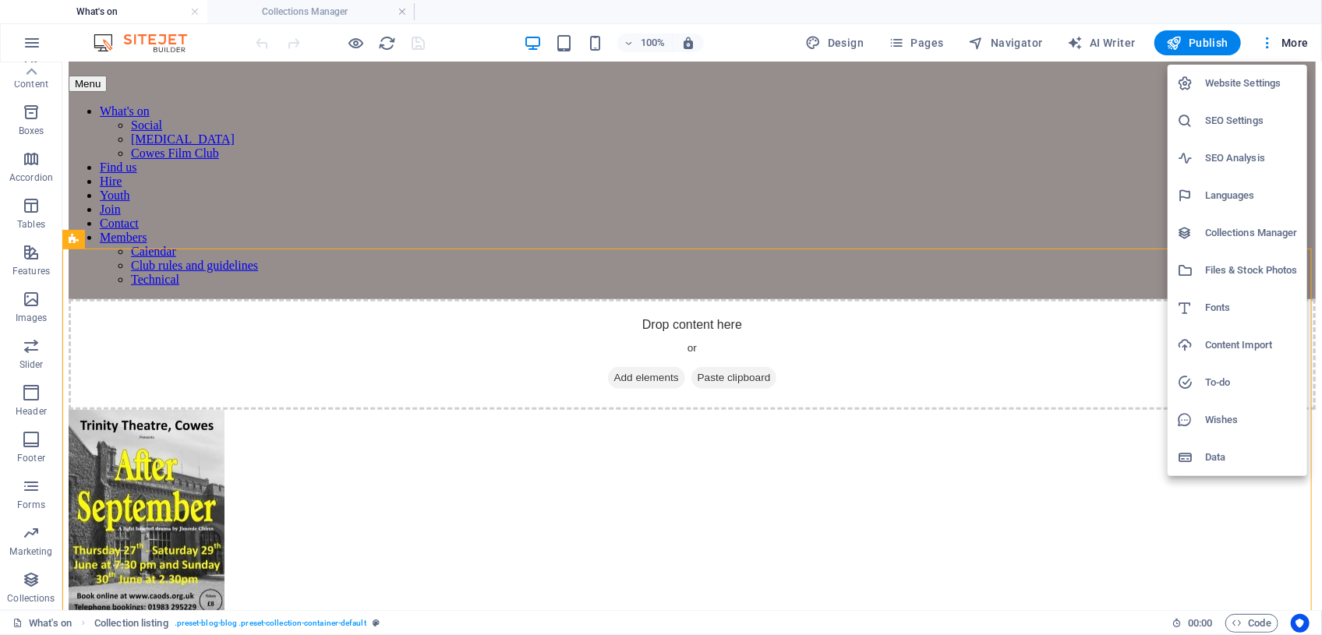
click at [1224, 234] on h6 "Collections Manager" at bounding box center [1251, 233] width 93 height 19
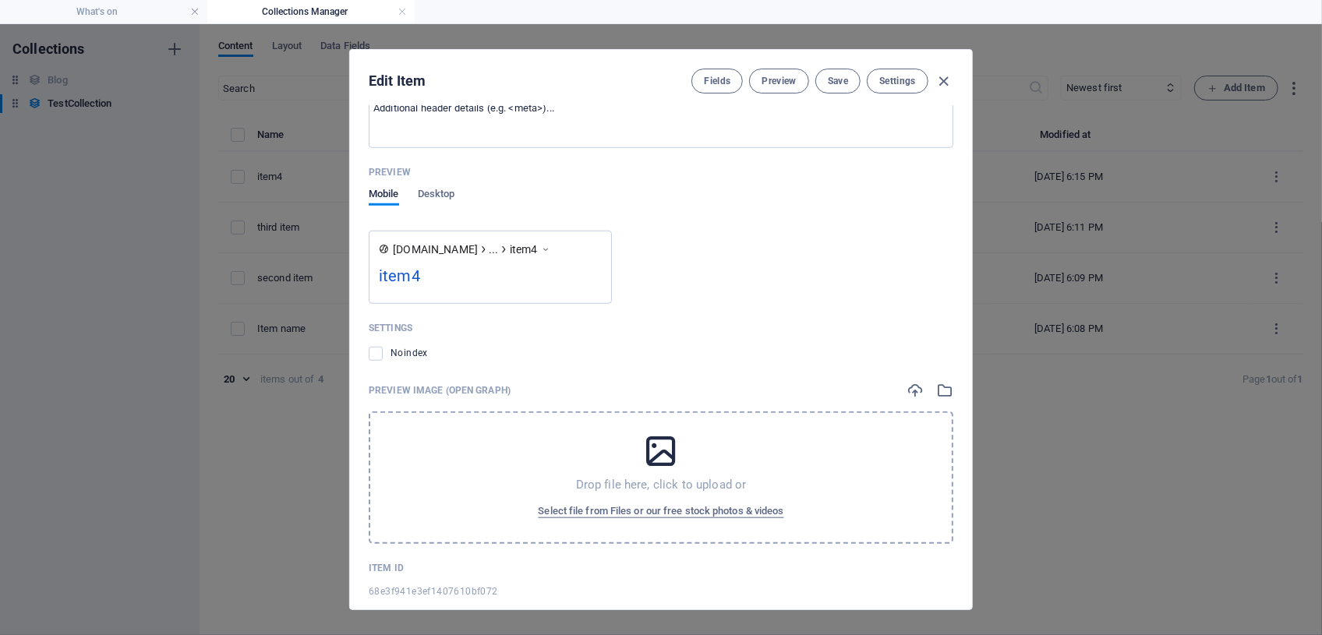
scroll to position [803, 0]
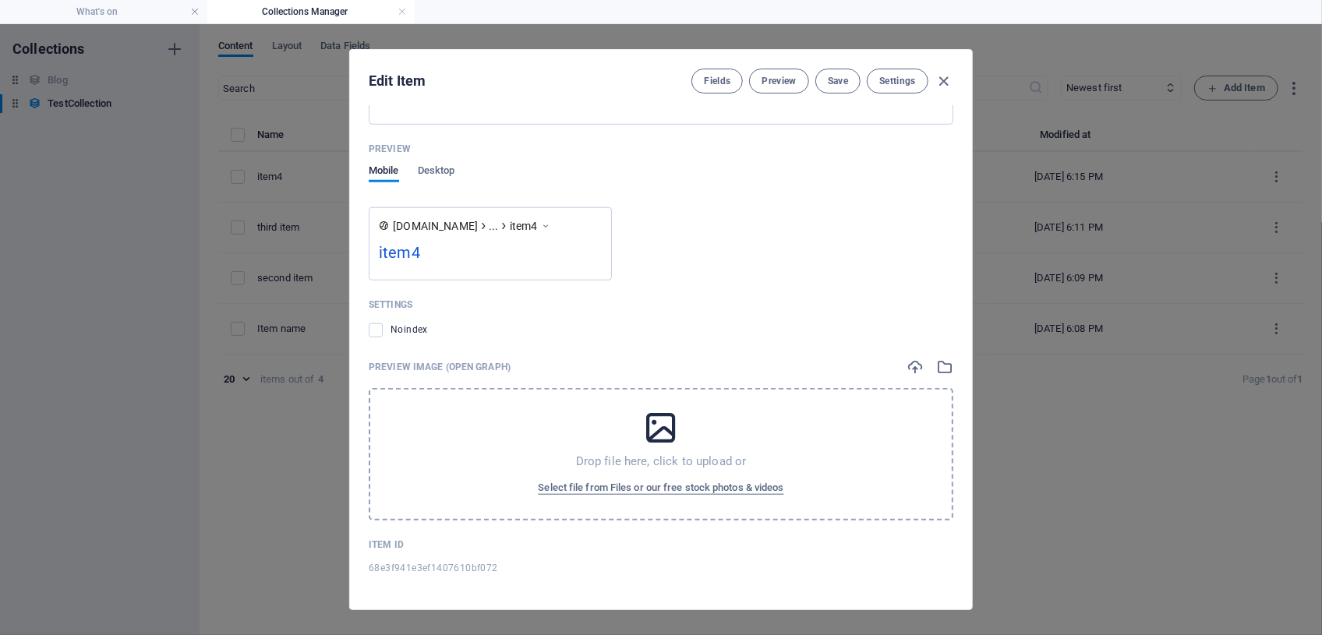
click at [776, 423] on div "Drop file here, click to upload or Select file from Files or our free stock pho…" at bounding box center [661, 454] width 585 height 132
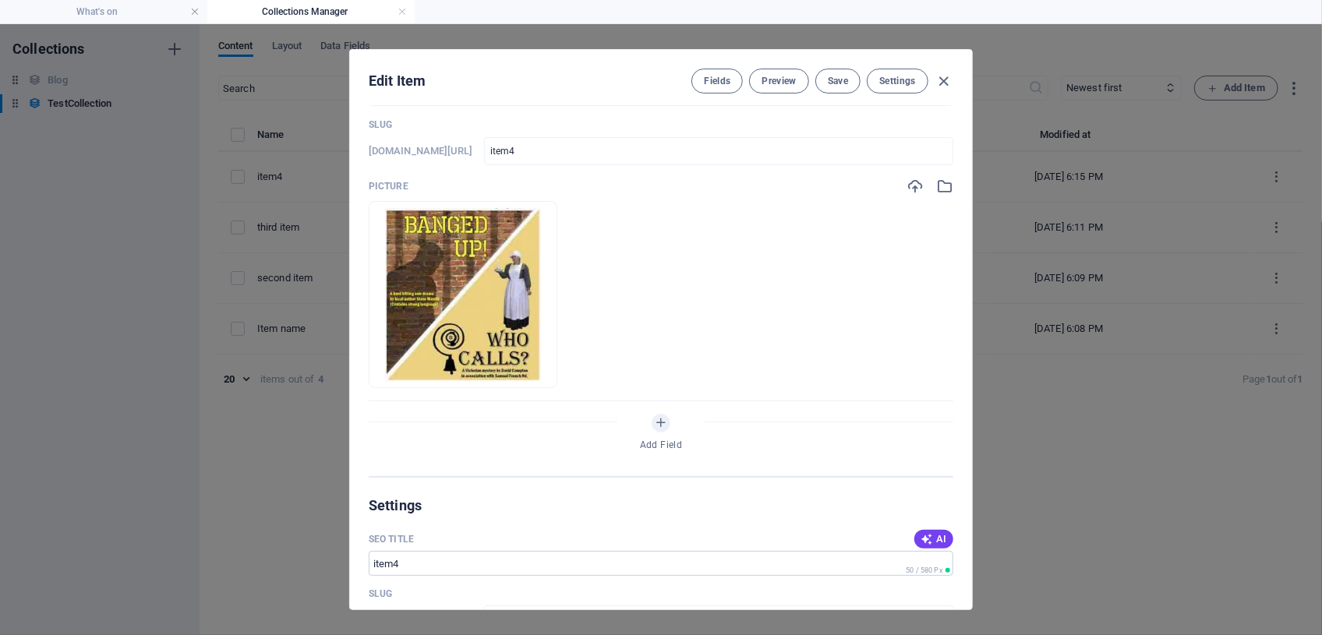
scroll to position [0, 0]
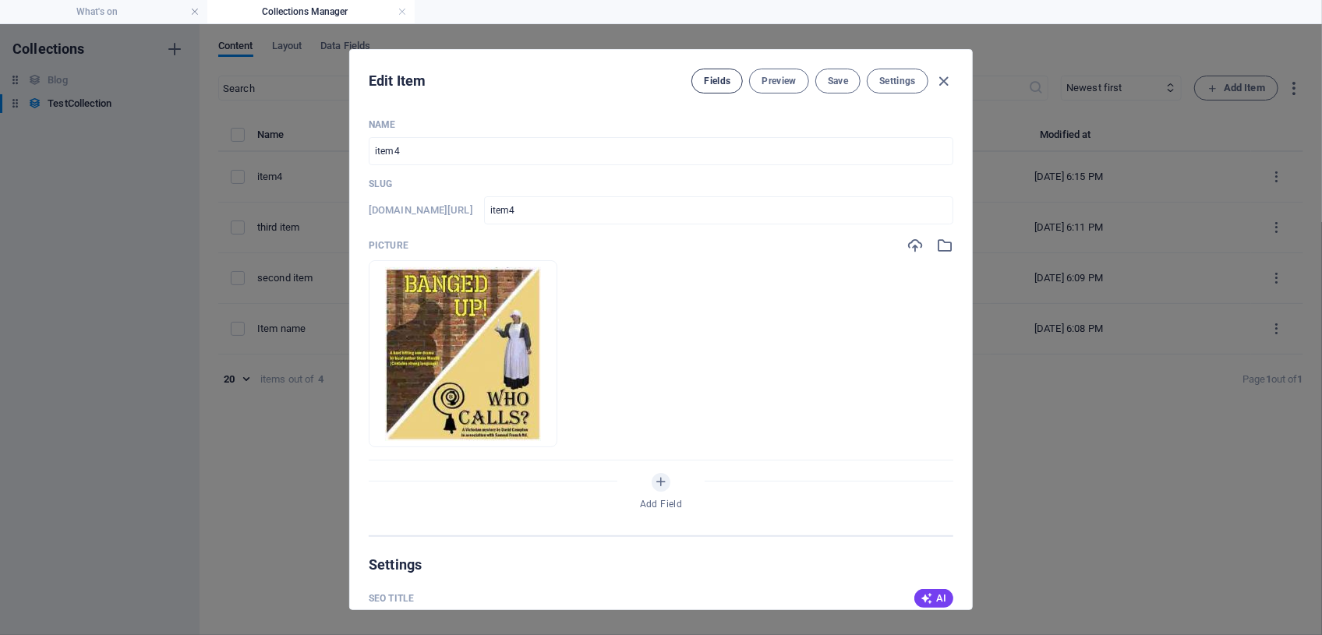
click at [722, 85] on span "Fields" at bounding box center [717, 81] width 26 height 12
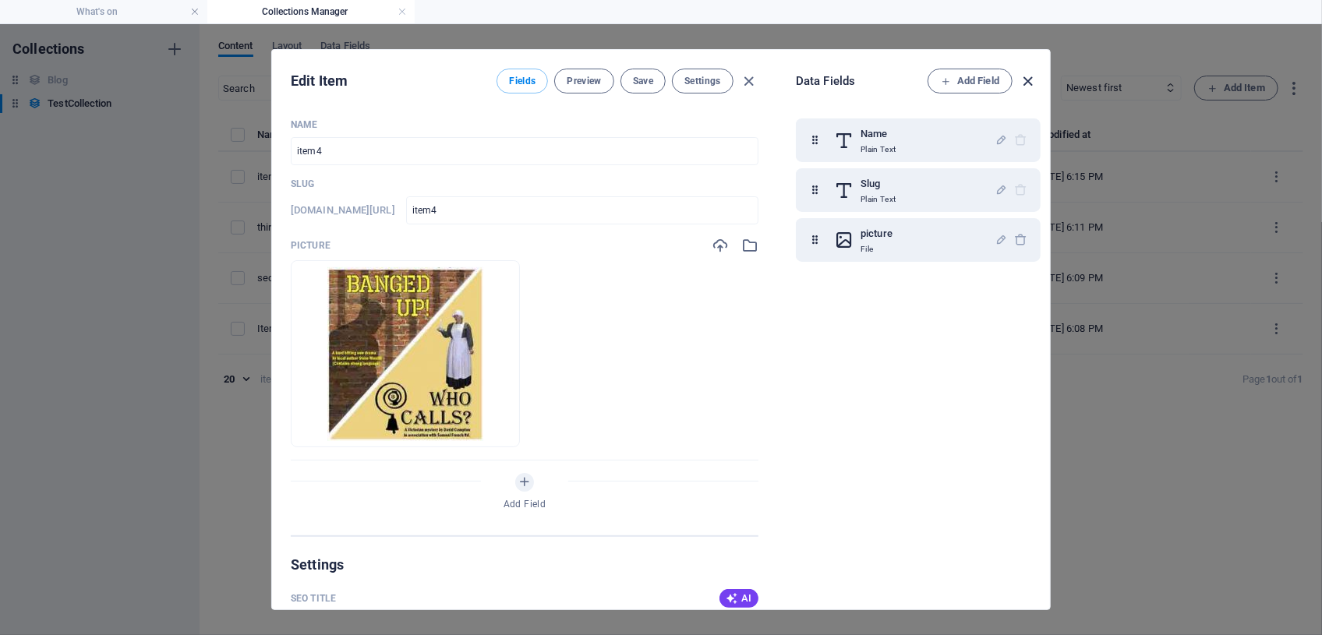
click at [1027, 77] on icon "button" at bounding box center [1028, 81] width 18 height 18
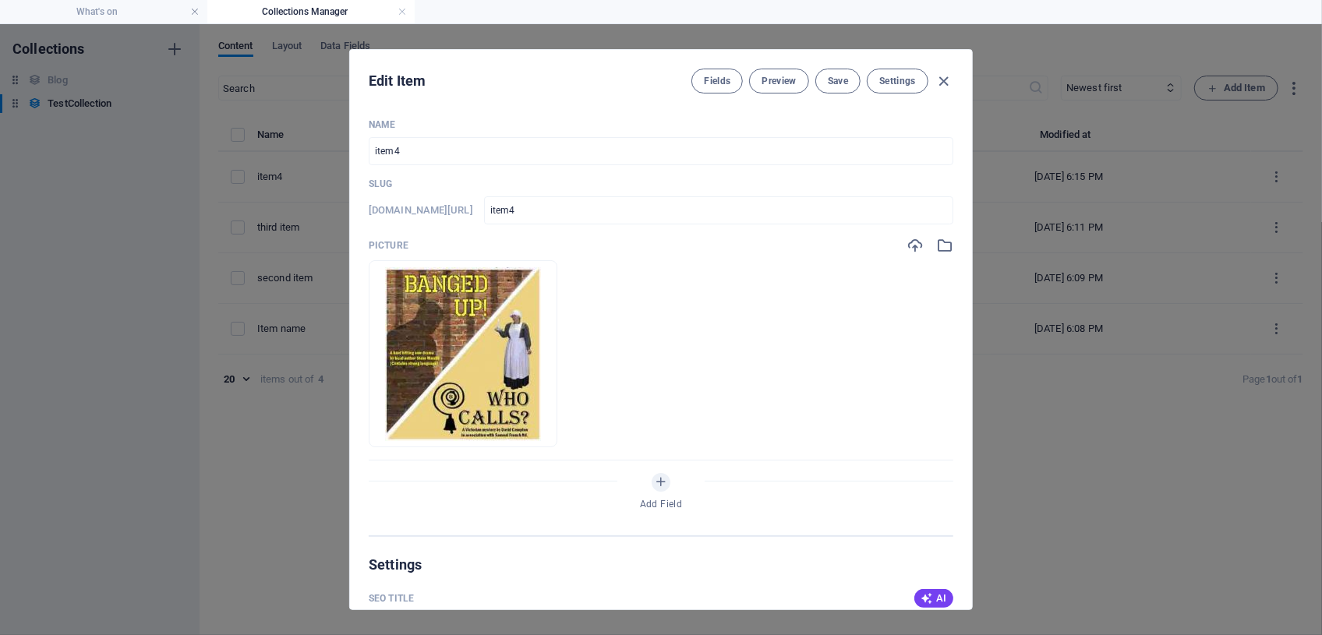
click at [62, 101] on div "Edit Item Fields Preview Save Settings Name item4 ​ Slug [DOMAIN_NAME][URL] ite…" at bounding box center [661, 329] width 1322 height 611
type input "item4"
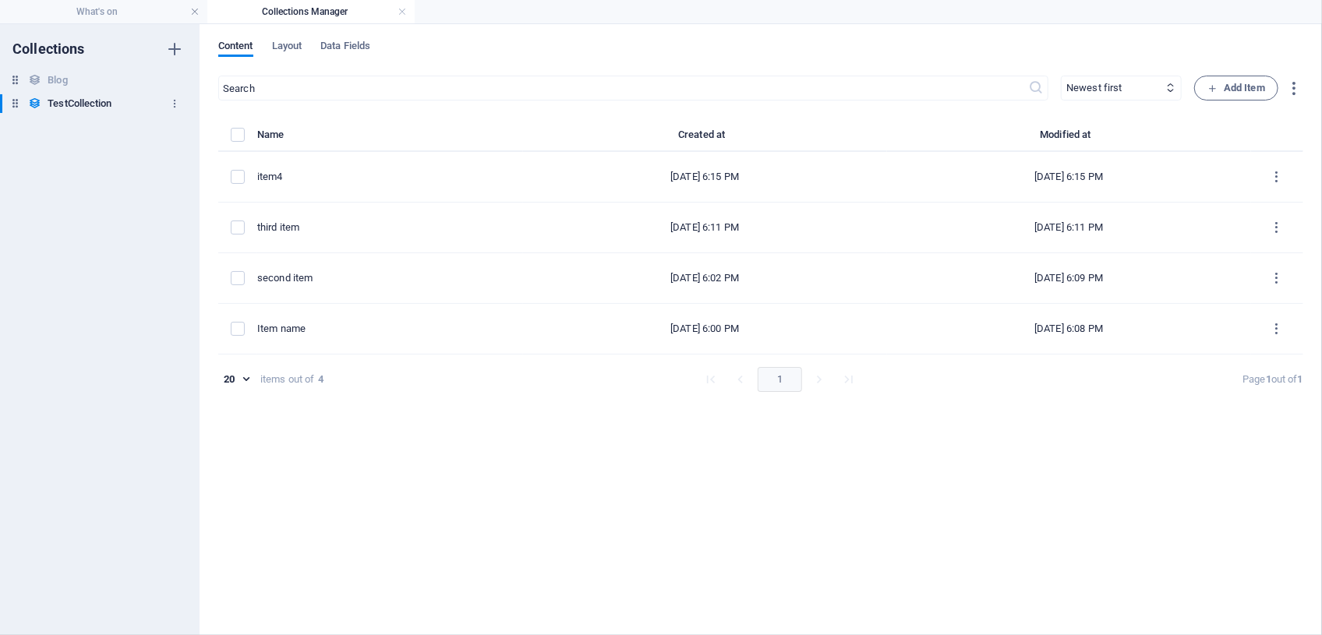
click at [76, 104] on h6 "TestCollection" at bounding box center [80, 103] width 64 height 19
click at [171, 104] on icon "button" at bounding box center [174, 103] width 11 height 11
click at [101, 12] on div at bounding box center [661, 317] width 1322 height 635
click at [101, 12] on h4 "What's on" at bounding box center [103, 11] width 207 height 17
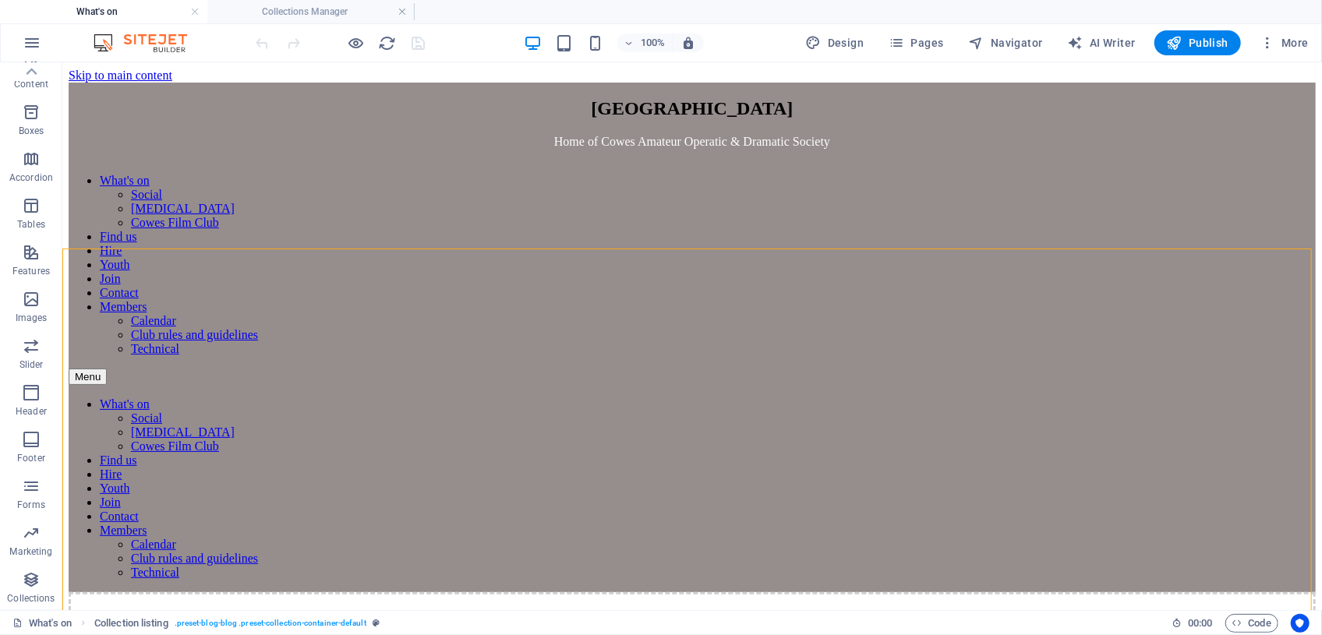
scroll to position [293, 0]
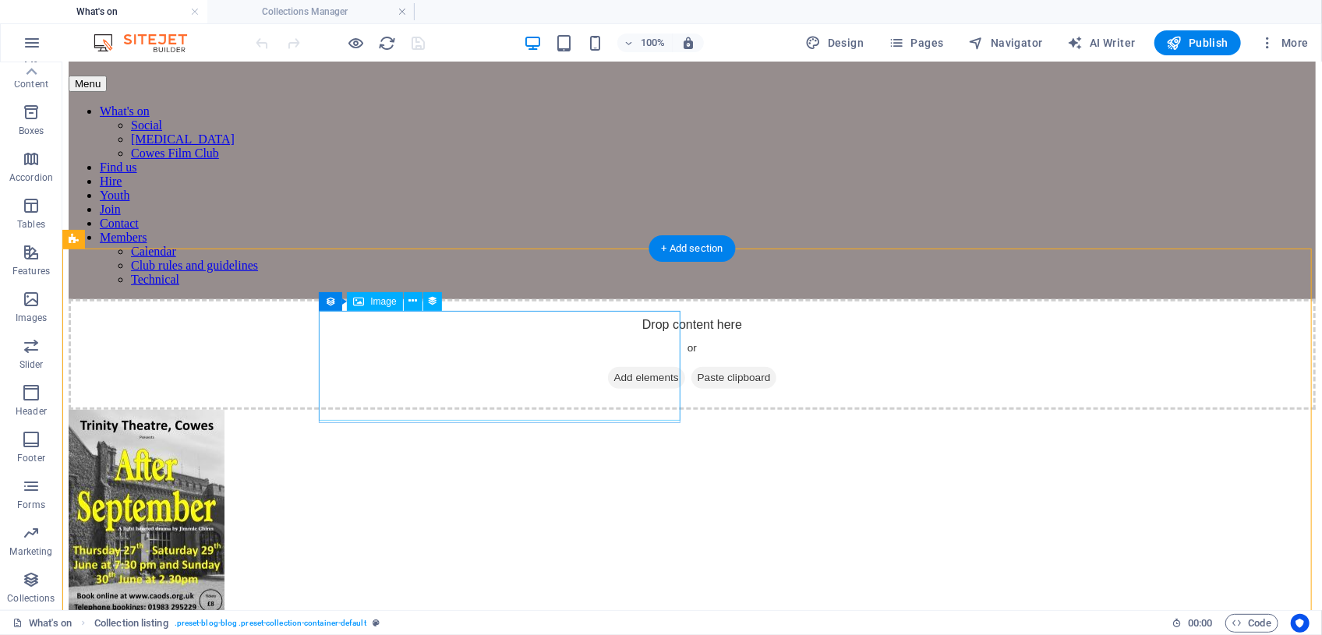
click at [334, 409] on figure at bounding box center [691, 521] width 1247 height 224
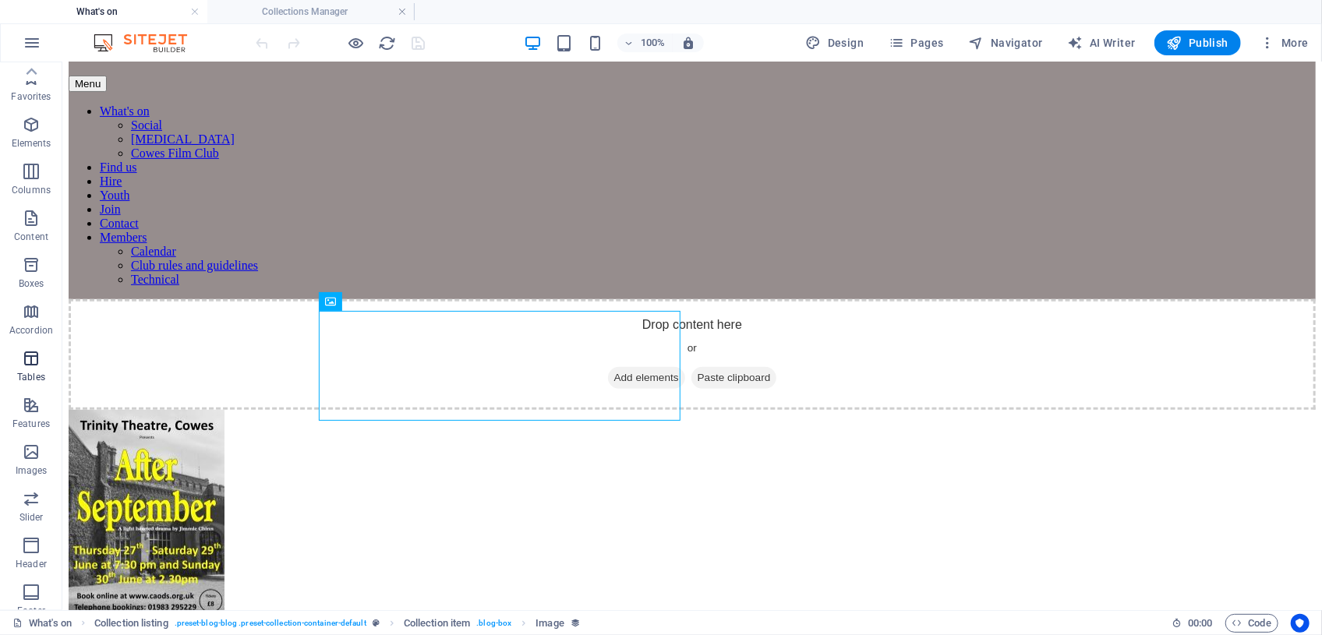
scroll to position [0, 0]
click at [30, 130] on icon "button" at bounding box center [31, 124] width 19 height 19
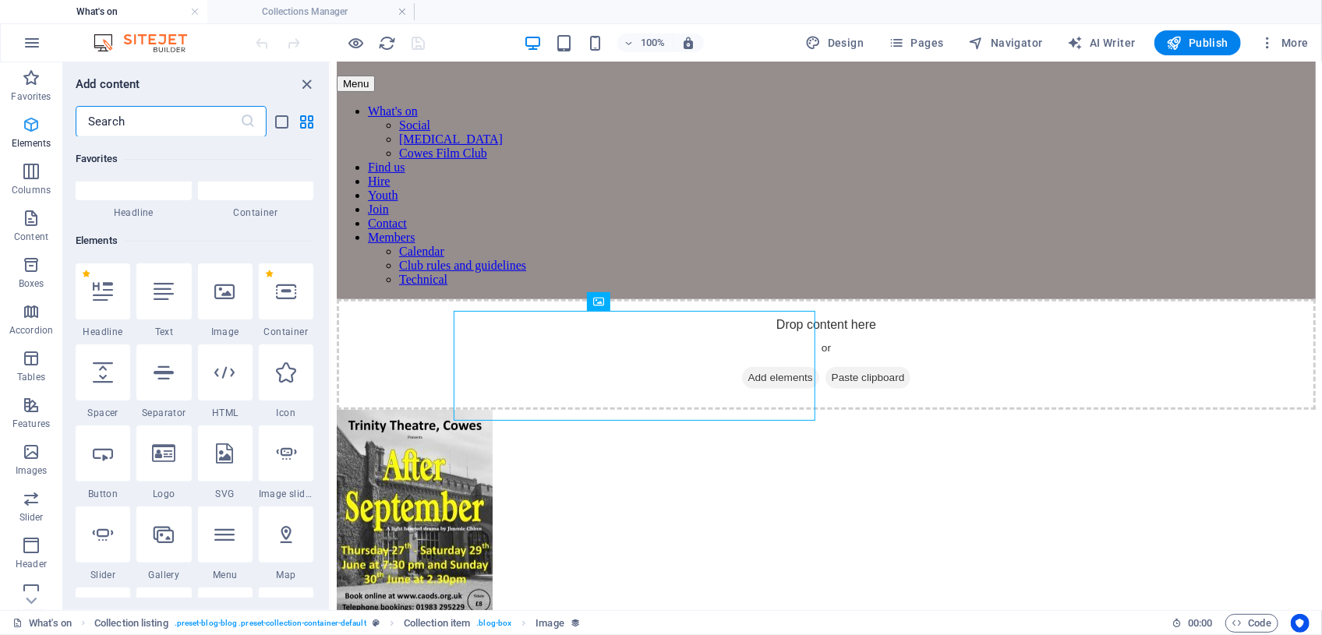
scroll to position [165, 0]
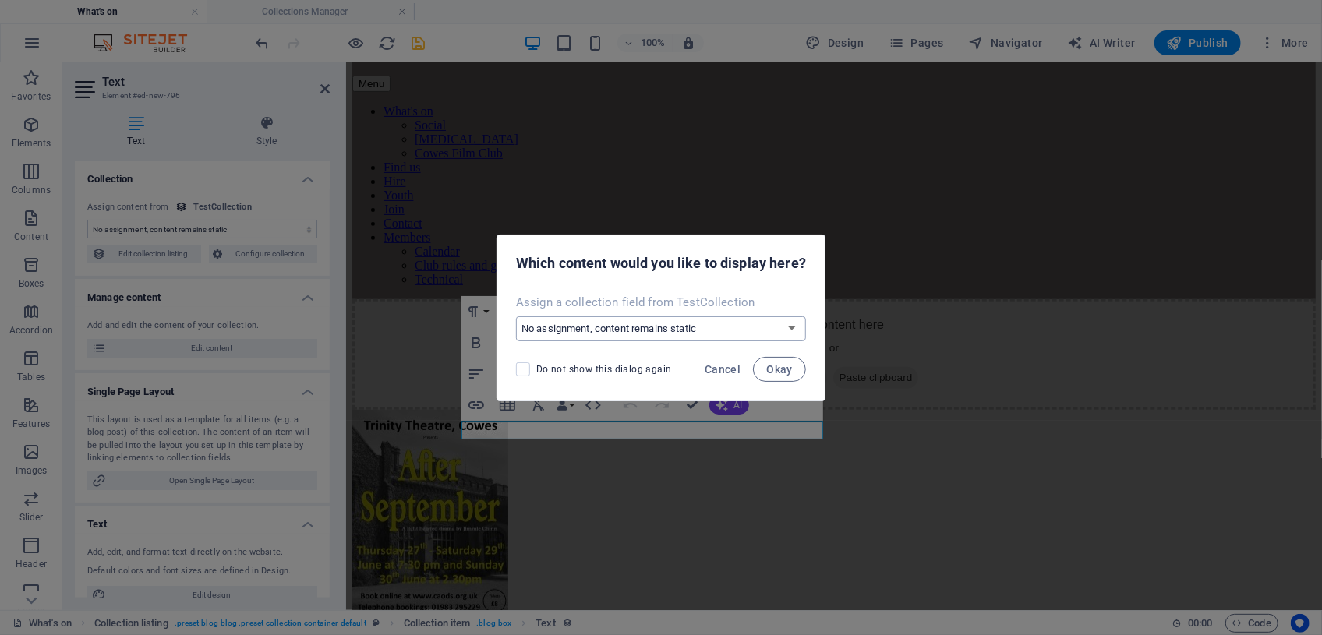
click at [794, 328] on select "No assignment, content remains static Create a new field Created at (Date) Upda…" at bounding box center [661, 328] width 290 height 25
select select "name"
click at [516, 316] on select "No assignment, content remains static Create a new field Created at (Date) Upda…" at bounding box center [661, 328] width 290 height 25
click at [772, 371] on span "Okay" at bounding box center [779, 369] width 26 height 12
select select "name"
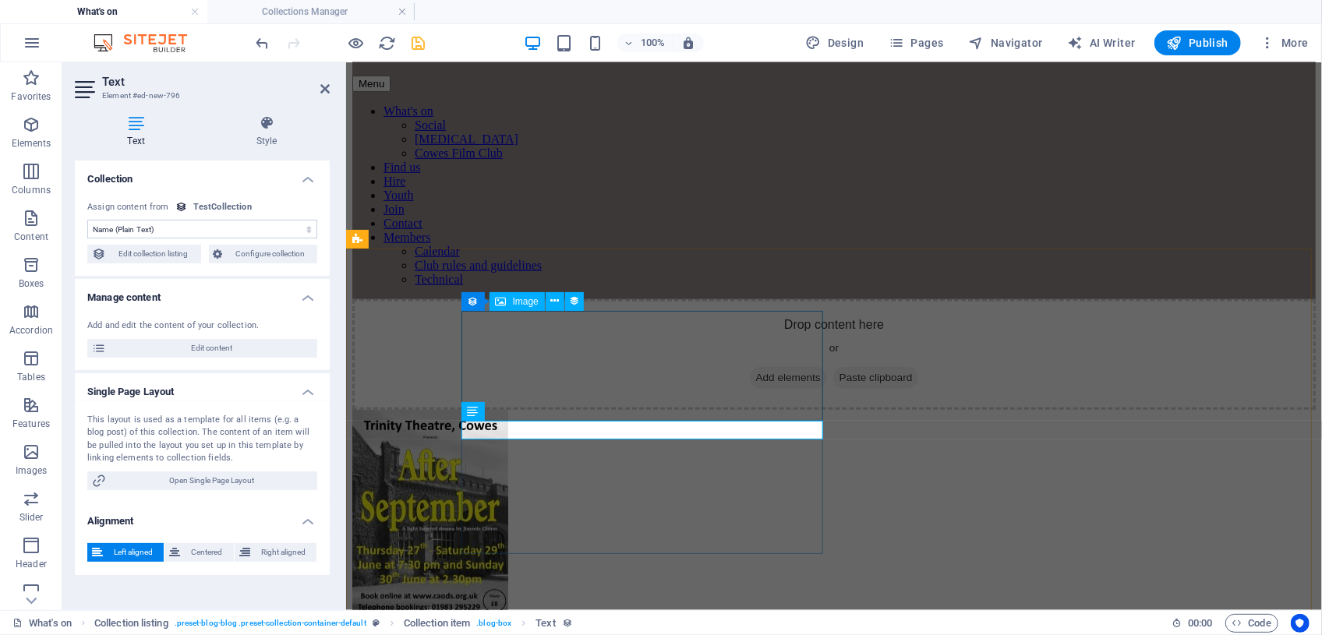
click at [672, 409] on figure at bounding box center [832, 521] width 963 height 224
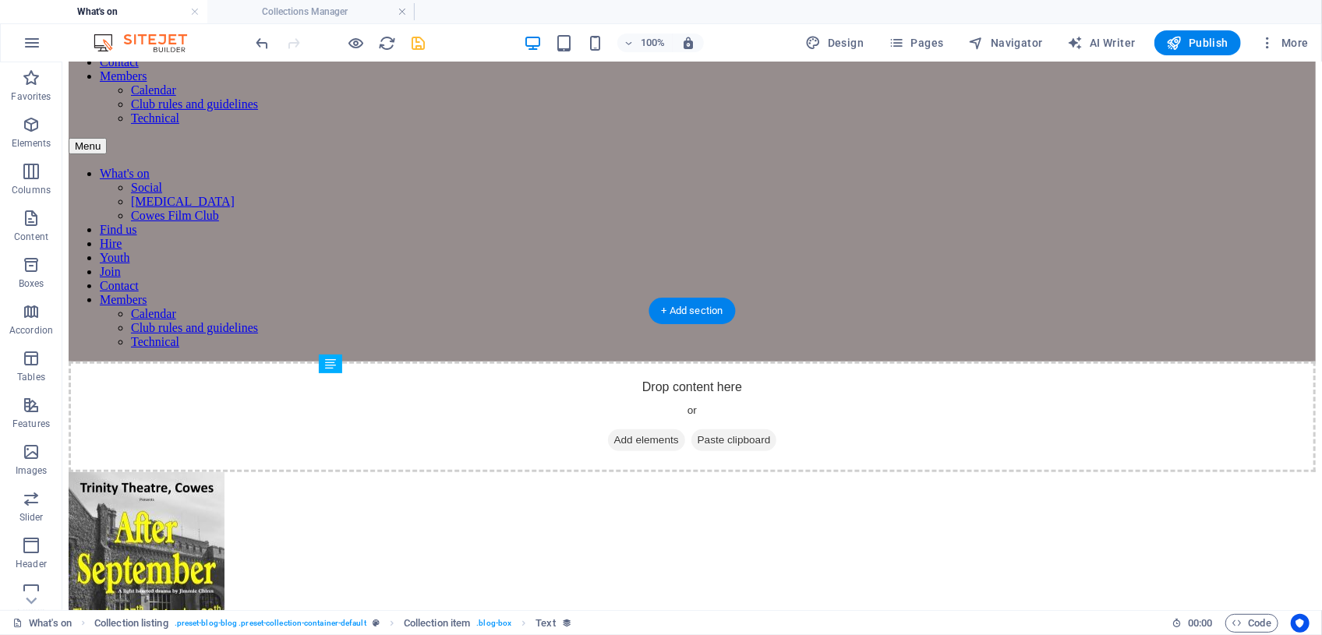
scroll to position [239, 0]
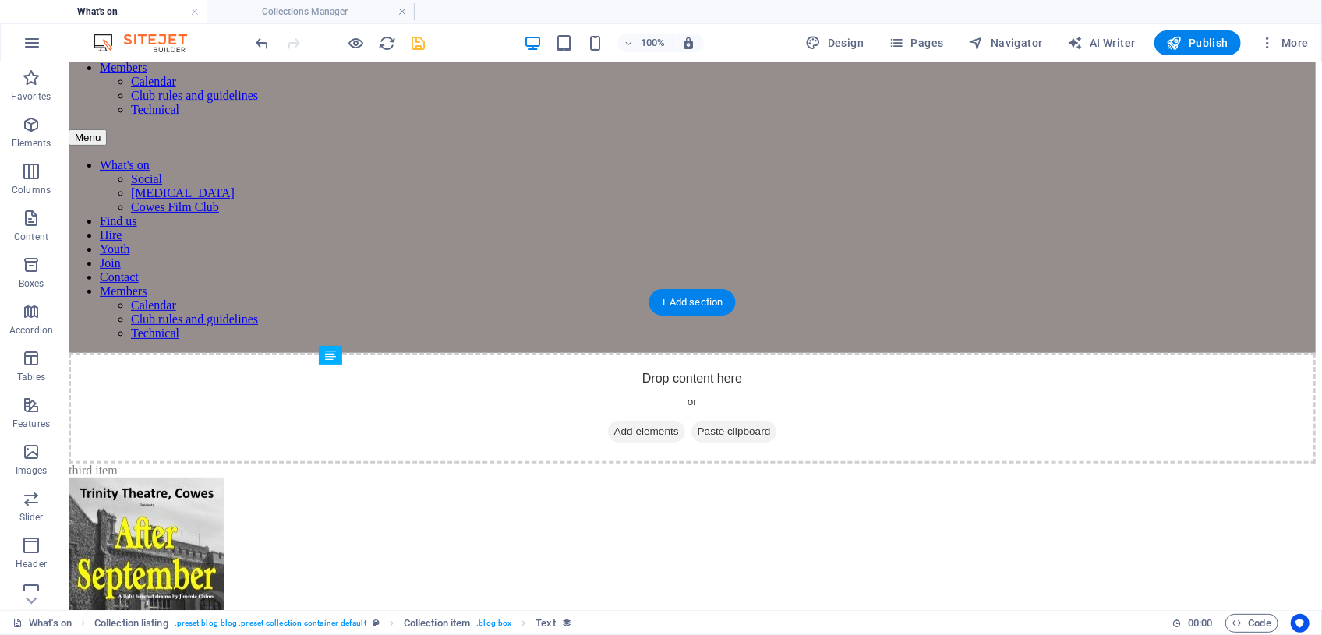
drag, startPoint x: 433, startPoint y: 493, endPoint x: 450, endPoint y: 408, distance: 87.4
click at [506, 477] on figure at bounding box center [691, 589] width 1247 height 224
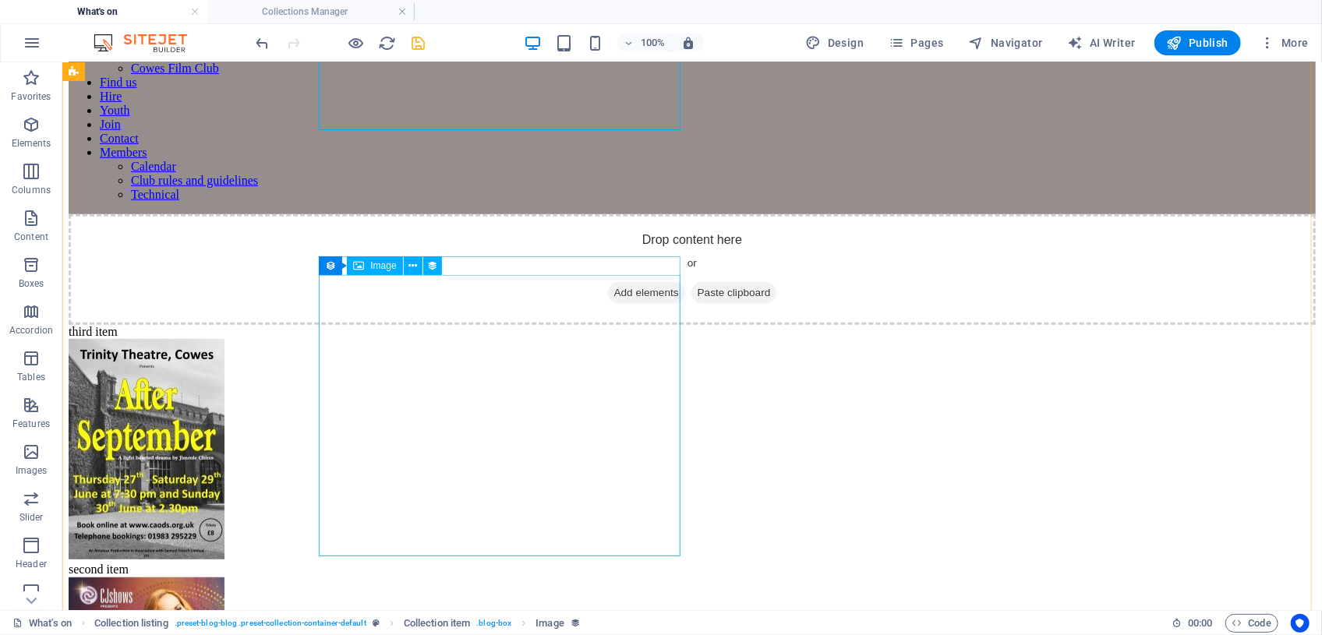
scroll to position [373, 0]
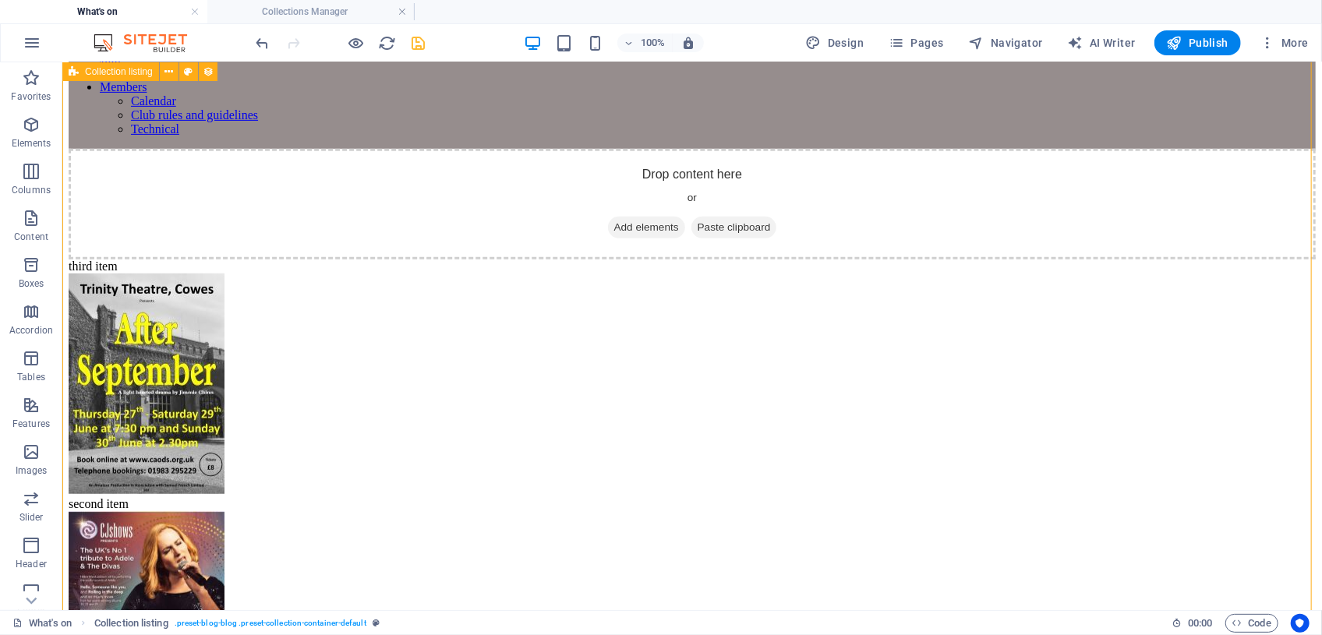
scroll to position [302, 0]
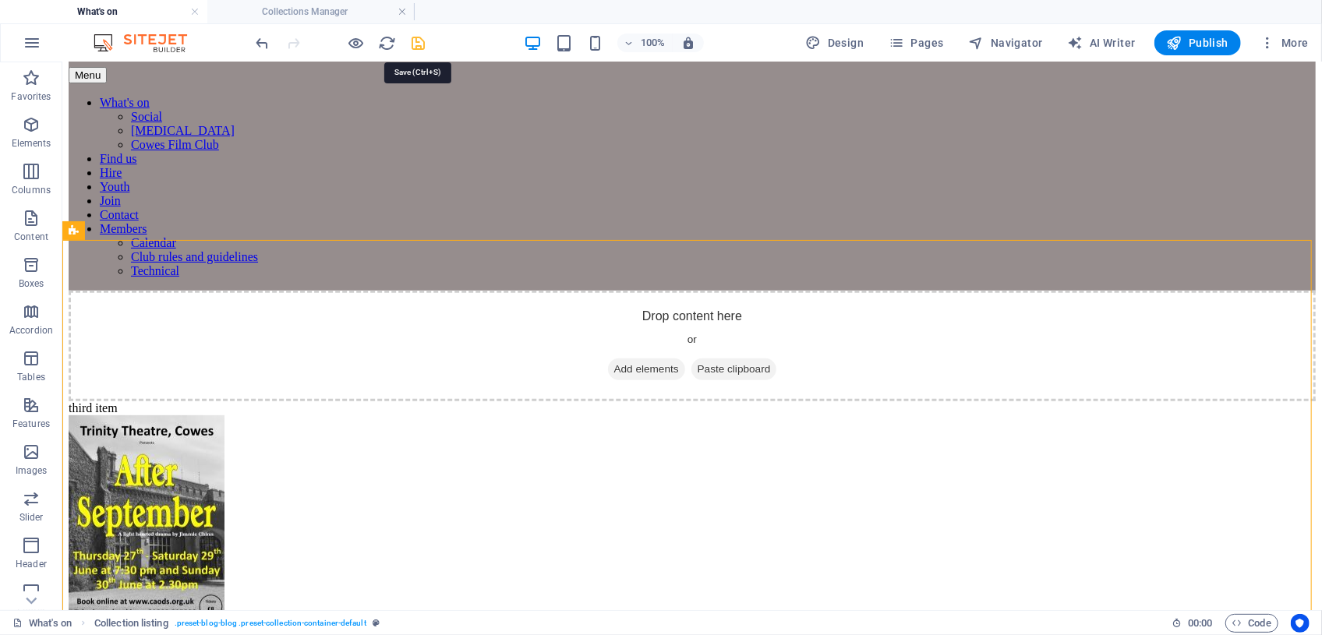
click at [417, 45] on icon "save" at bounding box center [419, 43] width 18 height 18
